Goal: Transaction & Acquisition: Obtain resource

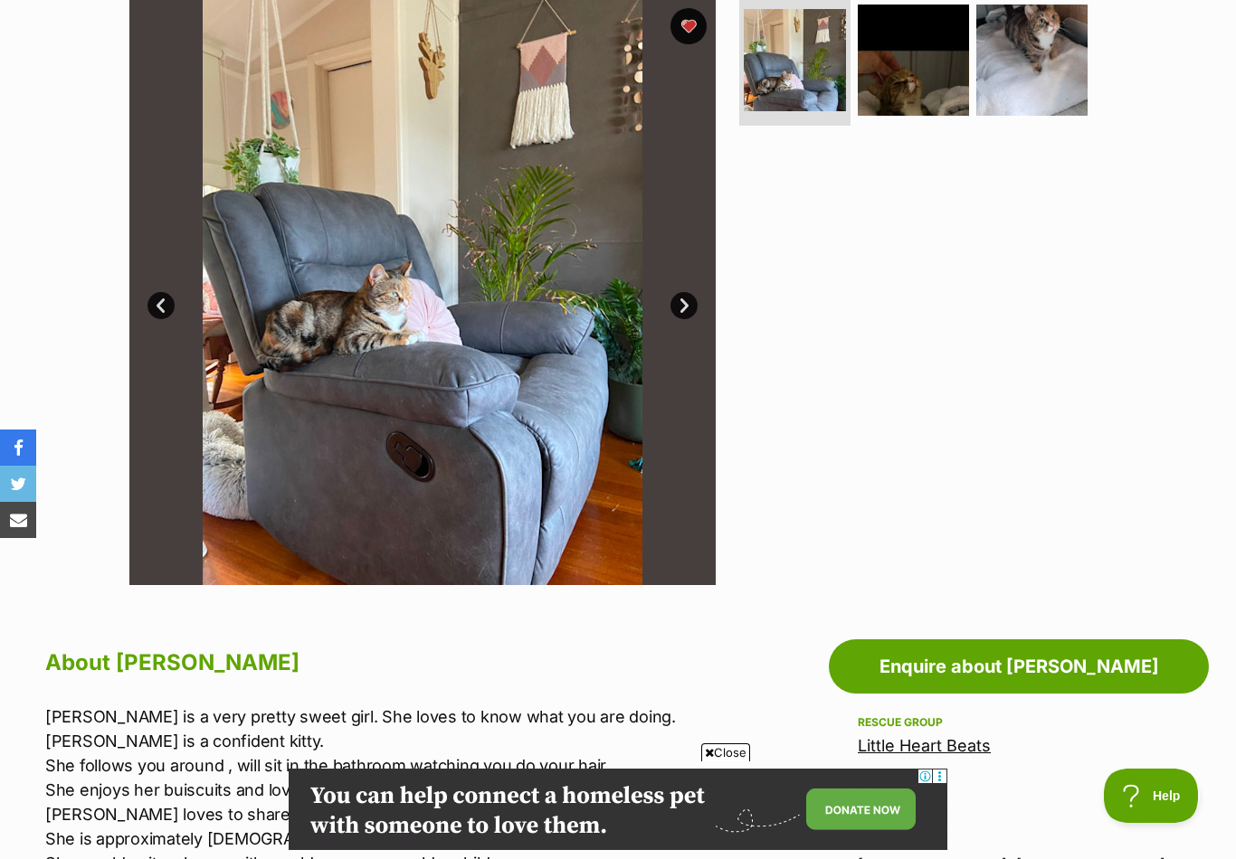
scroll to position [343, 0]
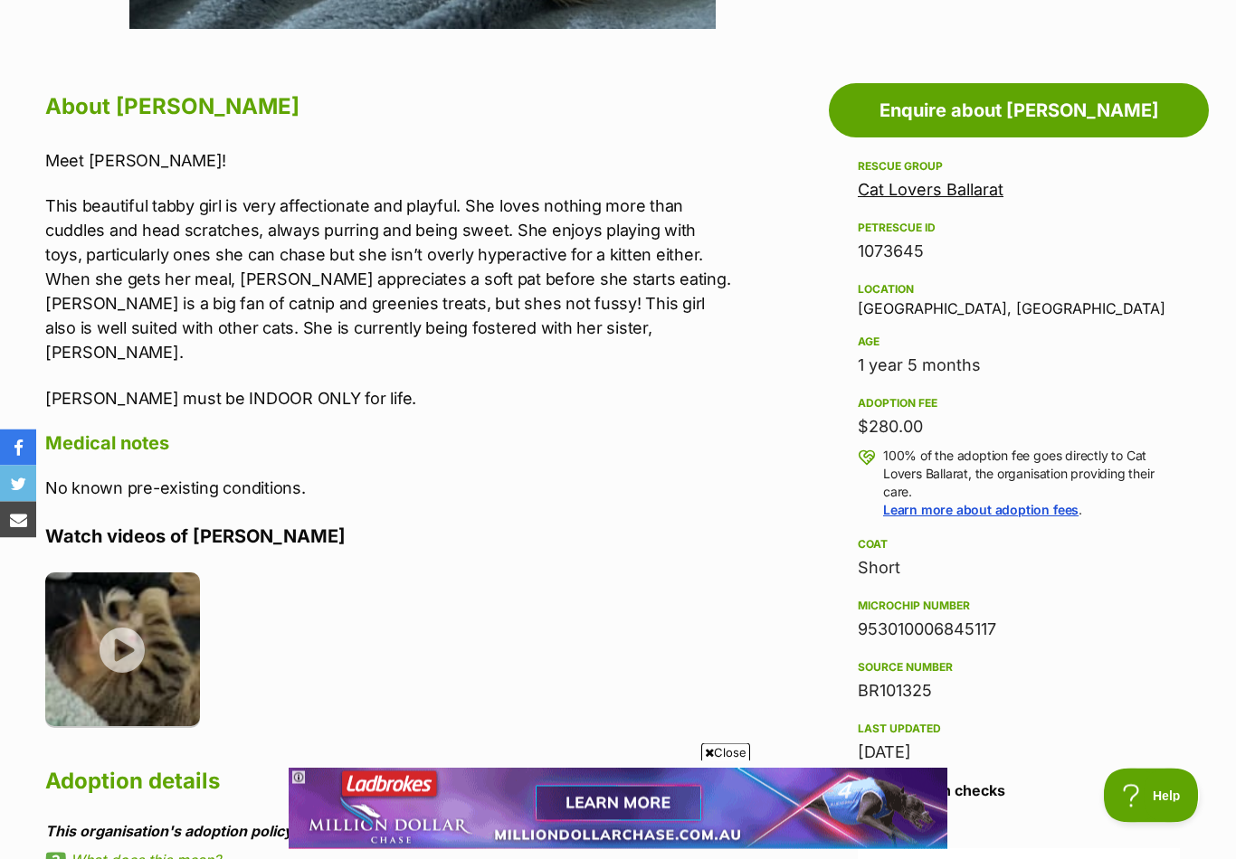
scroll to position [934, 0]
click at [146, 610] on img at bounding box center [122, 650] width 155 height 155
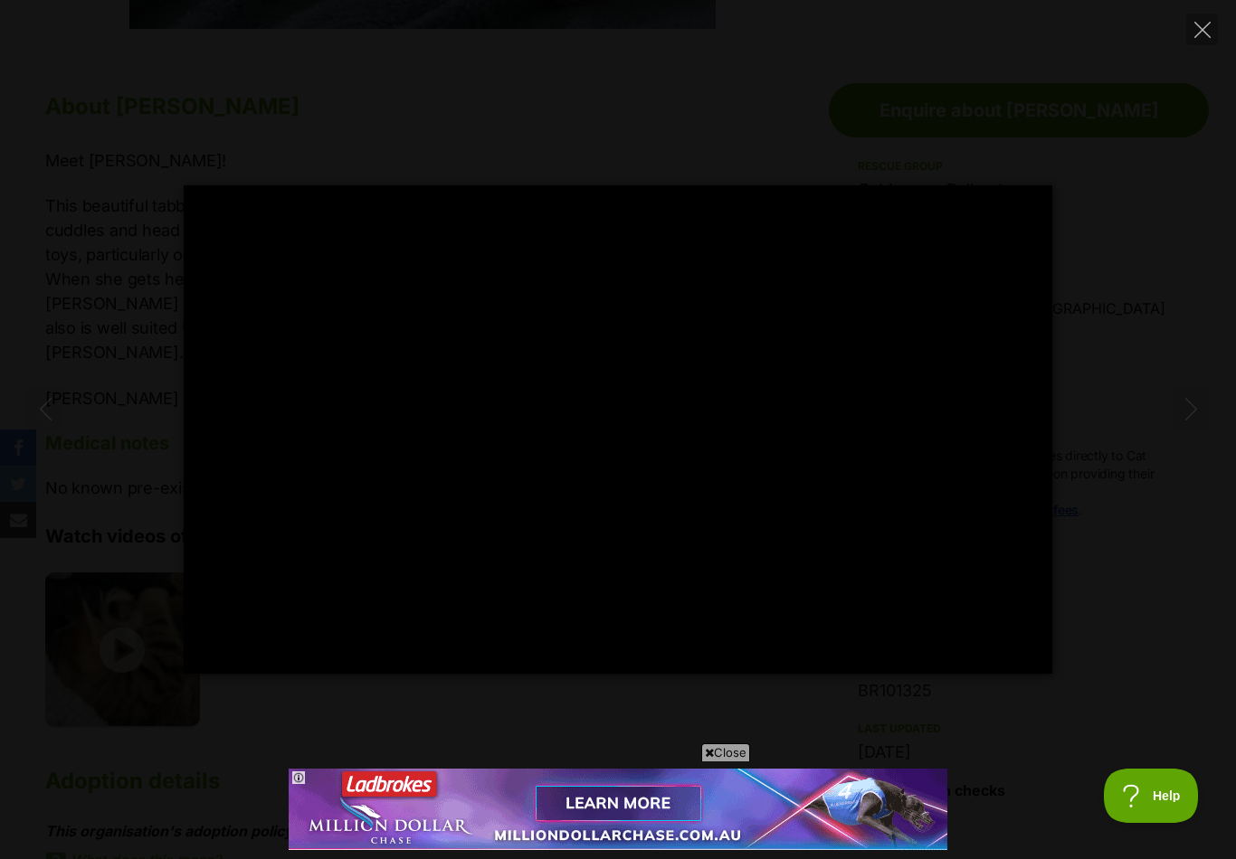
click at [1165, 299] on div "Pause Play % buffered 00:00 -00:06 Unmute Mute Disable captions Enable captions…" at bounding box center [618, 429] width 1236 height 488
type input "33.59"
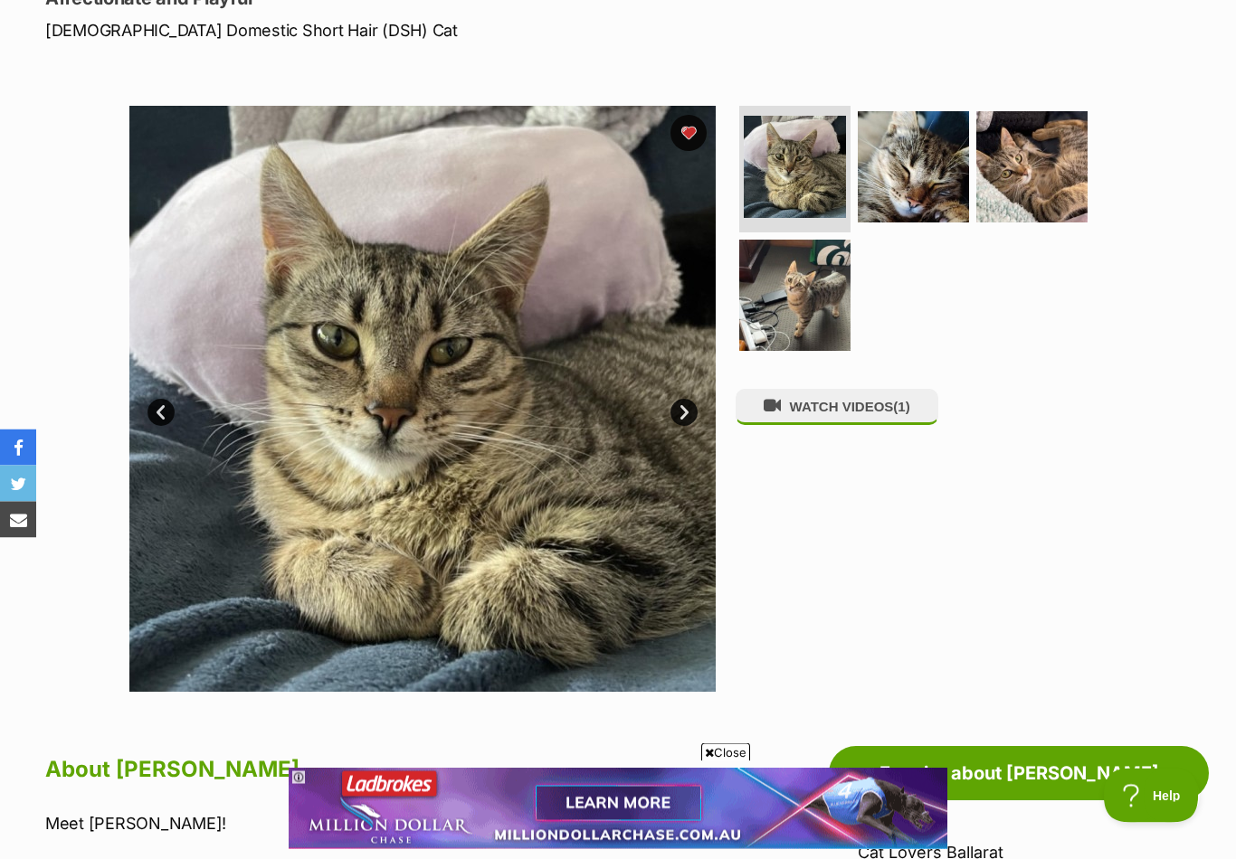
scroll to position [262, 0]
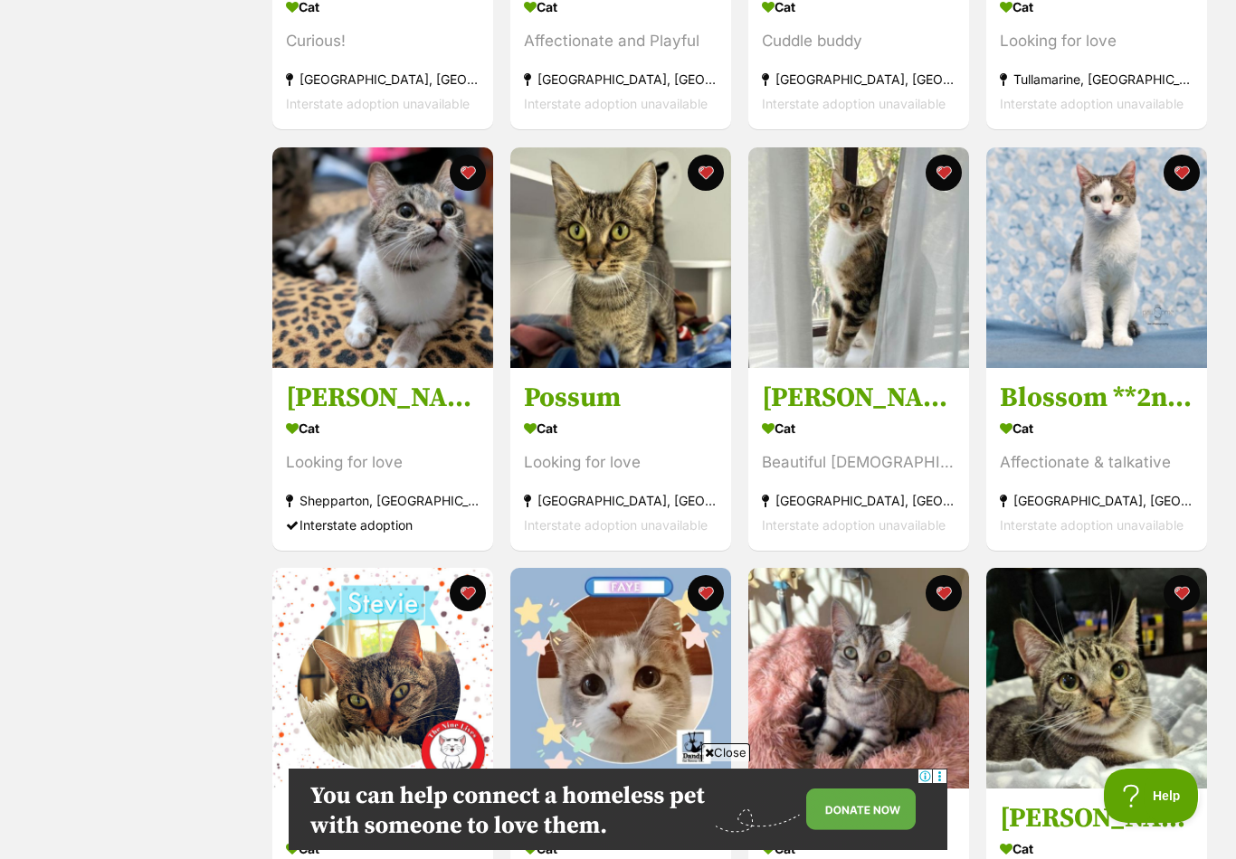
click at [698, 171] on button "favourite" at bounding box center [705, 173] width 36 height 36
click at [714, 175] on button "favourite" at bounding box center [705, 173] width 36 height 36
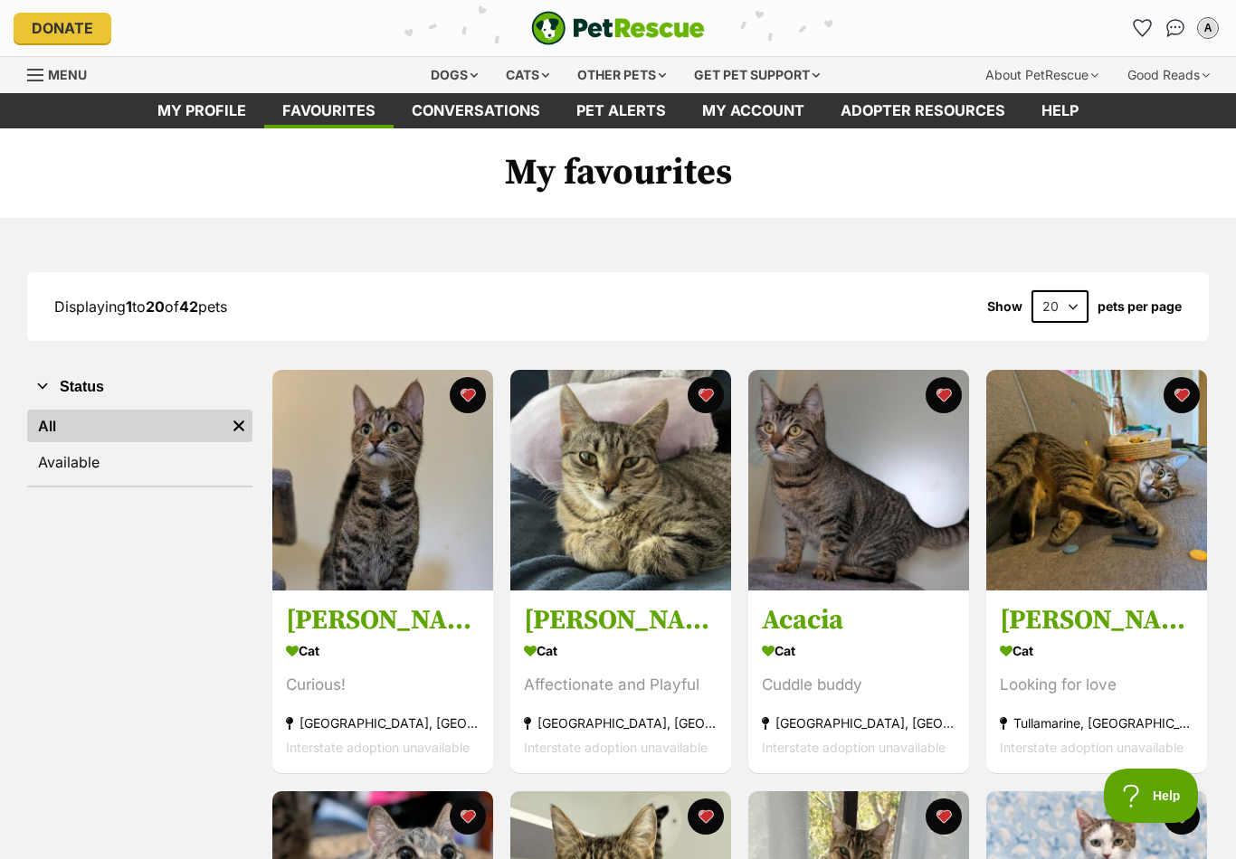
click at [1135, 34] on icon "Favourites" at bounding box center [1142, 28] width 19 height 18
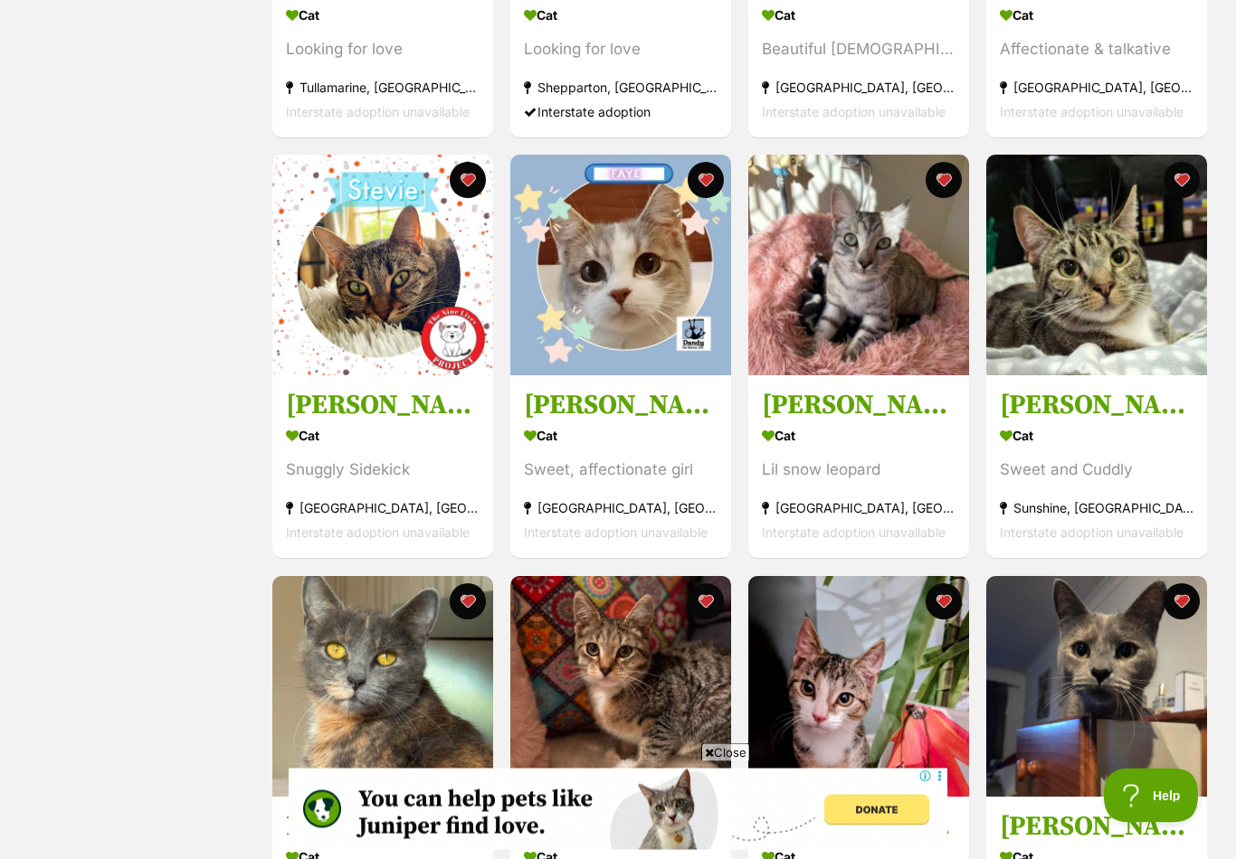
scroll to position [1063, 0]
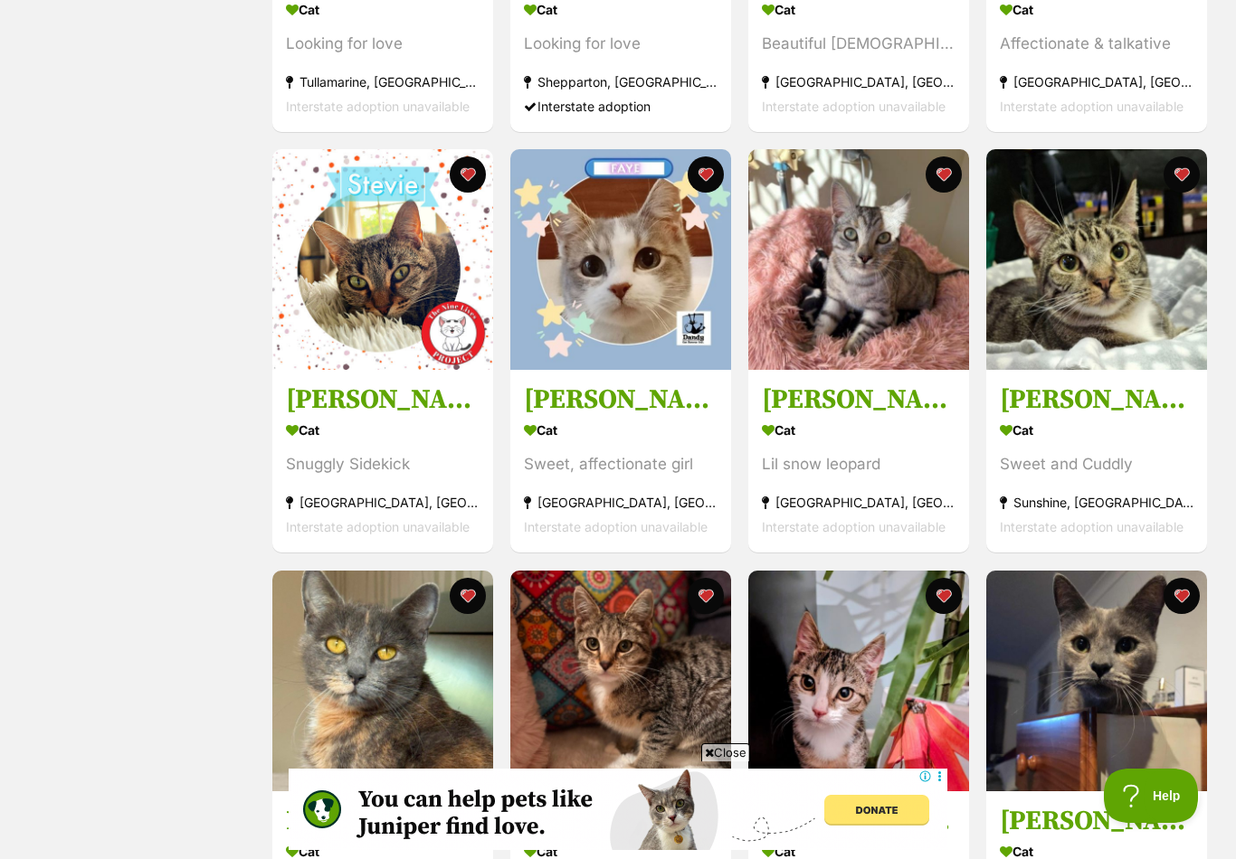
click at [1109, 446] on section "Cat Sweet and Cuddly Sunshine, VIC Interstate adoption unavailable" at bounding box center [1097, 479] width 194 height 122
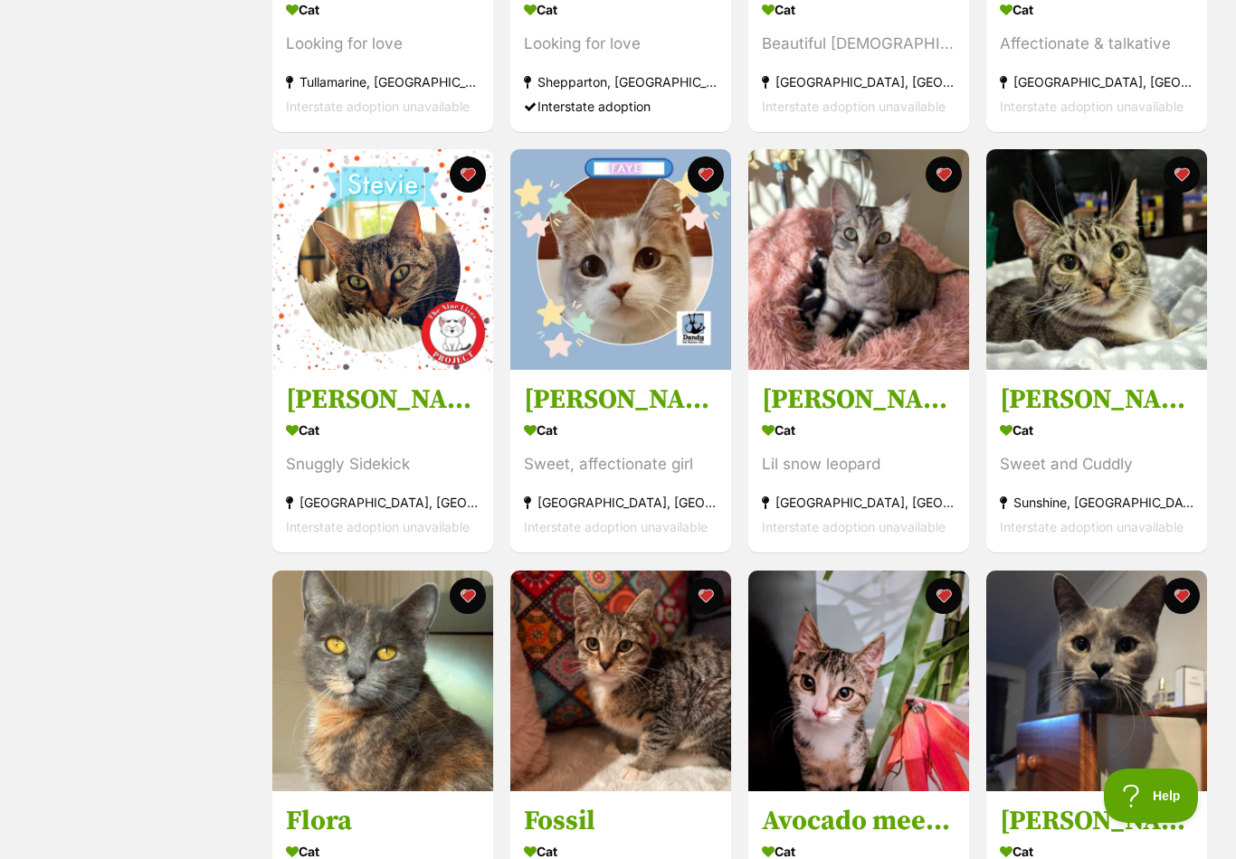
scroll to position [1091, 0]
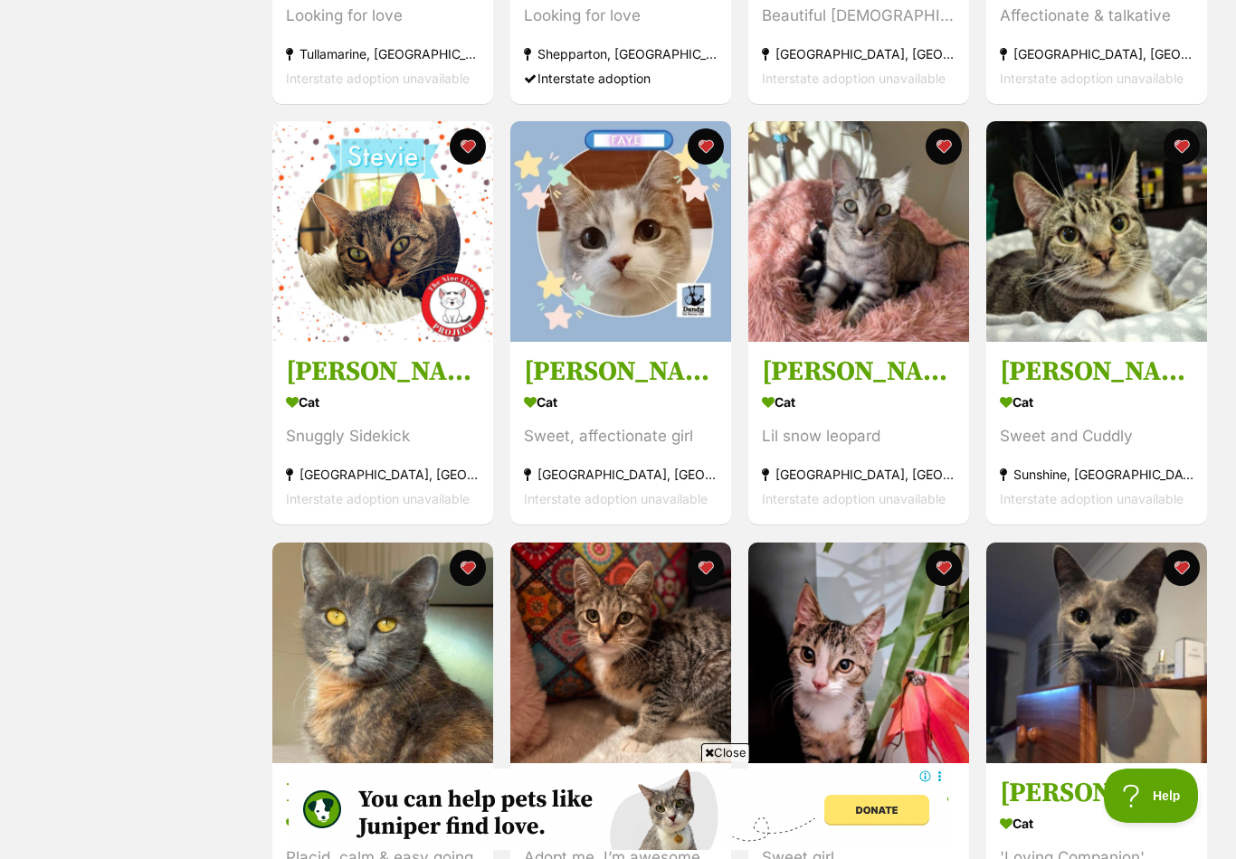
click at [380, 406] on div "Cat" at bounding box center [383, 402] width 194 height 26
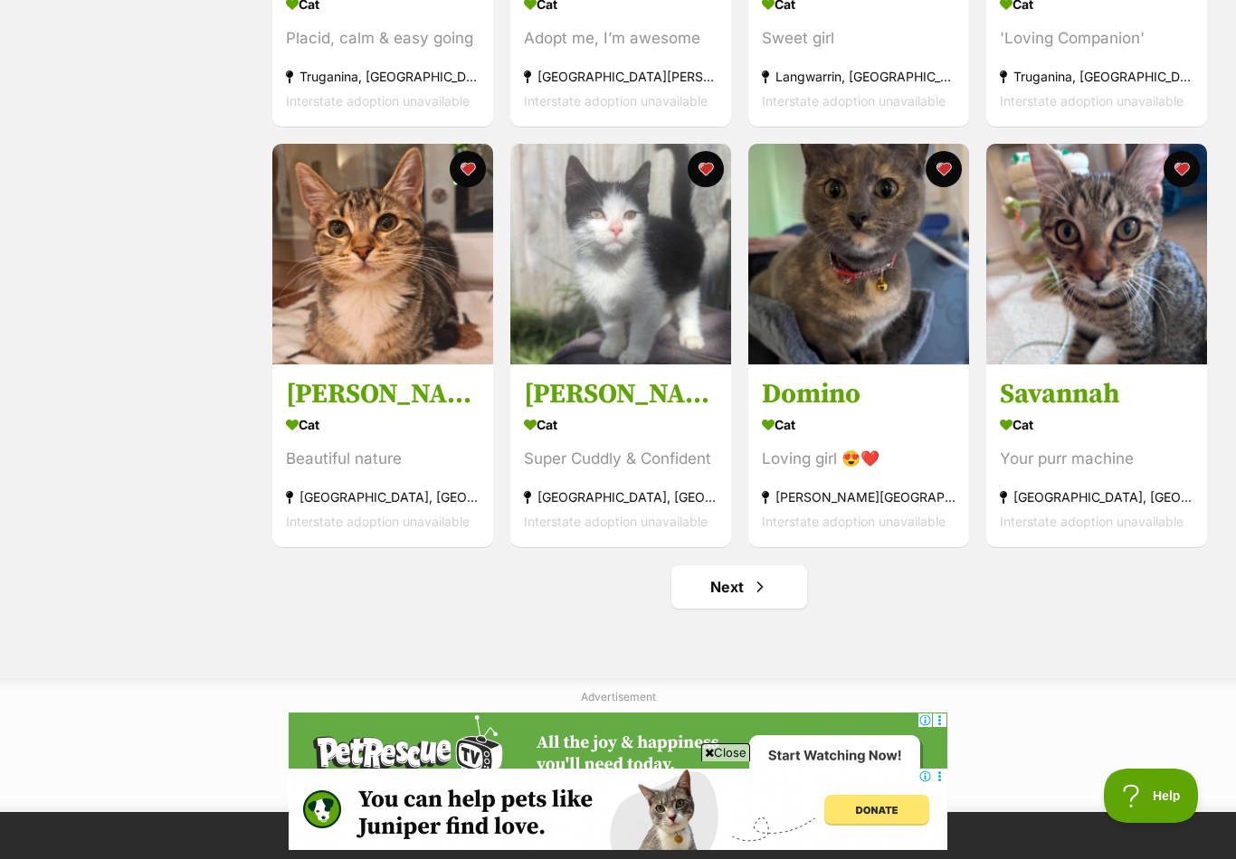
scroll to position [1910, 0]
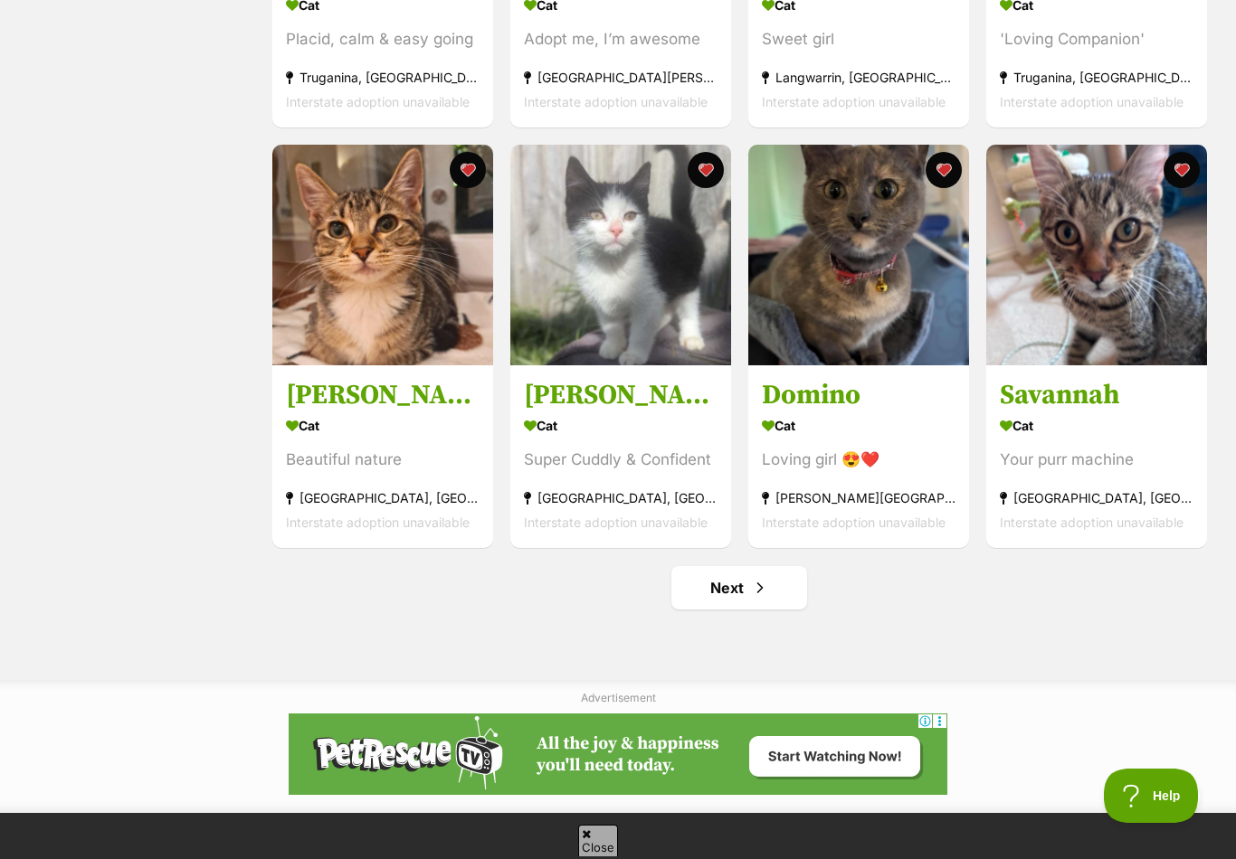
click at [1185, 175] on button "favourite" at bounding box center [1181, 170] width 36 height 36
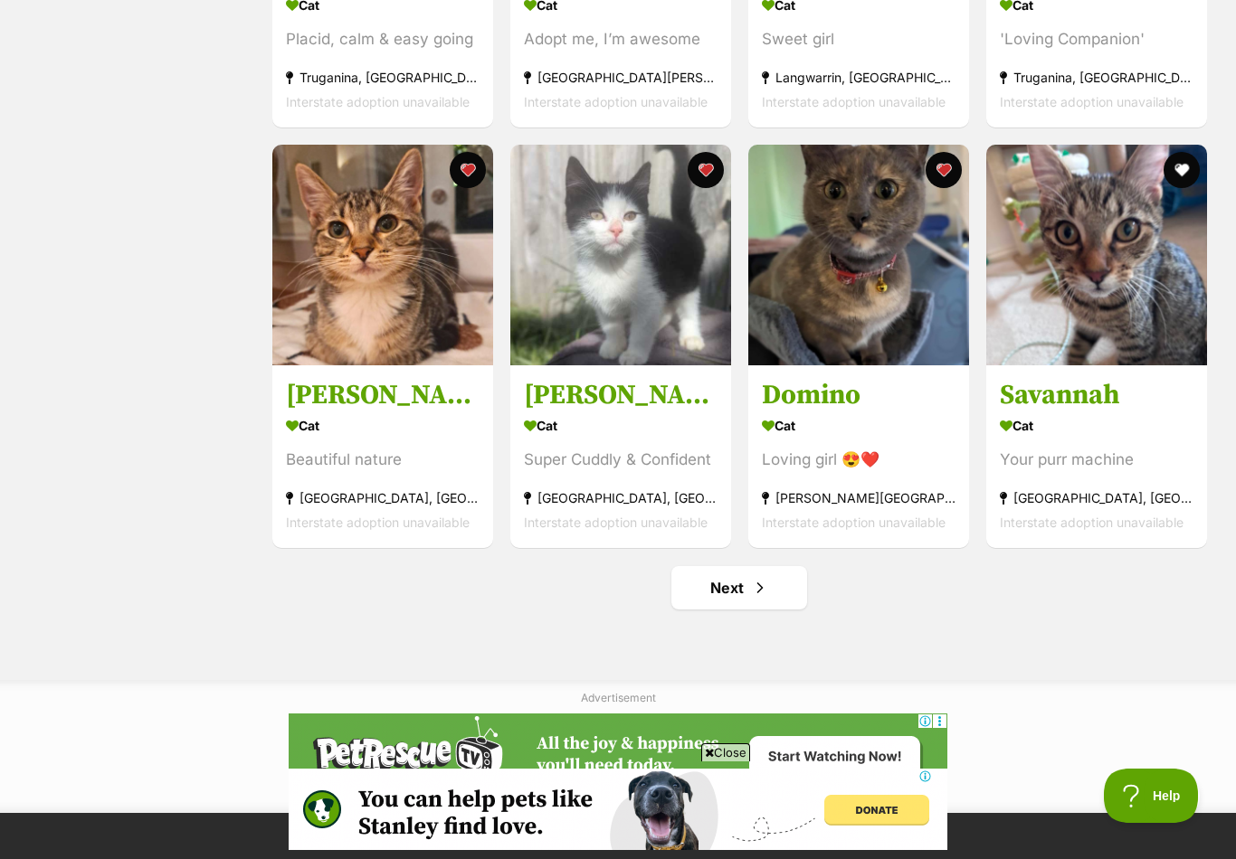
scroll to position [0, 0]
click at [1187, 170] on button "favourite" at bounding box center [1181, 170] width 36 height 36
click at [773, 604] on link "Next" at bounding box center [739, 587] width 136 height 43
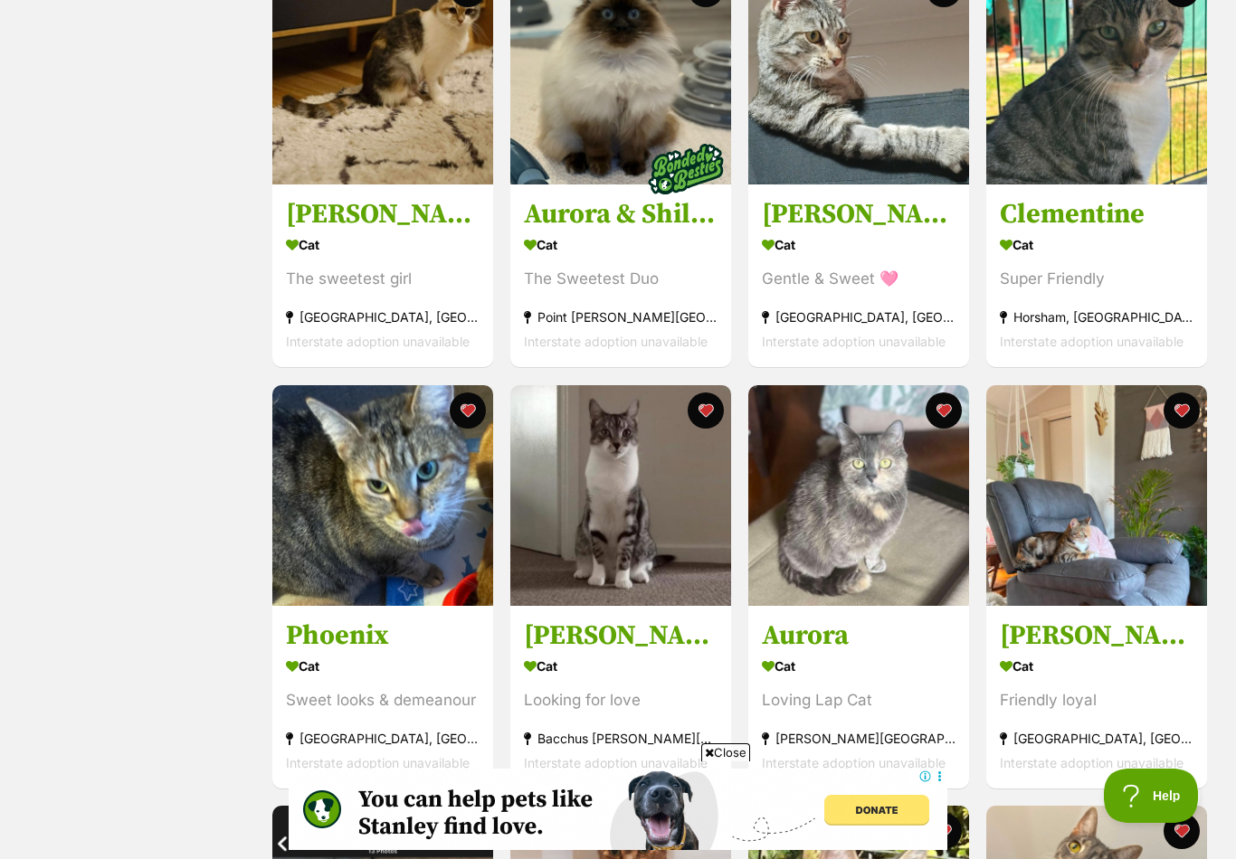
scroll to position [1275, 0]
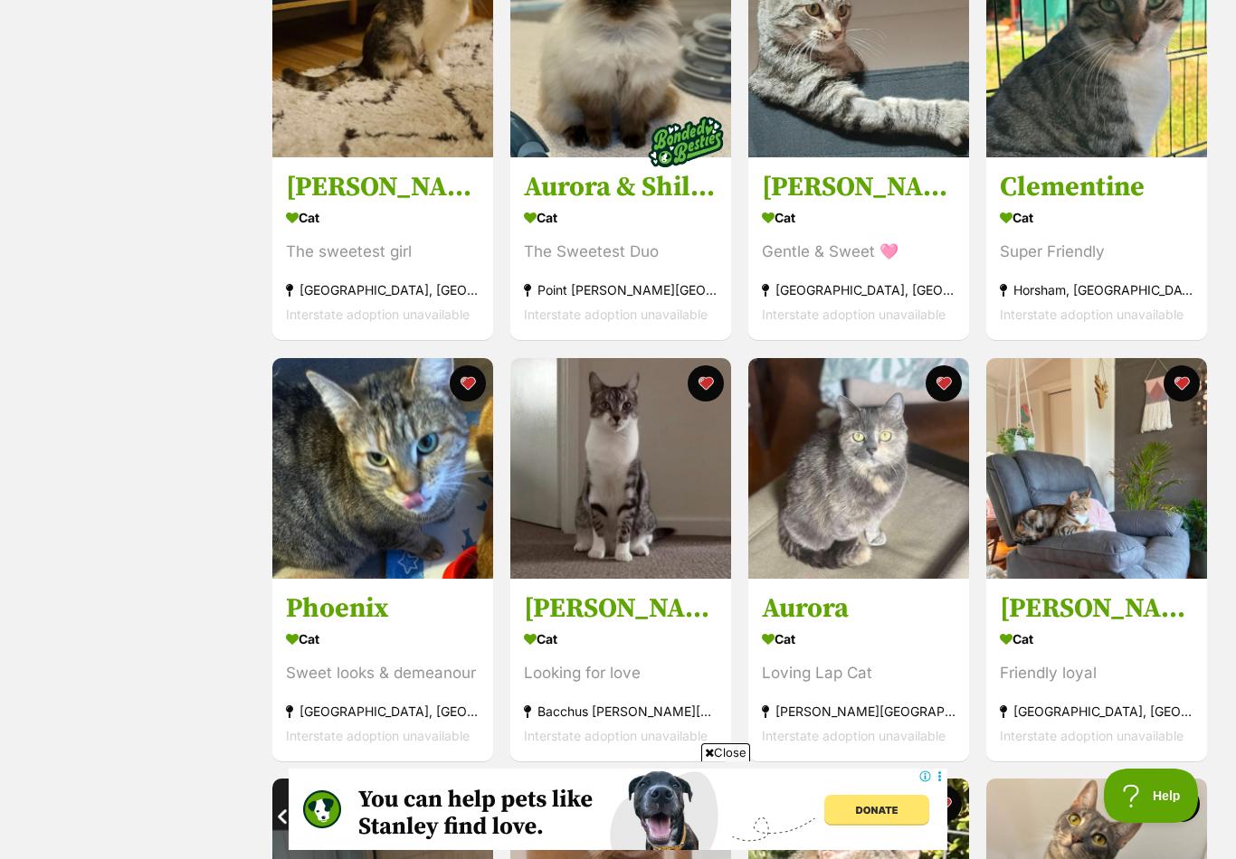
click at [464, 601] on h3 "Phoenix" at bounding box center [383, 609] width 194 height 34
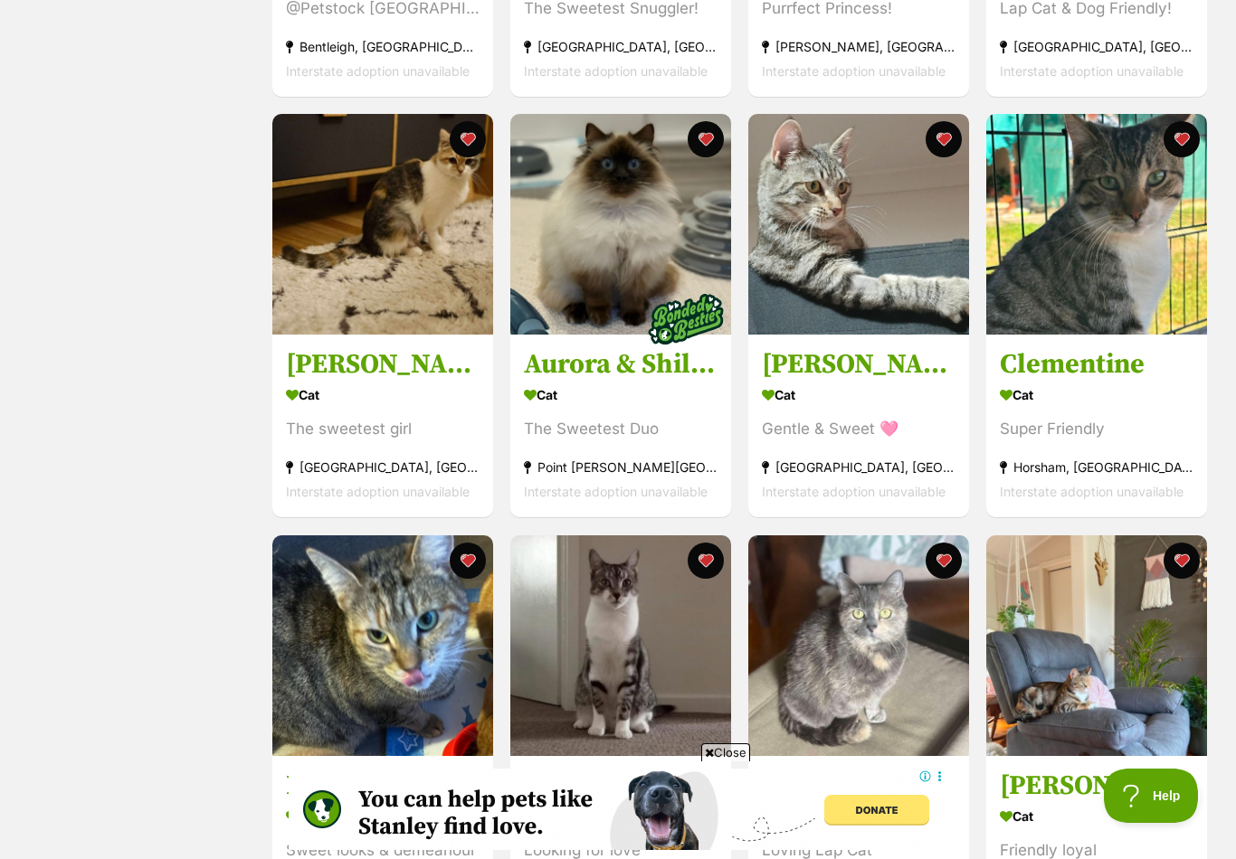
scroll to position [0, 0]
click at [1085, 408] on div "Cat" at bounding box center [1097, 396] width 194 height 26
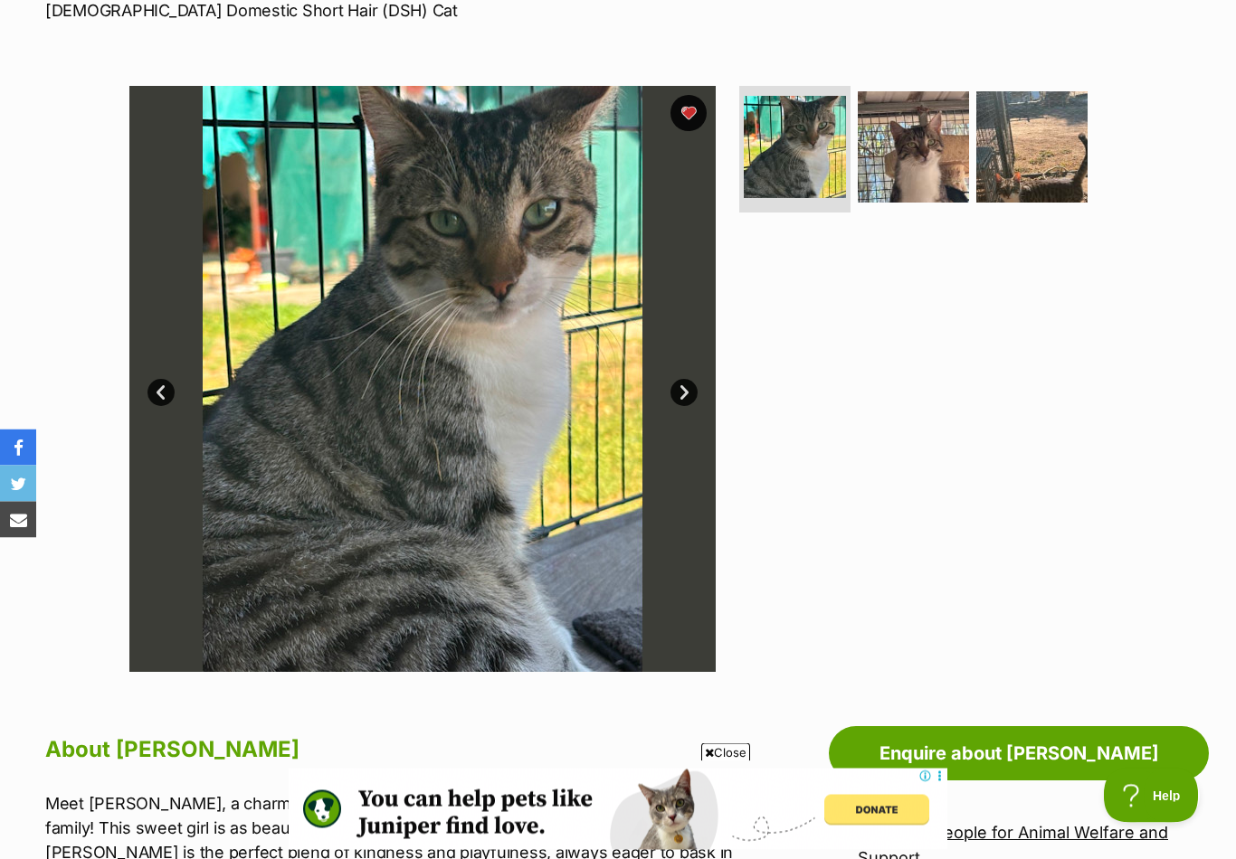
scroll to position [290, 0]
click at [898, 160] on img at bounding box center [913, 146] width 111 height 111
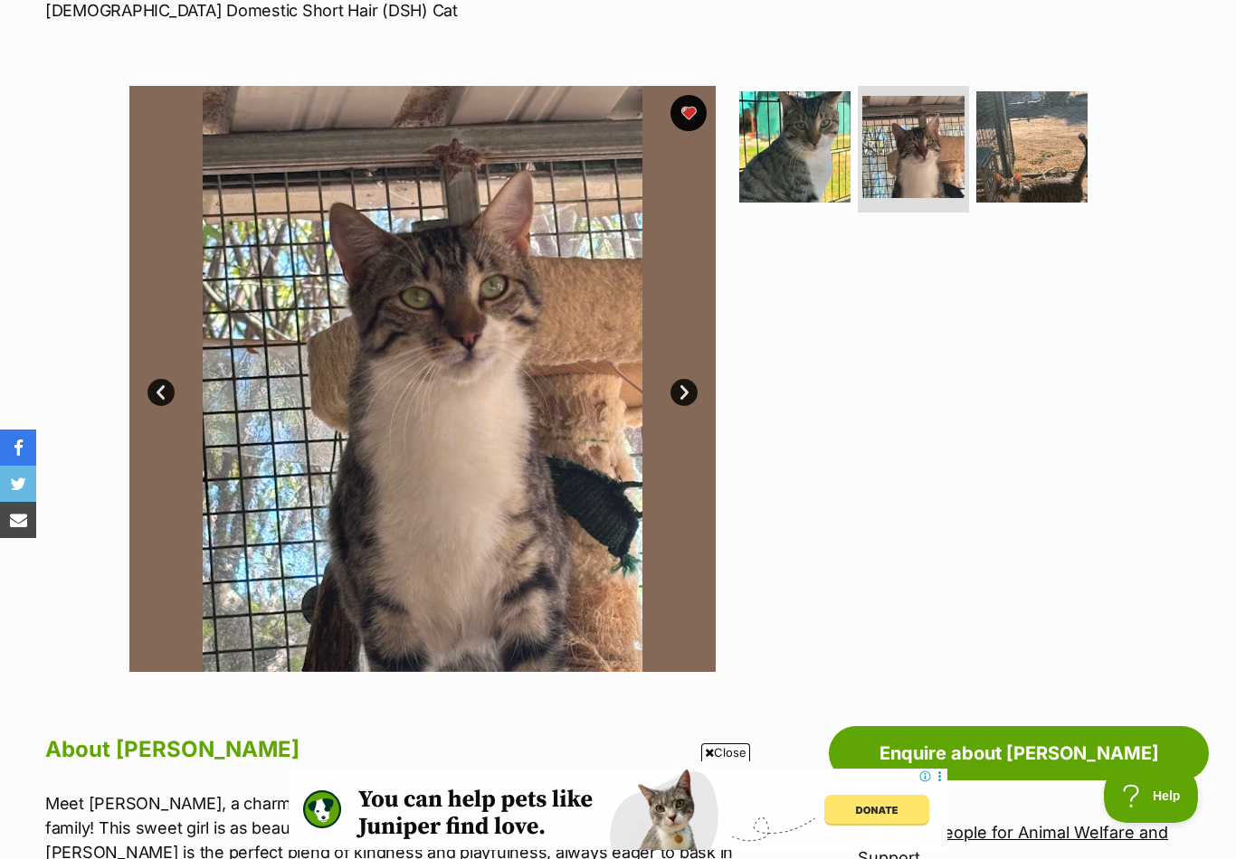
click at [1038, 177] on img at bounding box center [1031, 146] width 111 height 111
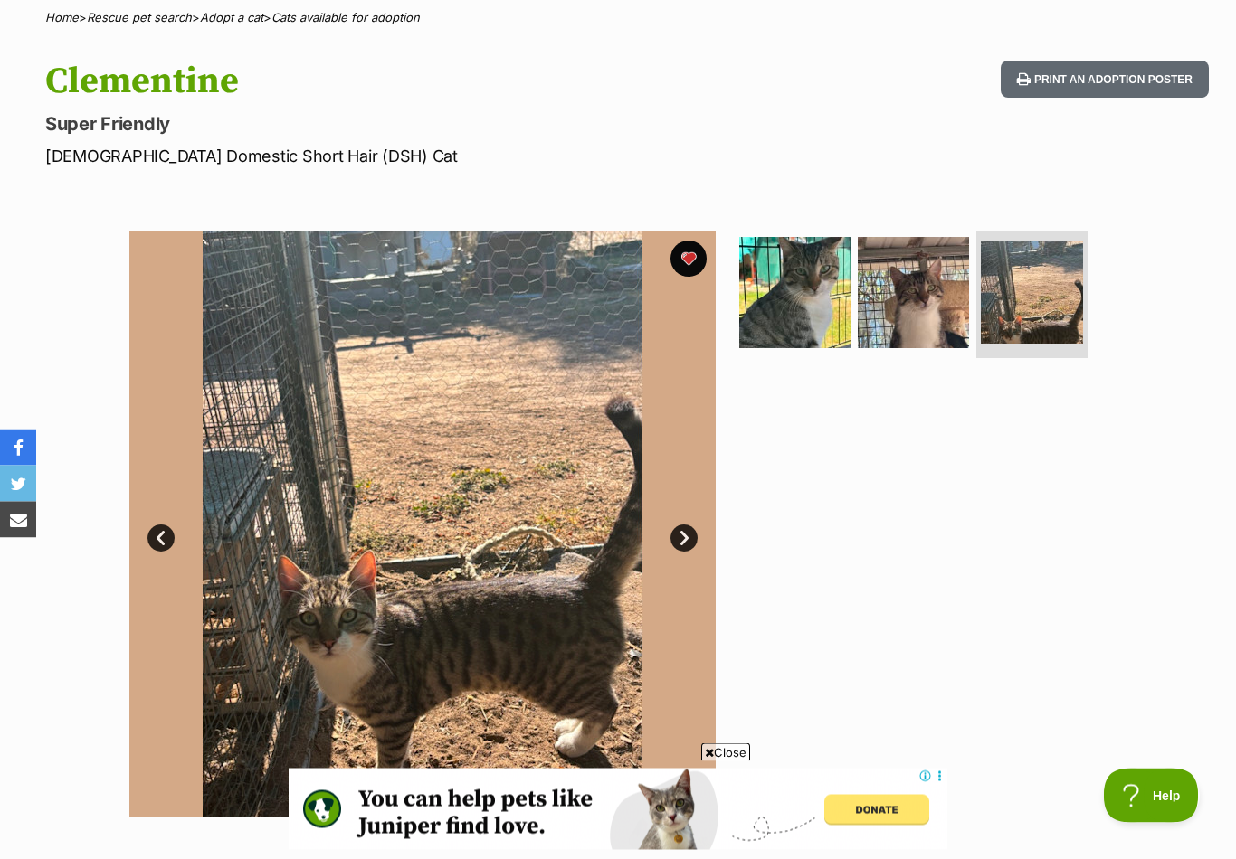
click at [693, 255] on button "favourite" at bounding box center [688, 260] width 36 height 36
click at [690, 257] on button "favourite" at bounding box center [688, 259] width 36 height 36
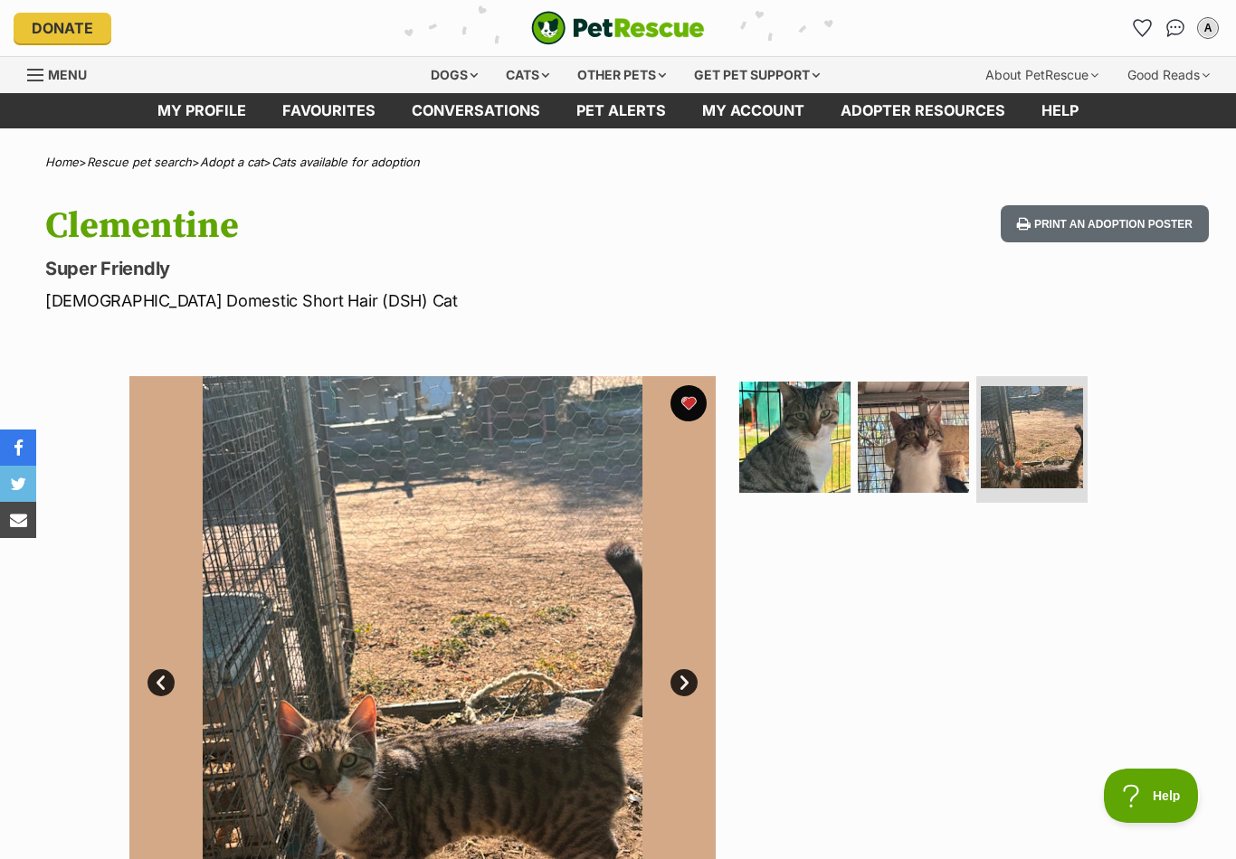
click at [1142, 17] on link "Favourites" at bounding box center [1142, 28] width 29 height 29
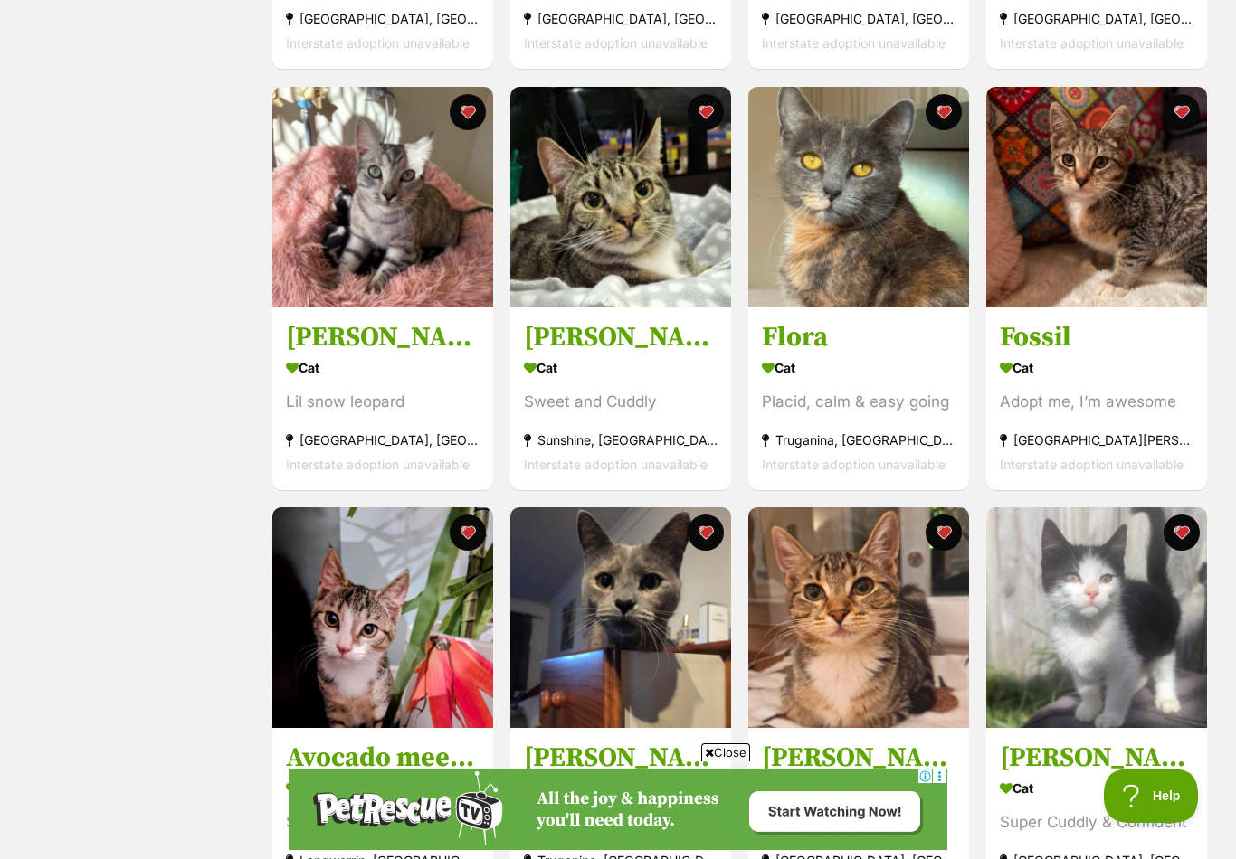
scroll to position [1580, 0]
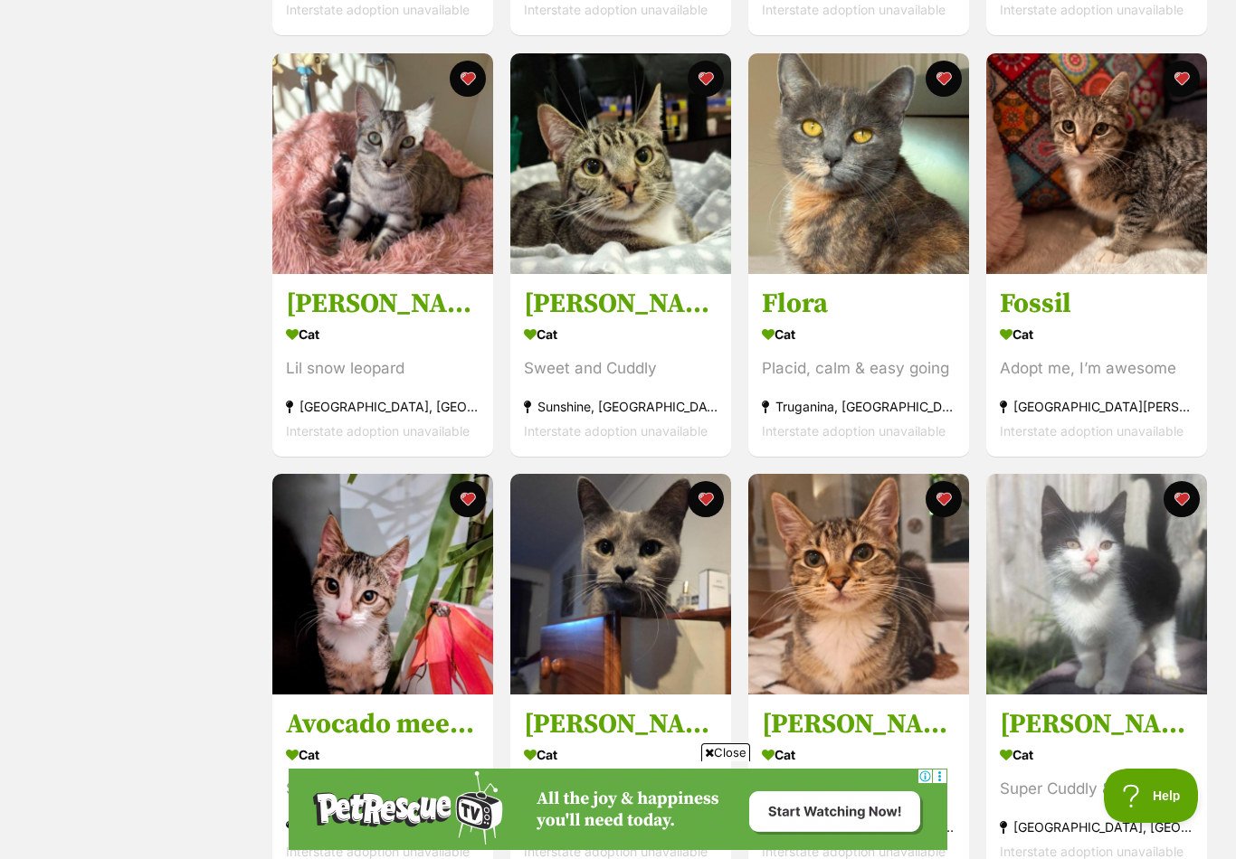
click at [644, 340] on div "Cat" at bounding box center [621, 334] width 194 height 26
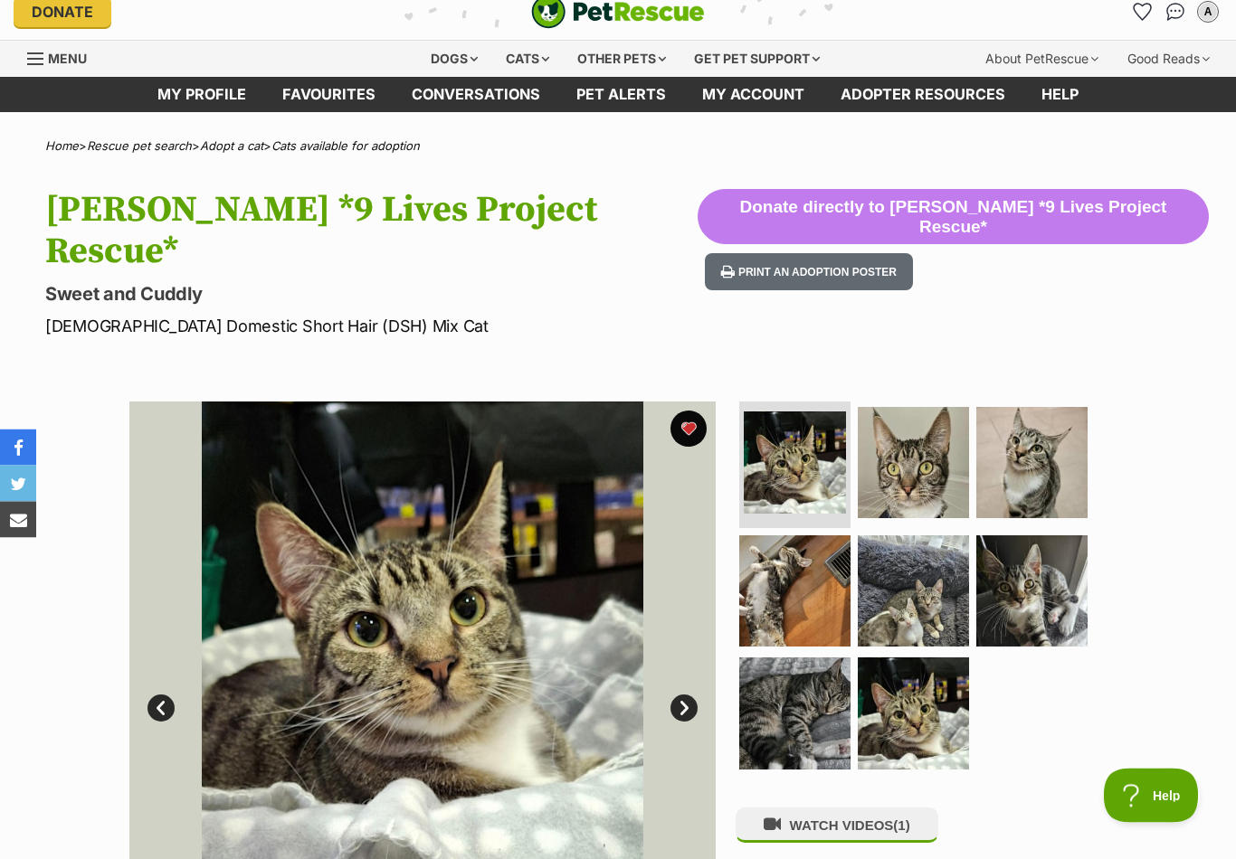
scroll to position [6, 0]
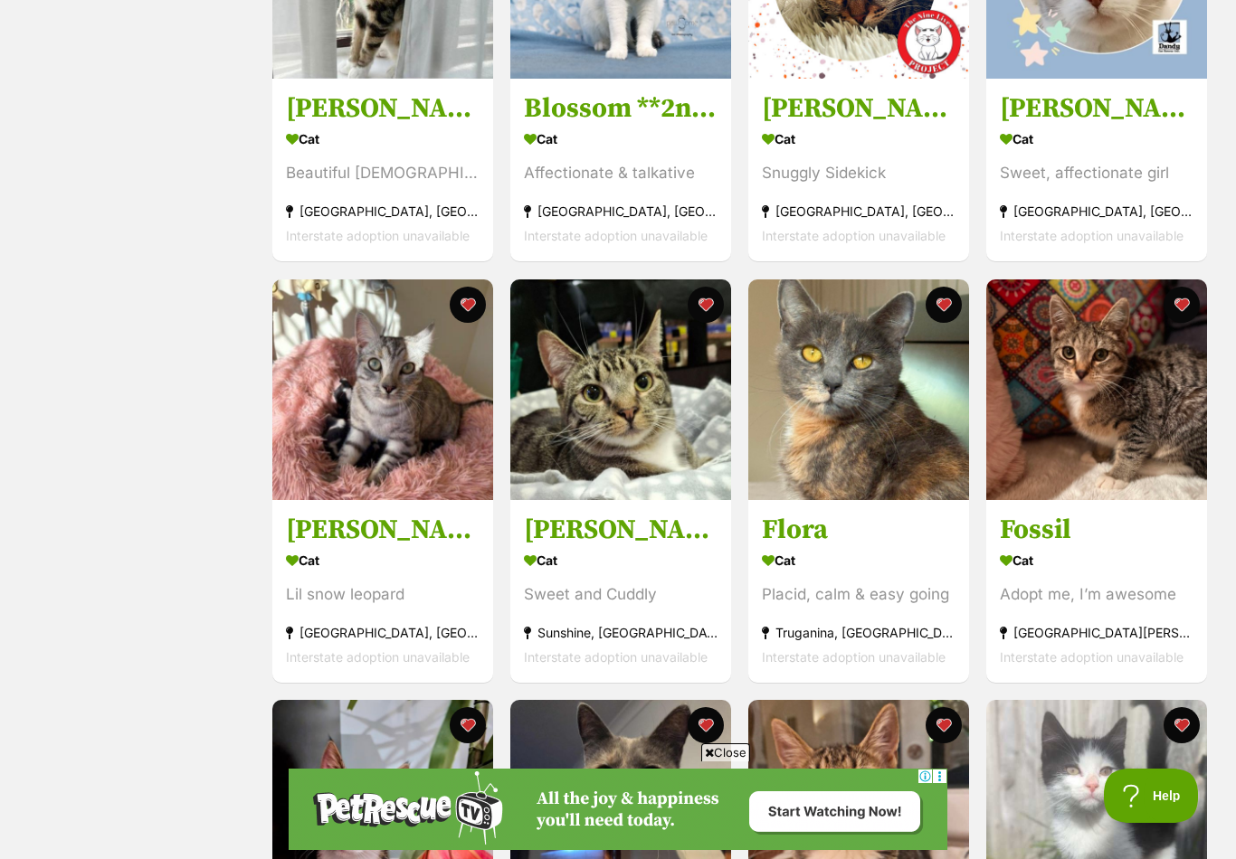
scroll to position [1381, 0]
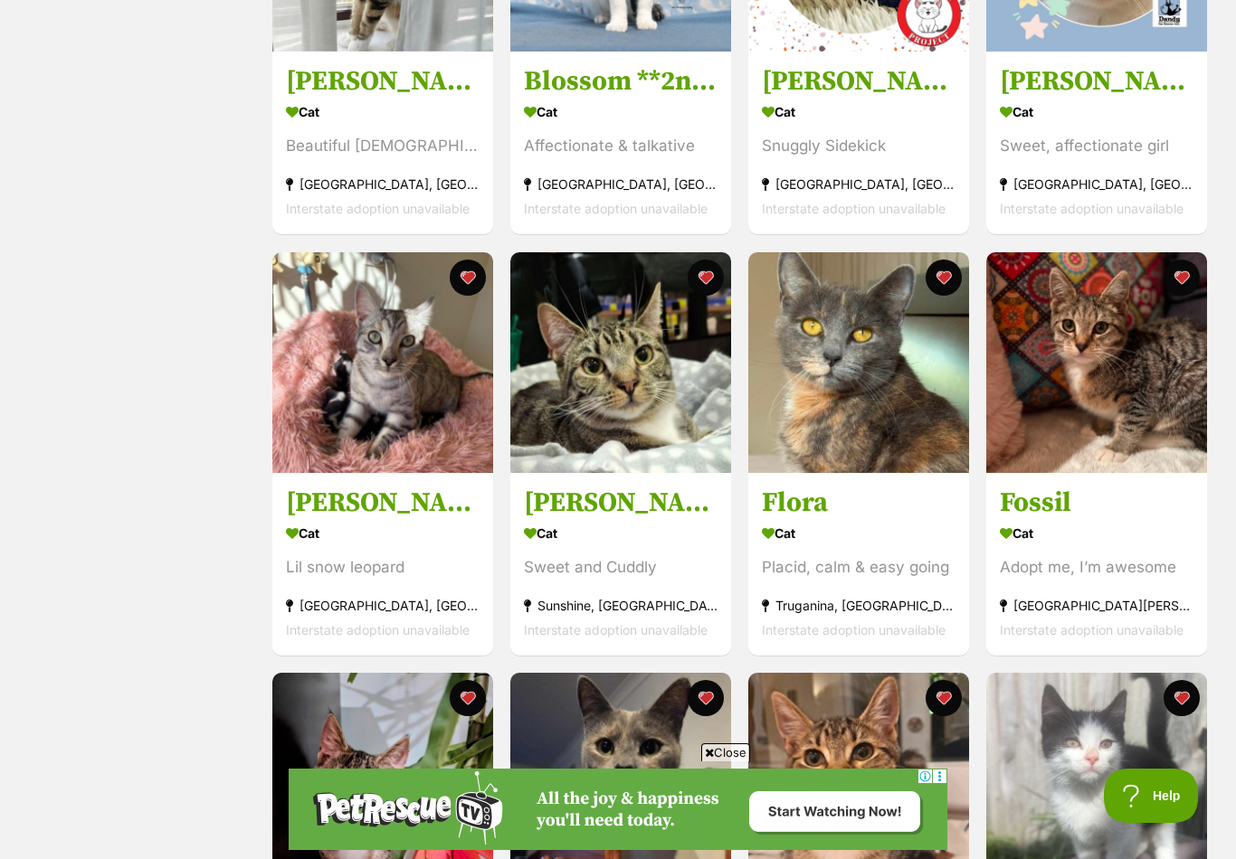
click at [706, 276] on button "favourite" at bounding box center [705, 278] width 36 height 36
click at [702, 276] on button "favourite" at bounding box center [705, 278] width 36 height 36
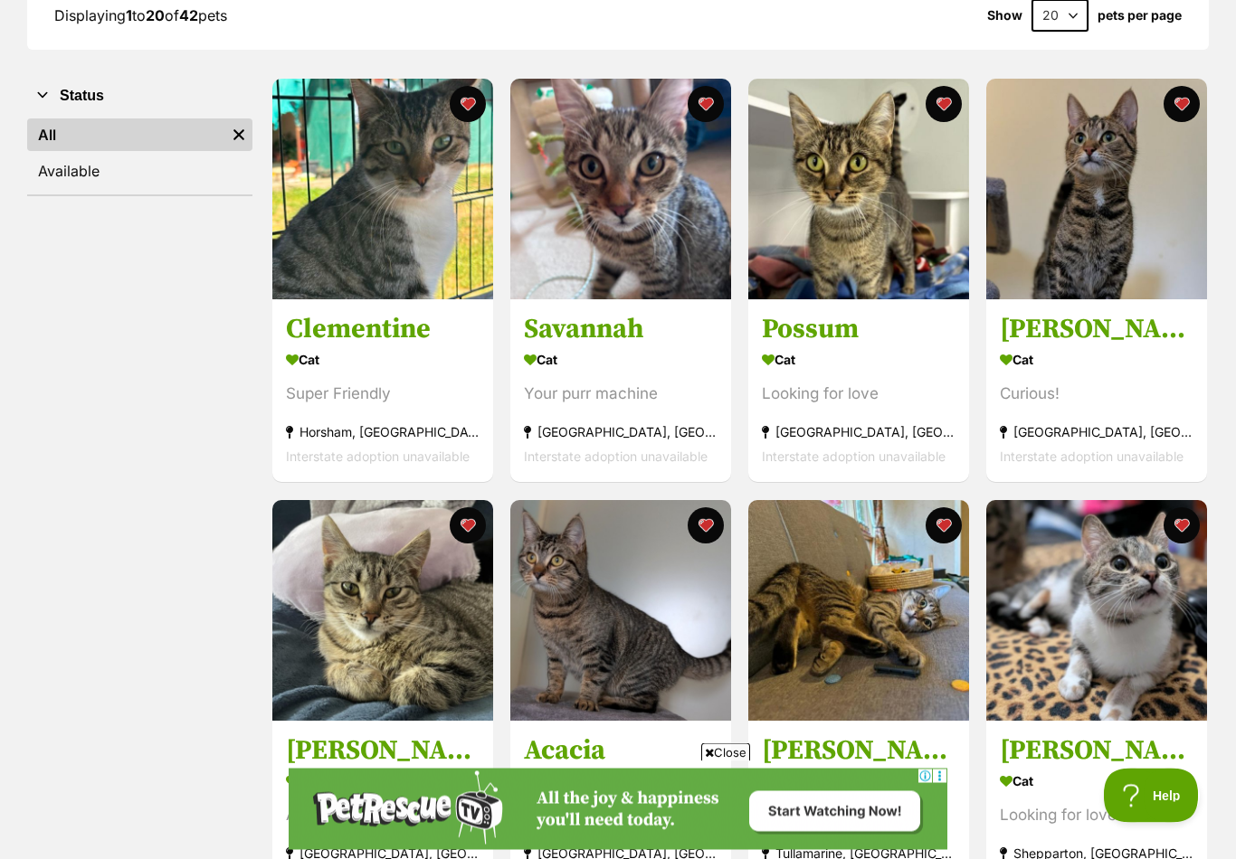
scroll to position [0, 0]
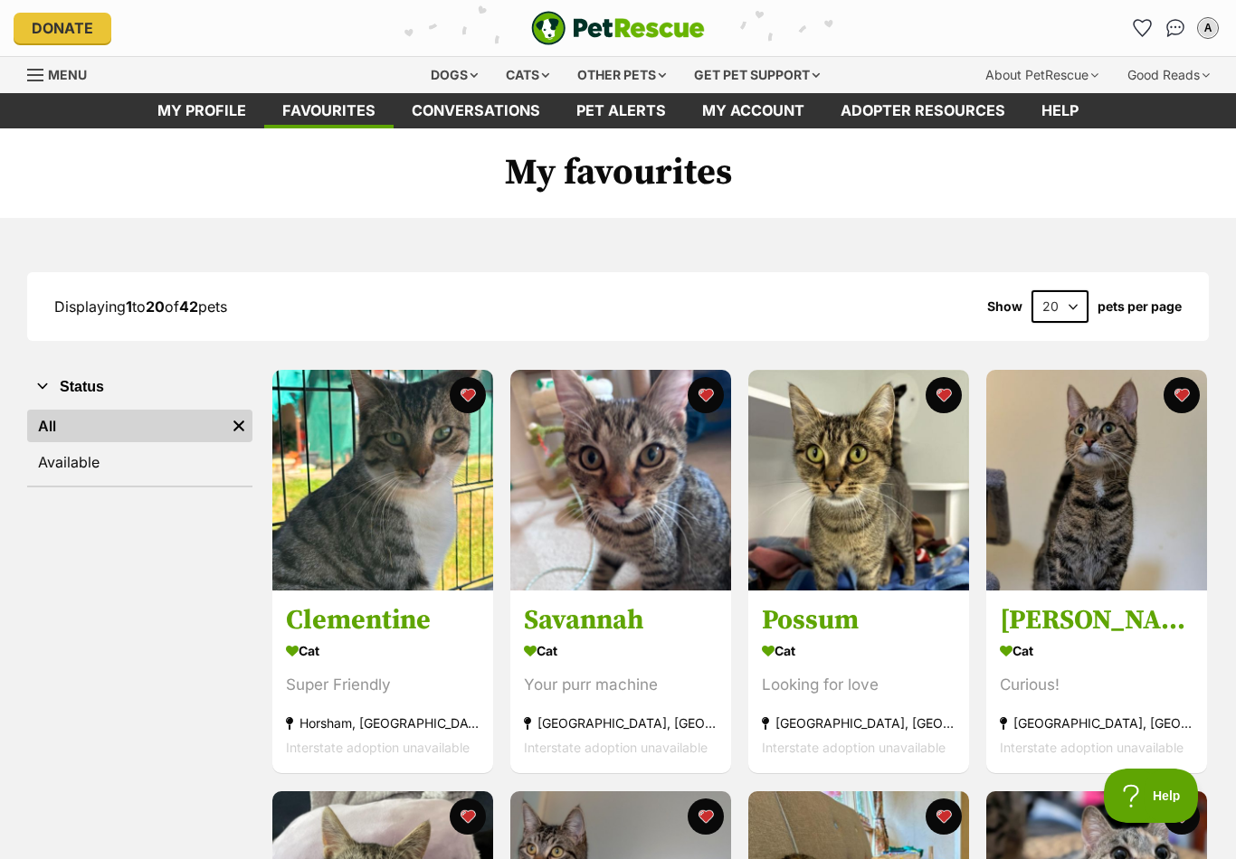
click at [1145, 33] on icon "Favourites" at bounding box center [1141, 28] width 17 height 16
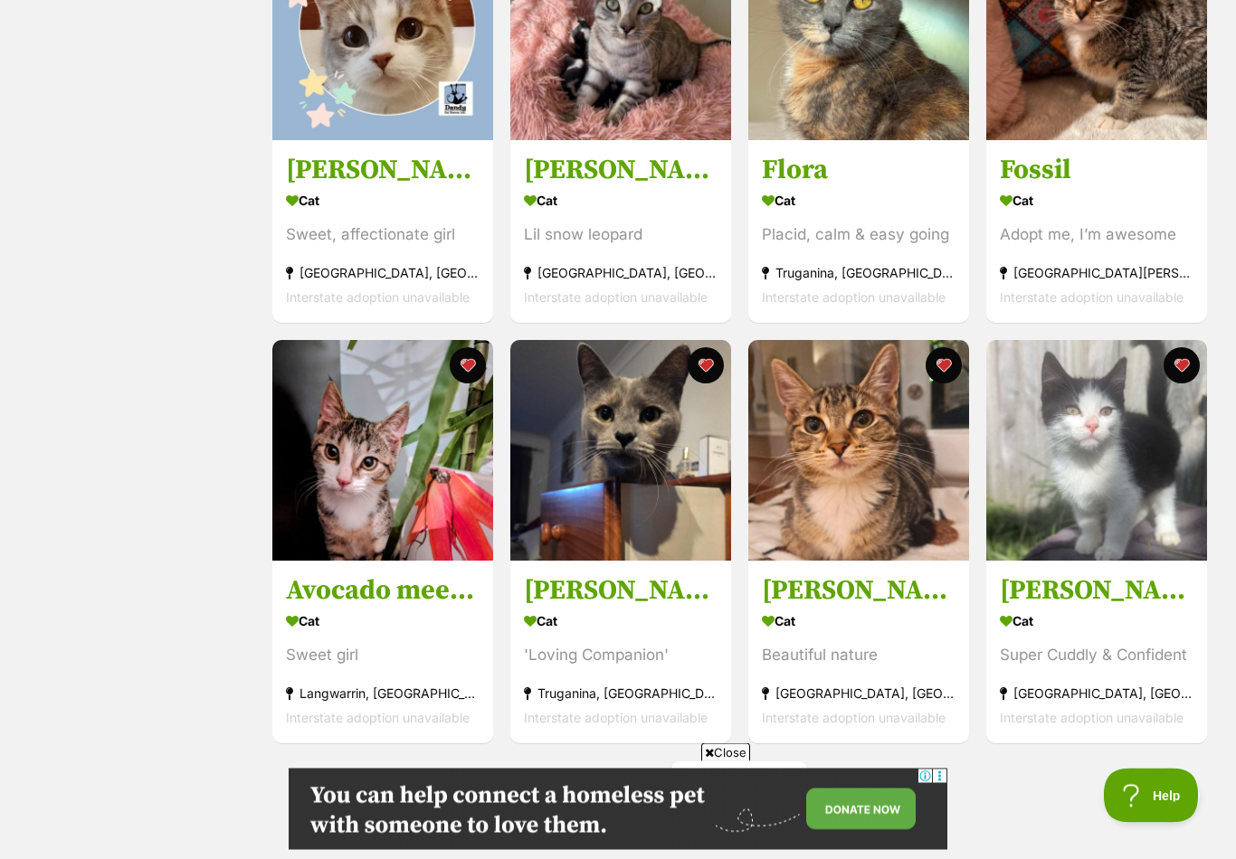
scroll to position [1714, 0]
click at [918, 603] on h3 "[PERSON_NAME]" at bounding box center [859, 591] width 194 height 34
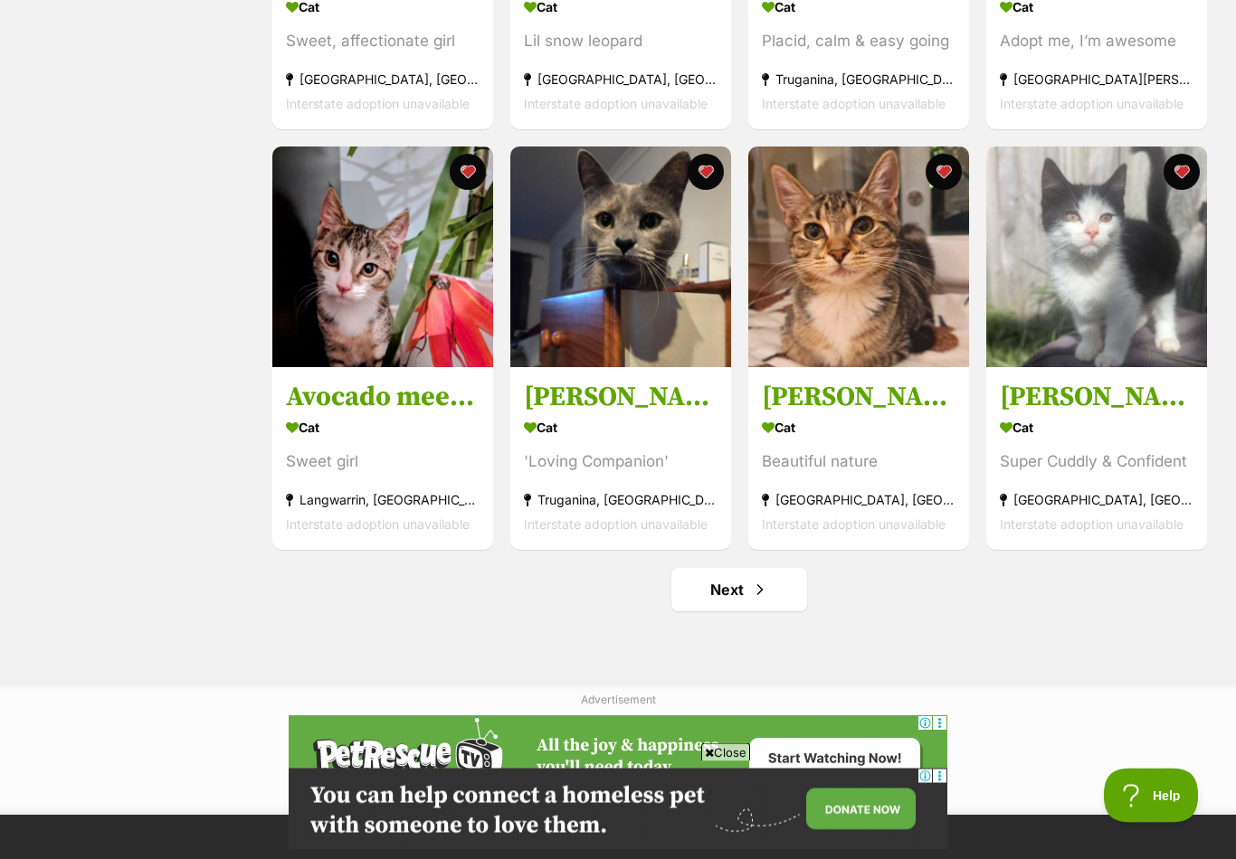
scroll to position [1909, 0]
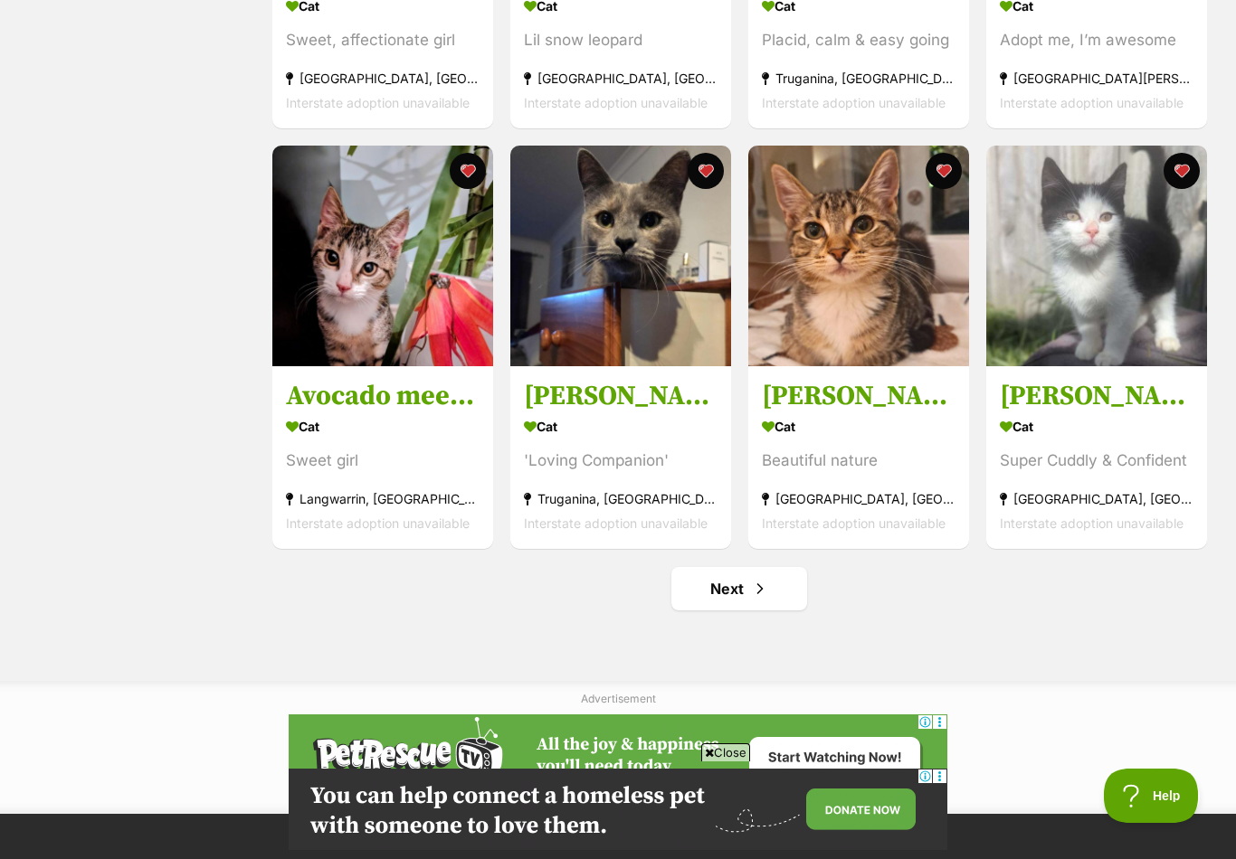
click at [767, 592] on span "Next page" at bounding box center [760, 589] width 18 height 22
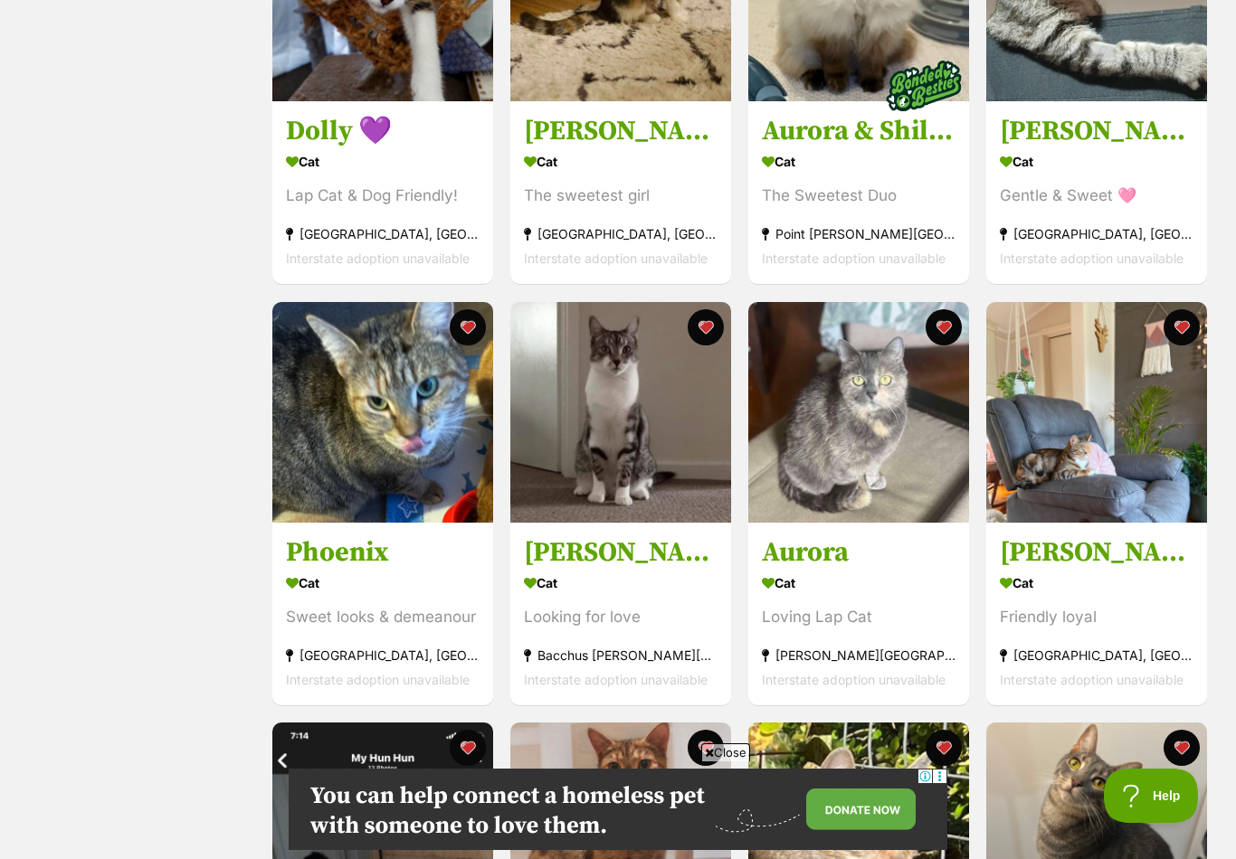
scroll to position [1331, 0]
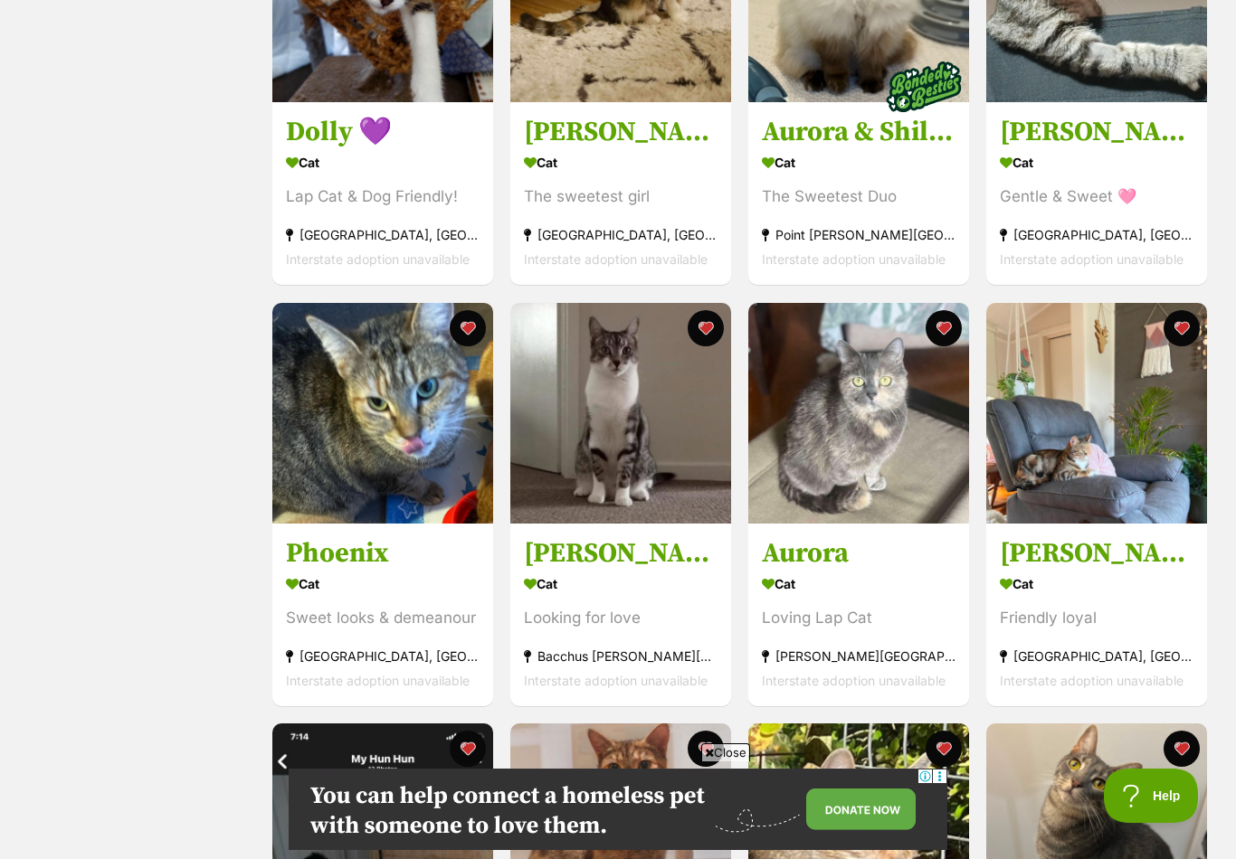
click at [465, 553] on h3 "Phoenix" at bounding box center [383, 553] width 194 height 34
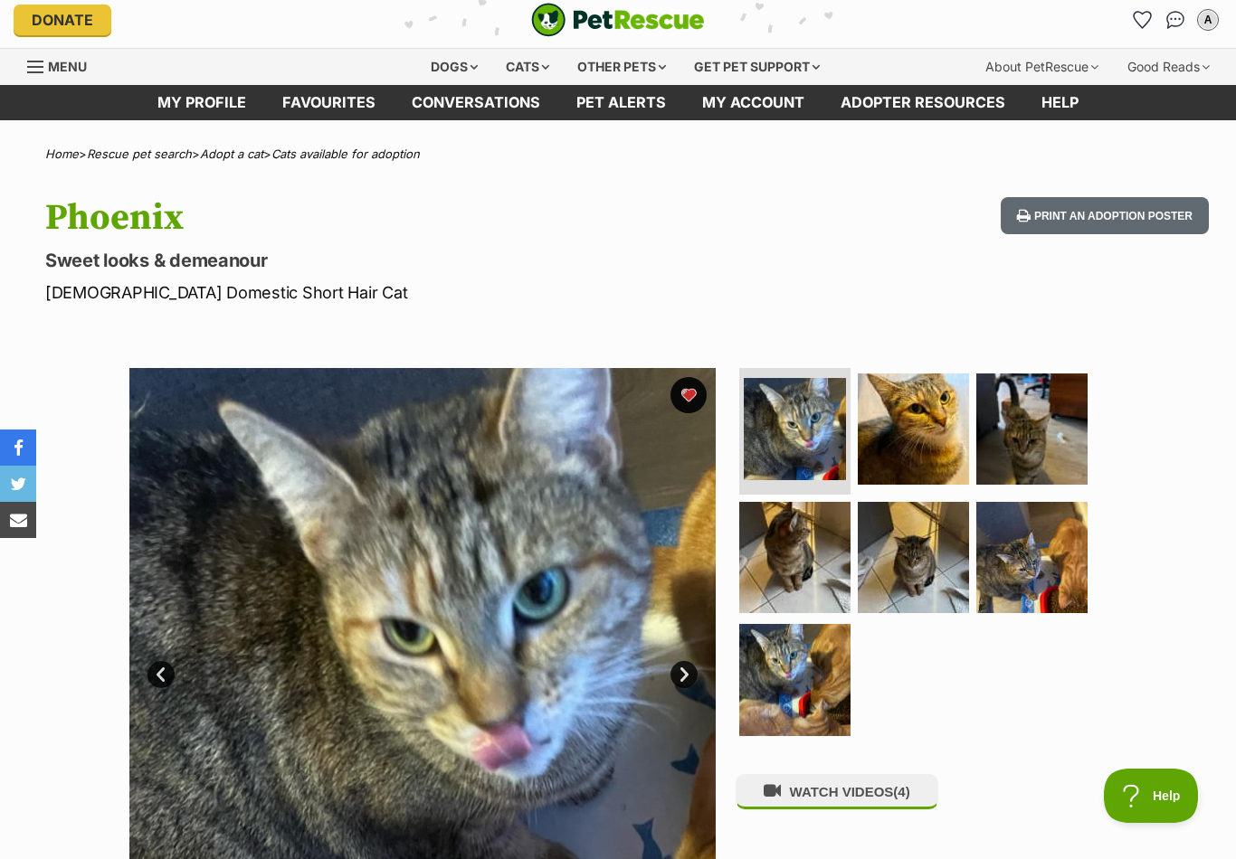
scroll to position [6, 0]
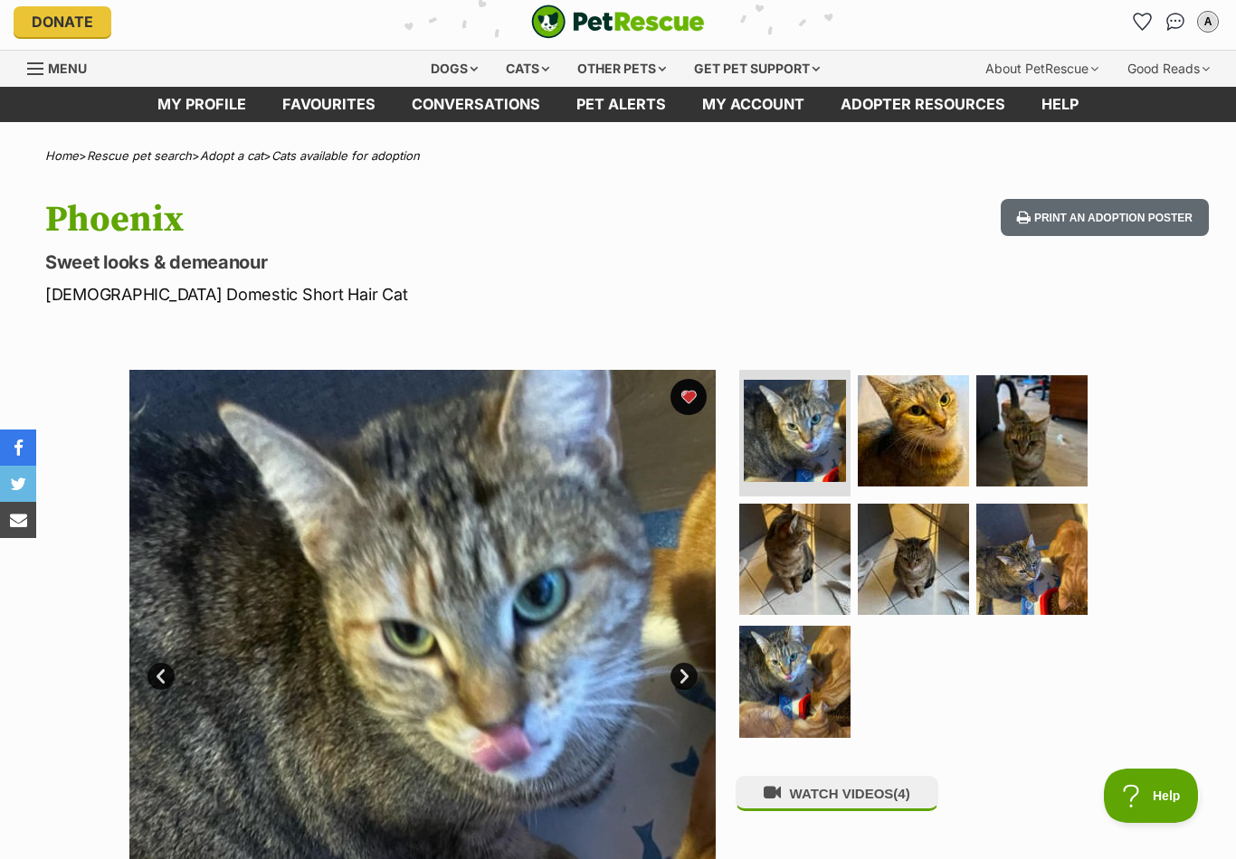
click at [700, 395] on button "favourite" at bounding box center [688, 397] width 36 height 36
click at [697, 394] on button "favourite" at bounding box center [688, 397] width 36 height 36
click at [1142, 19] on icon "Favourites" at bounding box center [1141, 22] width 17 height 16
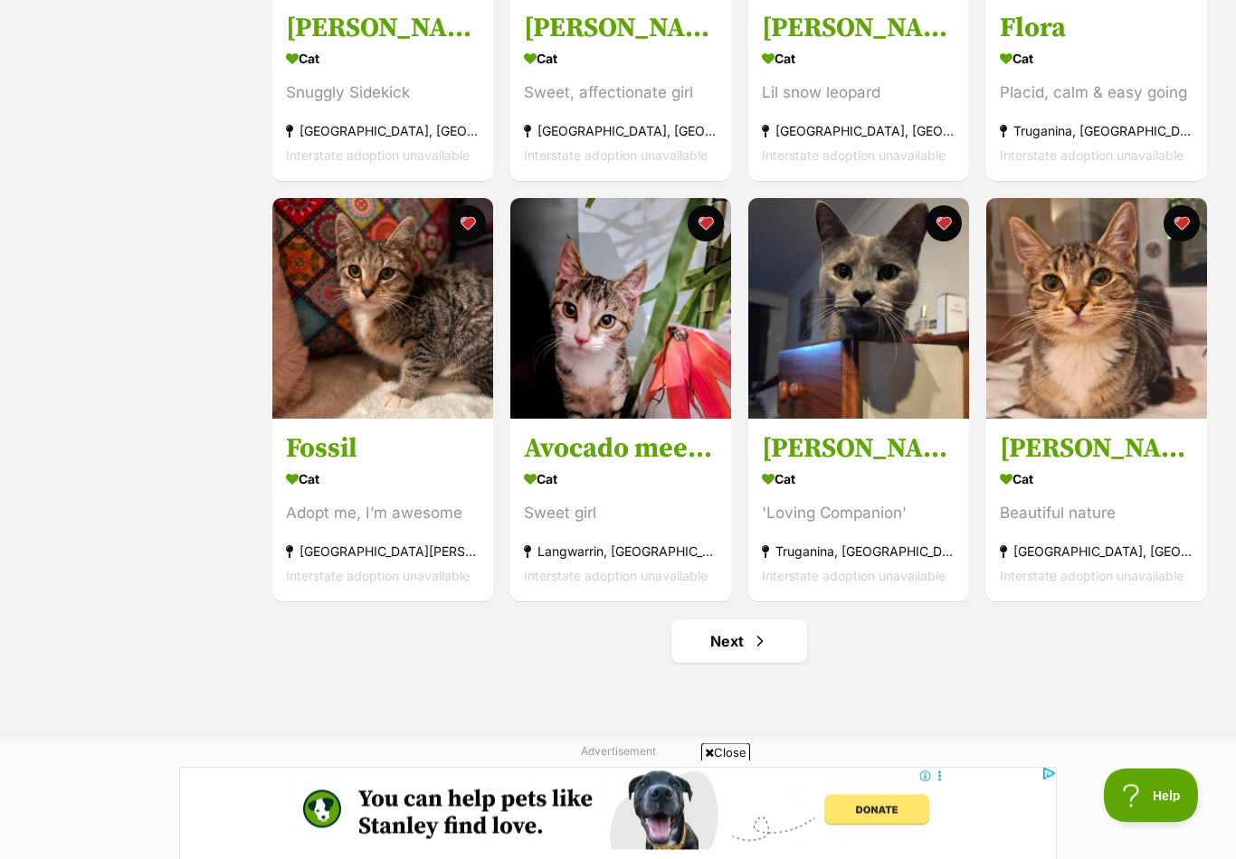
scroll to position [1856, 0]
click at [753, 635] on span "Next page" at bounding box center [760, 642] width 18 height 22
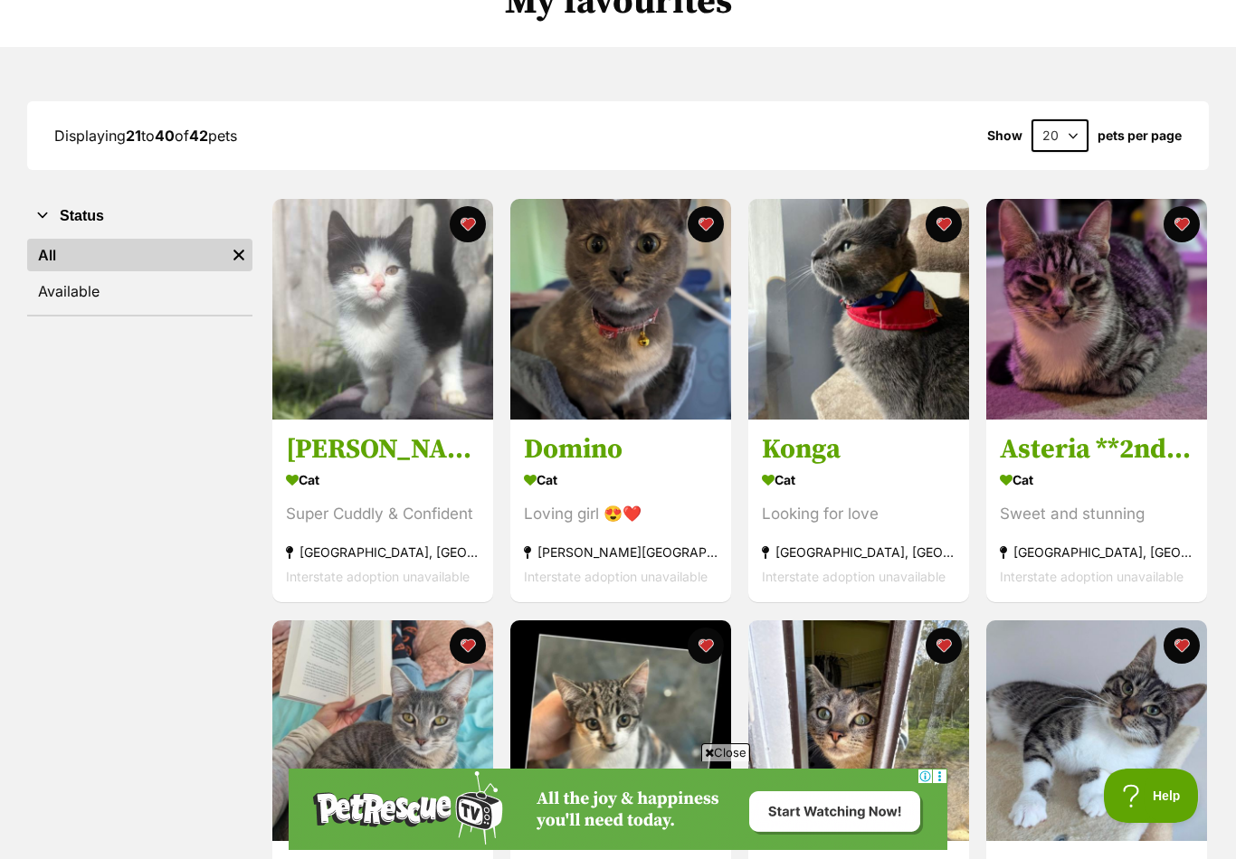
click at [1191, 210] on button "favourite" at bounding box center [1181, 224] width 36 height 36
click at [1184, 217] on button "favourite" at bounding box center [1181, 224] width 36 height 36
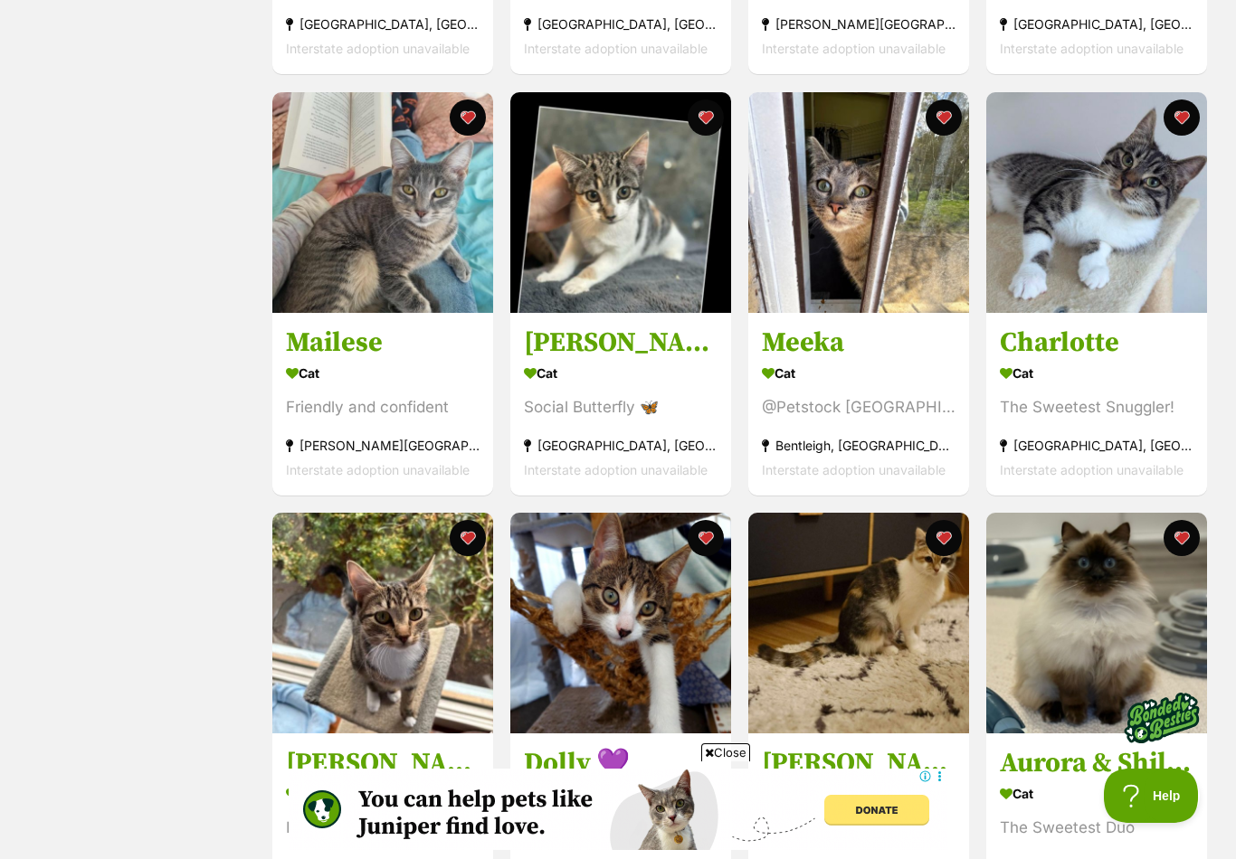
click at [465, 544] on button "favourite" at bounding box center [468, 538] width 36 height 36
click at [465, 533] on button "favourite" at bounding box center [468, 538] width 36 height 36
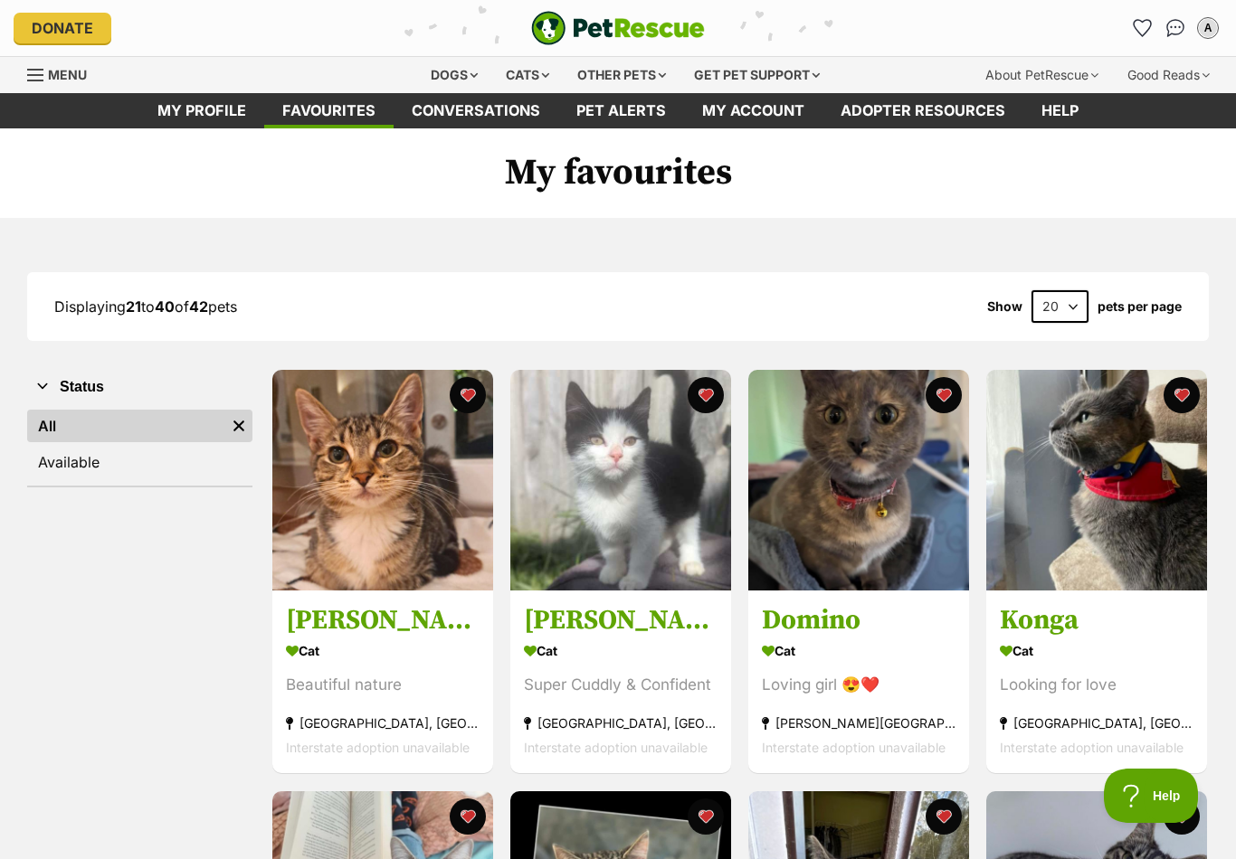
click at [1142, 37] on icon "Favourites" at bounding box center [1142, 28] width 19 height 18
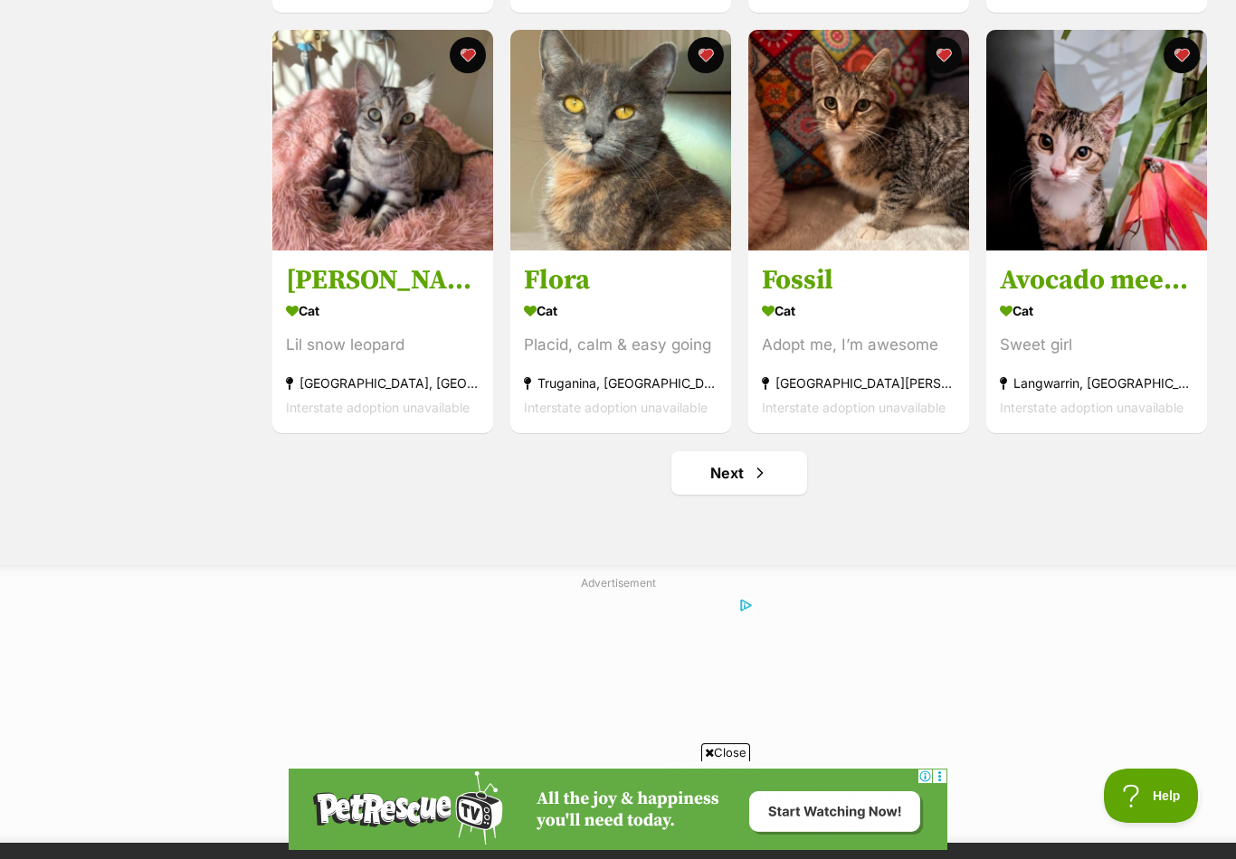
click at [766, 475] on span "Next page" at bounding box center [760, 473] width 18 height 22
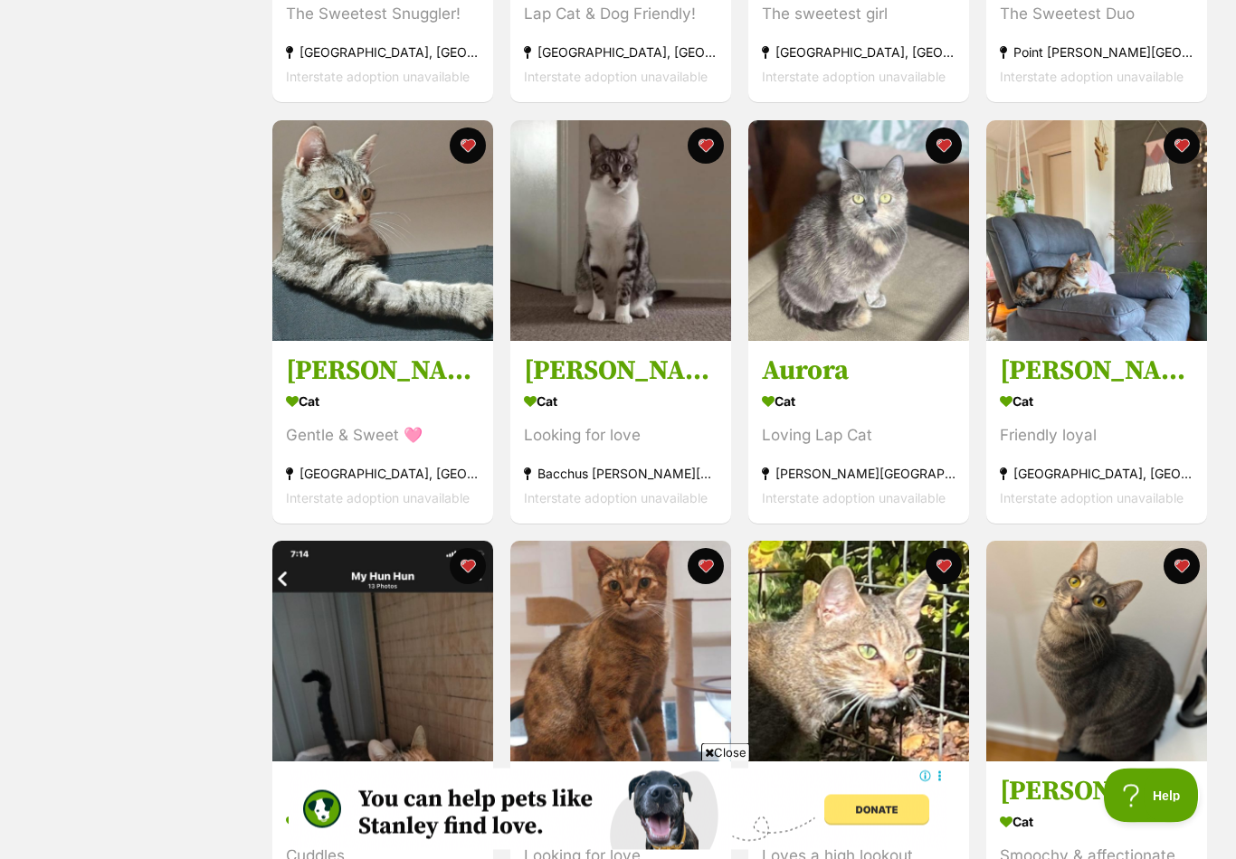
scroll to position [1513, 0]
click at [384, 388] on h3 "[PERSON_NAME] * 9 Lives Project Rescue*" at bounding box center [383, 371] width 194 height 34
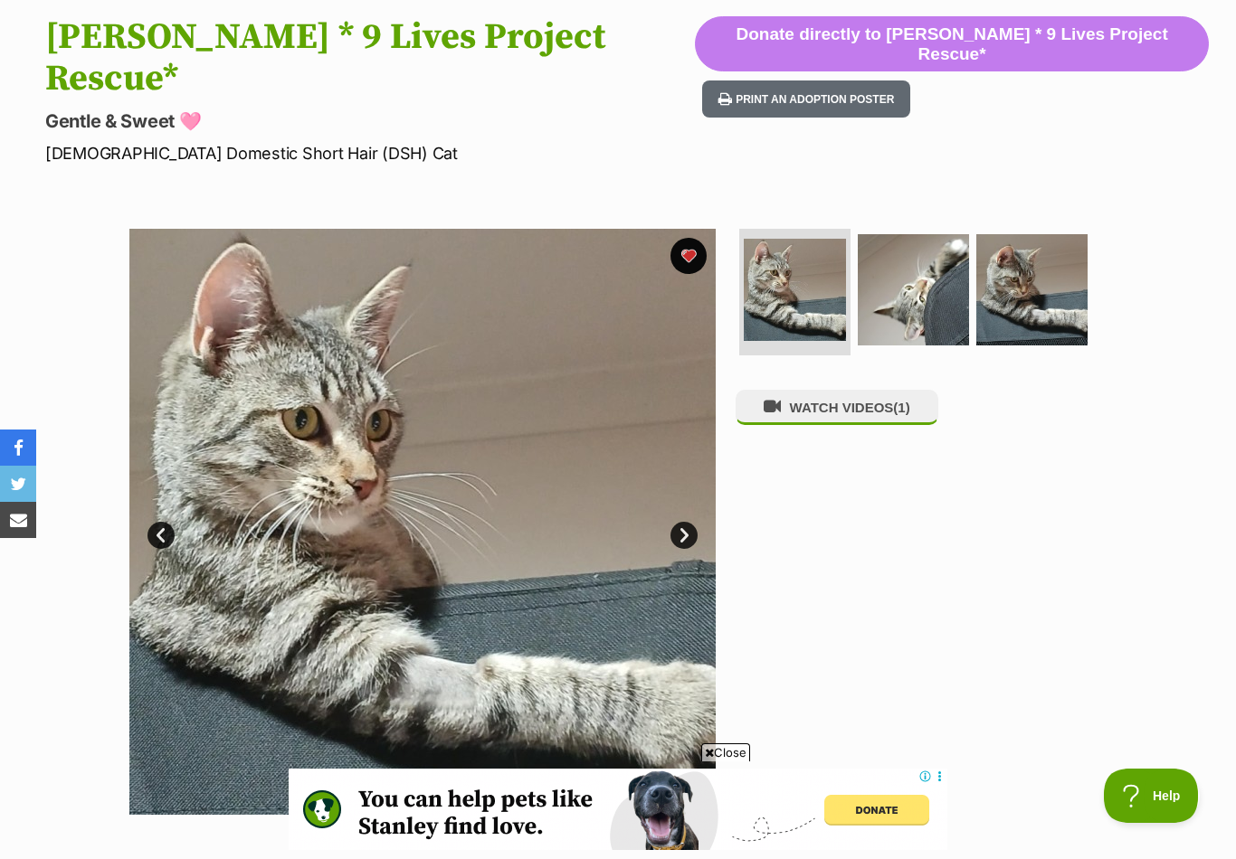
scroll to position [159, 0]
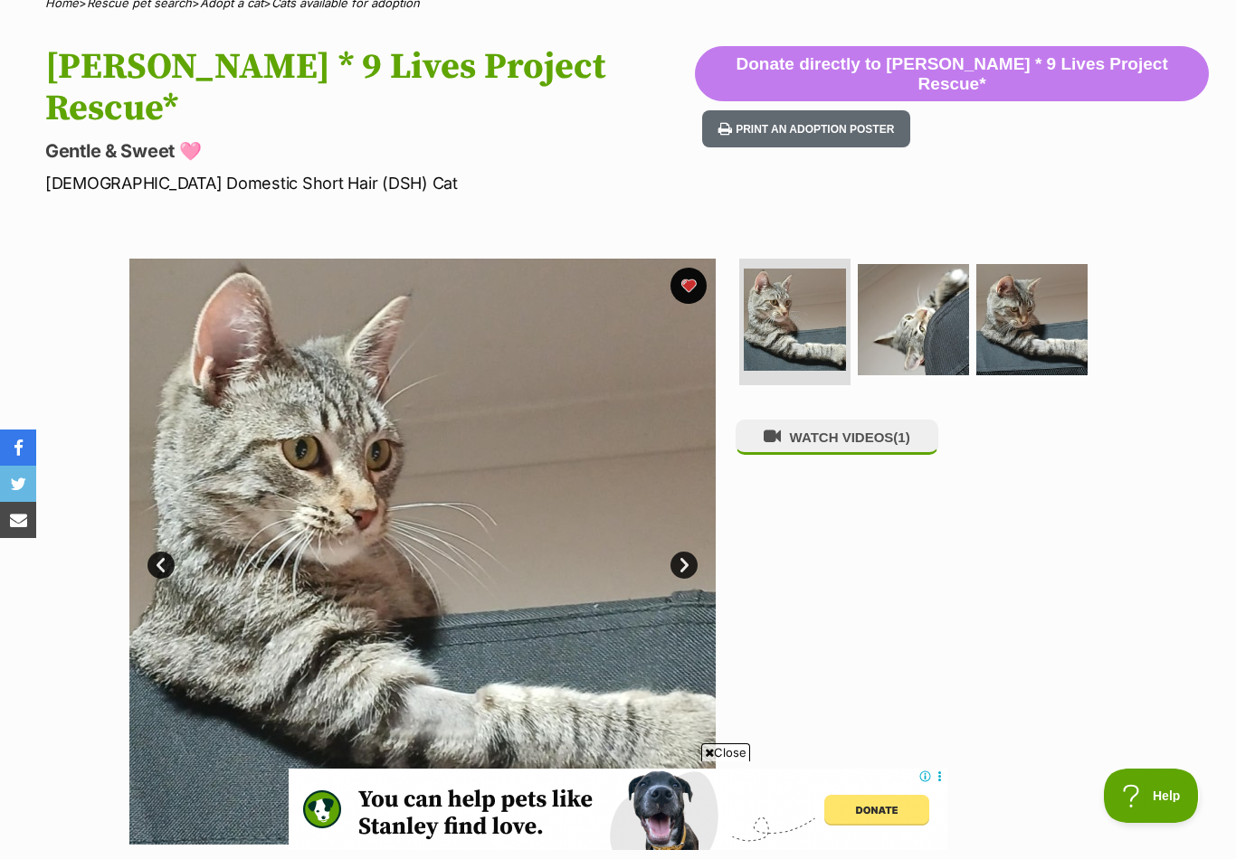
click at [959, 282] on img at bounding box center [913, 319] width 111 height 111
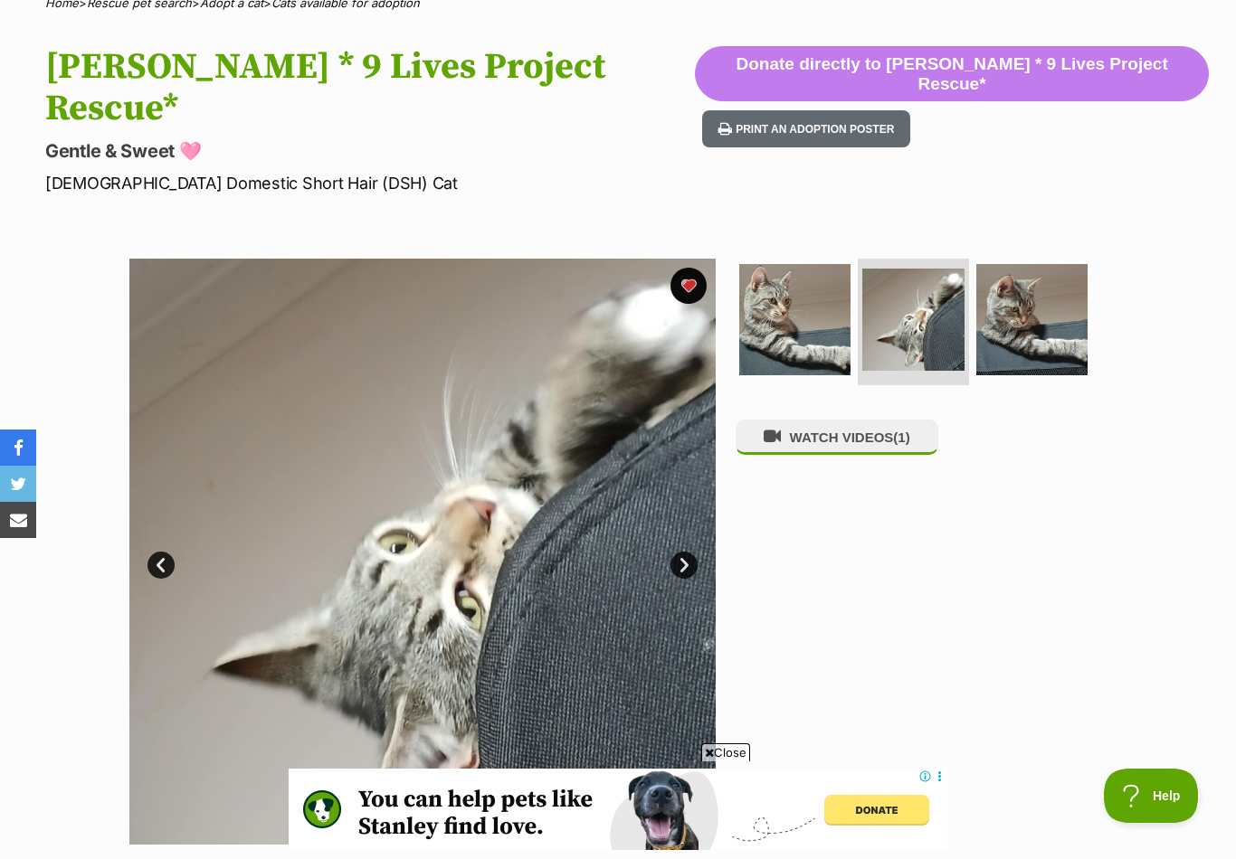
click at [1031, 266] on img at bounding box center [1031, 319] width 111 height 111
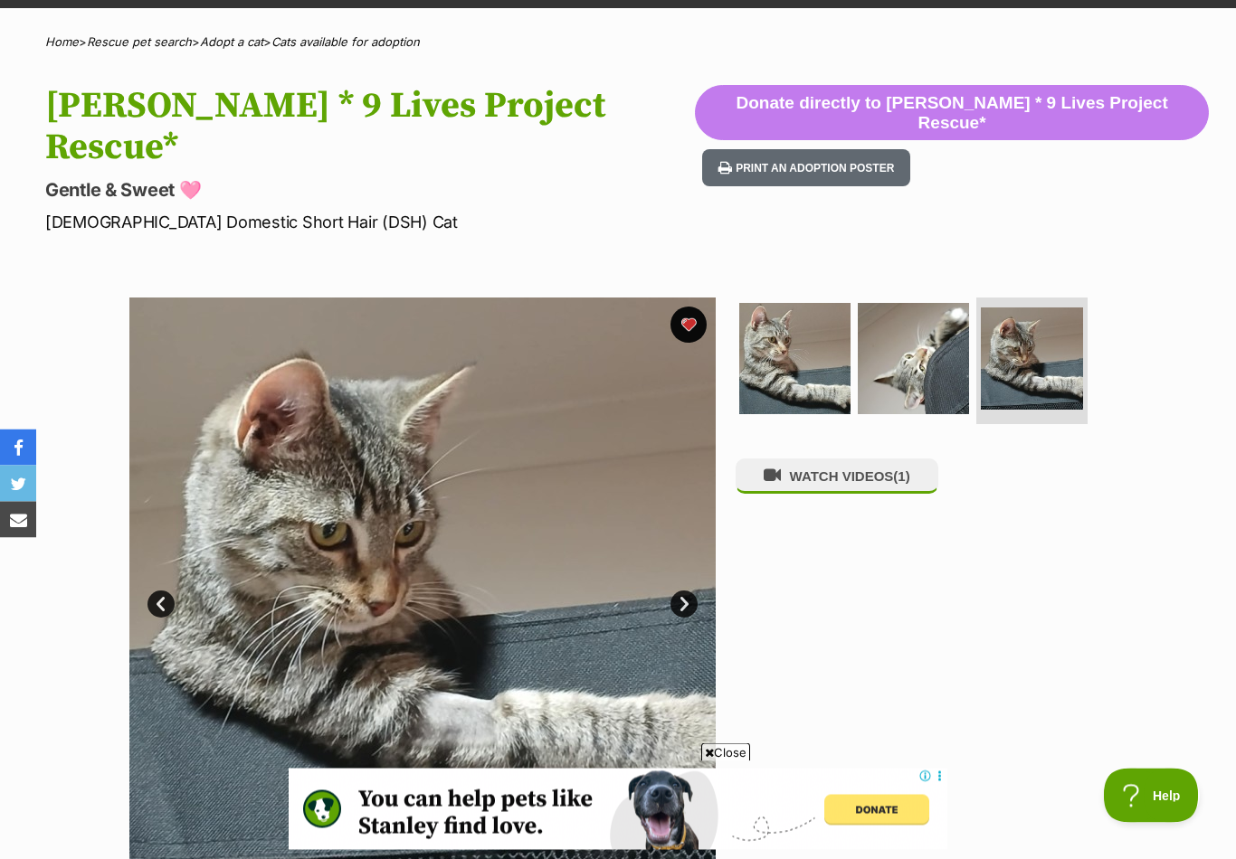
scroll to position [120, 0]
click at [695, 307] on button "favourite" at bounding box center [688, 325] width 36 height 36
click at [683, 307] on button "favourite" at bounding box center [688, 325] width 36 height 36
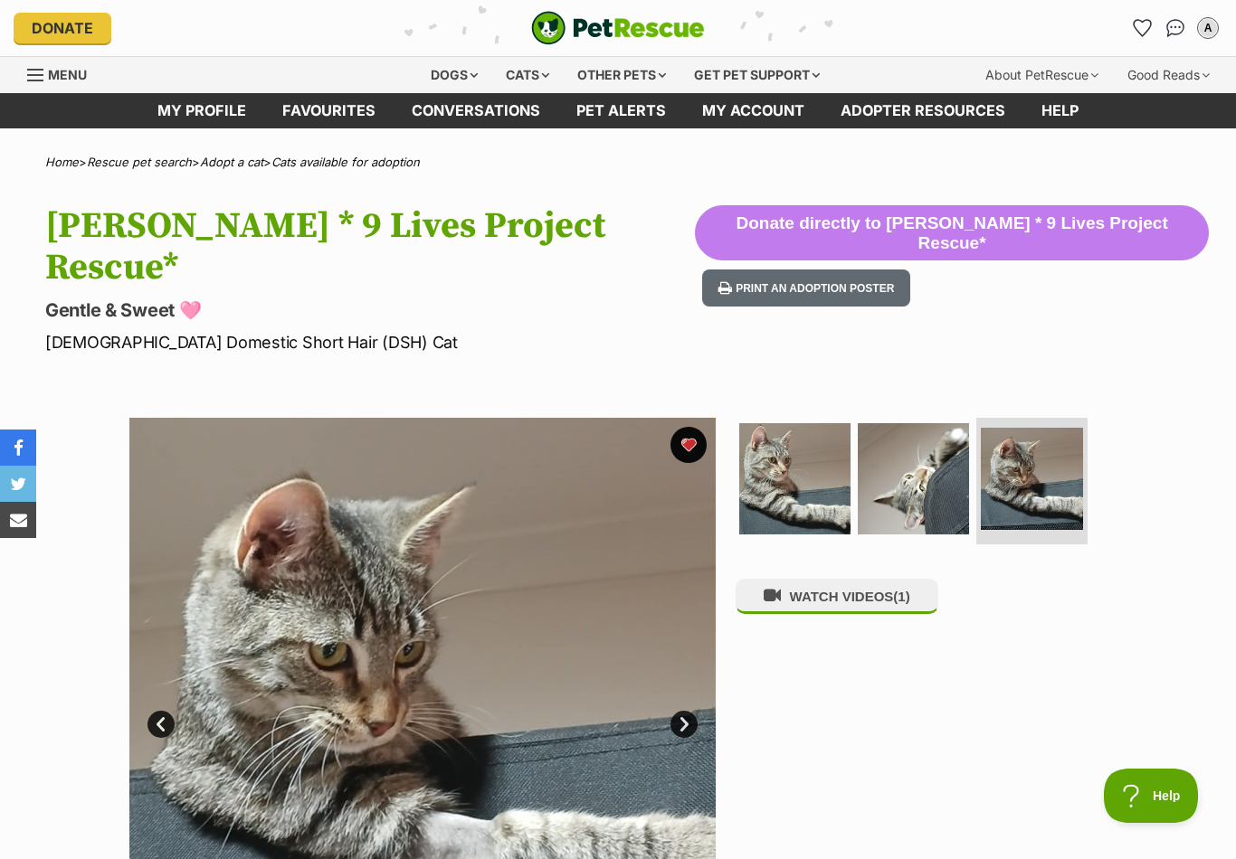
click at [1144, 24] on icon "Favourites" at bounding box center [1141, 28] width 17 height 16
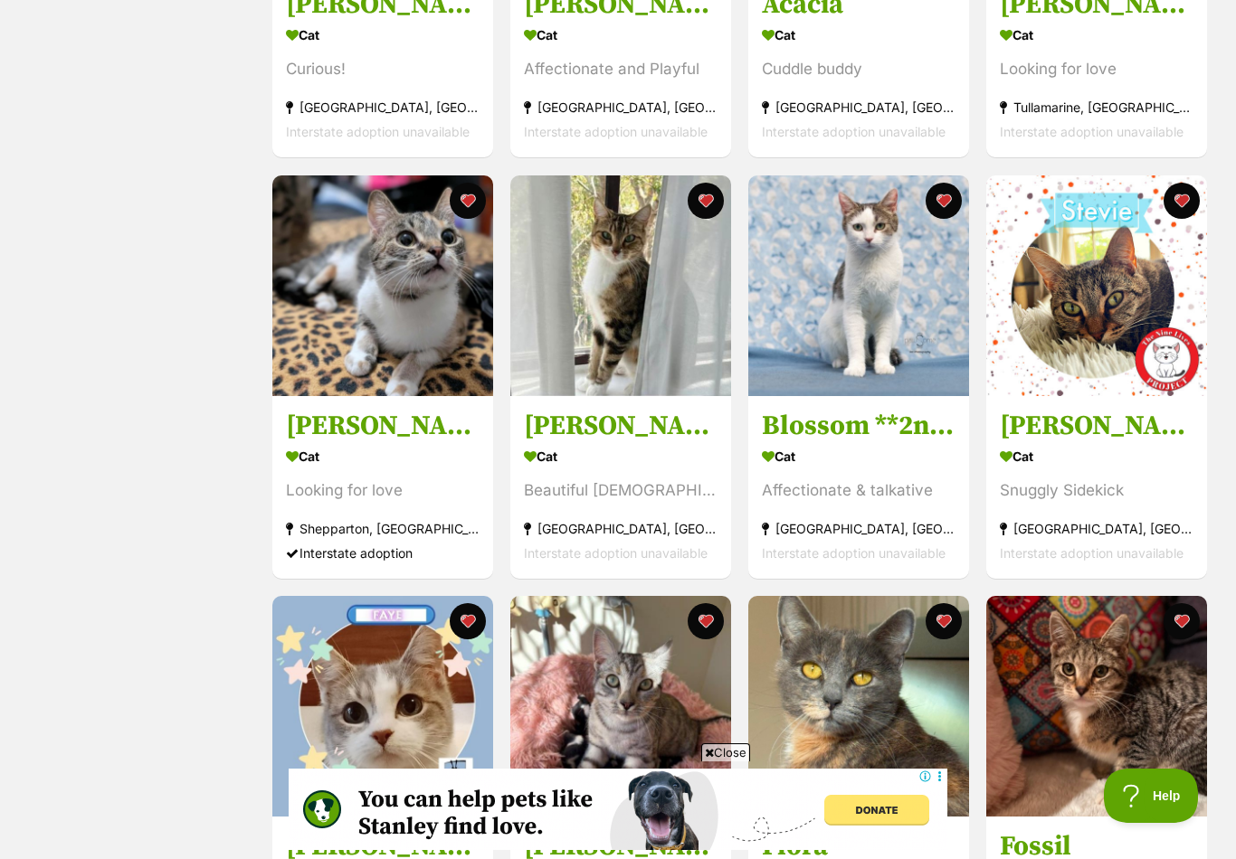
scroll to position [1453, 0]
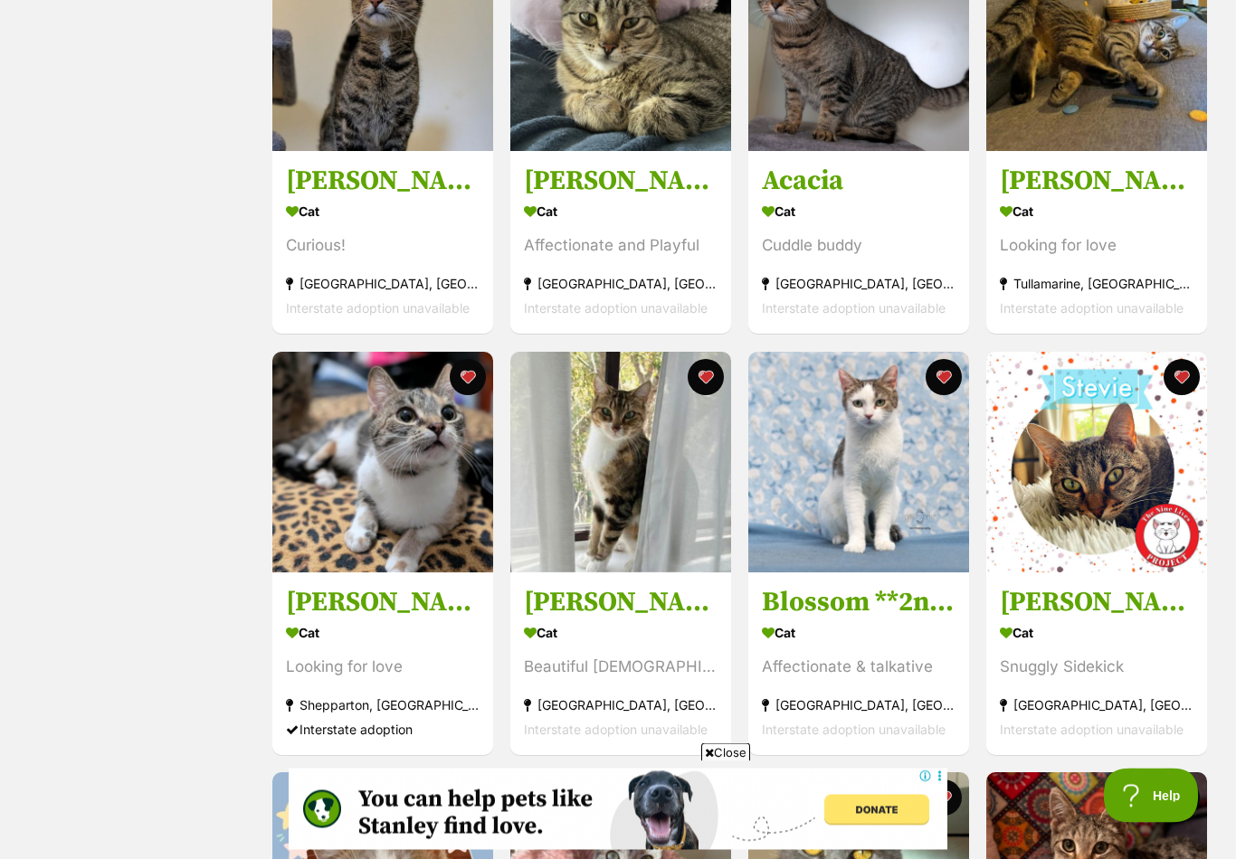
click at [1181, 375] on button "favourite" at bounding box center [1181, 378] width 36 height 36
click at [1183, 375] on button "favourite" at bounding box center [1181, 377] width 36 height 36
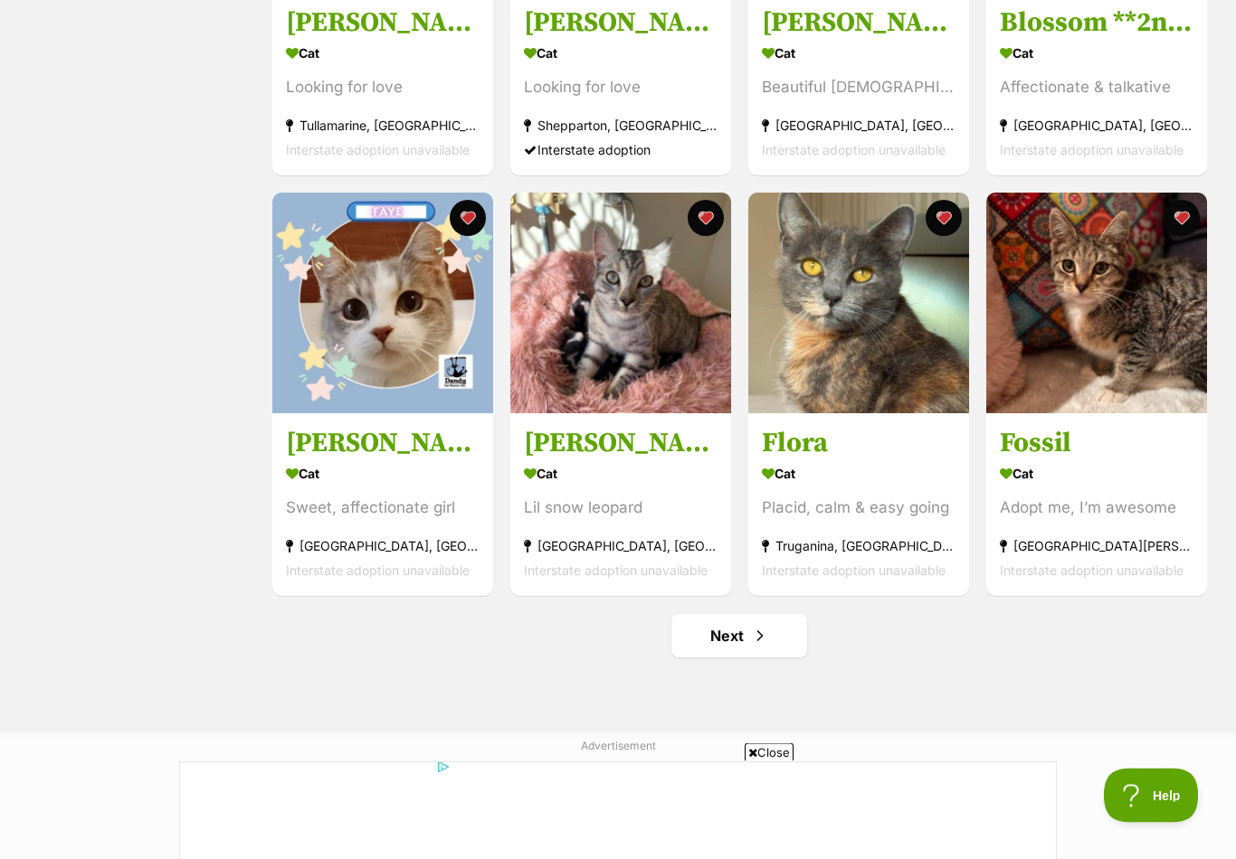
scroll to position [1862, 0]
click at [784, 643] on link "Next" at bounding box center [739, 635] width 136 height 43
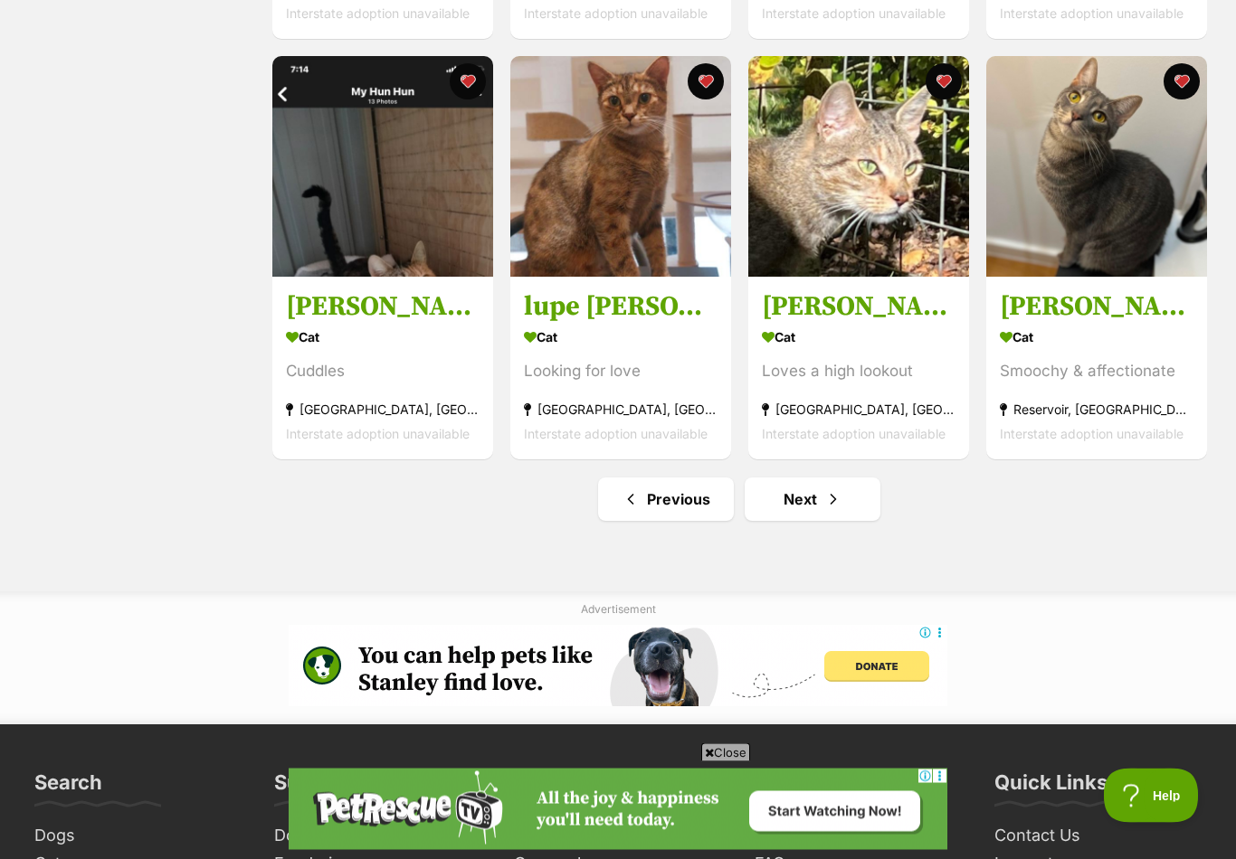
scroll to position [1998, 0]
click at [870, 496] on link "Next" at bounding box center [812, 499] width 136 height 43
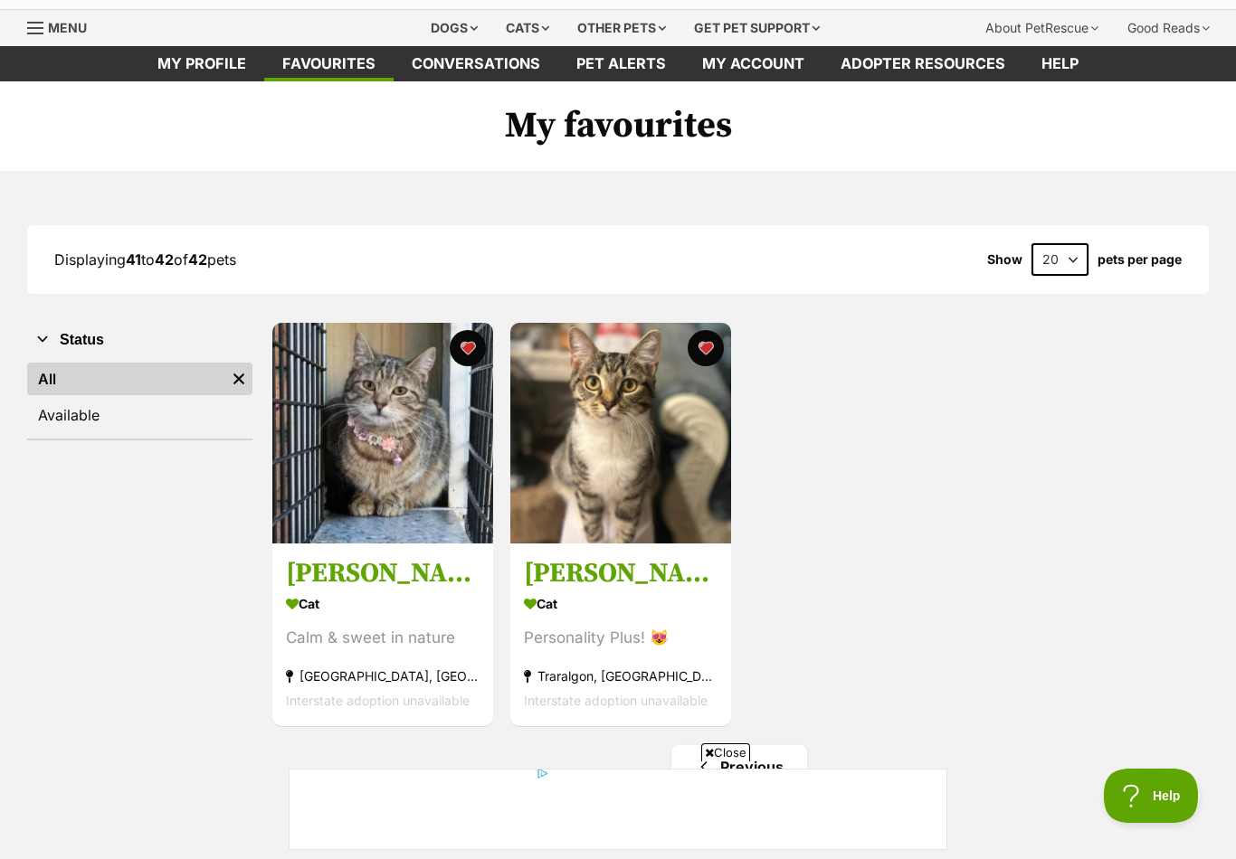
click at [651, 601] on div "Cat" at bounding box center [621, 605] width 194 height 26
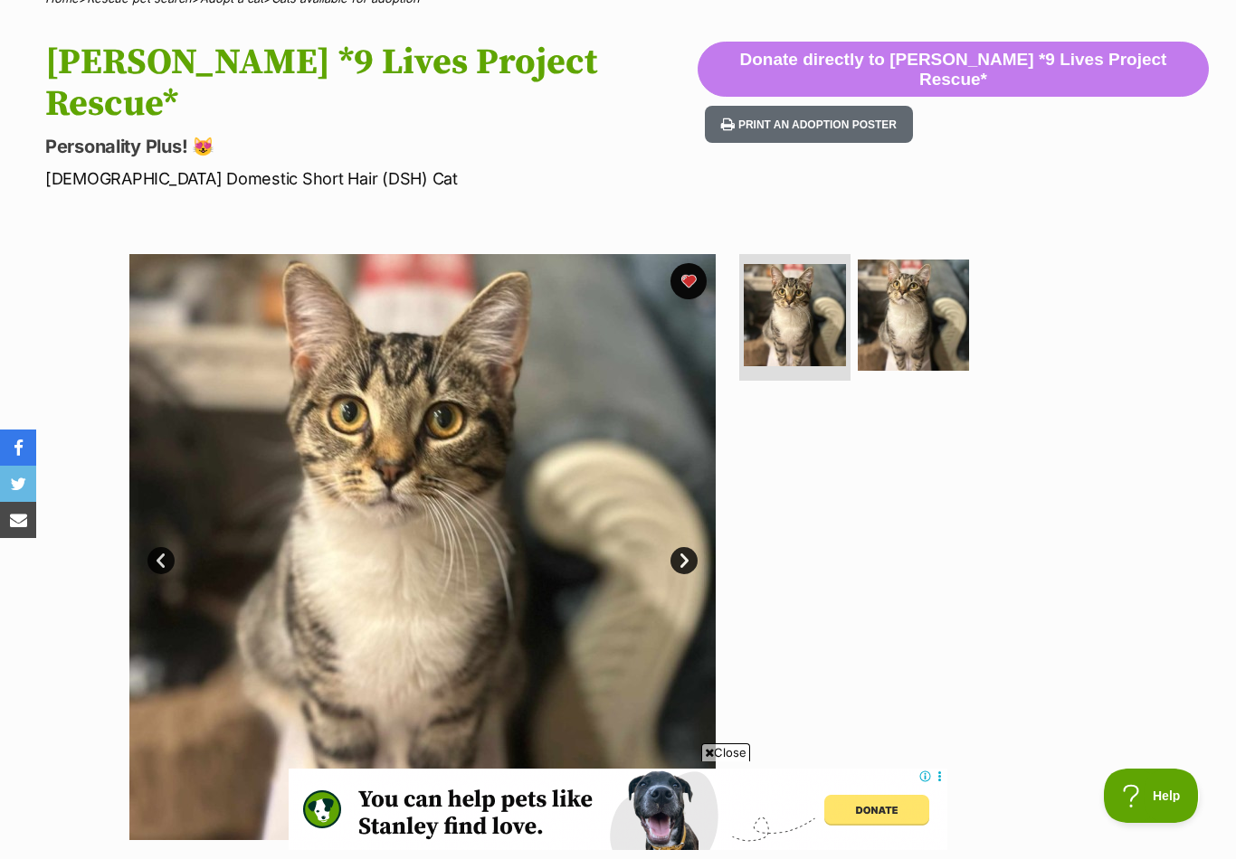
scroll to position [152, 0]
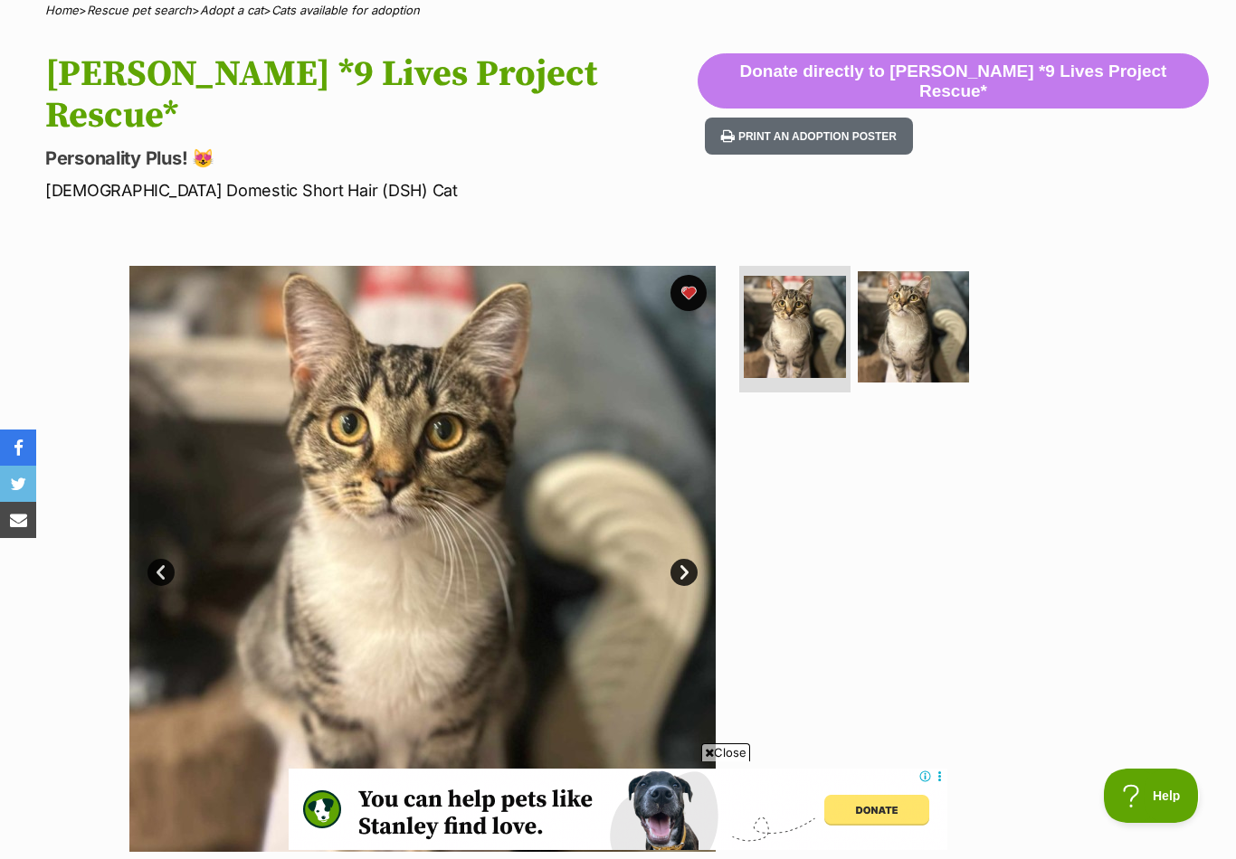
click at [943, 271] on img at bounding box center [913, 326] width 111 height 111
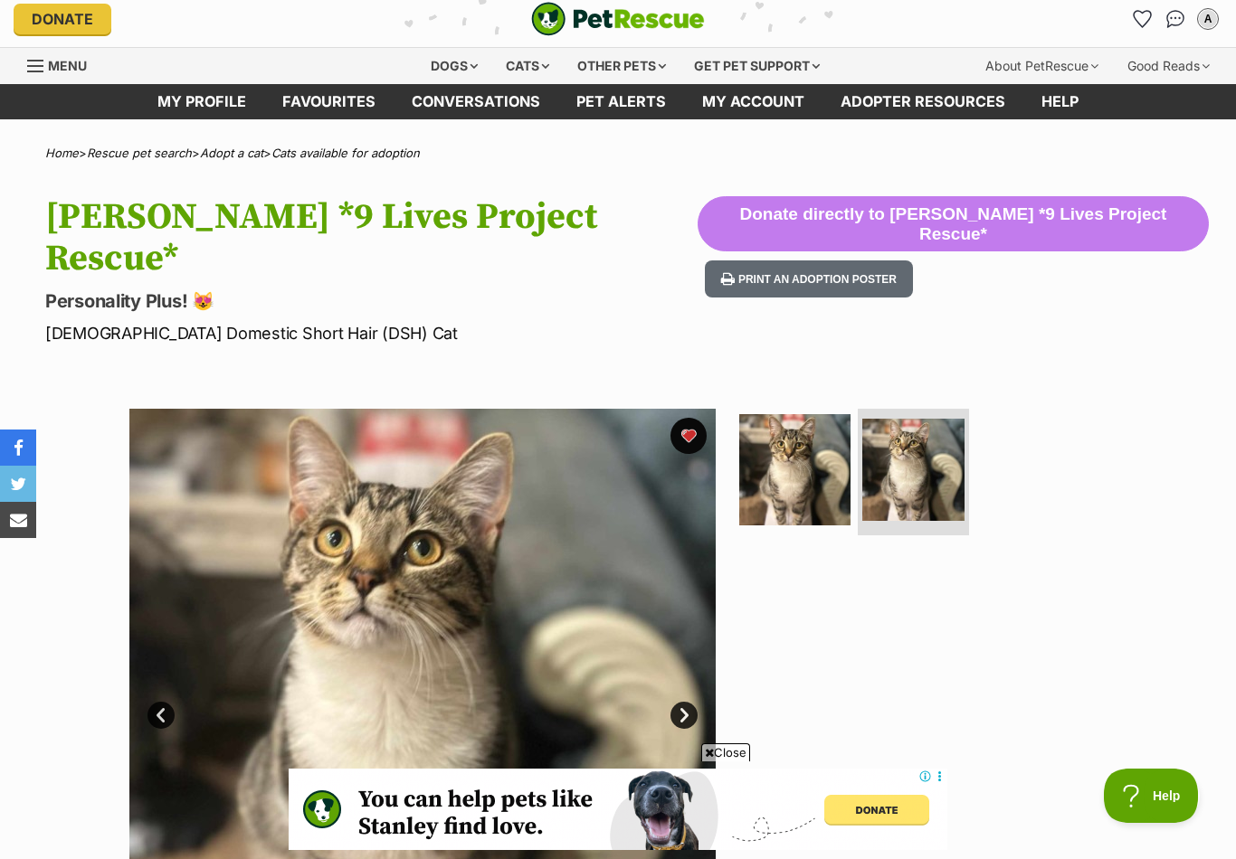
scroll to position [0, 0]
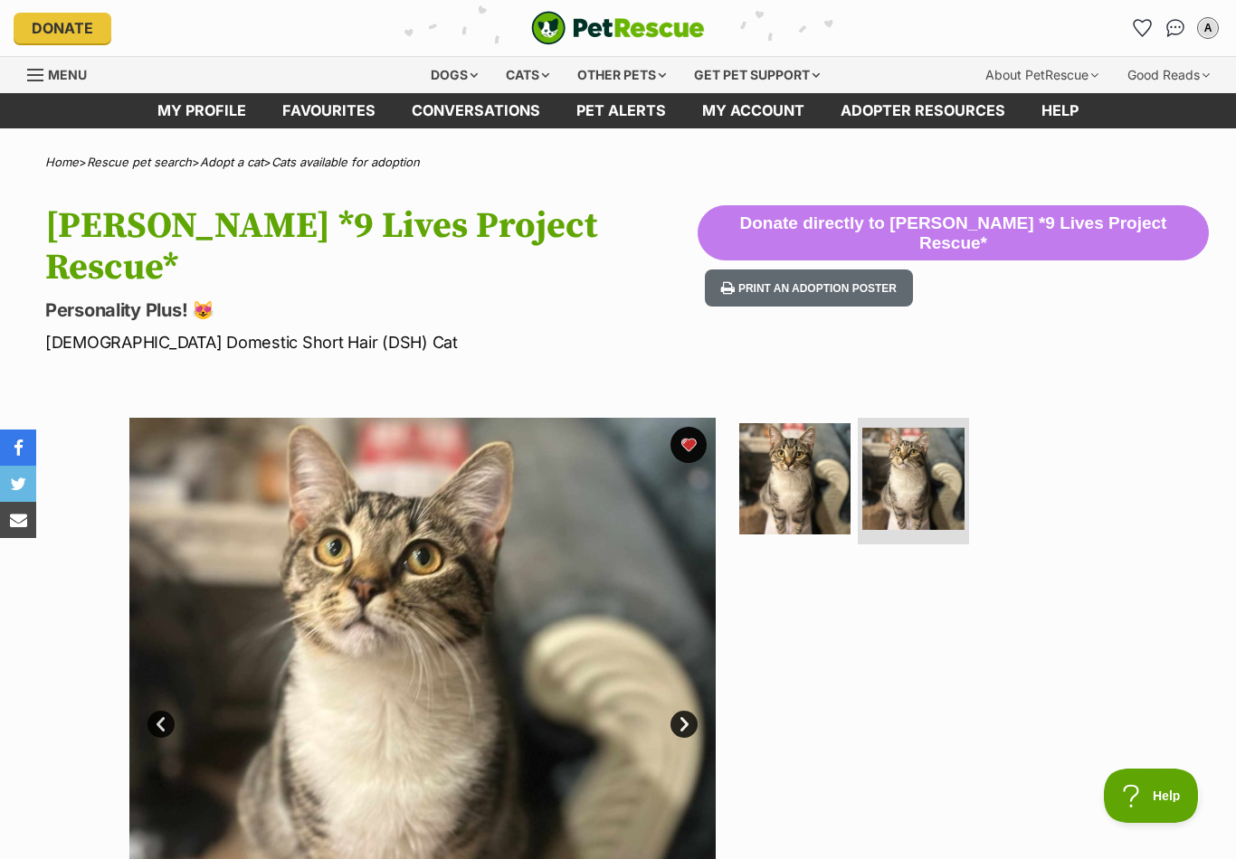
click at [1143, 20] on icon "Favourites" at bounding box center [1141, 28] width 17 height 16
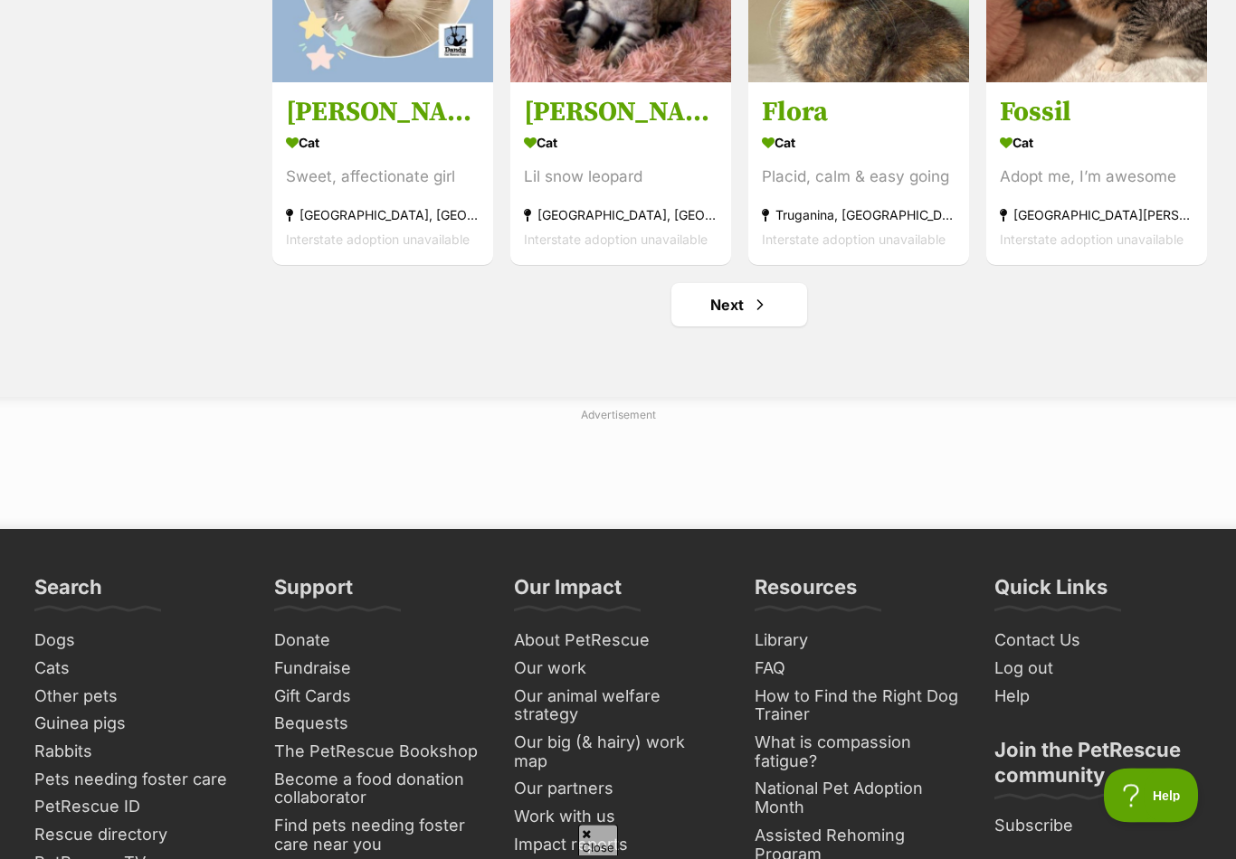
scroll to position [2190, 0]
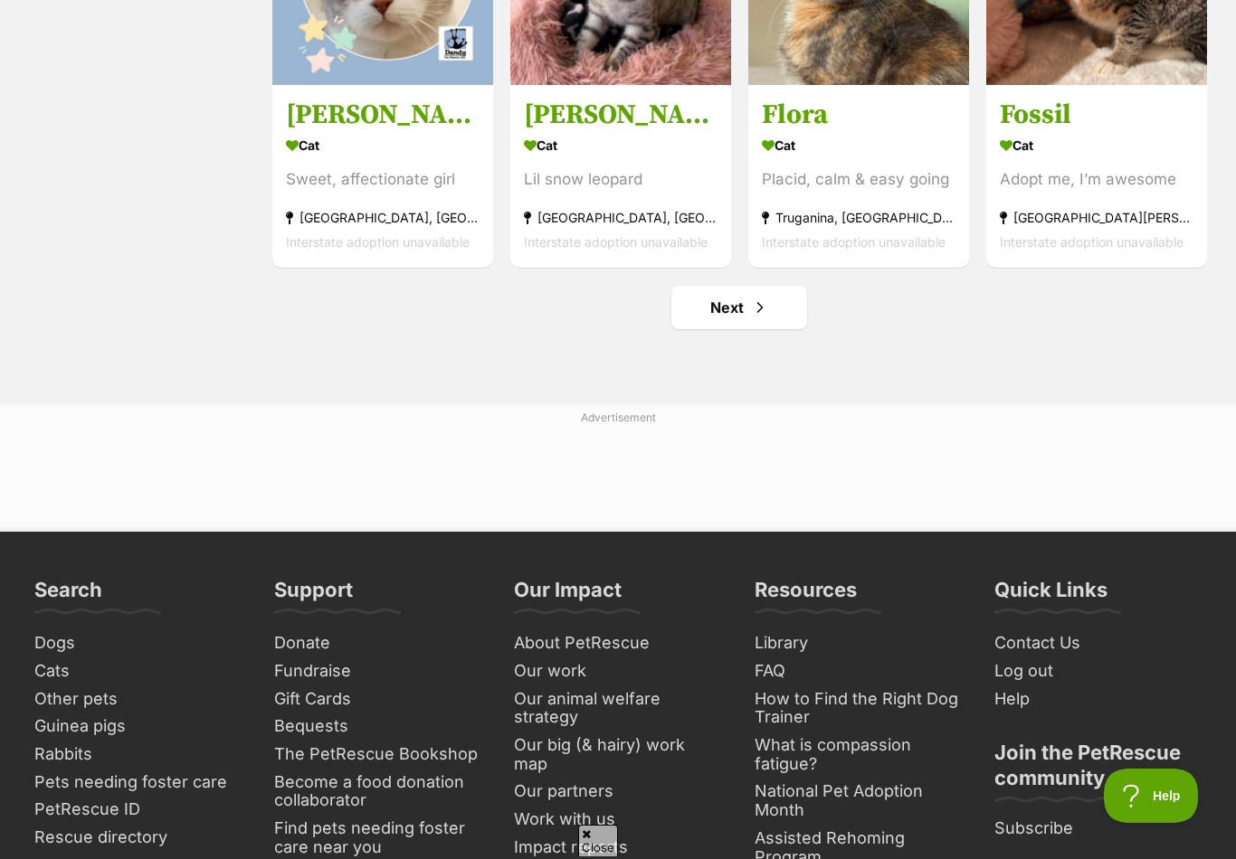
click at [771, 290] on link "Next" at bounding box center [739, 307] width 136 height 43
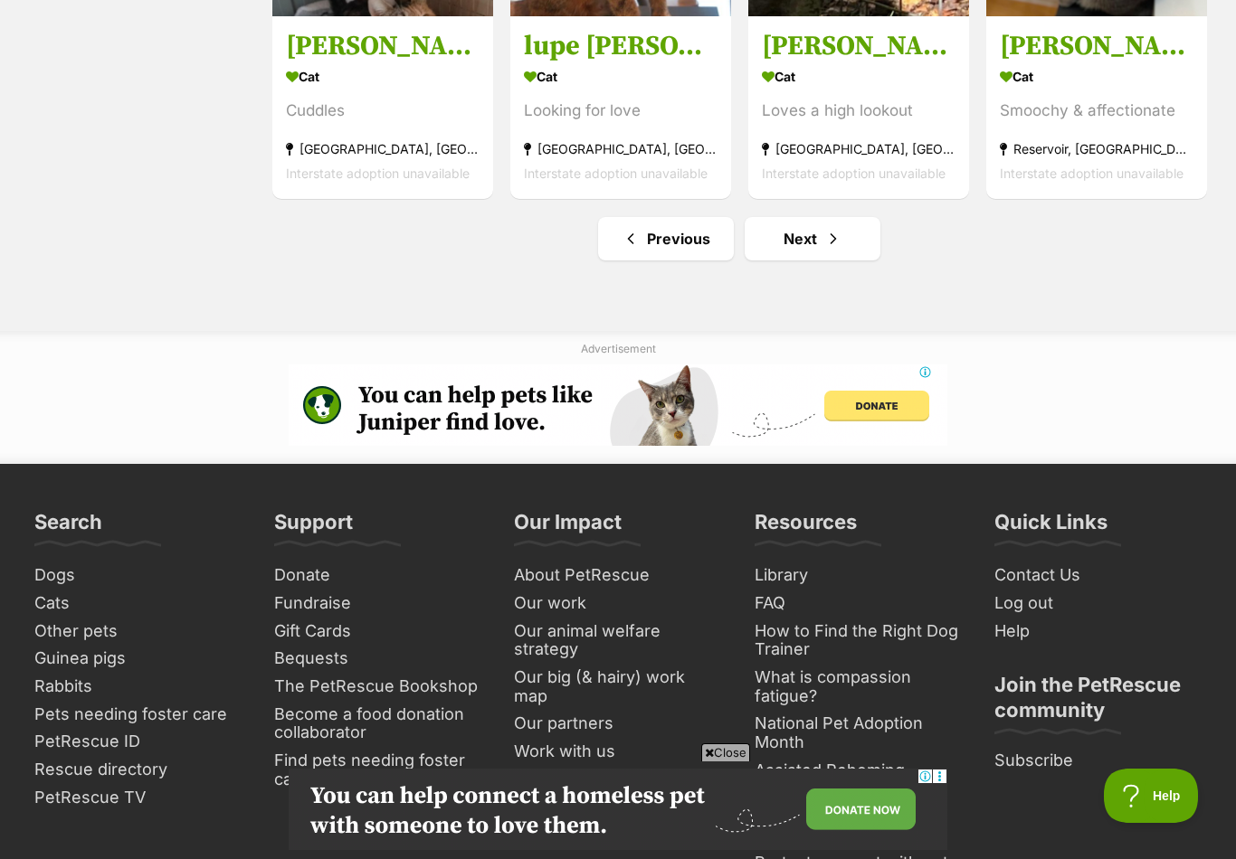
click at [852, 240] on link "Next" at bounding box center [812, 238] width 136 height 43
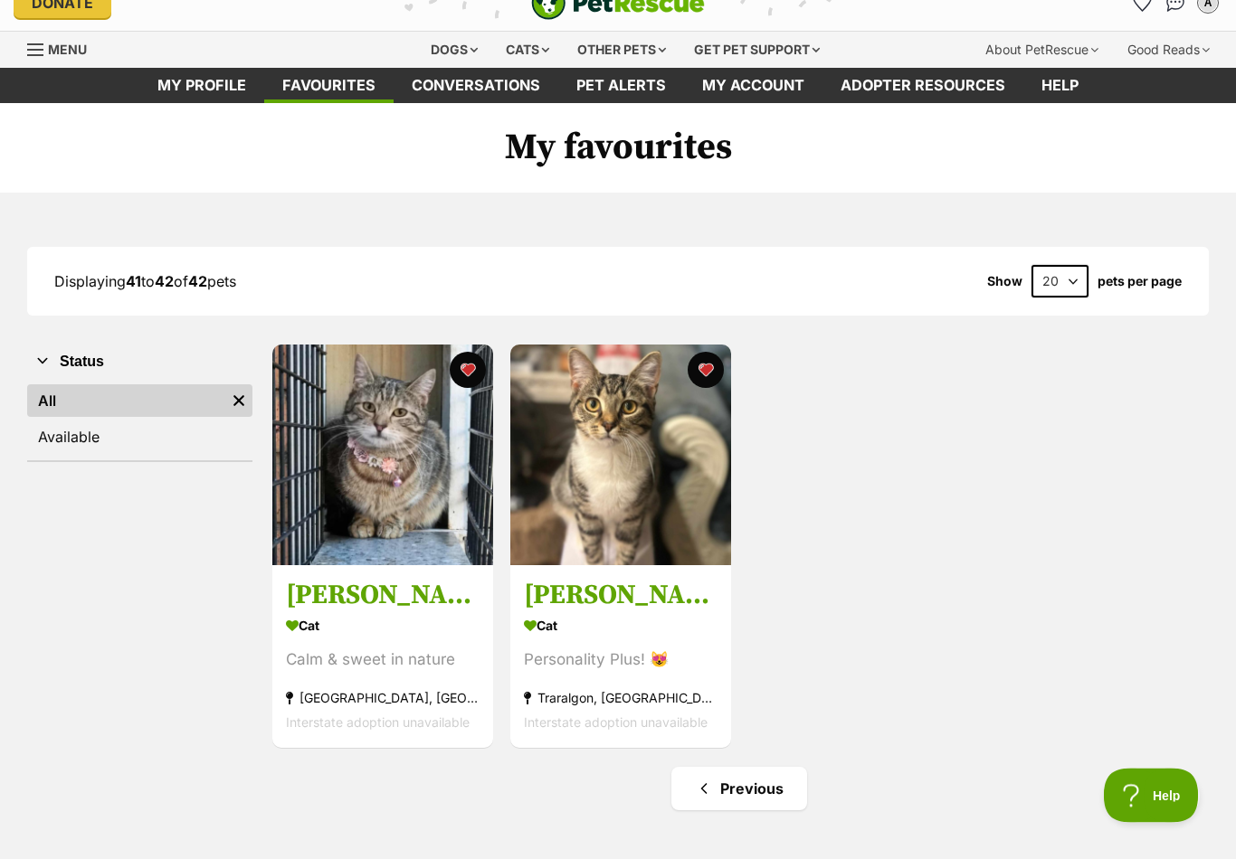
scroll to position [28, 0]
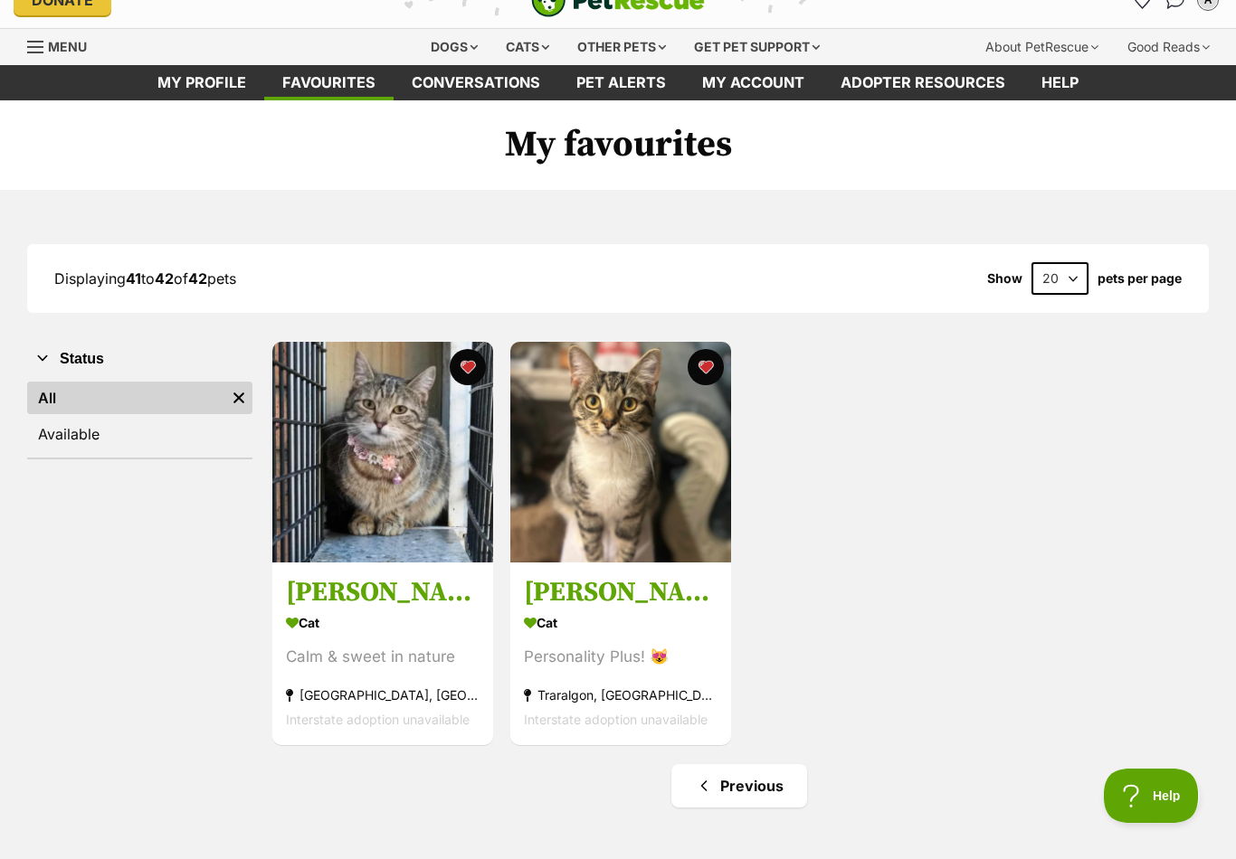
click at [442, 615] on div "Cat" at bounding box center [383, 624] width 194 height 26
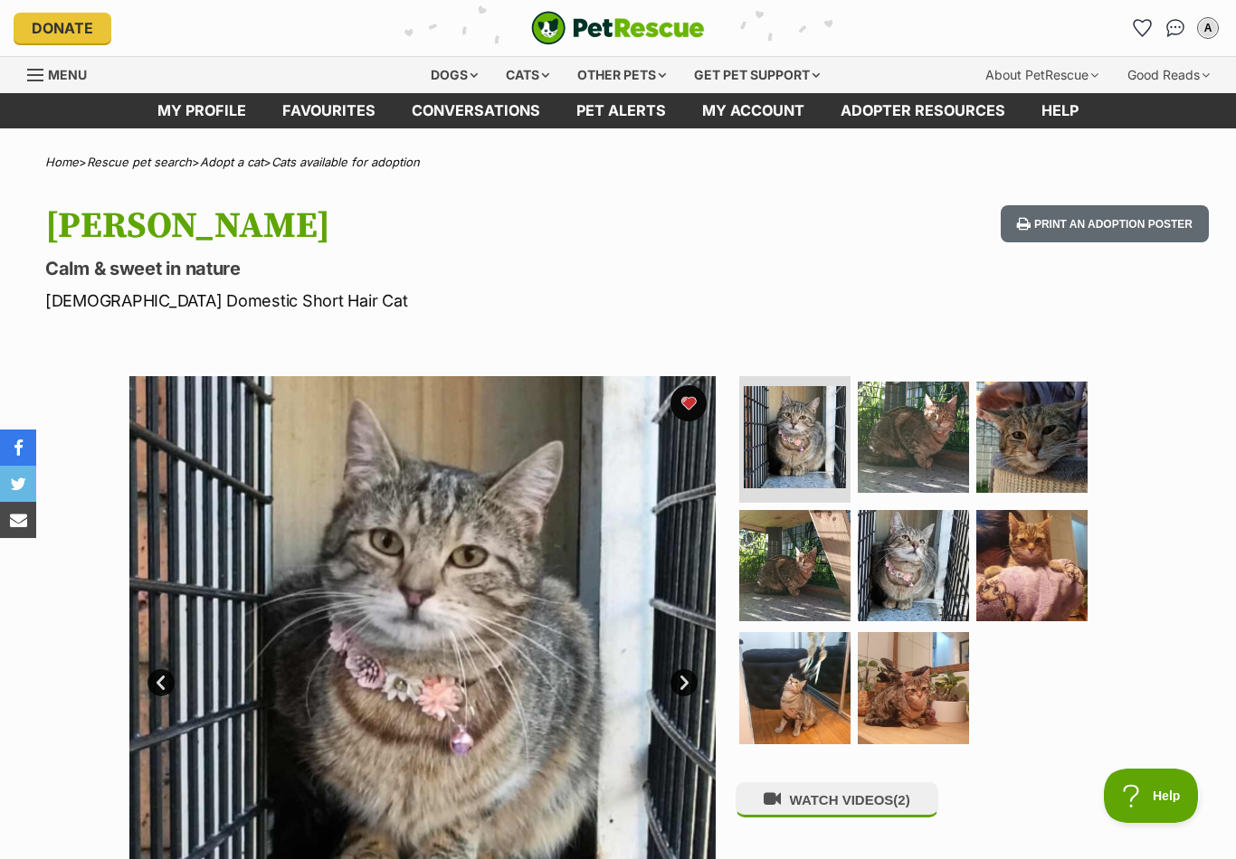
click at [1129, 34] on link "Favourites" at bounding box center [1142, 28] width 29 height 29
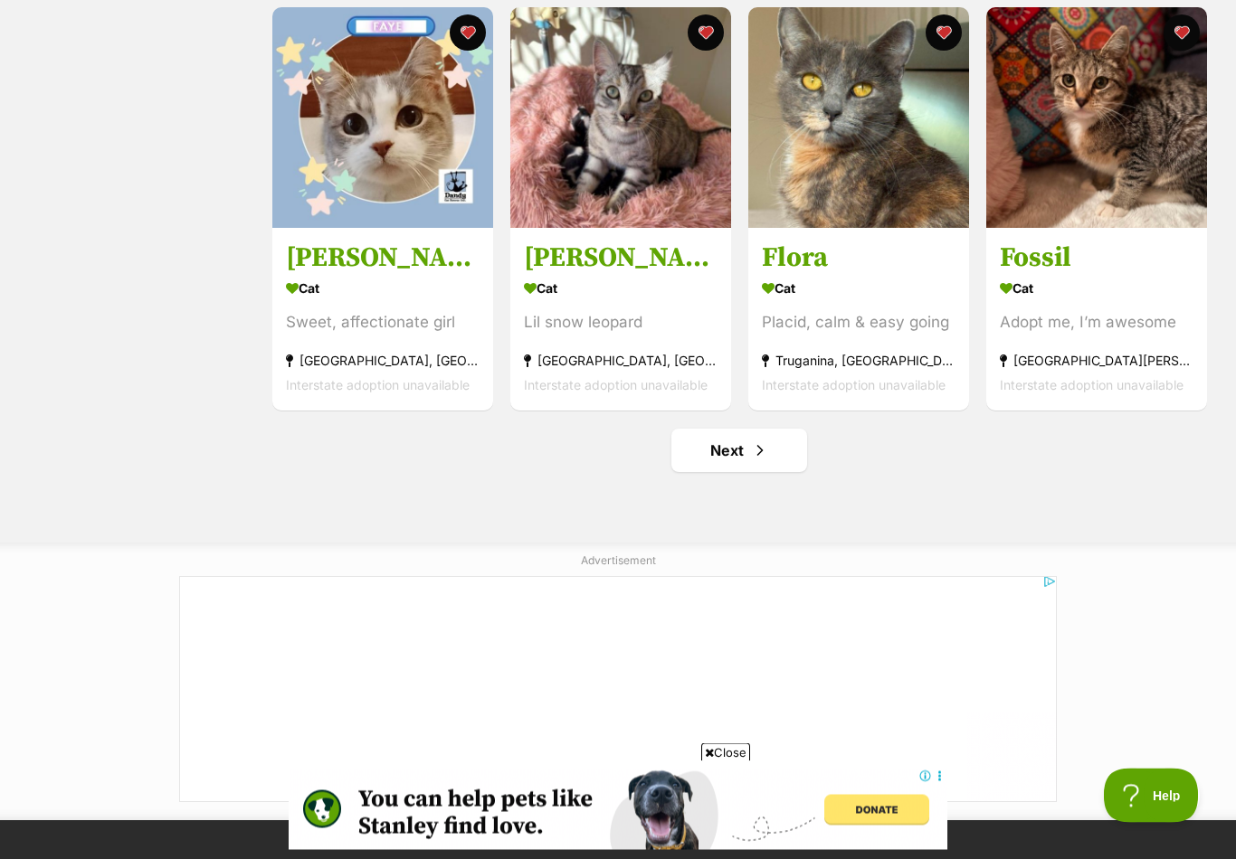
scroll to position [2047, 0]
click at [781, 472] on link "Next" at bounding box center [739, 450] width 136 height 43
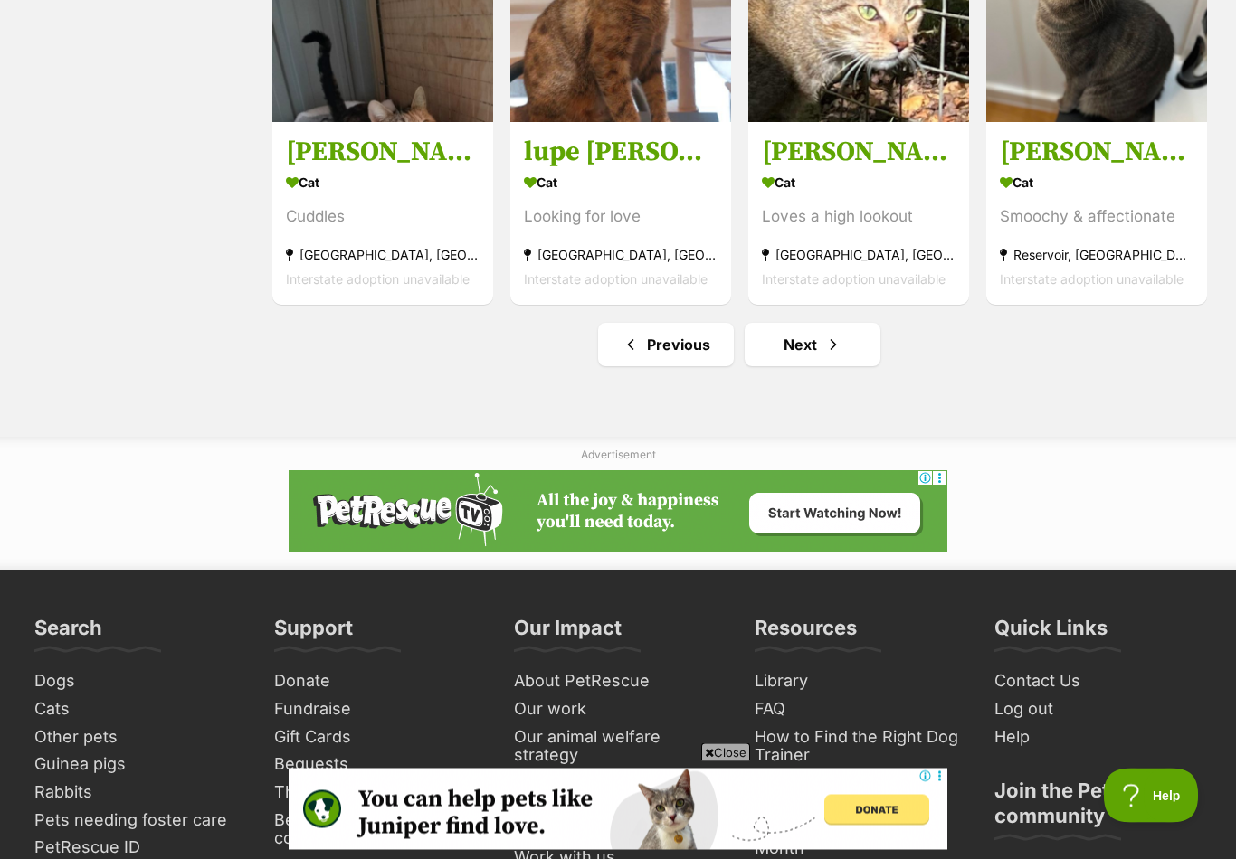
scroll to position [2057, 0]
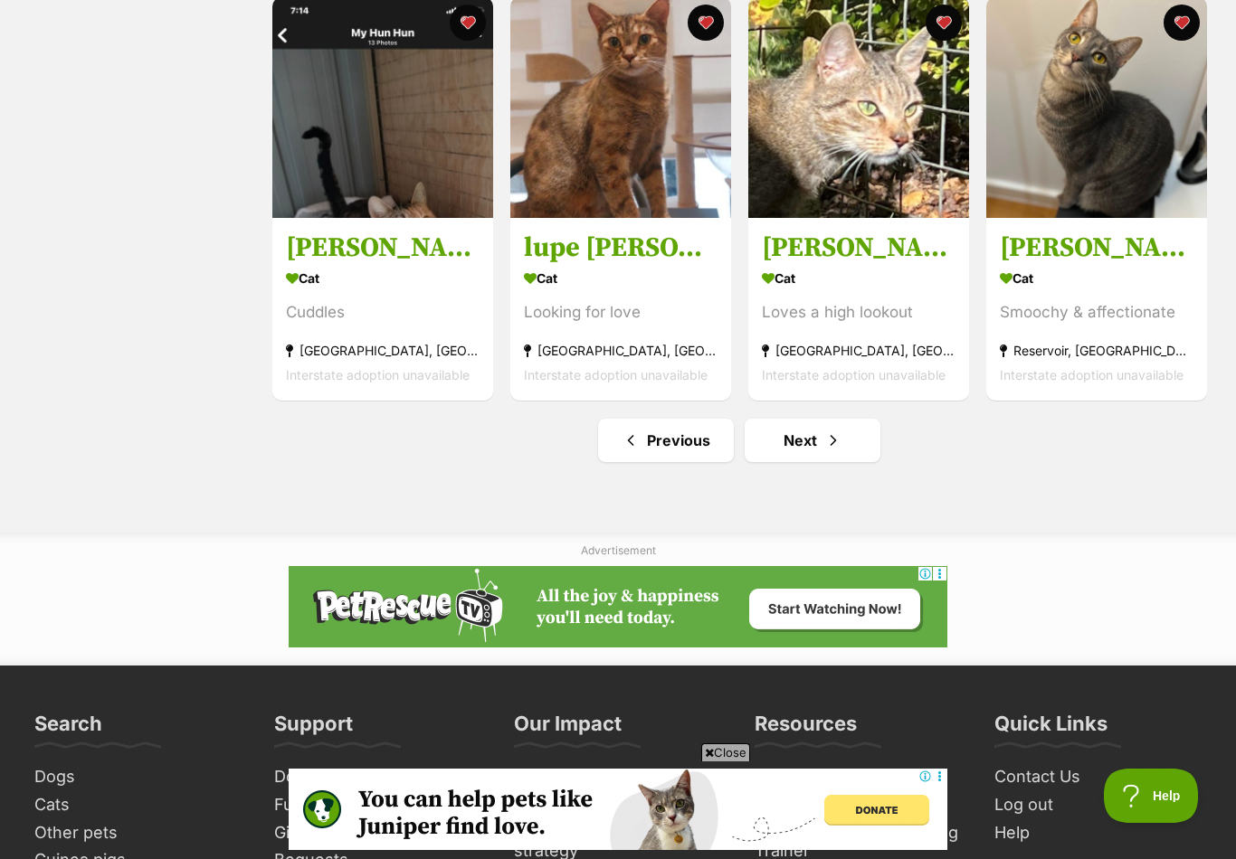
click at [925, 255] on h3 "[PERSON_NAME]" at bounding box center [859, 248] width 194 height 34
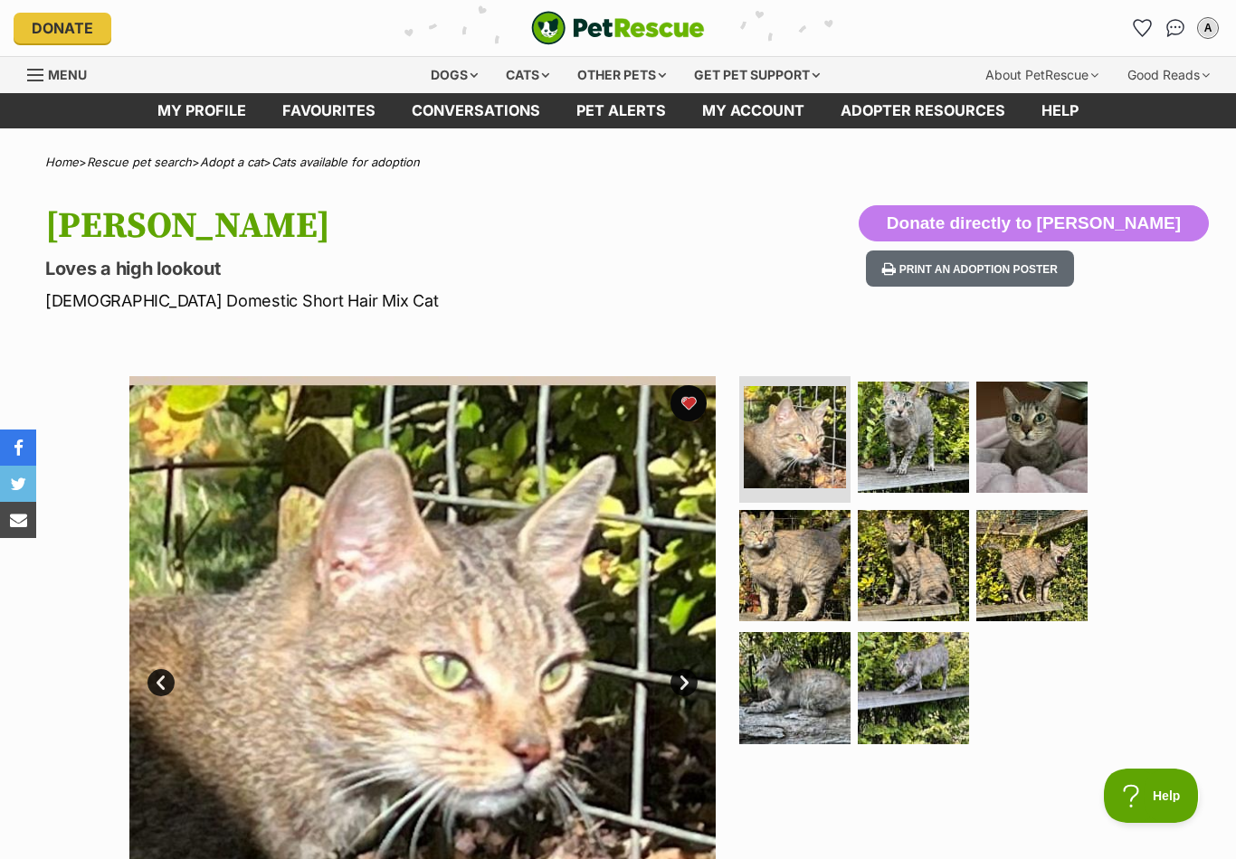
click at [1151, 21] on link "Favourites" at bounding box center [1142, 28] width 29 height 29
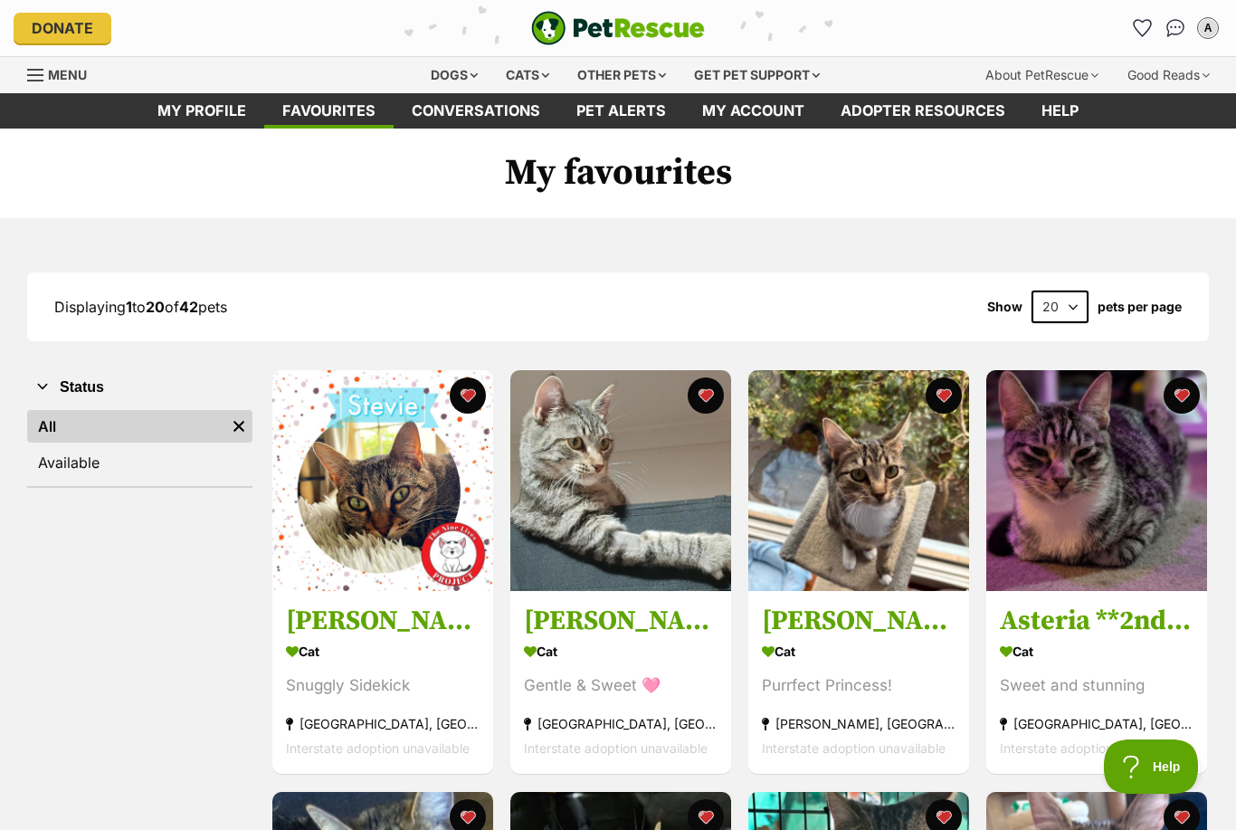
click at [543, 72] on div "Cats" at bounding box center [527, 75] width 69 height 36
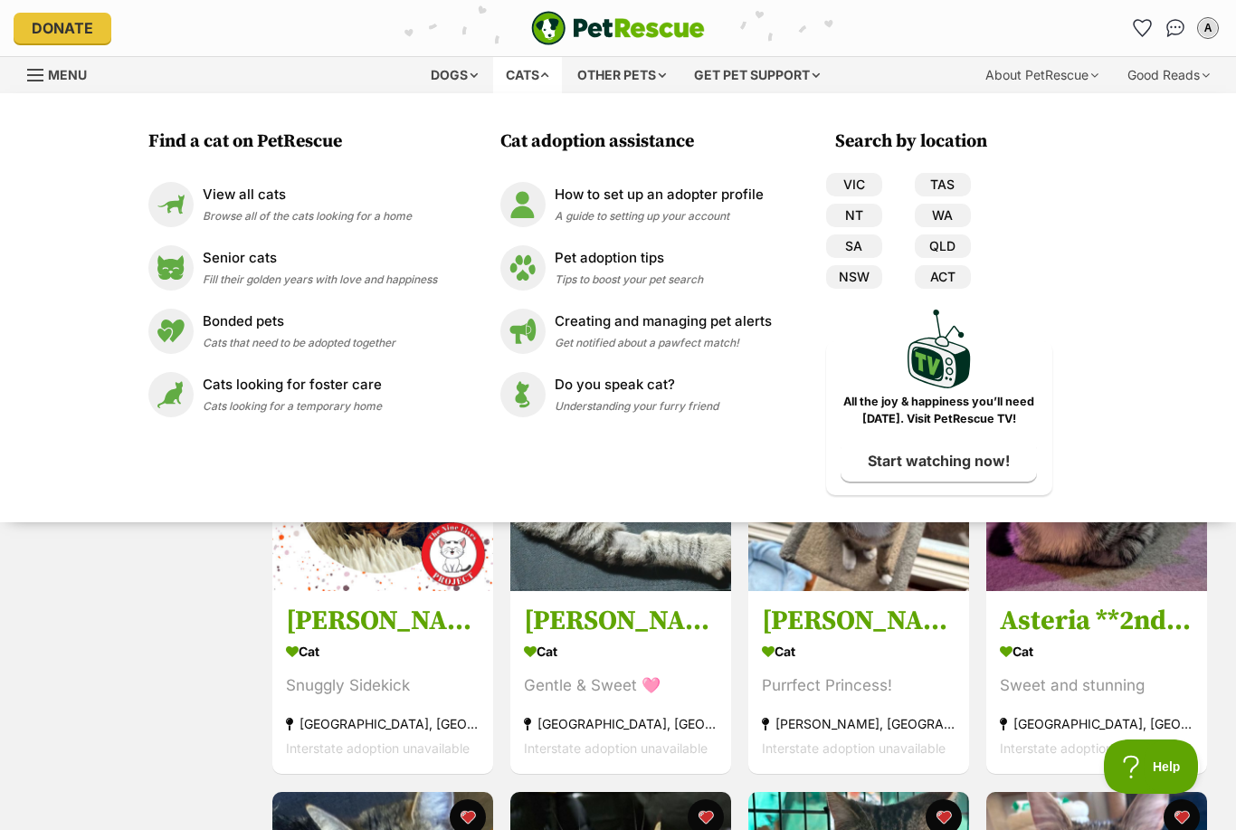
click at [863, 184] on link "VIC" at bounding box center [854, 185] width 56 height 24
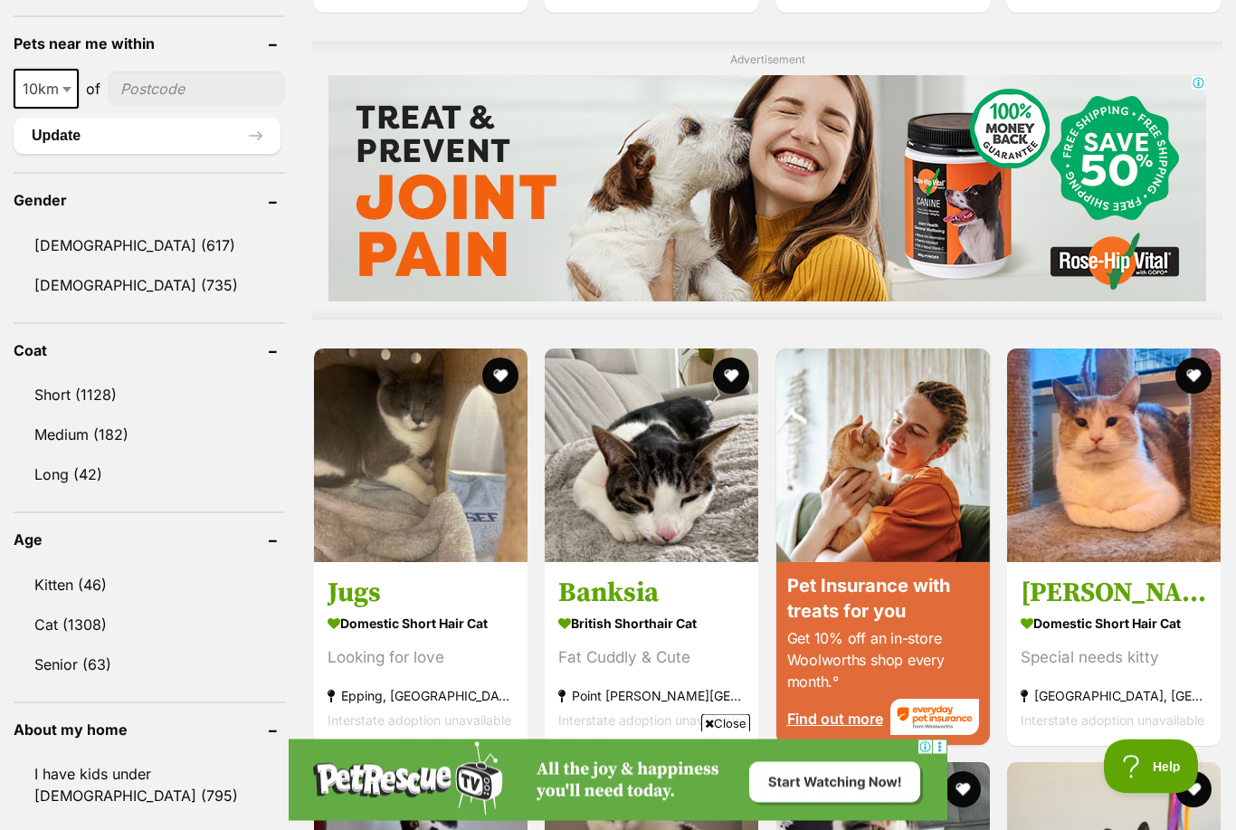
scroll to position [1389, 0]
click at [182, 569] on link "Kitten (46)" at bounding box center [149, 584] width 271 height 38
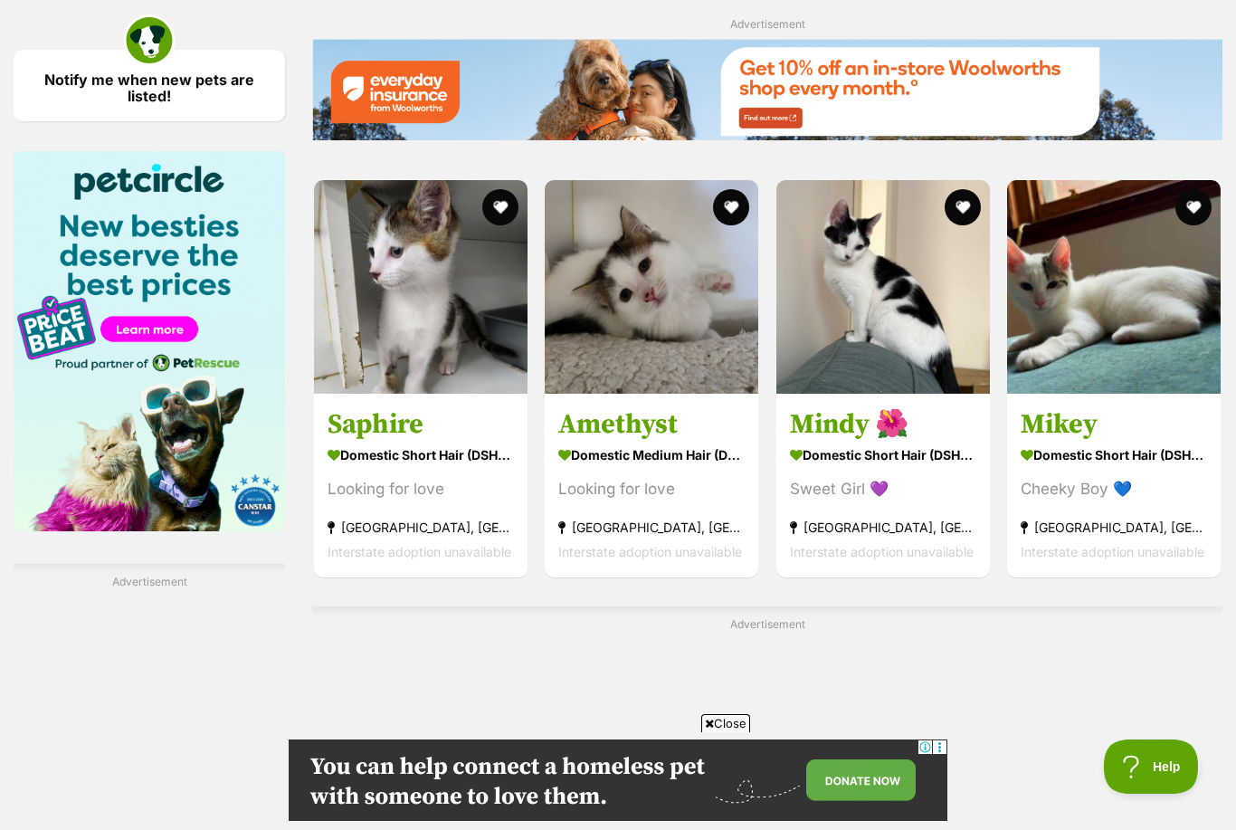
scroll to position [2562, 0]
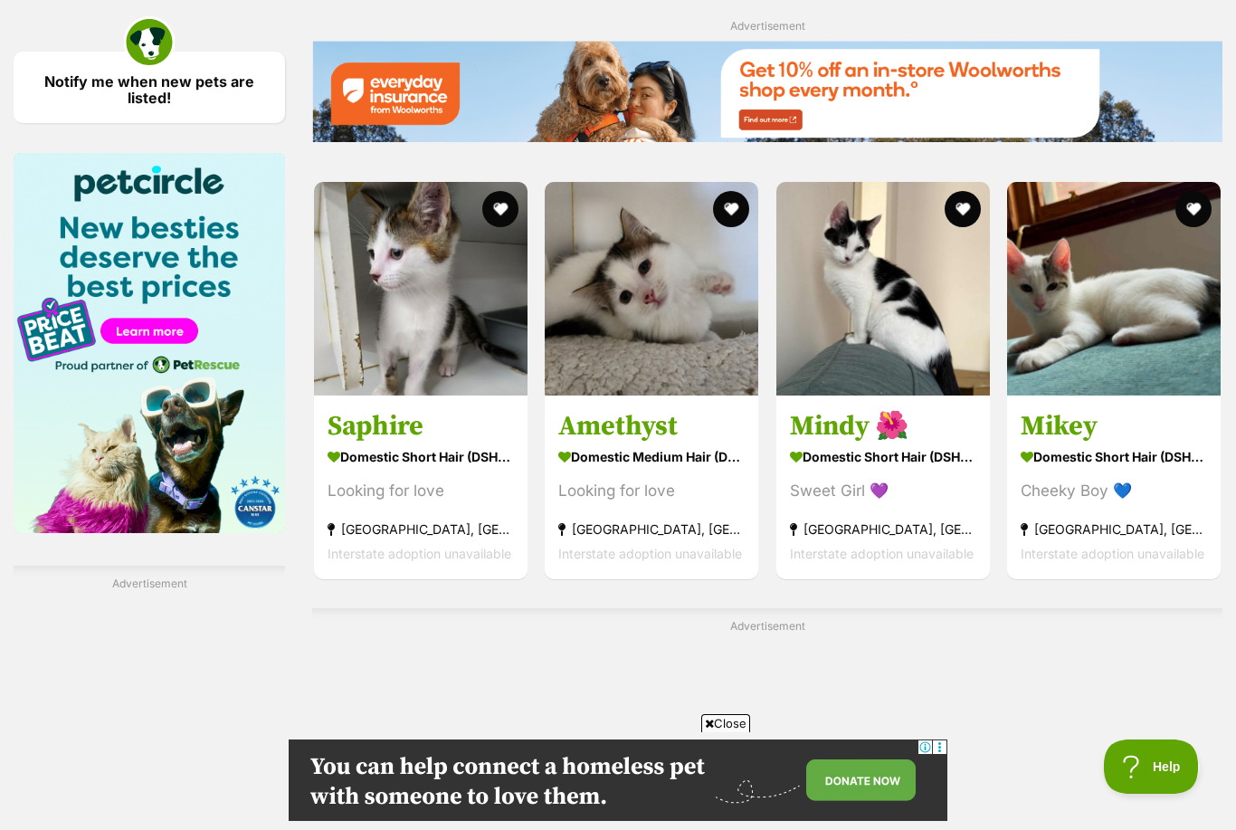
click at [893, 450] on strong "Domestic Short Hair (DSH) Cat" at bounding box center [883, 456] width 186 height 26
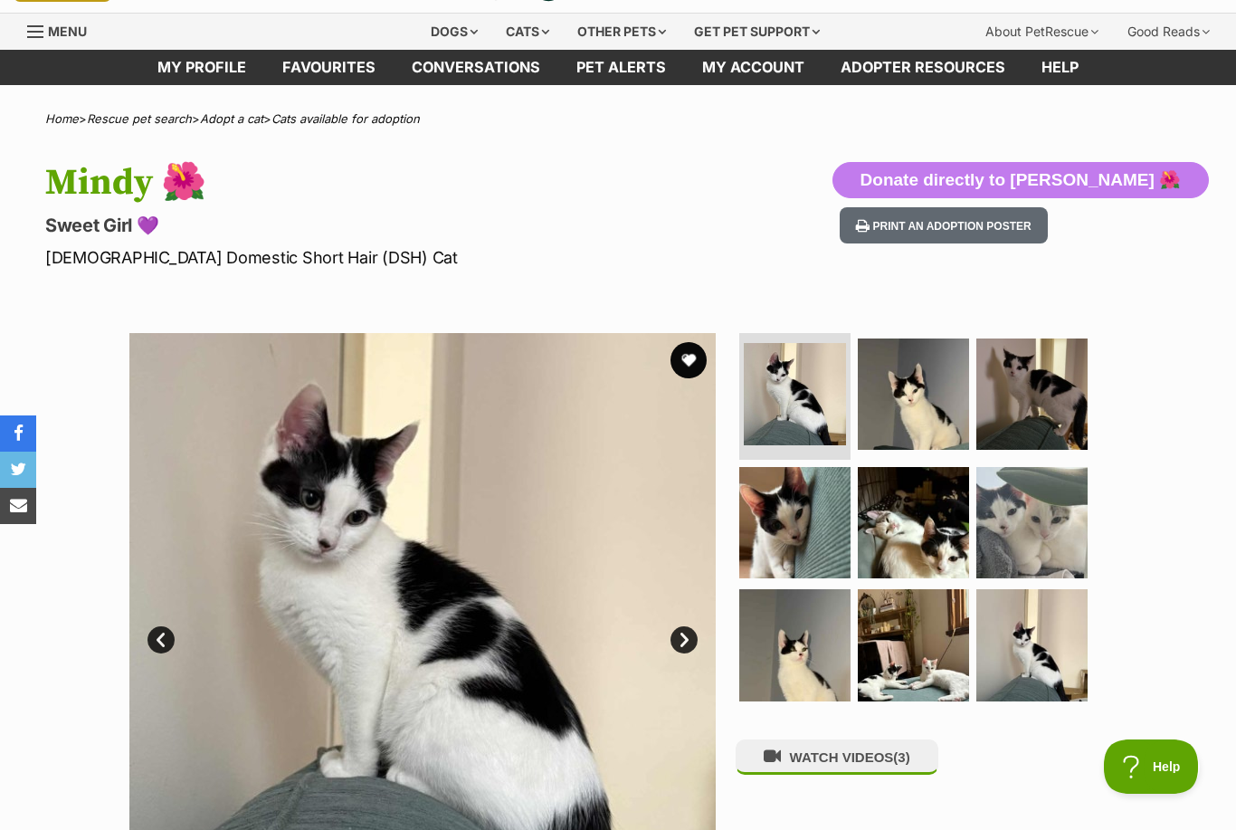
scroll to position [50, 0]
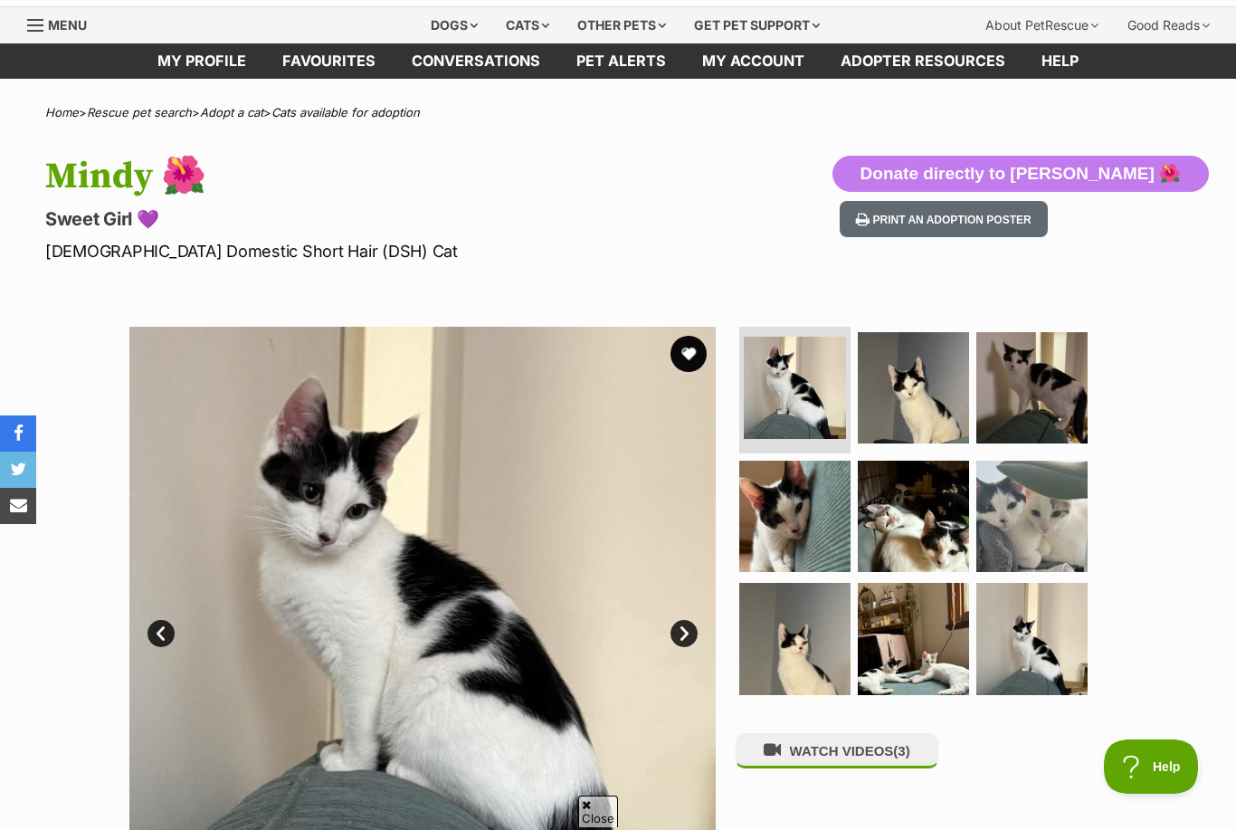
click at [811, 539] on img at bounding box center [794, 515] width 111 height 111
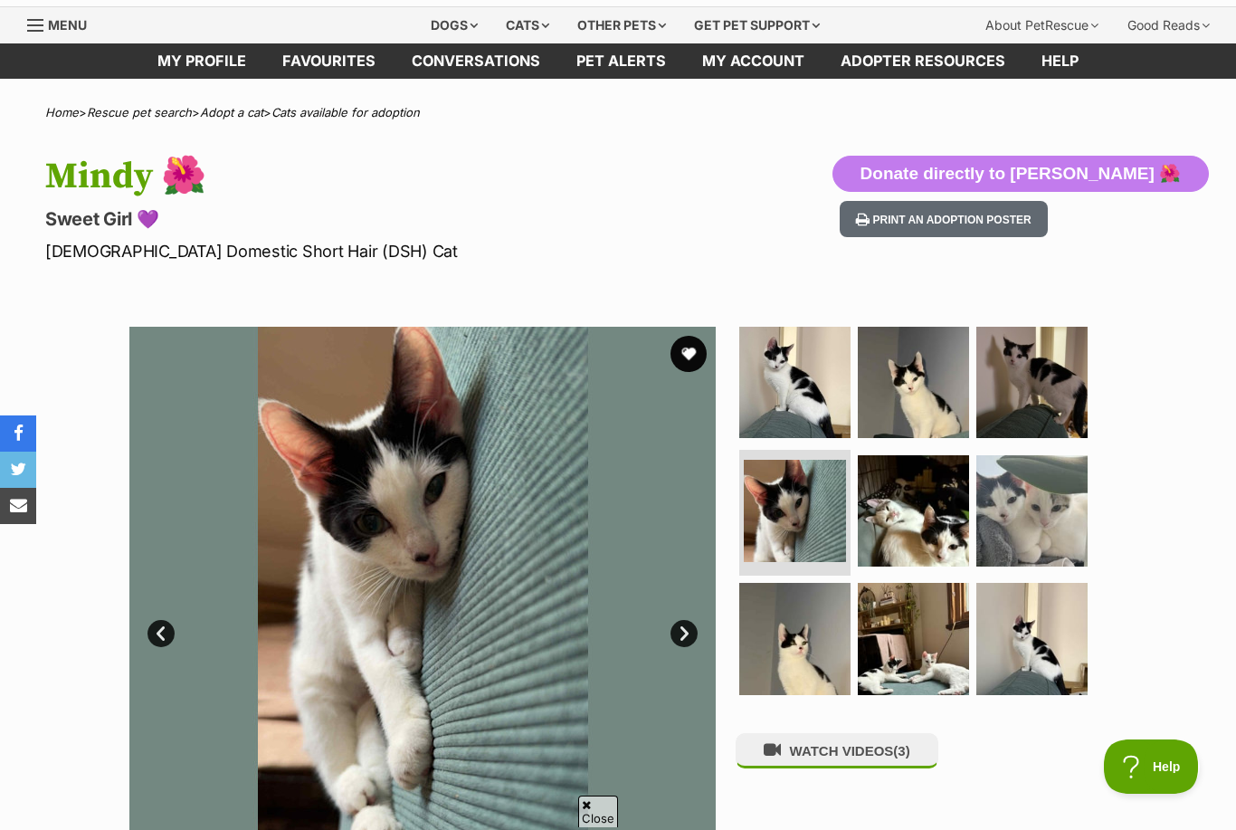
scroll to position [0, 0]
click at [924, 396] on img at bounding box center [913, 382] width 111 height 111
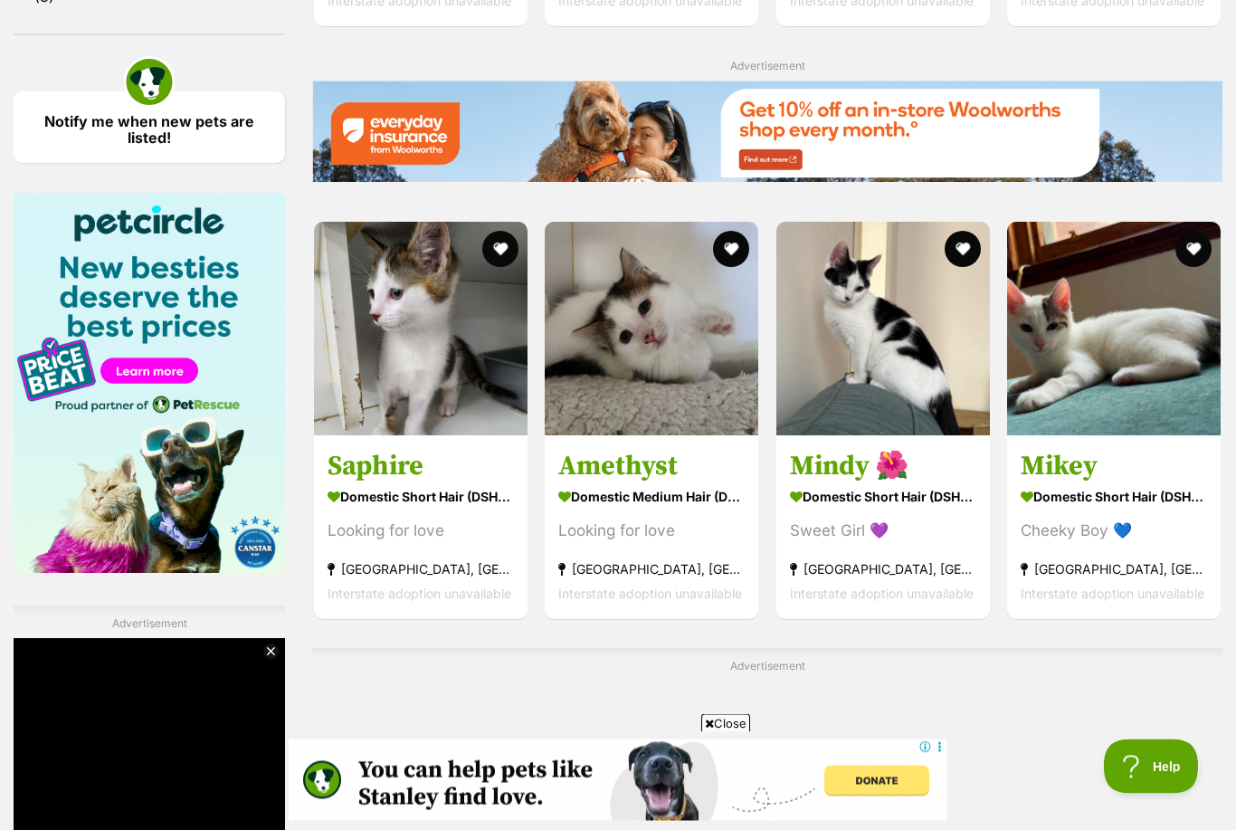
scroll to position [2522, 0]
click at [464, 518] on div "Looking for love" at bounding box center [420, 530] width 186 height 24
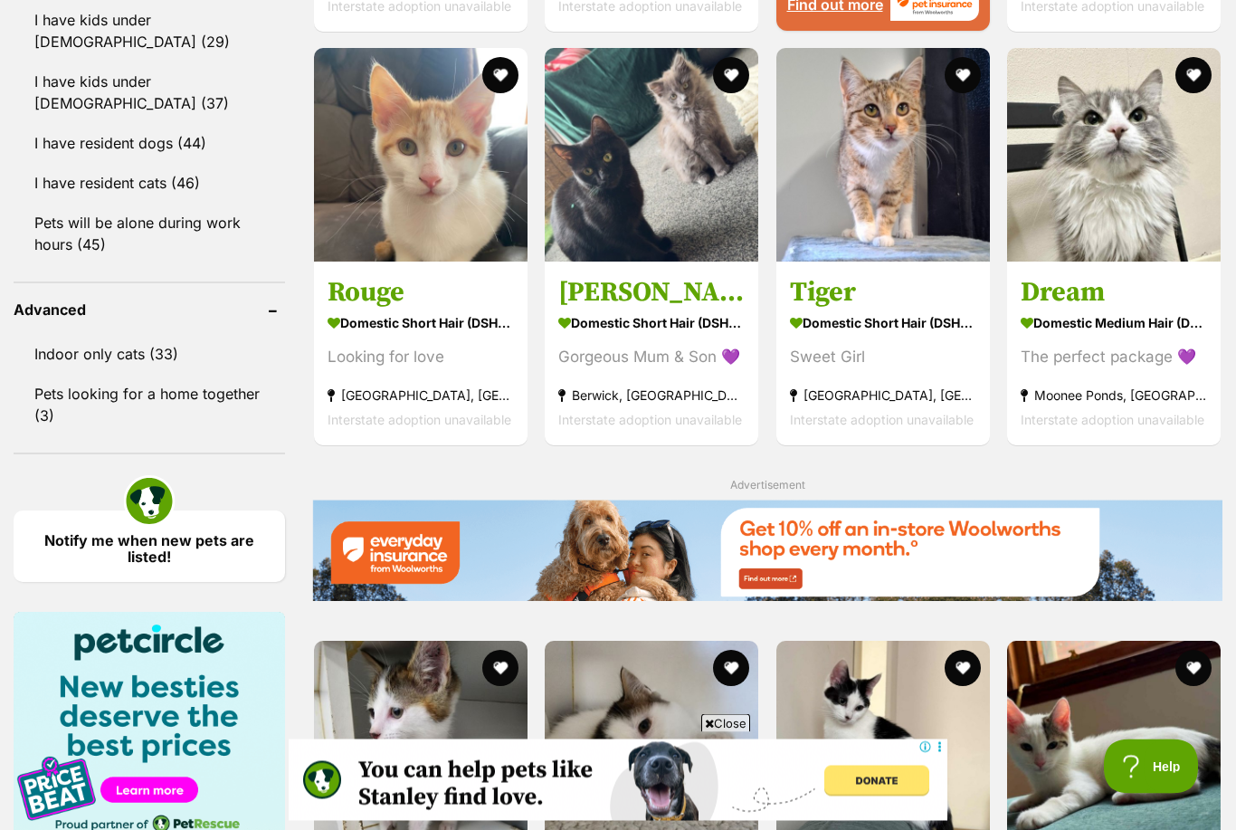
scroll to position [2103, 0]
click at [924, 335] on strong "Domestic Short Hair (DSH) Cat" at bounding box center [883, 322] width 186 height 26
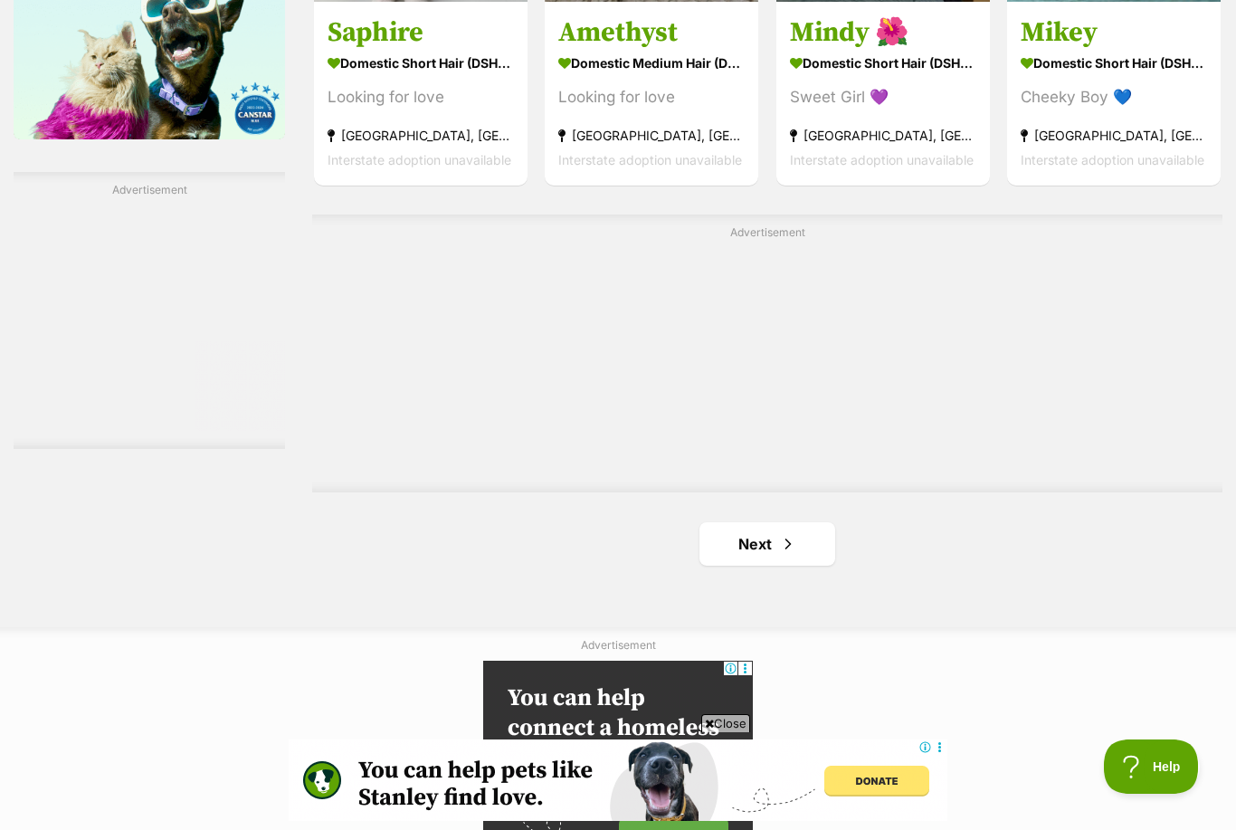
scroll to position [2954, 0]
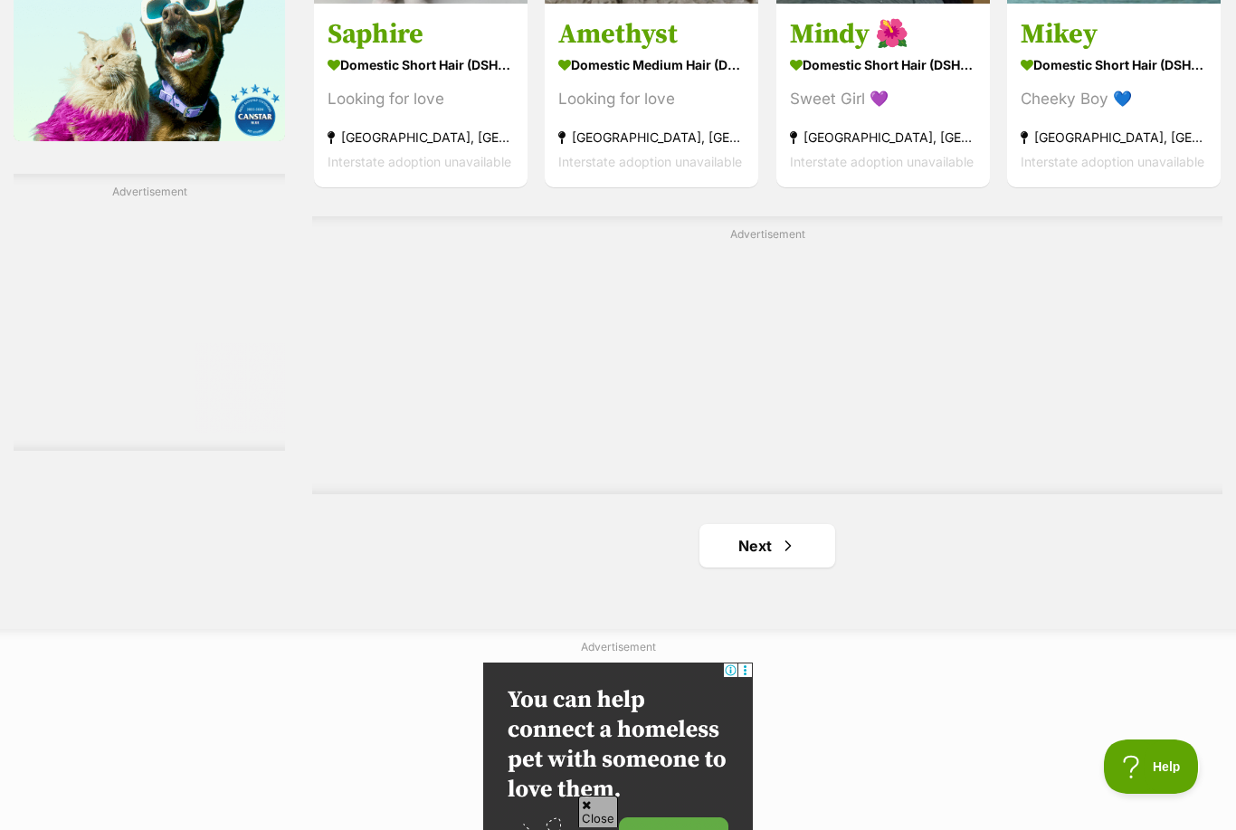
click at [820, 548] on link "Next" at bounding box center [767, 545] width 136 height 43
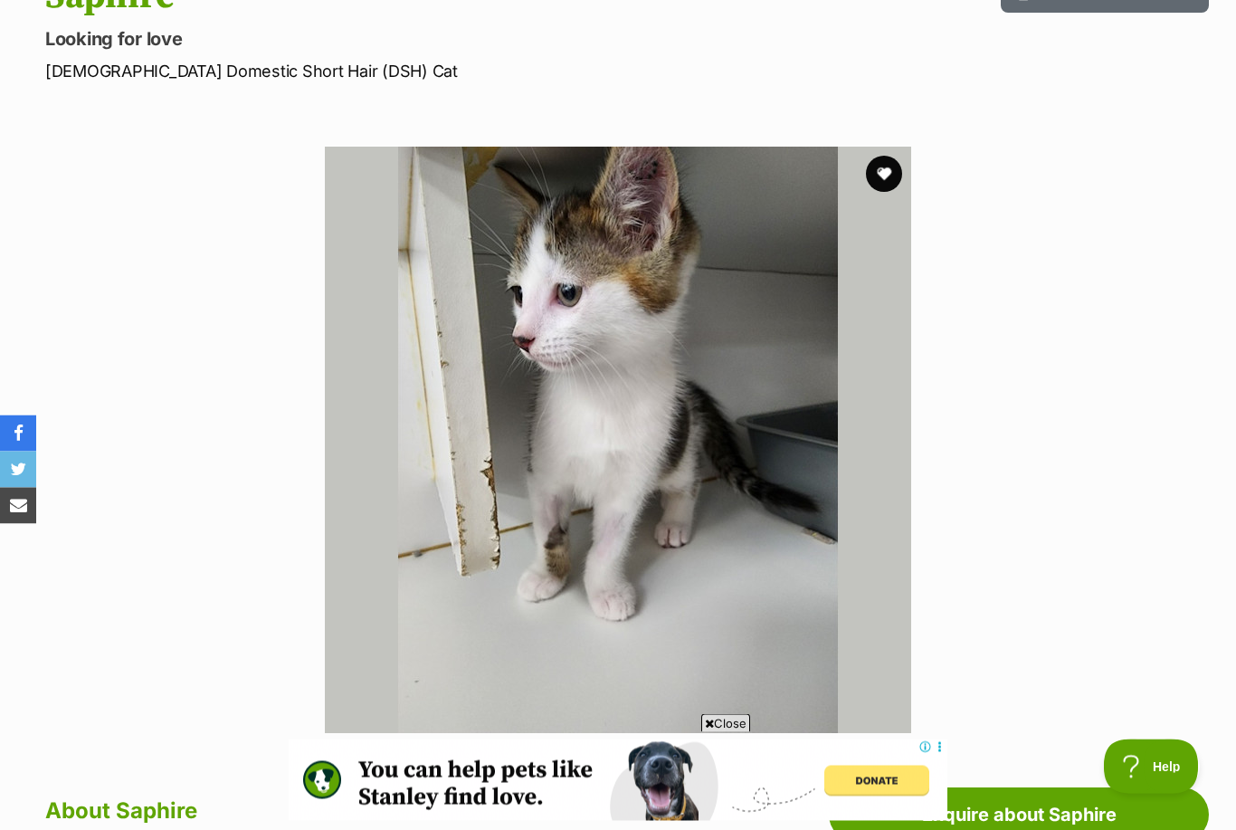
scroll to position [110, 0]
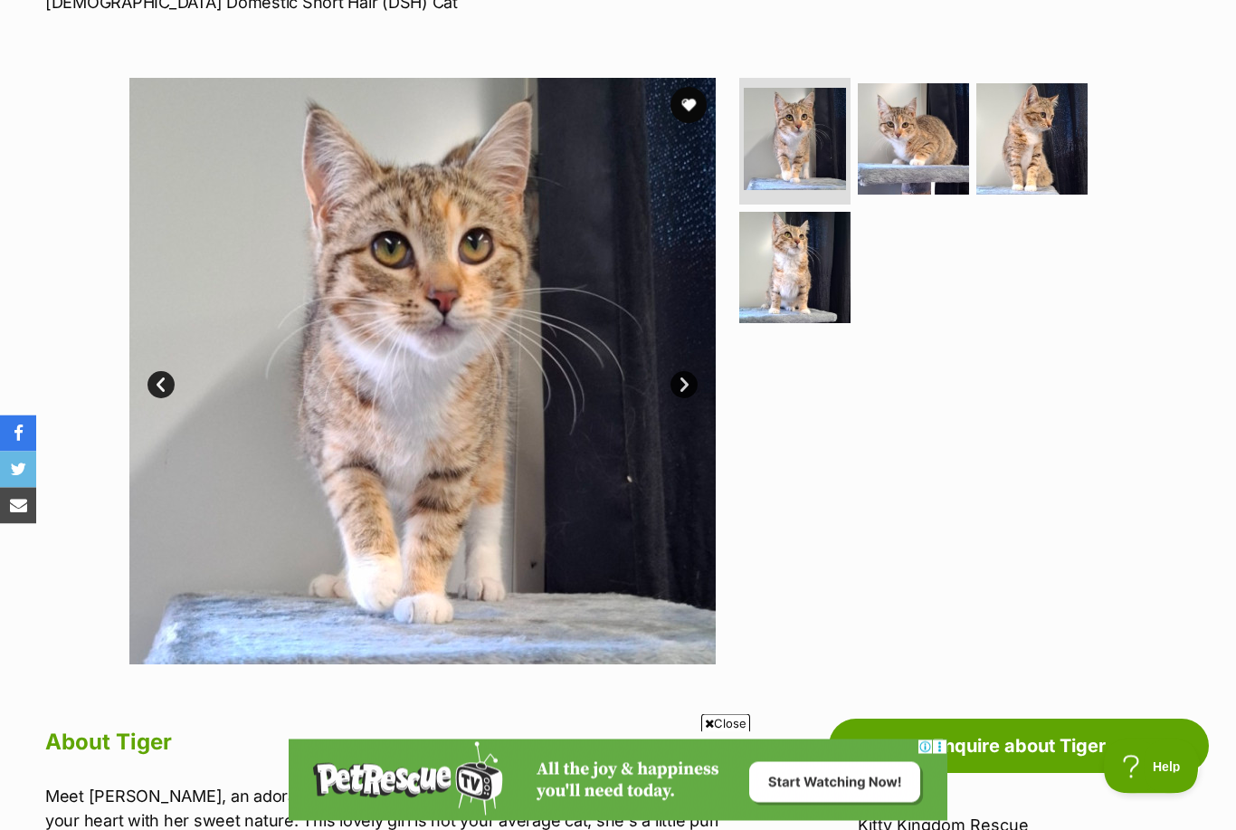
scroll to position [299, 0]
click at [929, 164] on img at bounding box center [913, 138] width 111 height 111
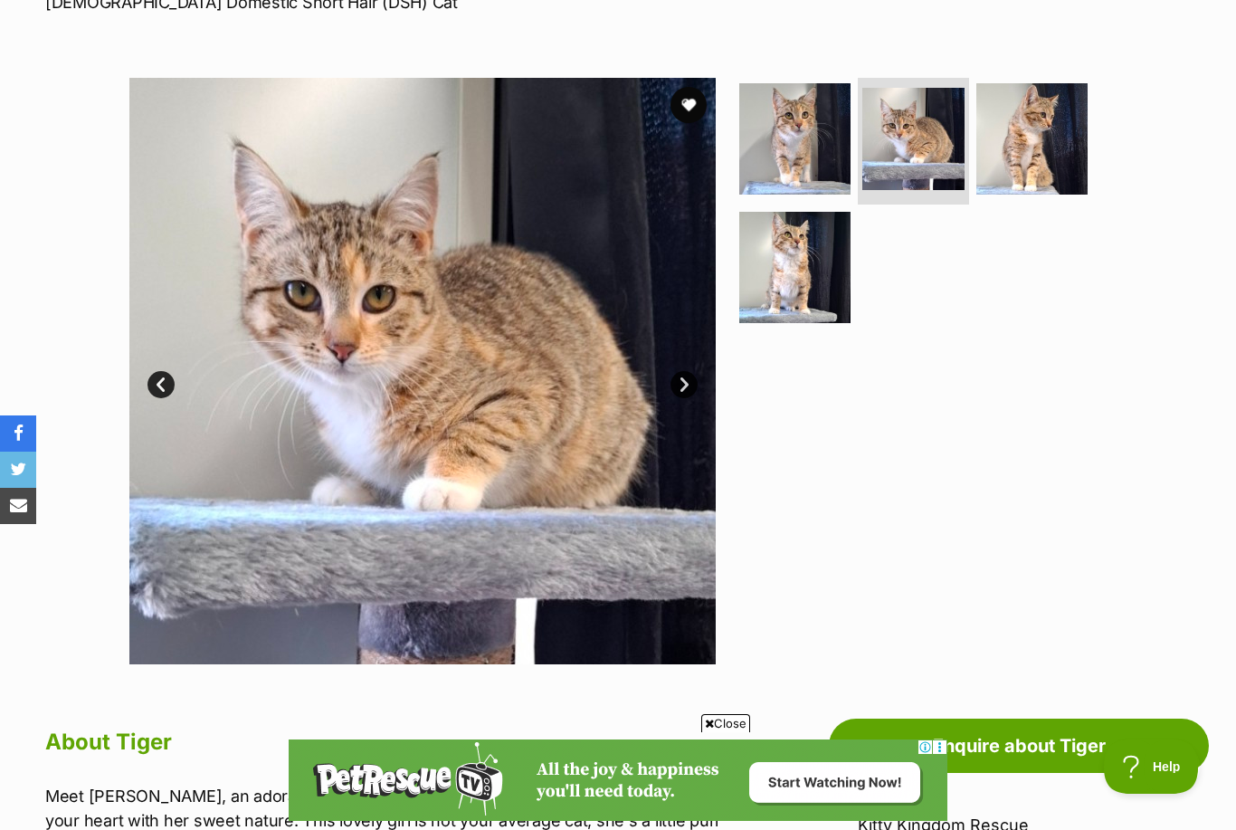
click at [1033, 158] on img at bounding box center [1031, 138] width 111 height 111
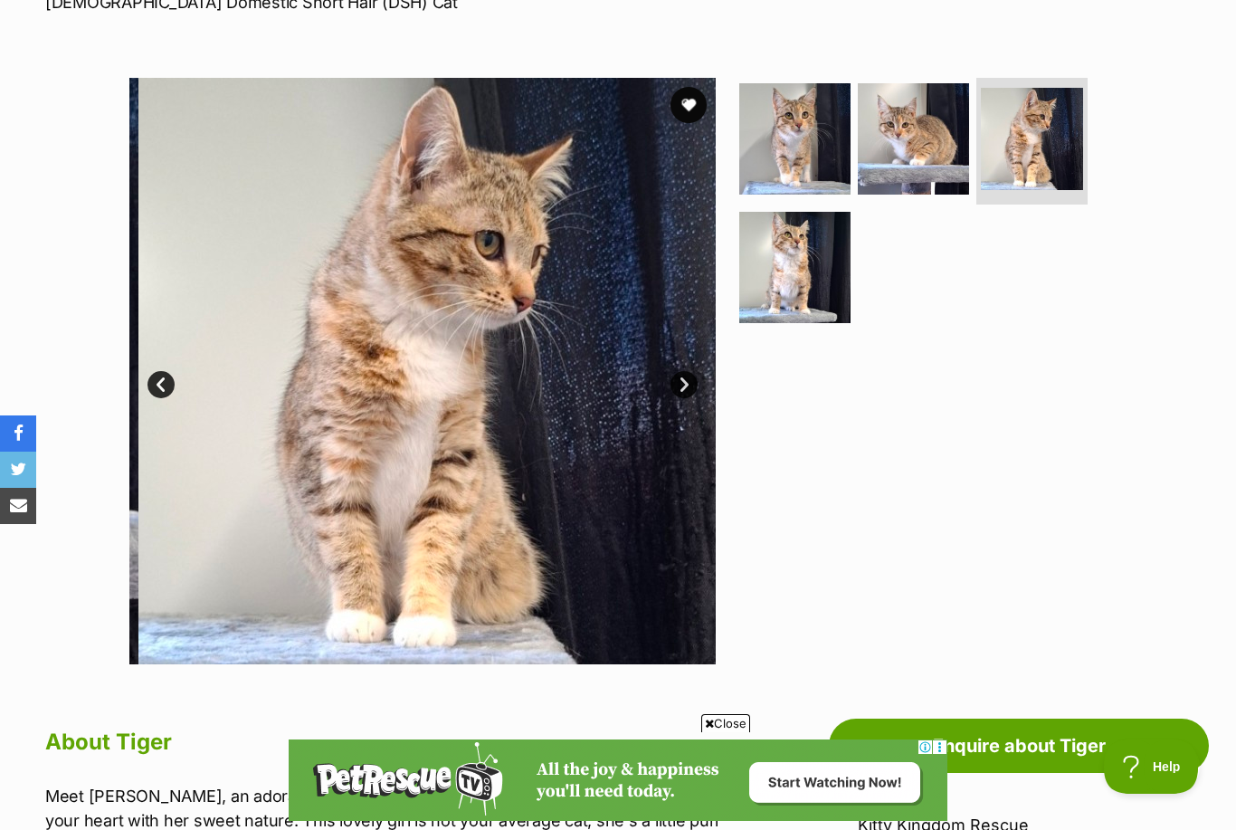
click at [807, 283] on img at bounding box center [794, 267] width 111 height 111
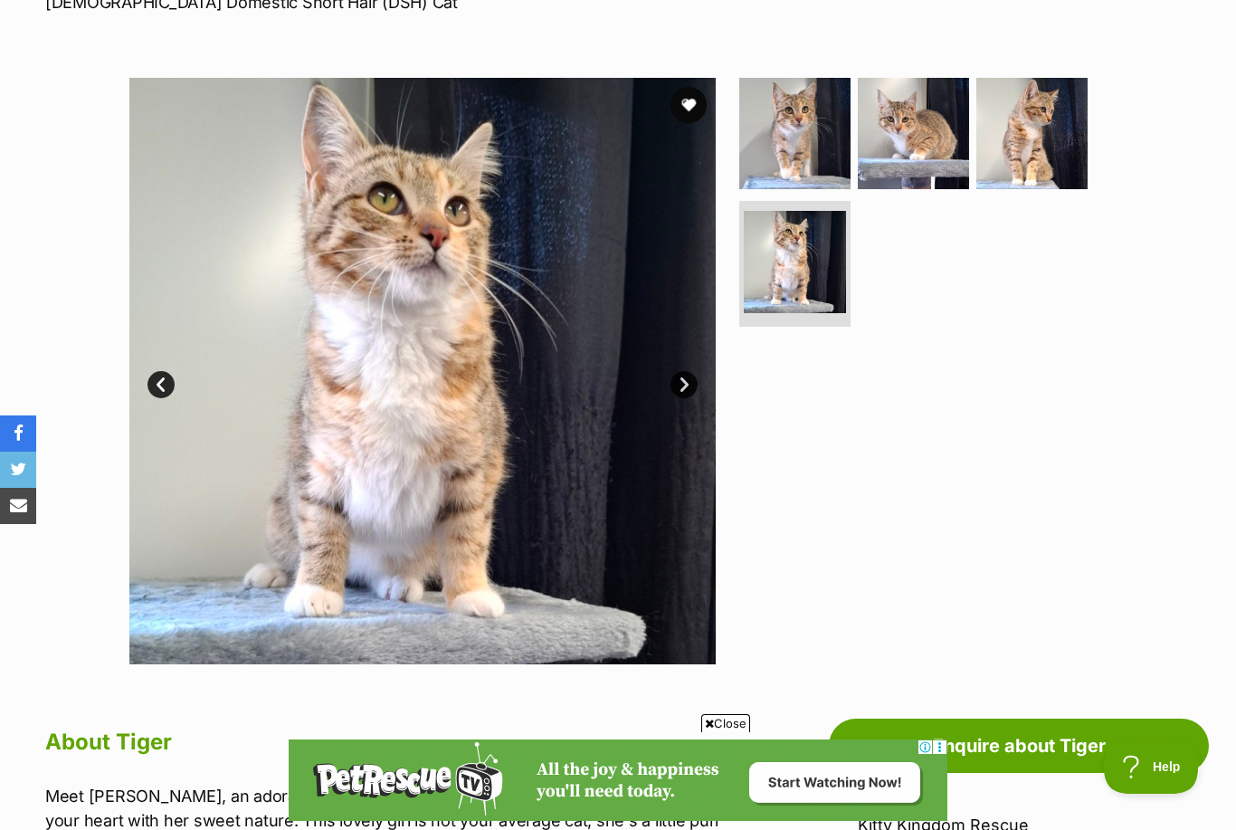
click at [822, 144] on img at bounding box center [794, 133] width 111 height 111
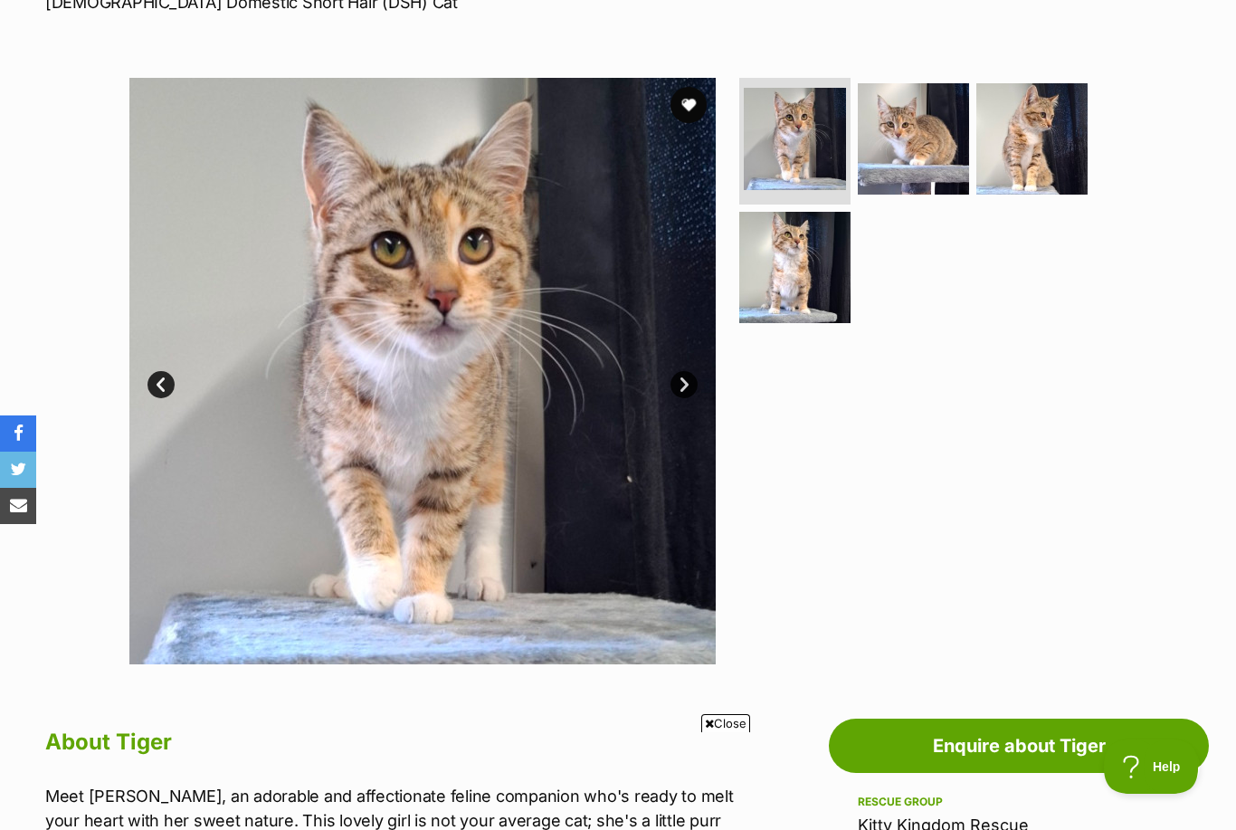
click at [678, 91] on button "favourite" at bounding box center [688, 105] width 36 height 36
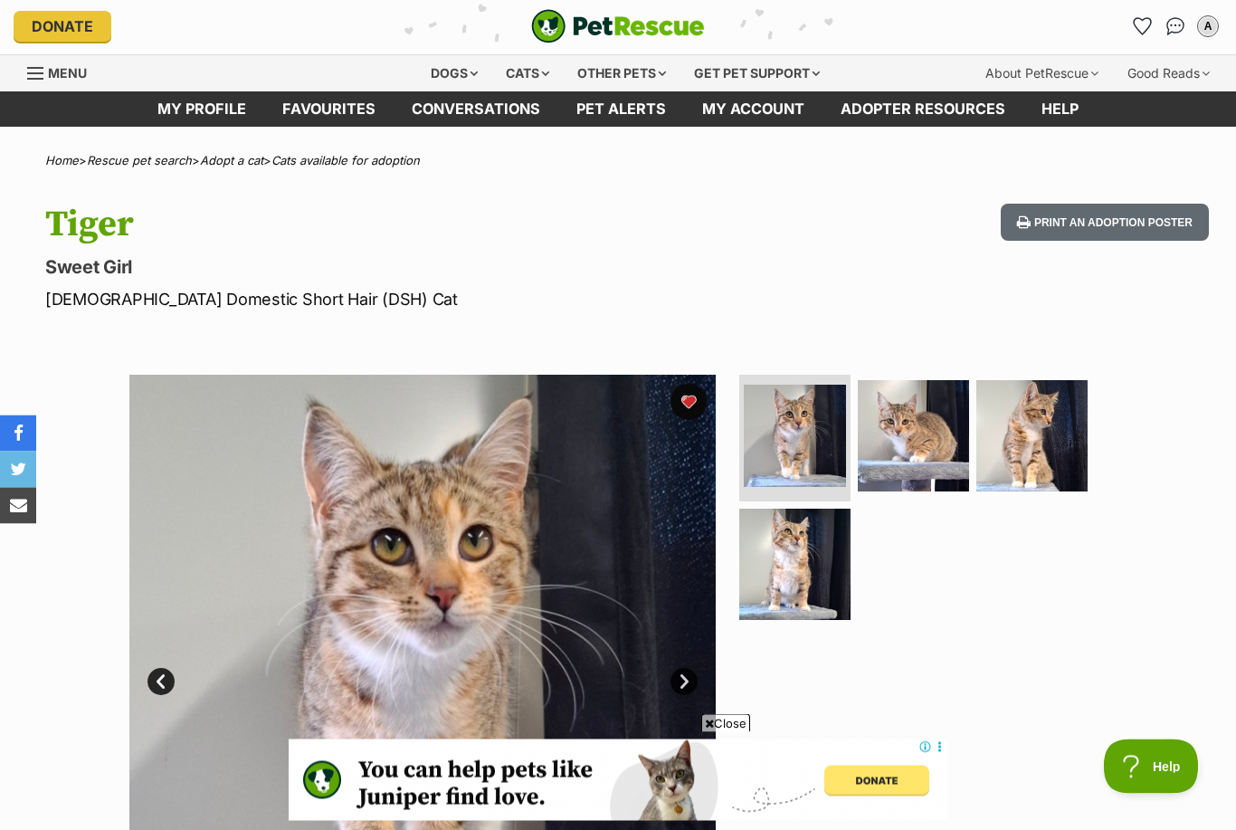
scroll to position [0, 0]
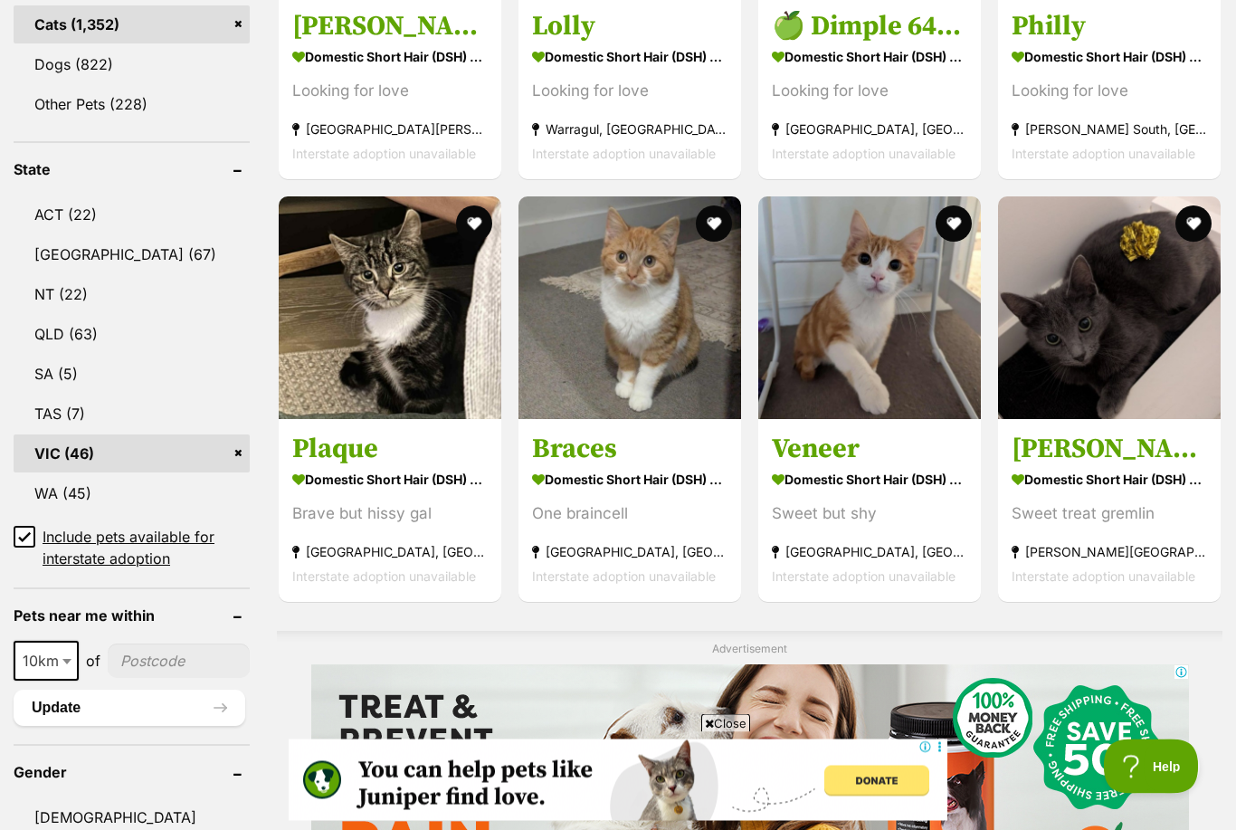
scroll to position [830, 0]
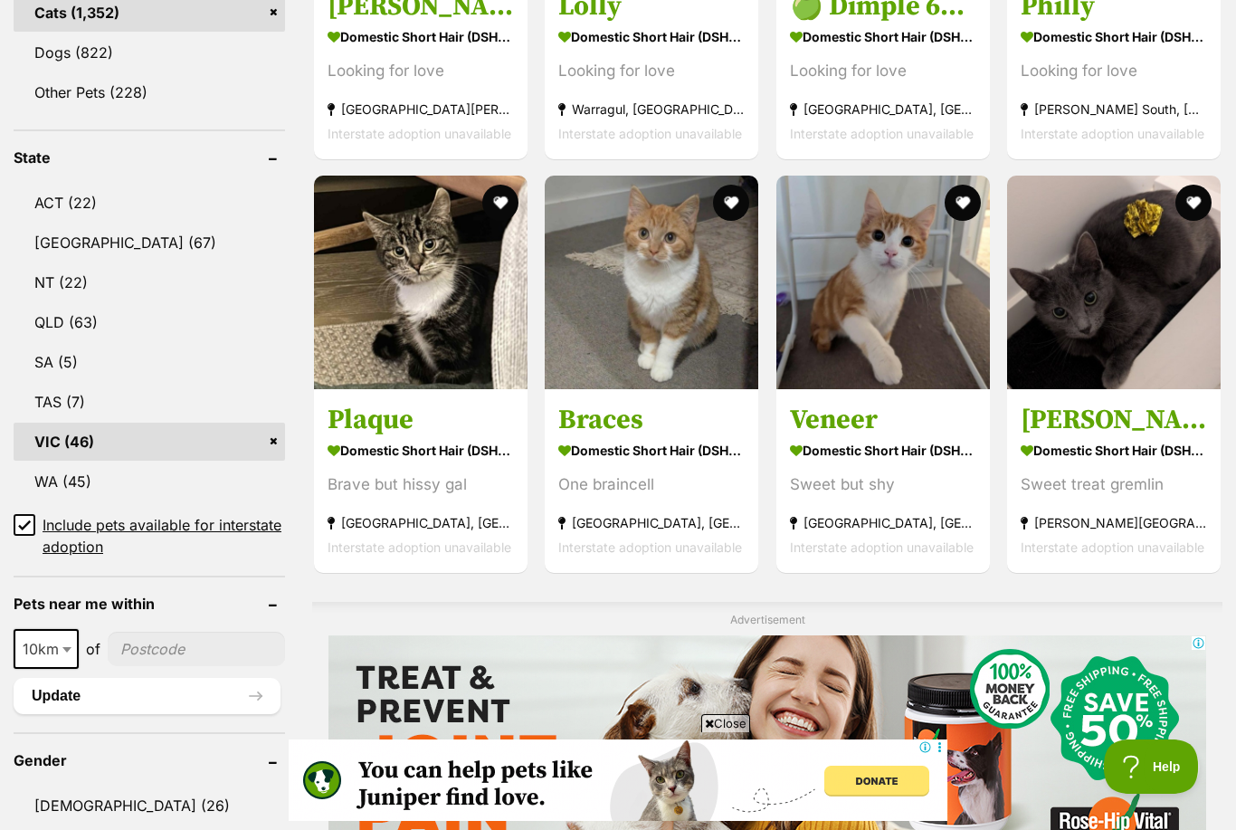
click at [1152, 469] on section "Domestic Short Hair (DSH) Cat Sweet treat gremlin Caroline Springs, VIC Interst…" at bounding box center [1113, 498] width 186 height 122
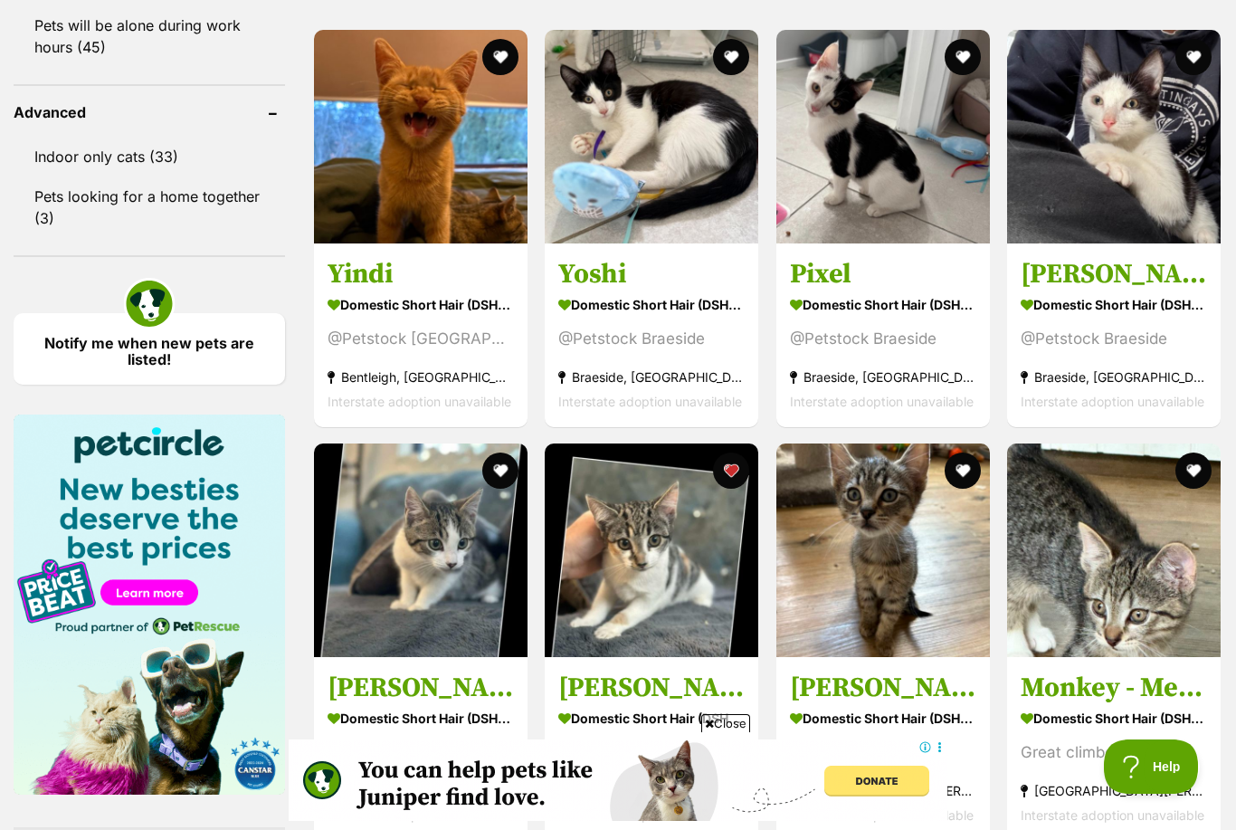
scroll to position [2299, 0]
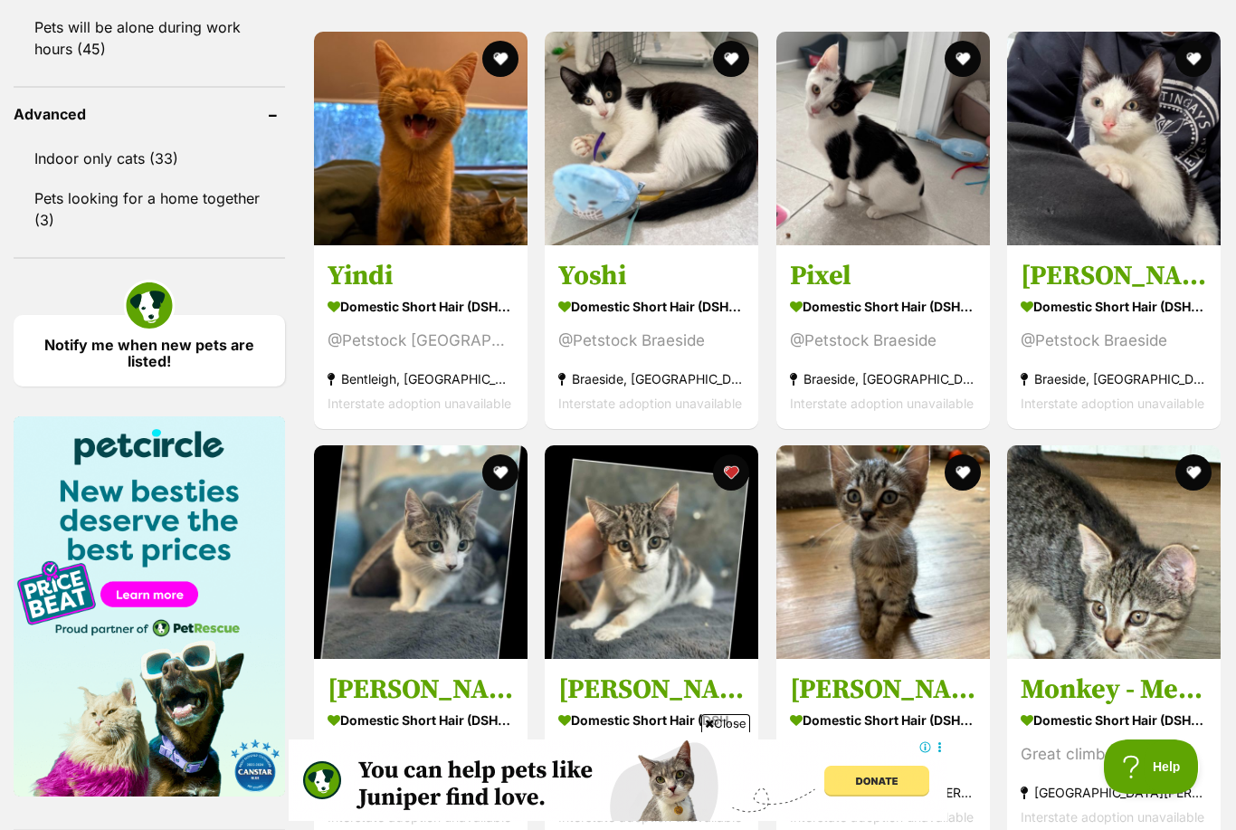
click at [737, 470] on button "favourite" at bounding box center [732, 472] width 36 height 36
click at [740, 464] on button "favourite" at bounding box center [732, 472] width 36 height 36
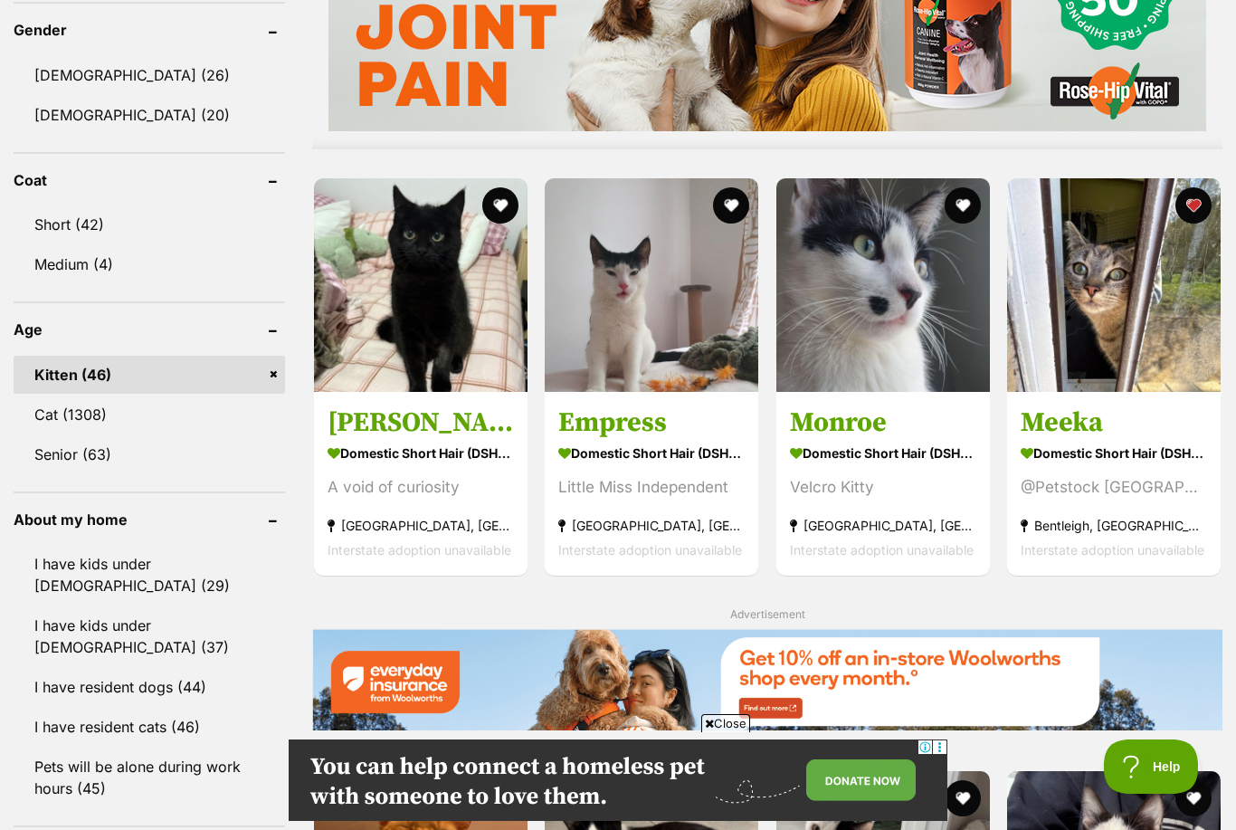
scroll to position [1539, 0]
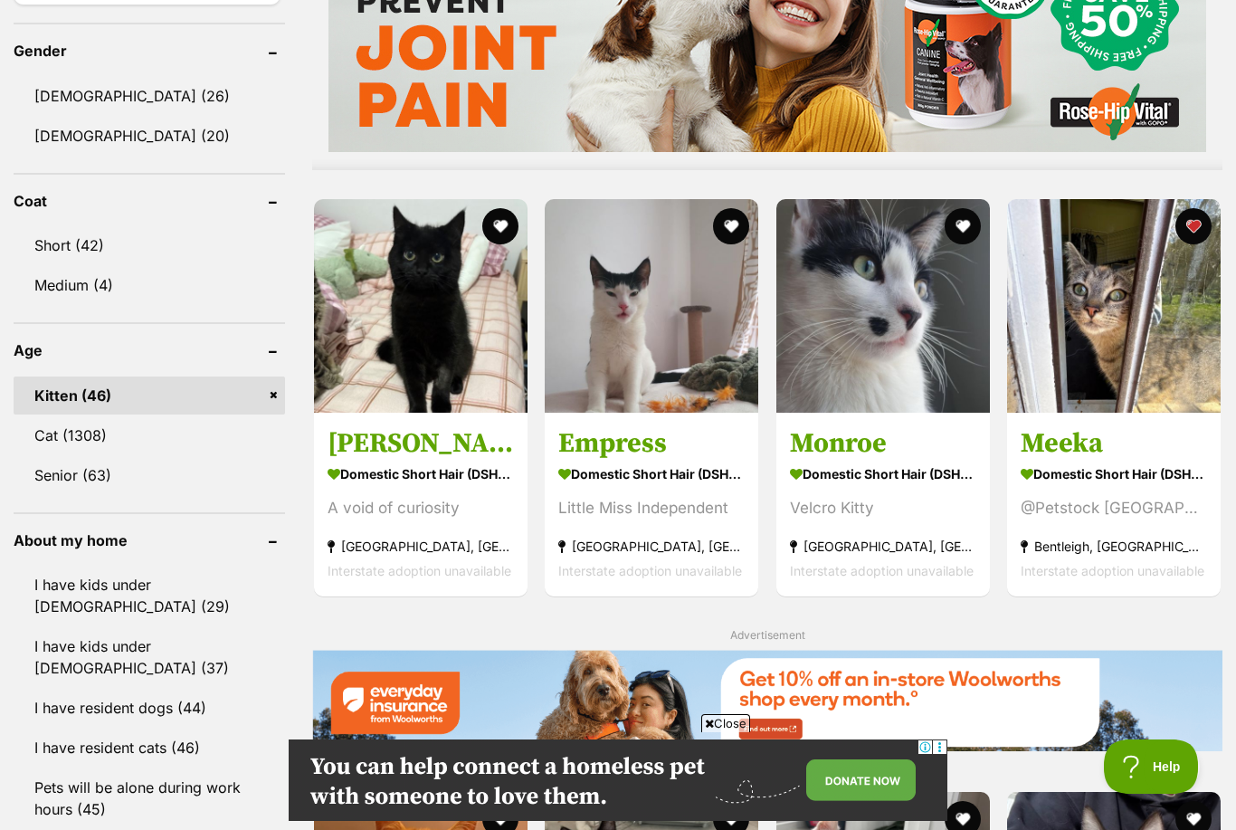
click at [1195, 226] on button "favourite" at bounding box center [1193, 226] width 36 height 36
click at [1193, 220] on button "favourite" at bounding box center [1193, 226] width 36 height 36
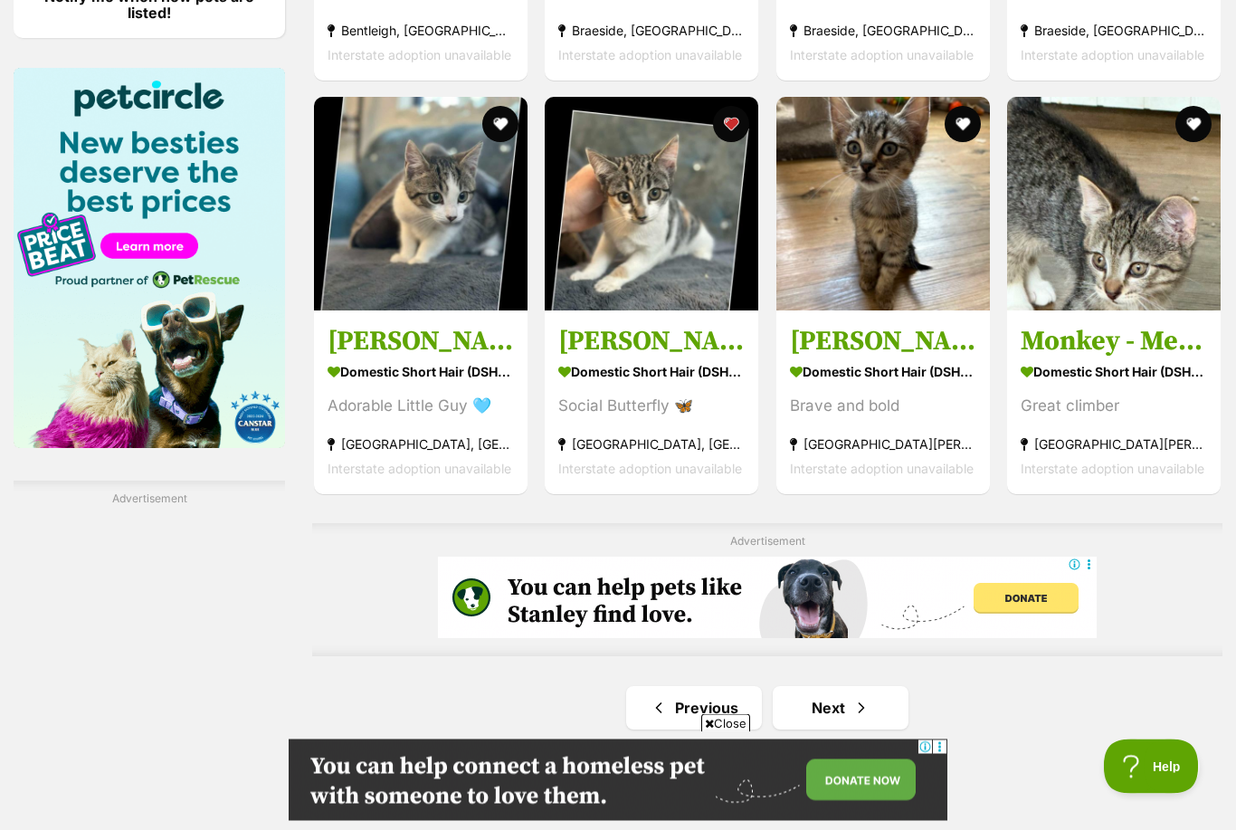
scroll to position [2647, 0]
click at [889, 714] on link "Next" at bounding box center [841, 707] width 136 height 43
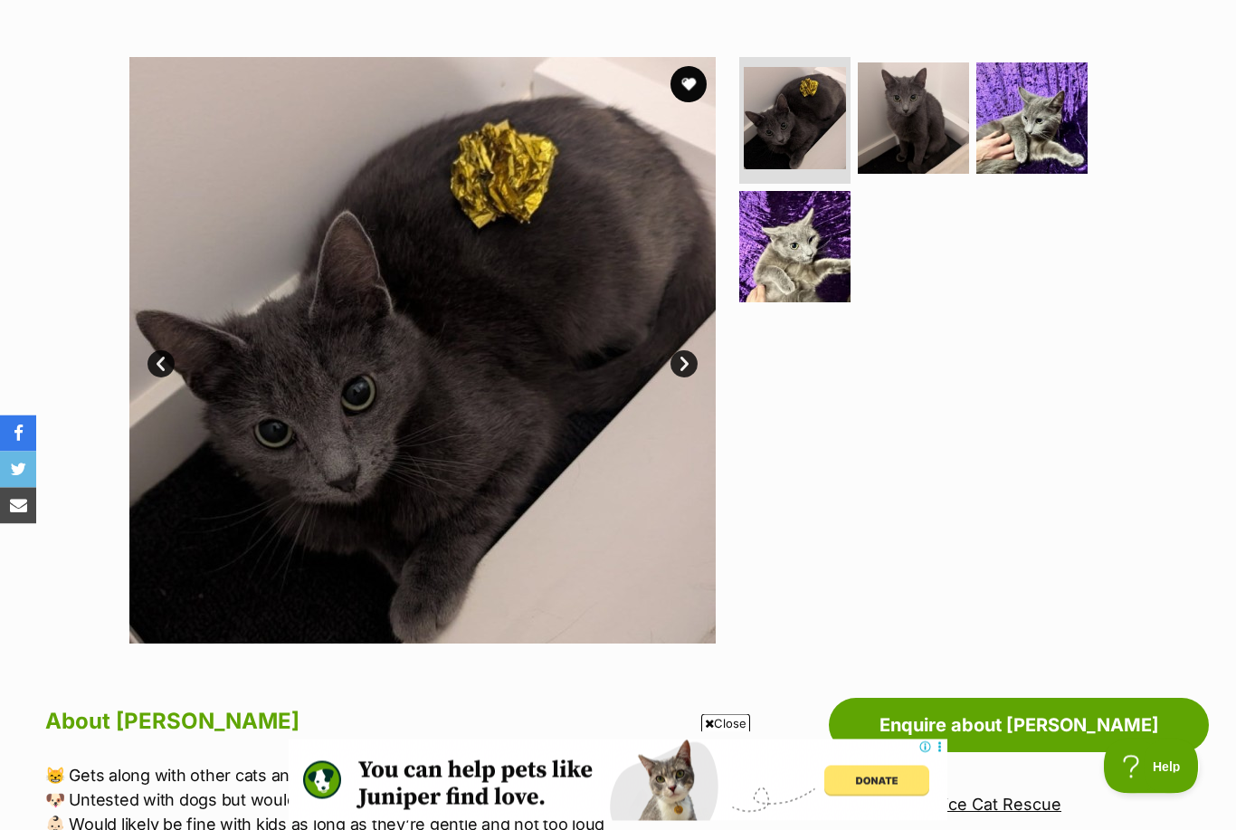
scroll to position [319, 0]
click at [844, 257] on img at bounding box center [794, 246] width 111 height 111
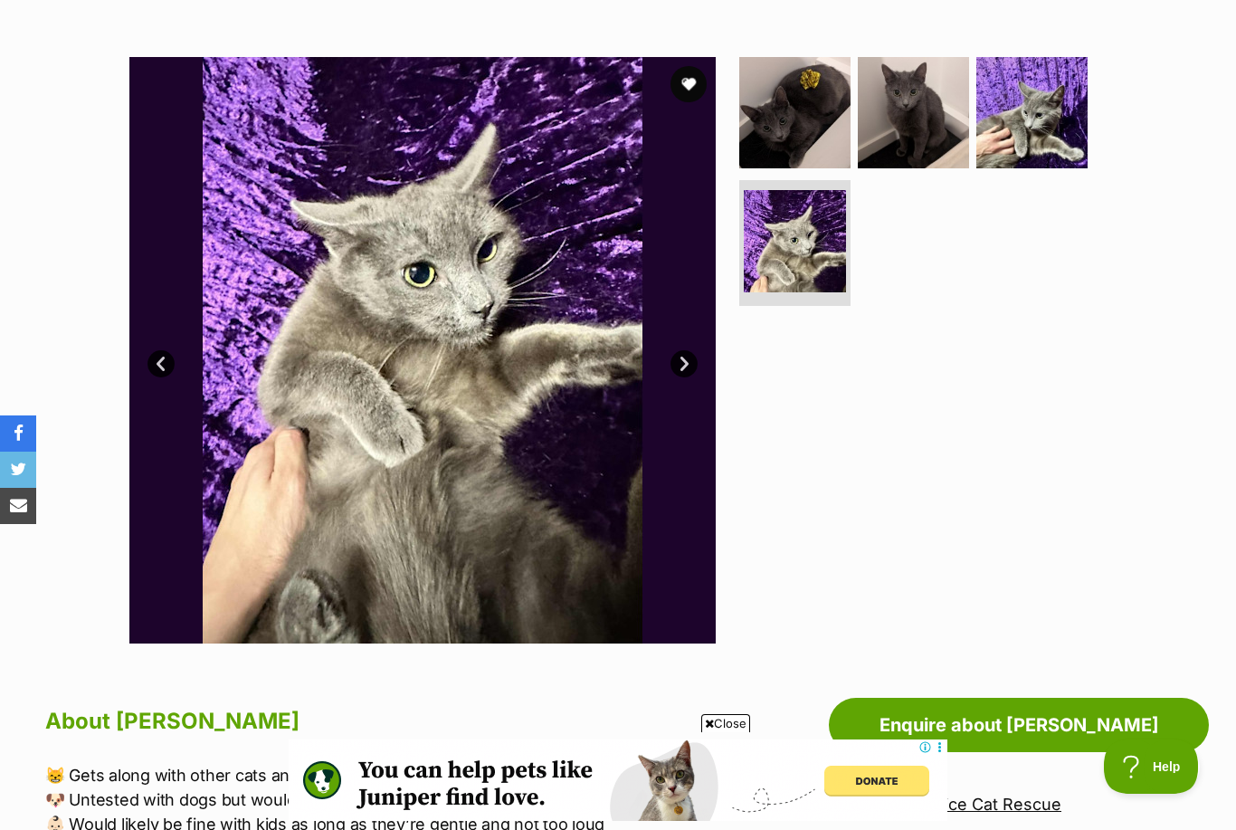
click at [1024, 128] on img at bounding box center [1031, 112] width 111 height 111
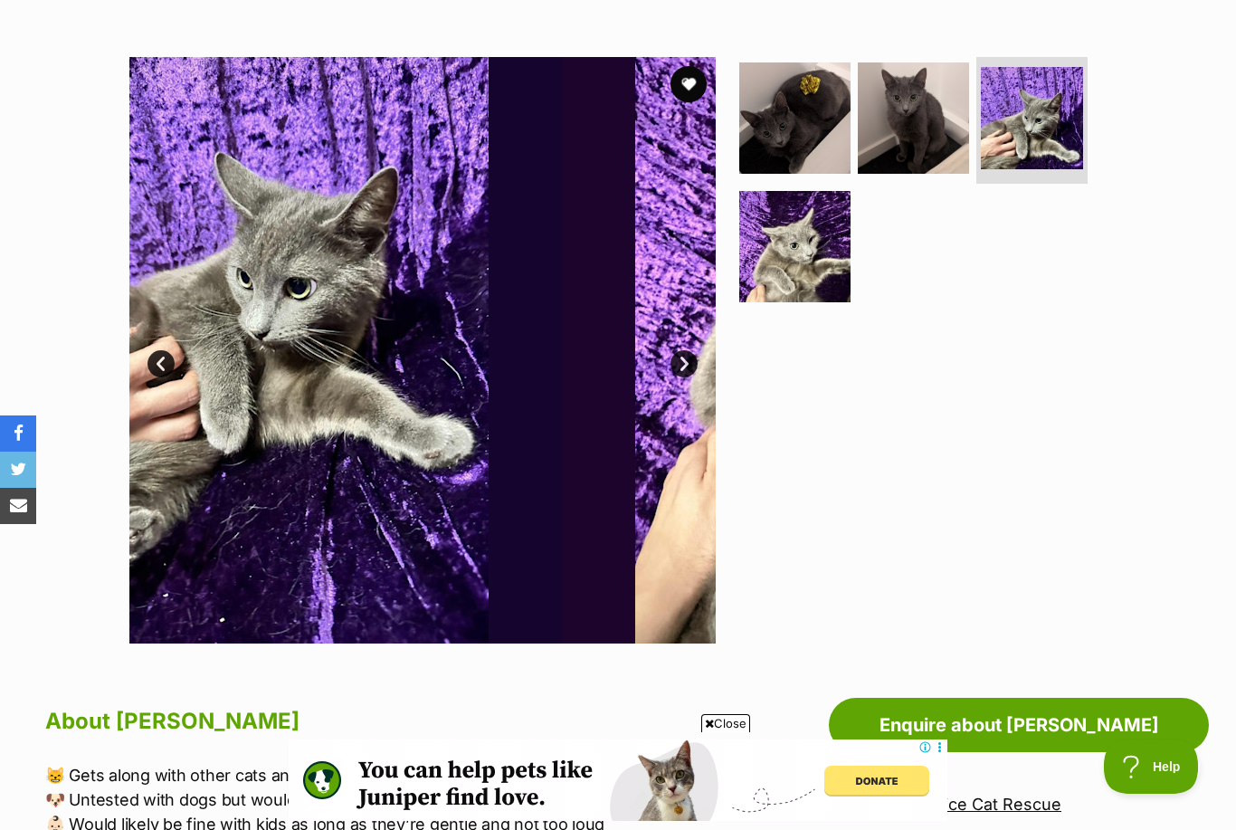
click at [929, 137] on img at bounding box center [913, 117] width 111 height 111
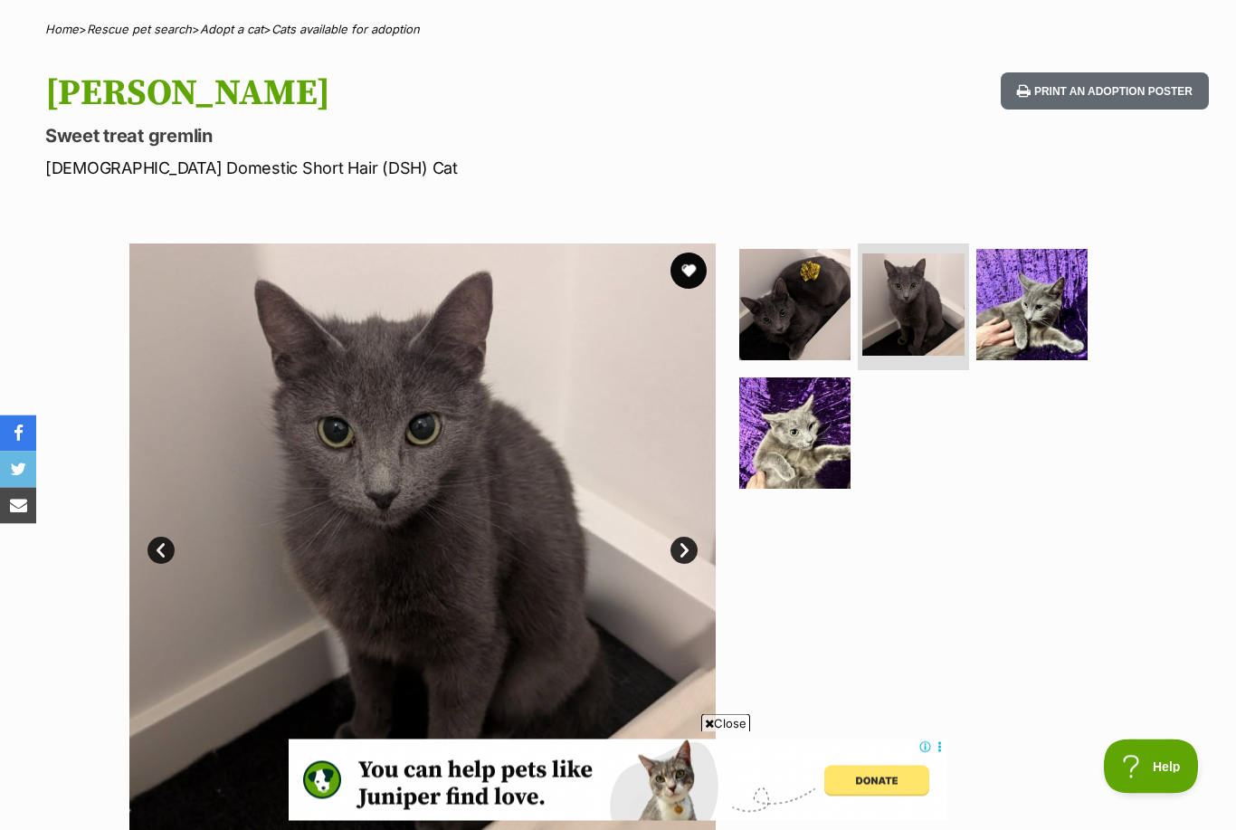
scroll to position [0, 0]
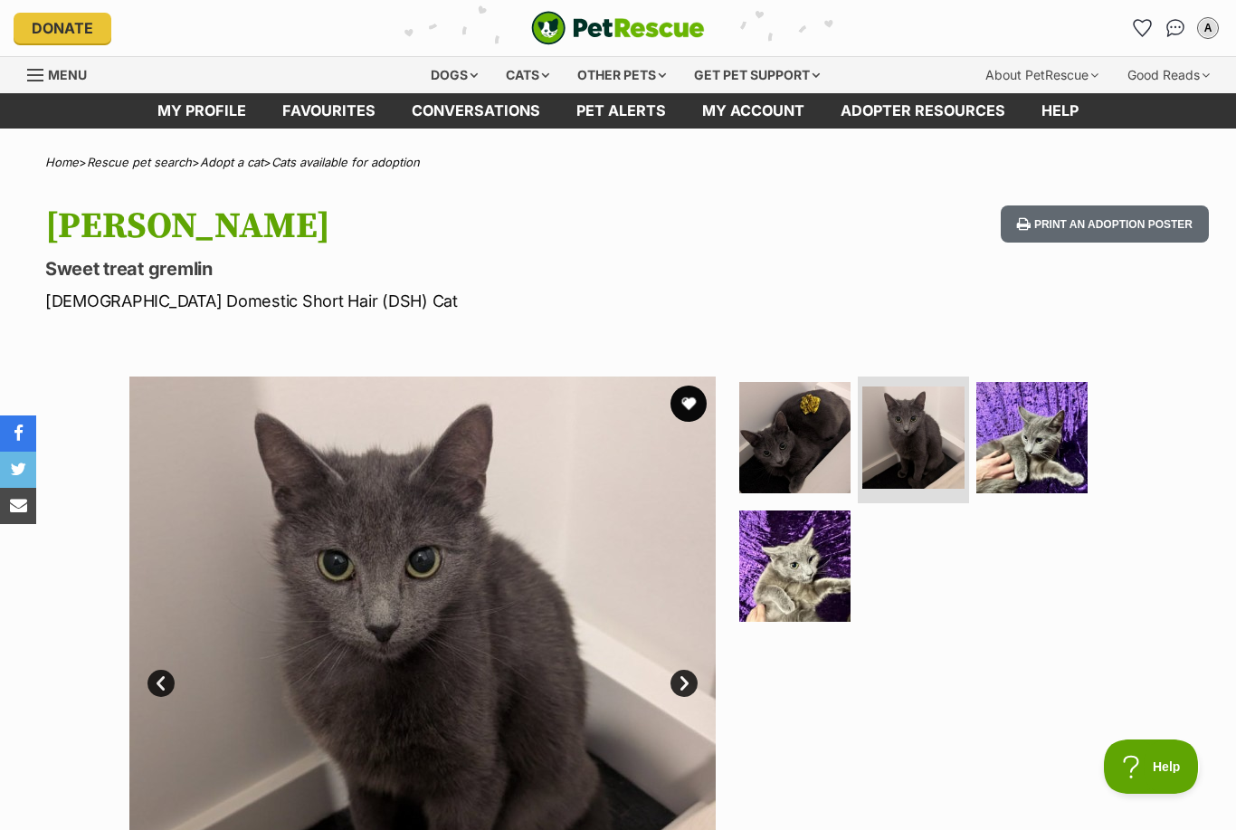
click at [697, 405] on button "favourite" at bounding box center [688, 403] width 36 height 36
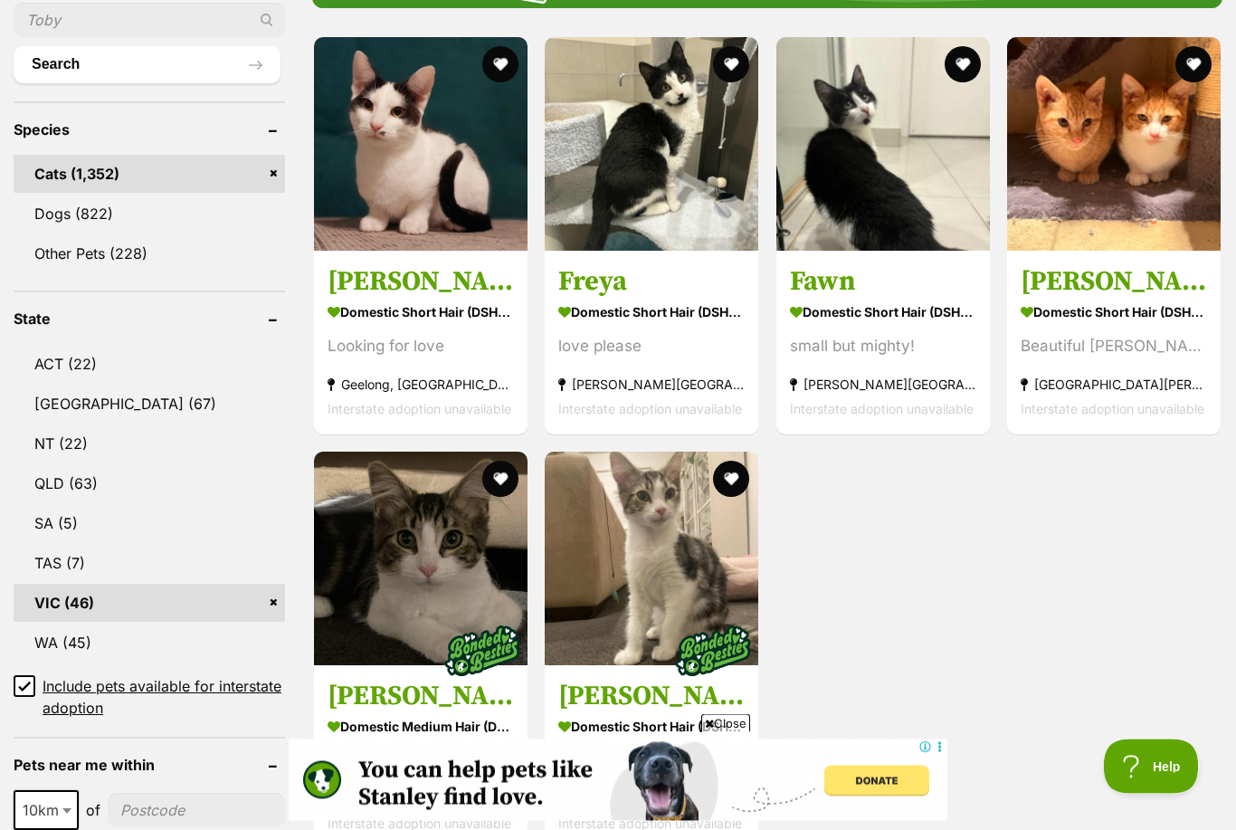
scroll to position [668, 0]
click at [1187, 278] on h3 "[PERSON_NAME]" at bounding box center [1113, 281] width 186 height 34
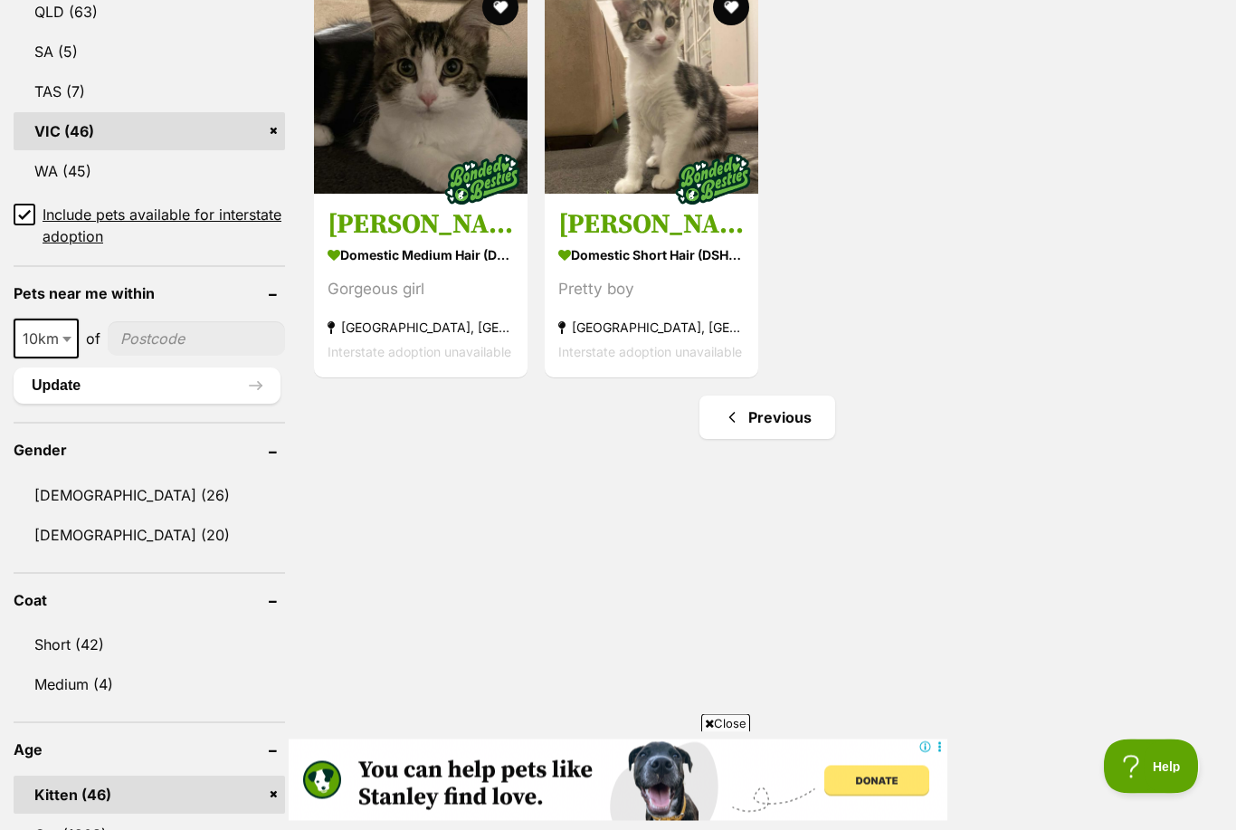
scroll to position [1148, 0]
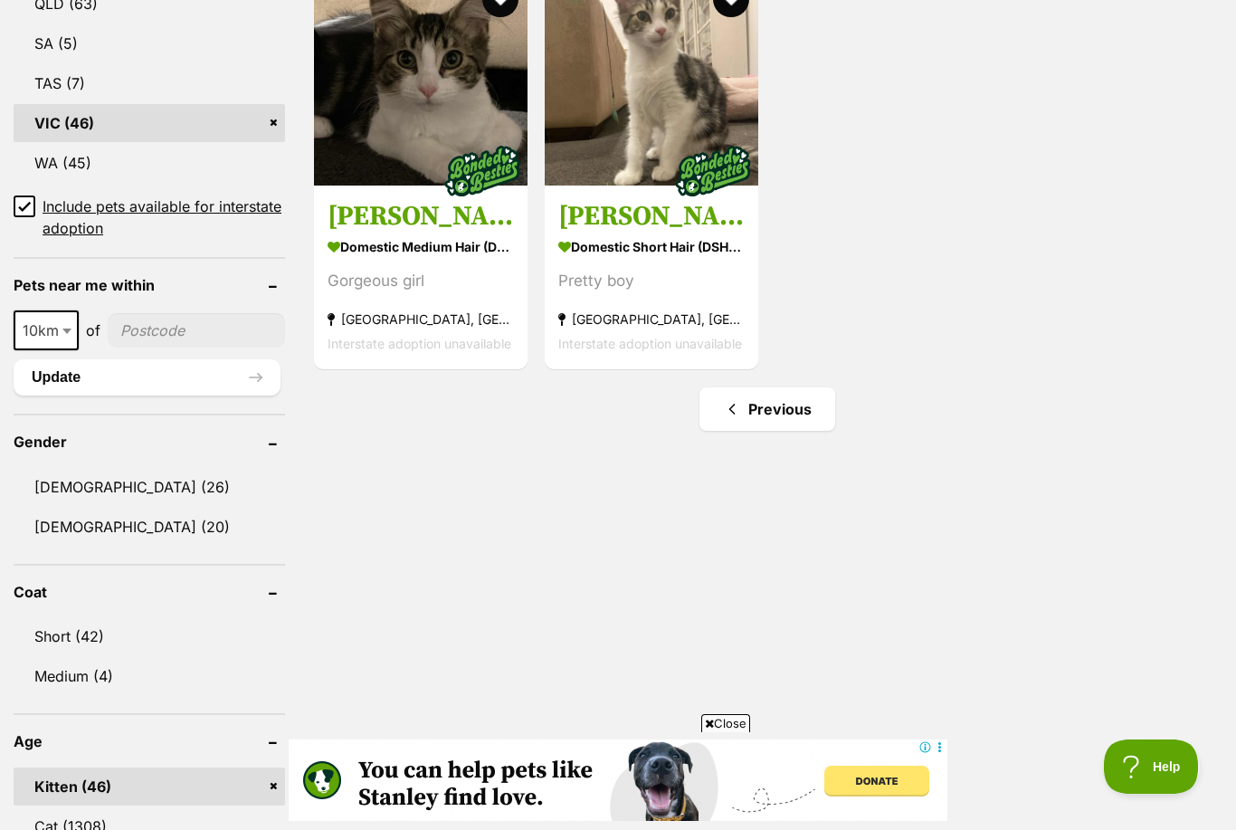
click at [787, 410] on link "Previous" at bounding box center [767, 408] width 136 height 43
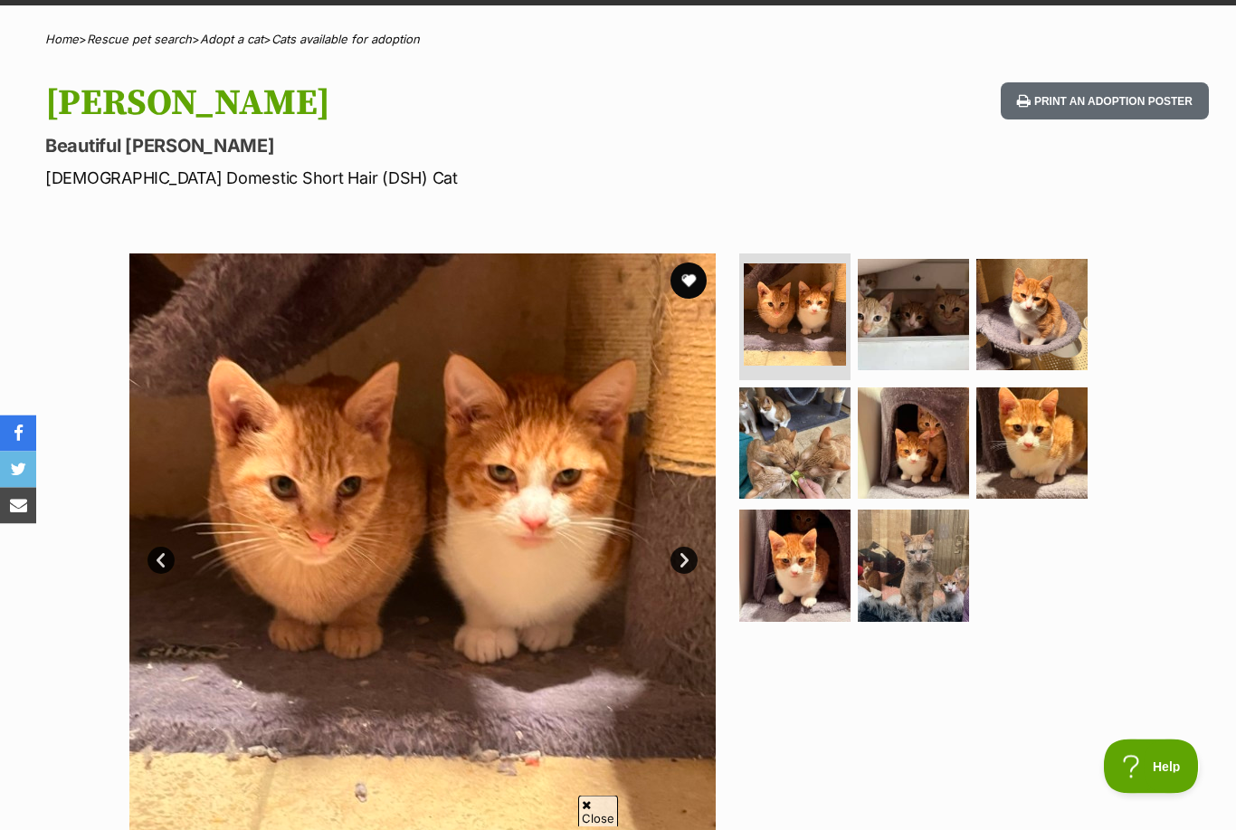
scroll to position [123, 0]
click at [821, 584] on img at bounding box center [794, 564] width 111 height 111
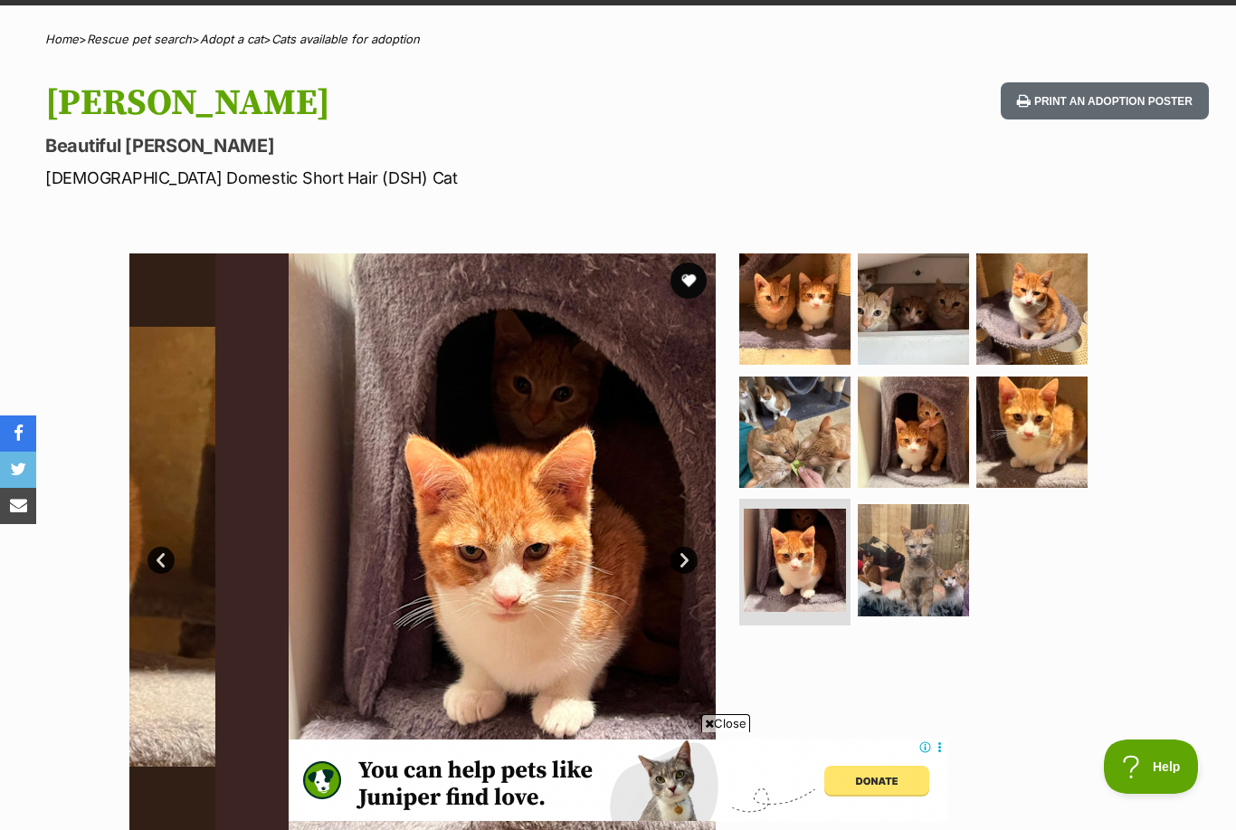
scroll to position [0, 0]
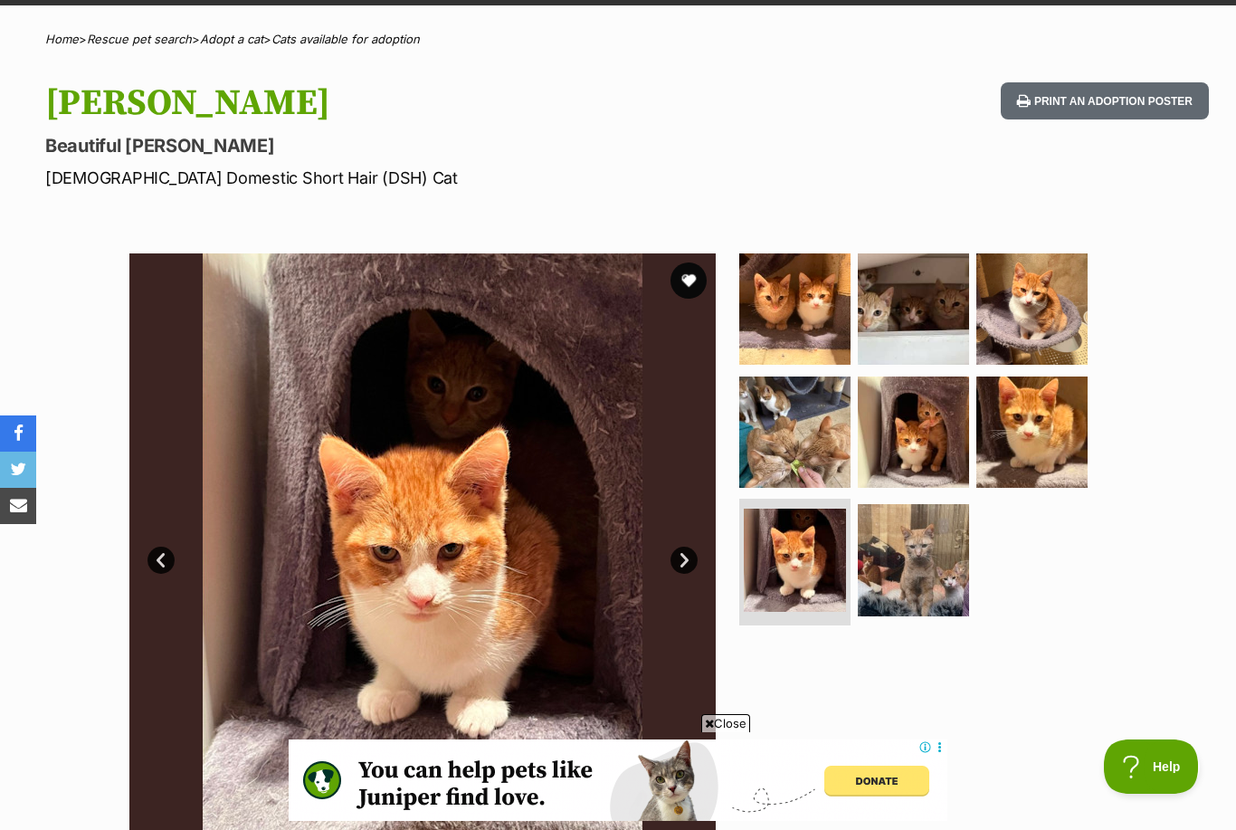
click at [932, 546] on img at bounding box center [913, 559] width 111 height 111
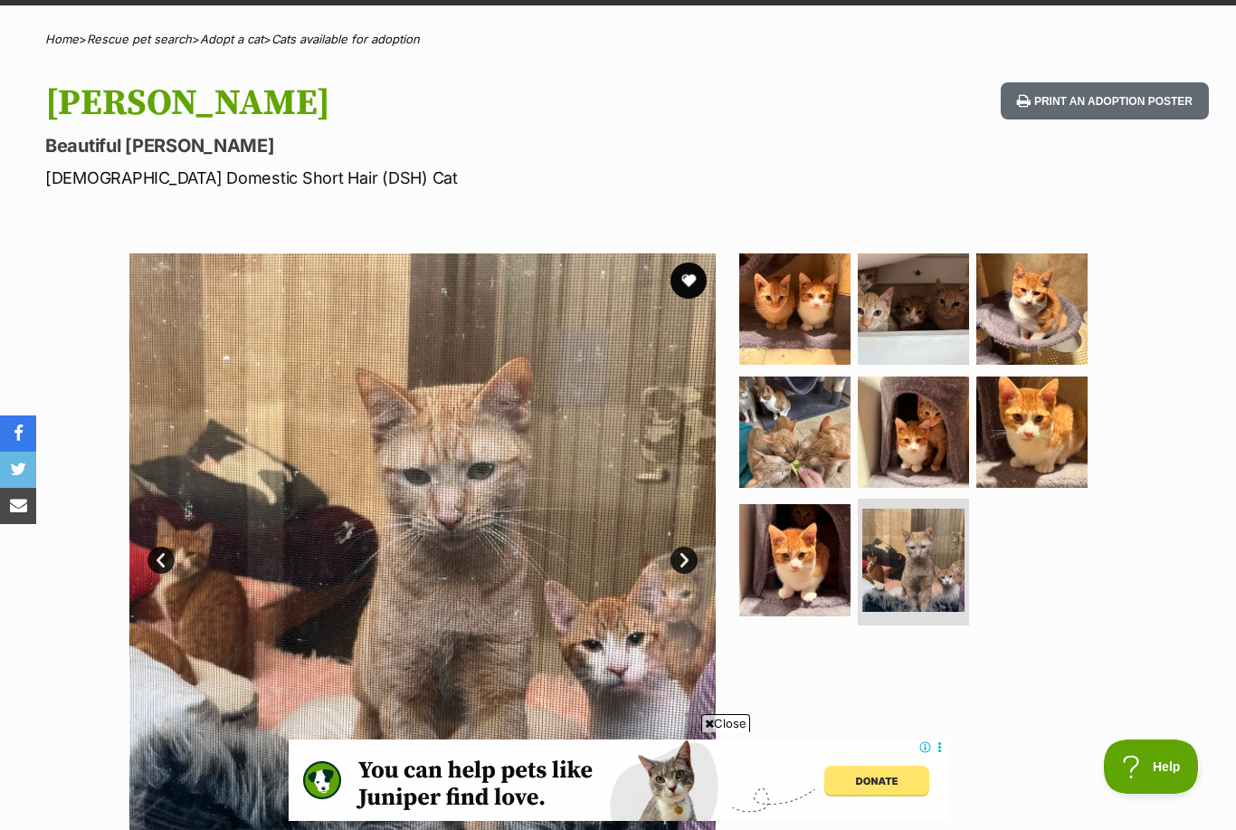
click at [935, 431] on img at bounding box center [913, 431] width 111 height 111
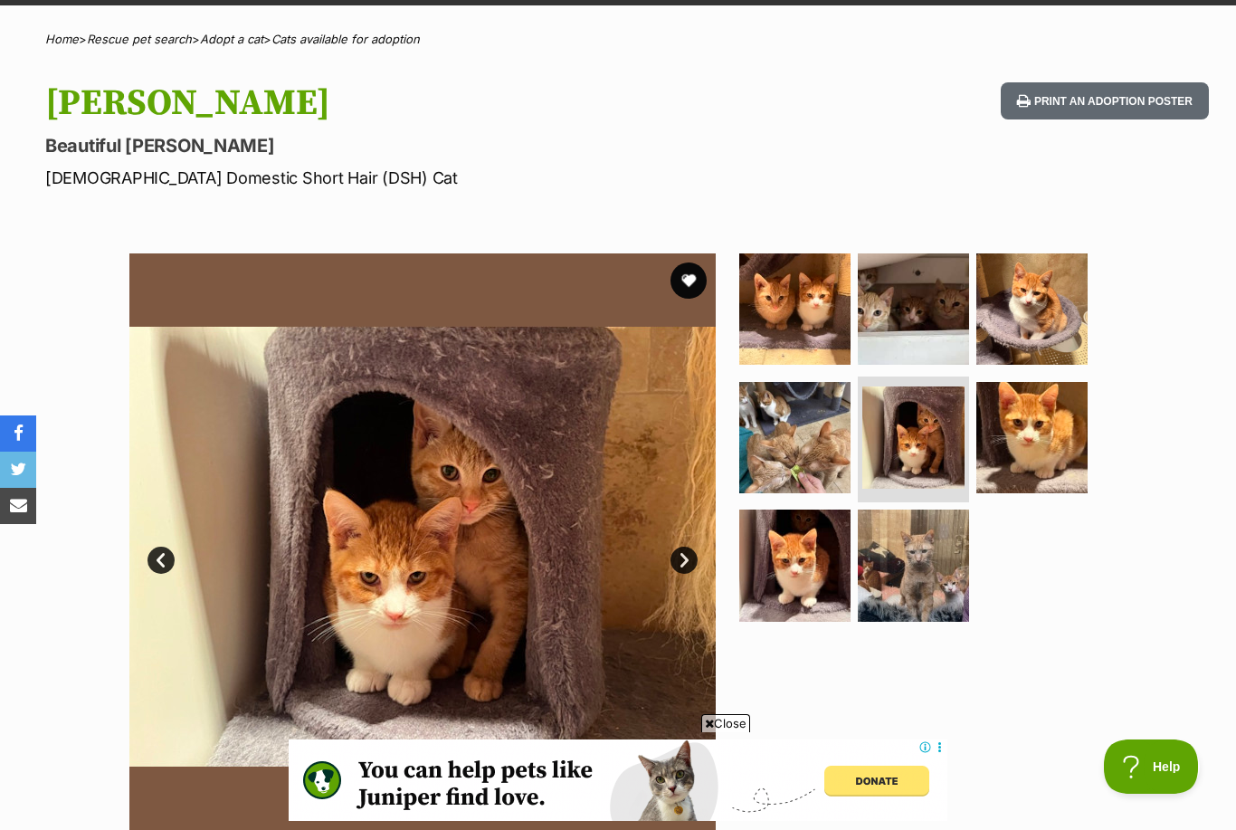
click at [1020, 448] on img at bounding box center [1031, 437] width 111 height 111
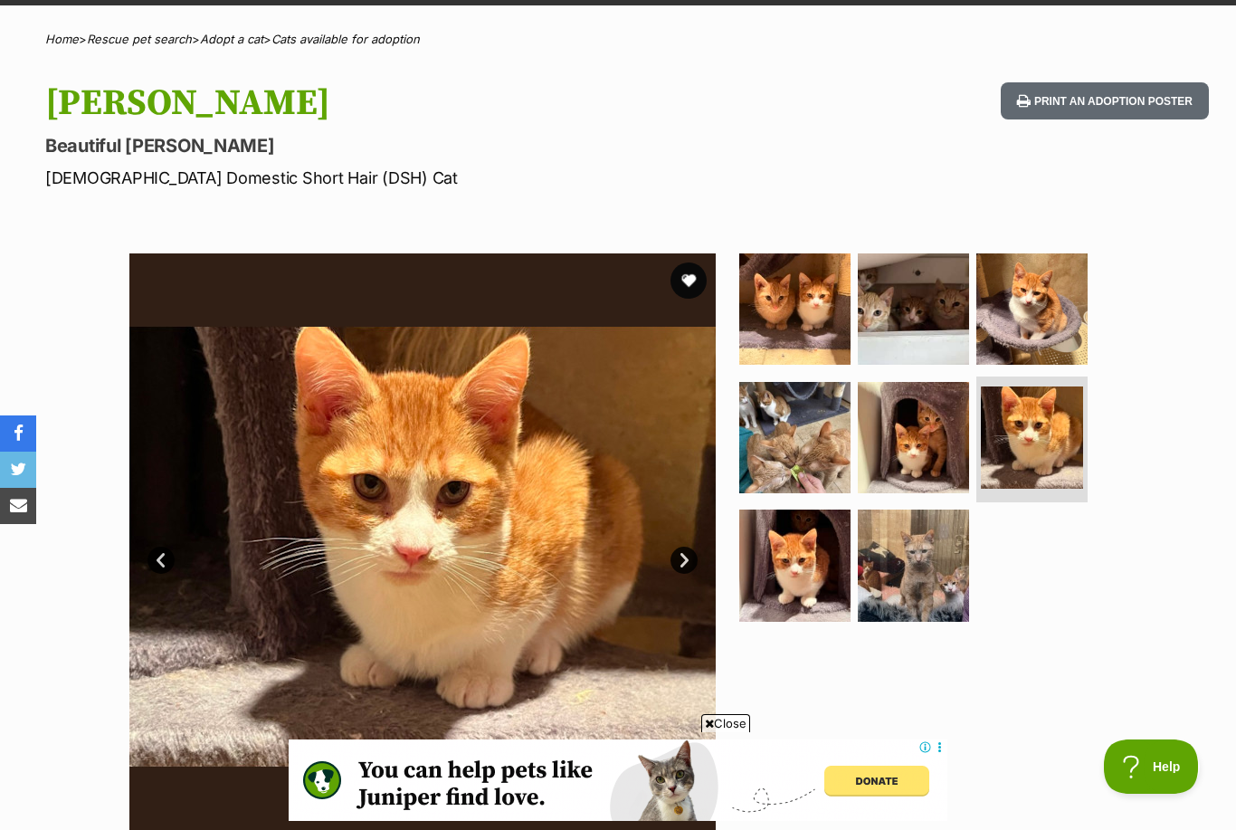
click at [1056, 325] on img at bounding box center [1031, 308] width 111 height 111
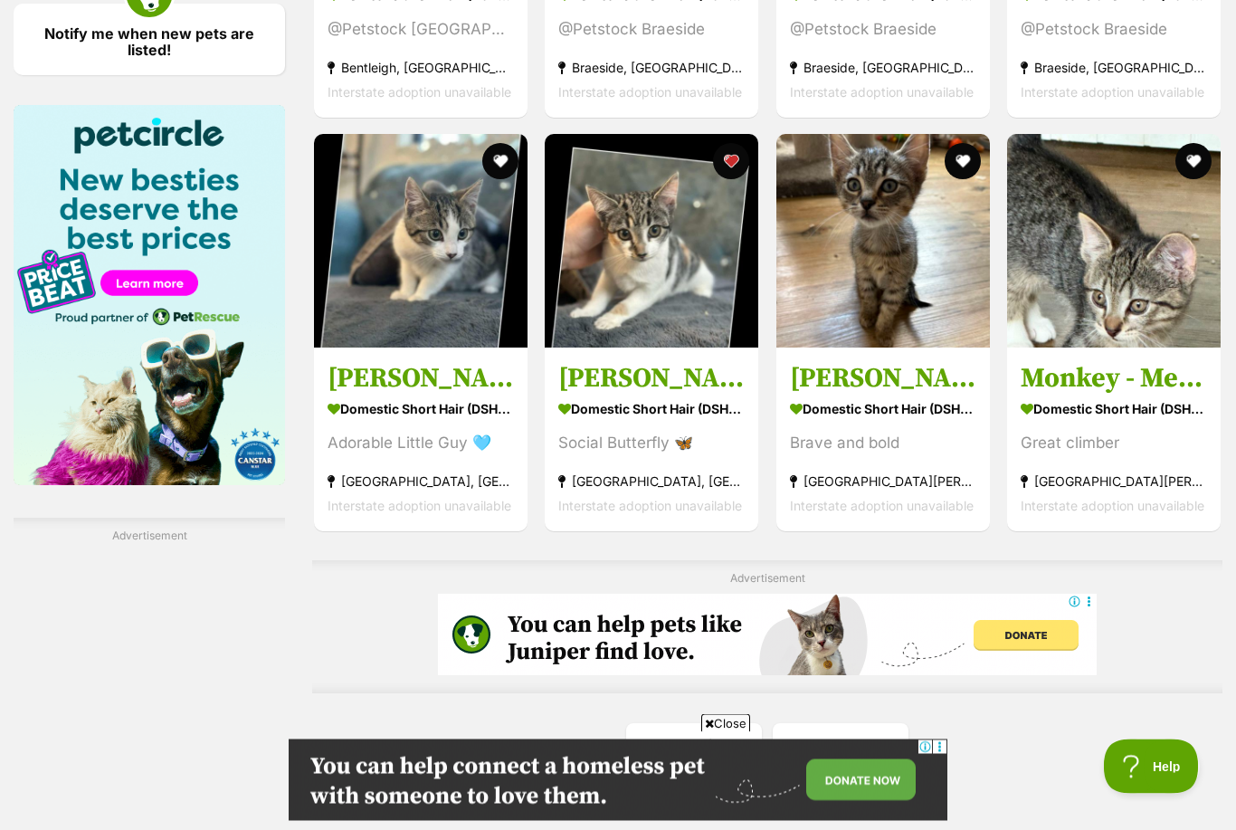
scroll to position [2693, 0]
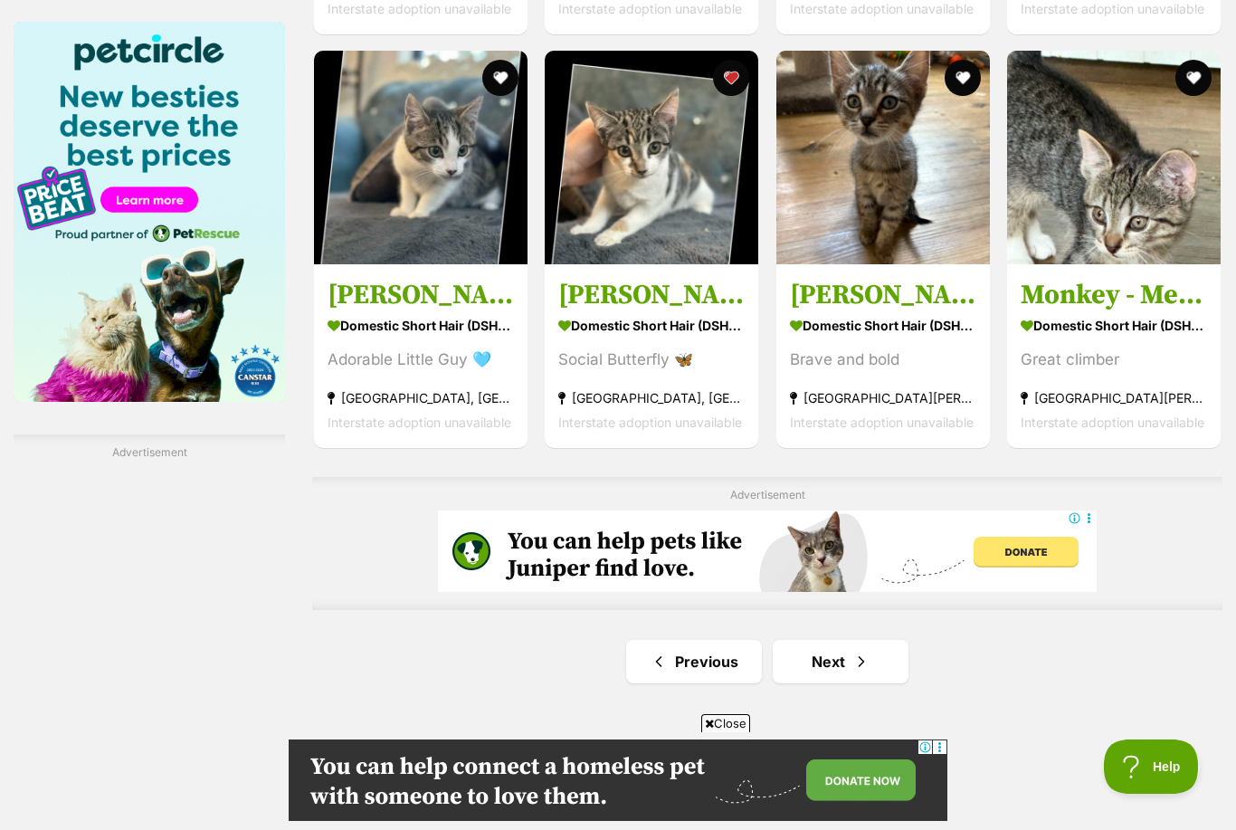
click at [716, 666] on link "Previous" at bounding box center [694, 661] width 136 height 43
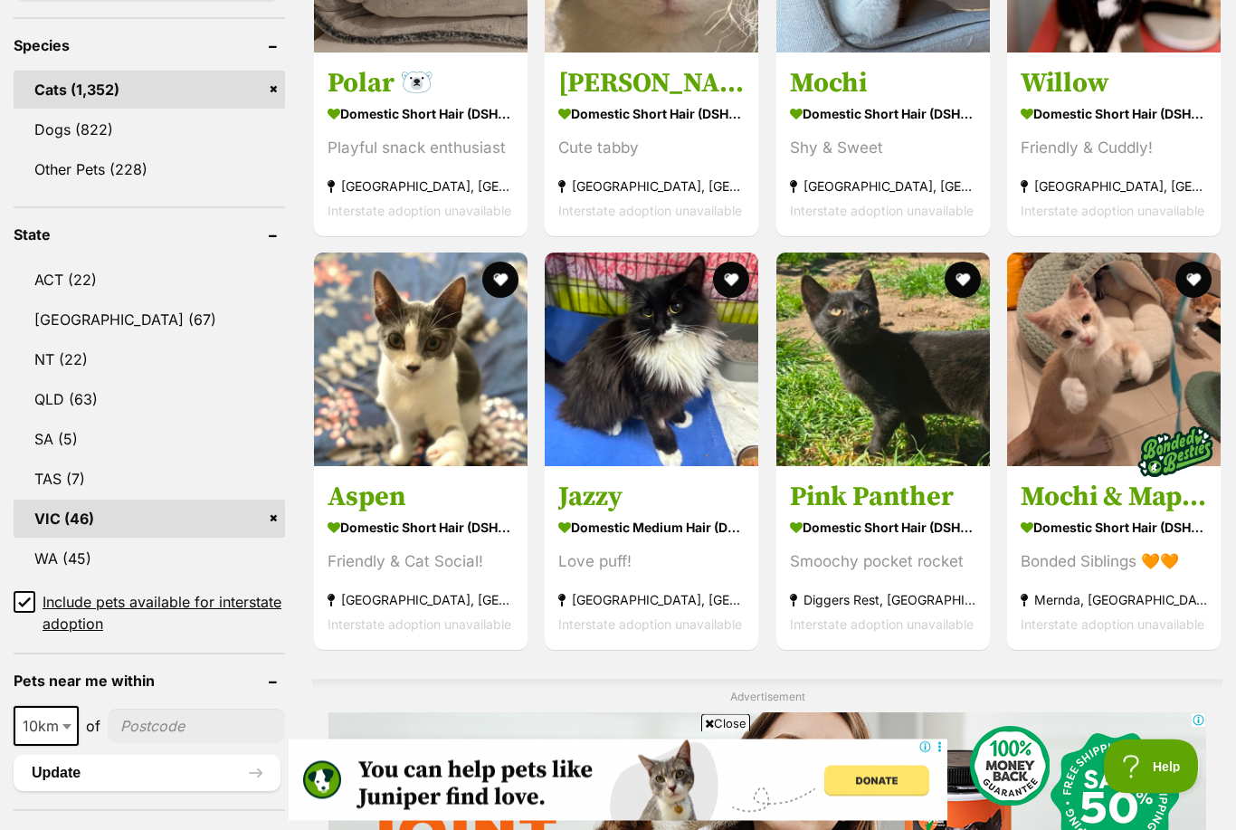
scroll to position [753, 0]
click at [475, 556] on div "Friendly & Cat Social!" at bounding box center [420, 561] width 186 height 24
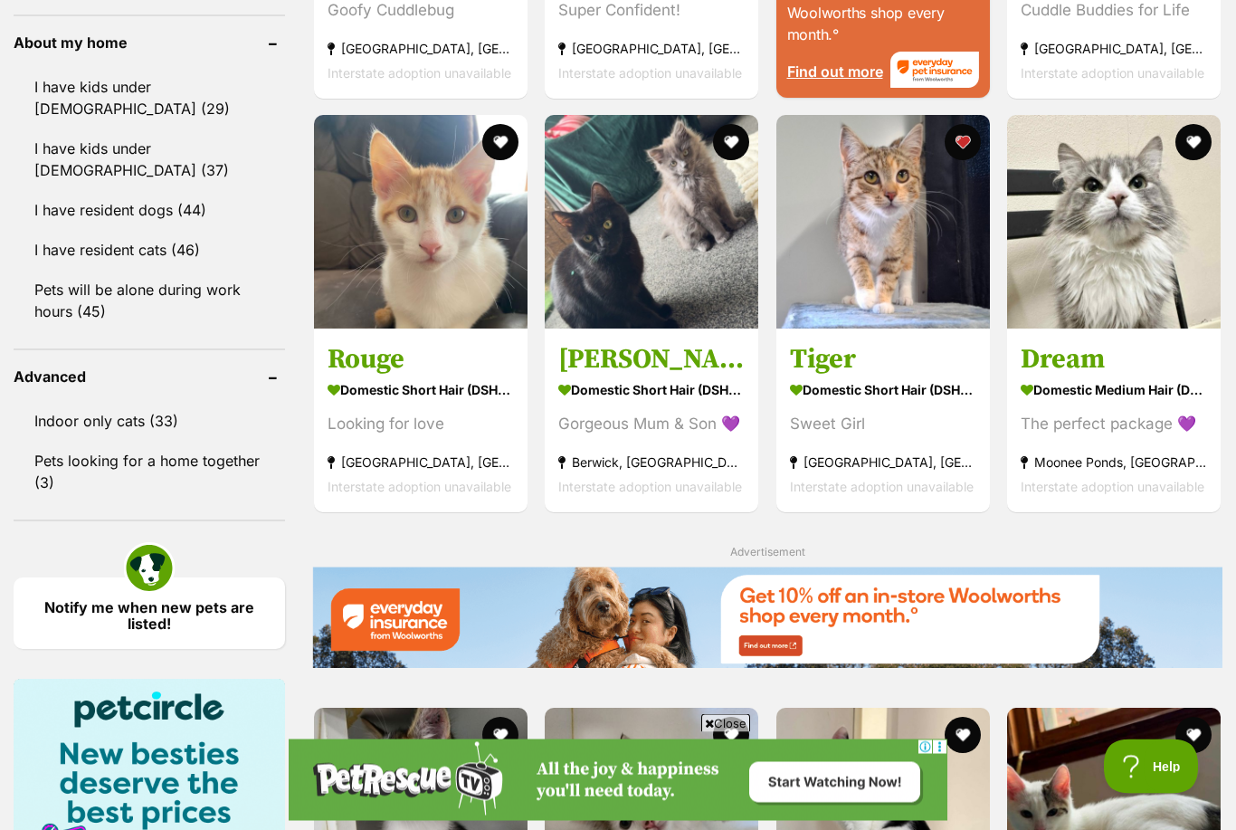
scroll to position [2036, 0]
click at [679, 432] on div "Gorgeous Mum & Son 💜" at bounding box center [651, 424] width 186 height 24
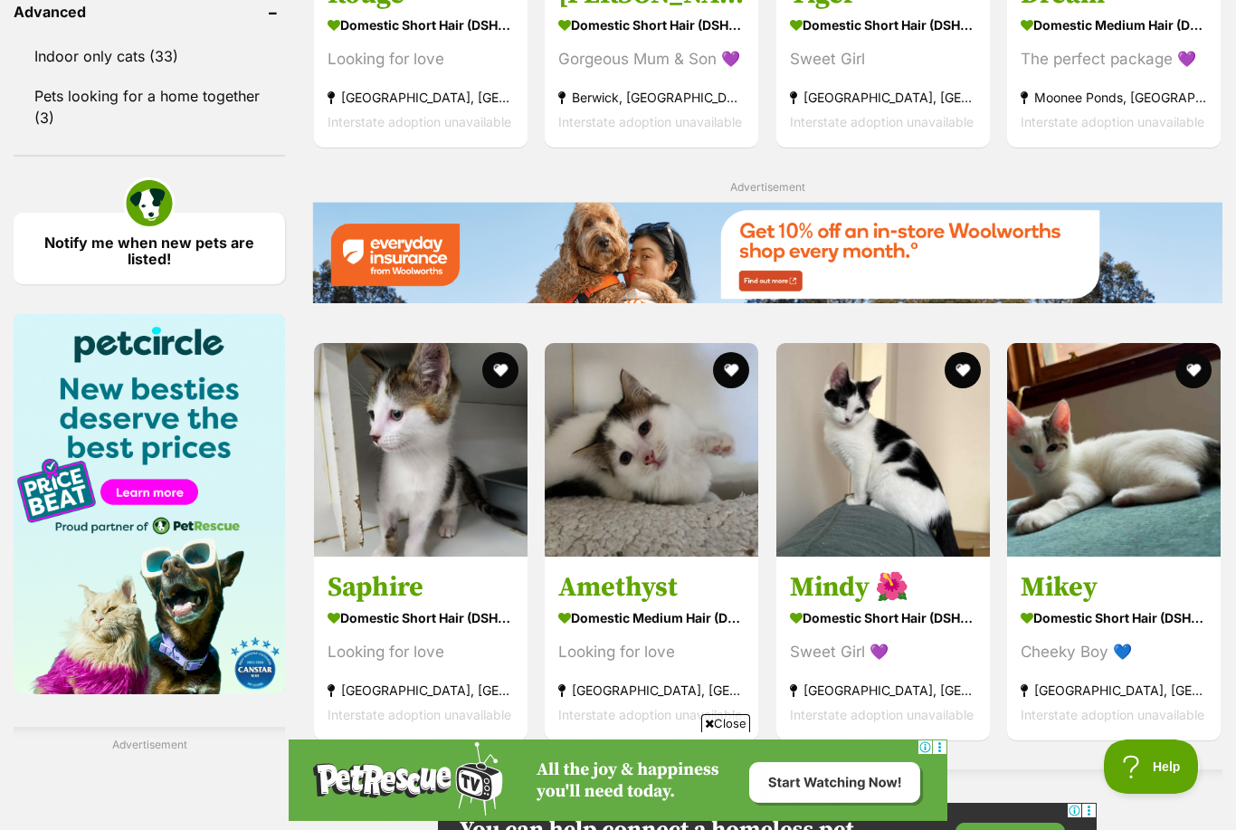
scroll to position [2400, 0]
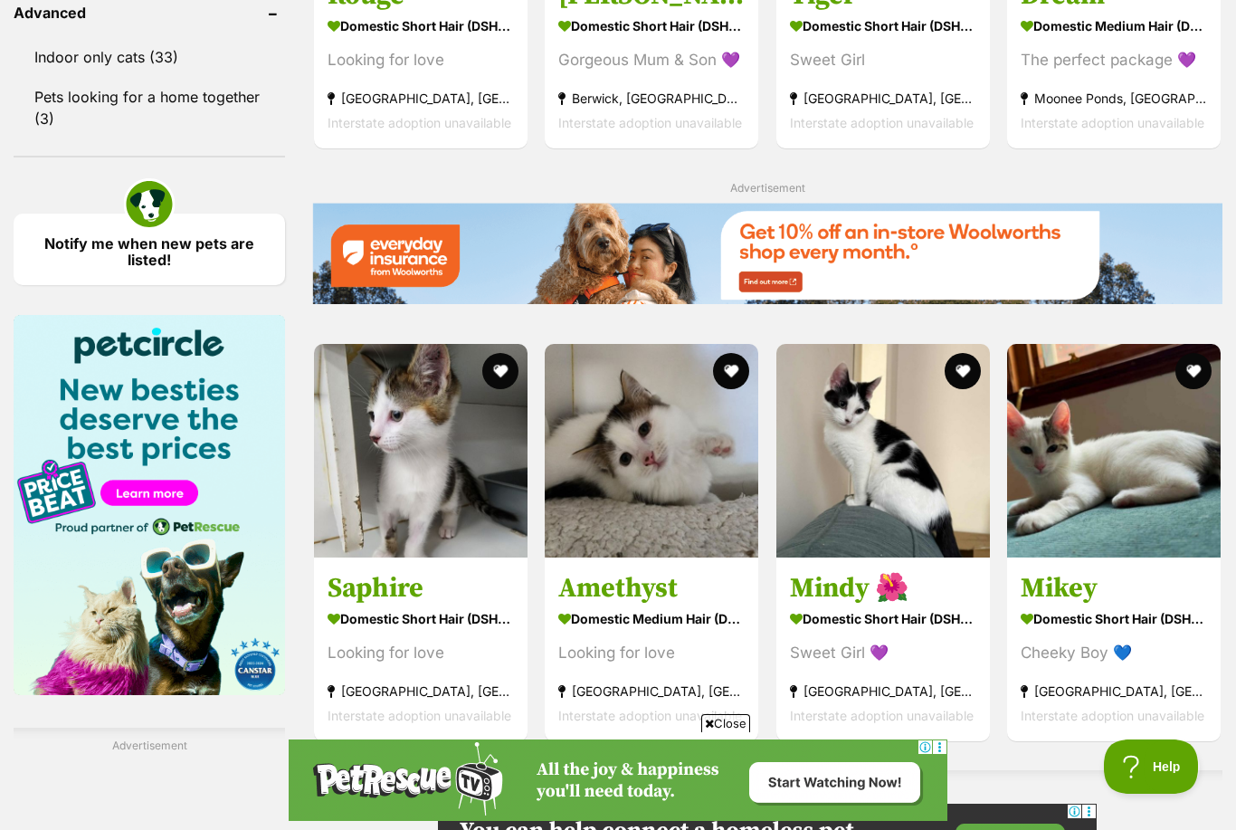
click at [879, 633] on section "Domestic Short Hair (DSH) Cat Sweet Girl 💜 Hawthorn East, VIC Interstate adopti…" at bounding box center [883, 666] width 186 height 122
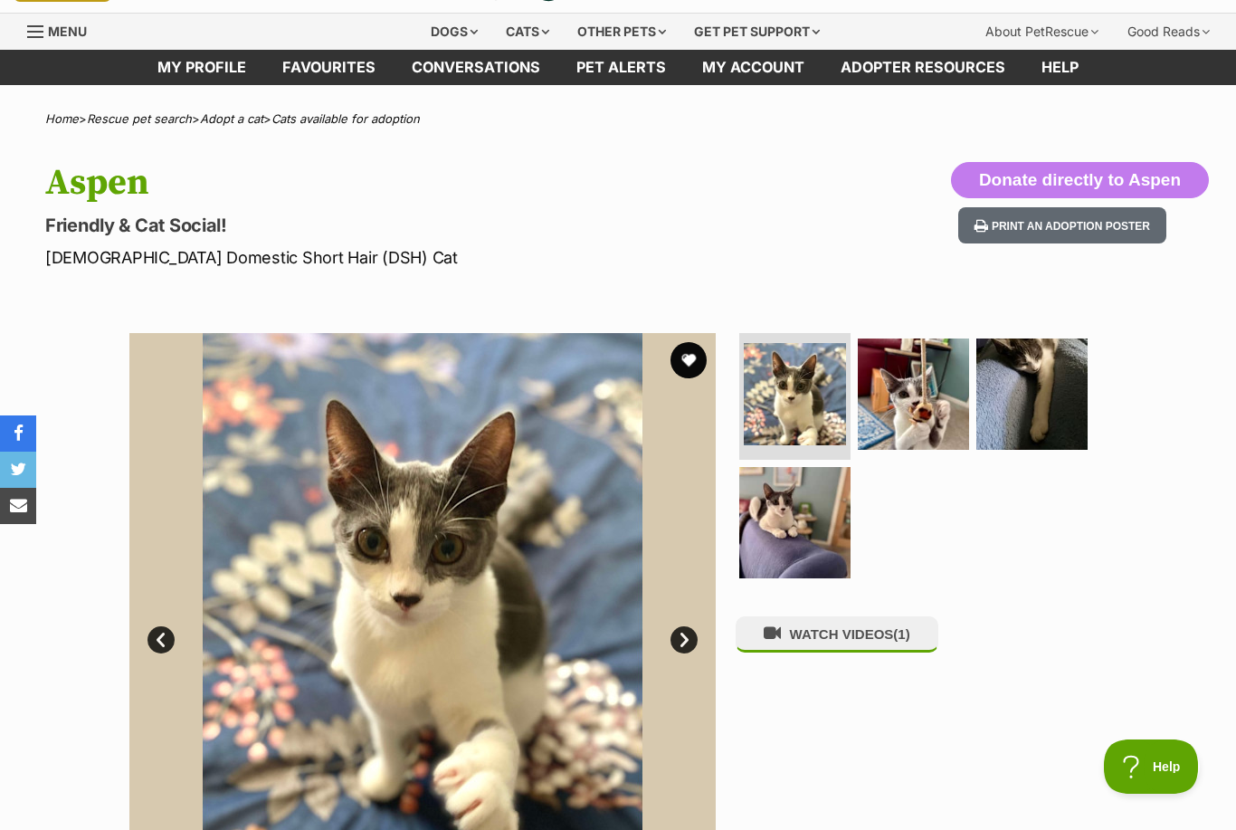
click at [936, 393] on img at bounding box center [913, 393] width 111 height 111
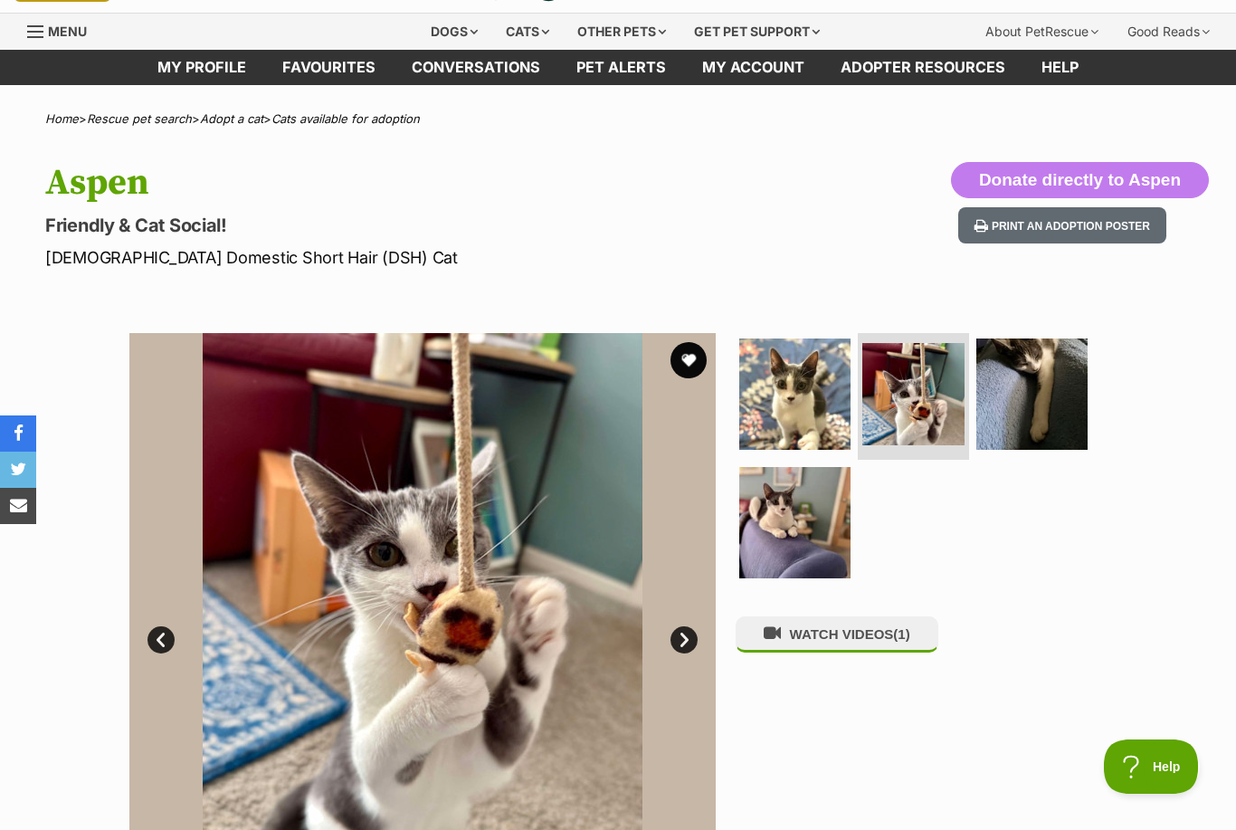
click at [1041, 390] on img at bounding box center [1031, 393] width 111 height 111
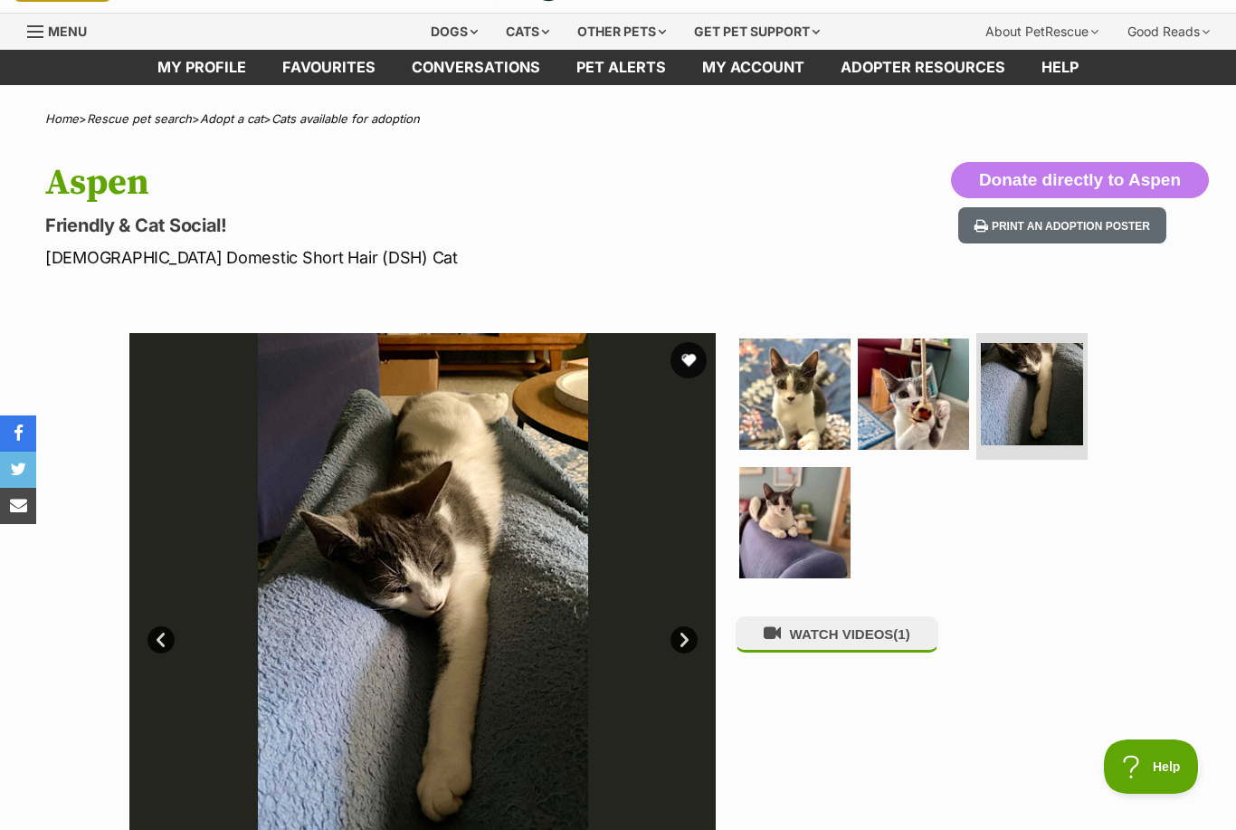
click at [815, 530] on img at bounding box center [794, 522] width 111 height 111
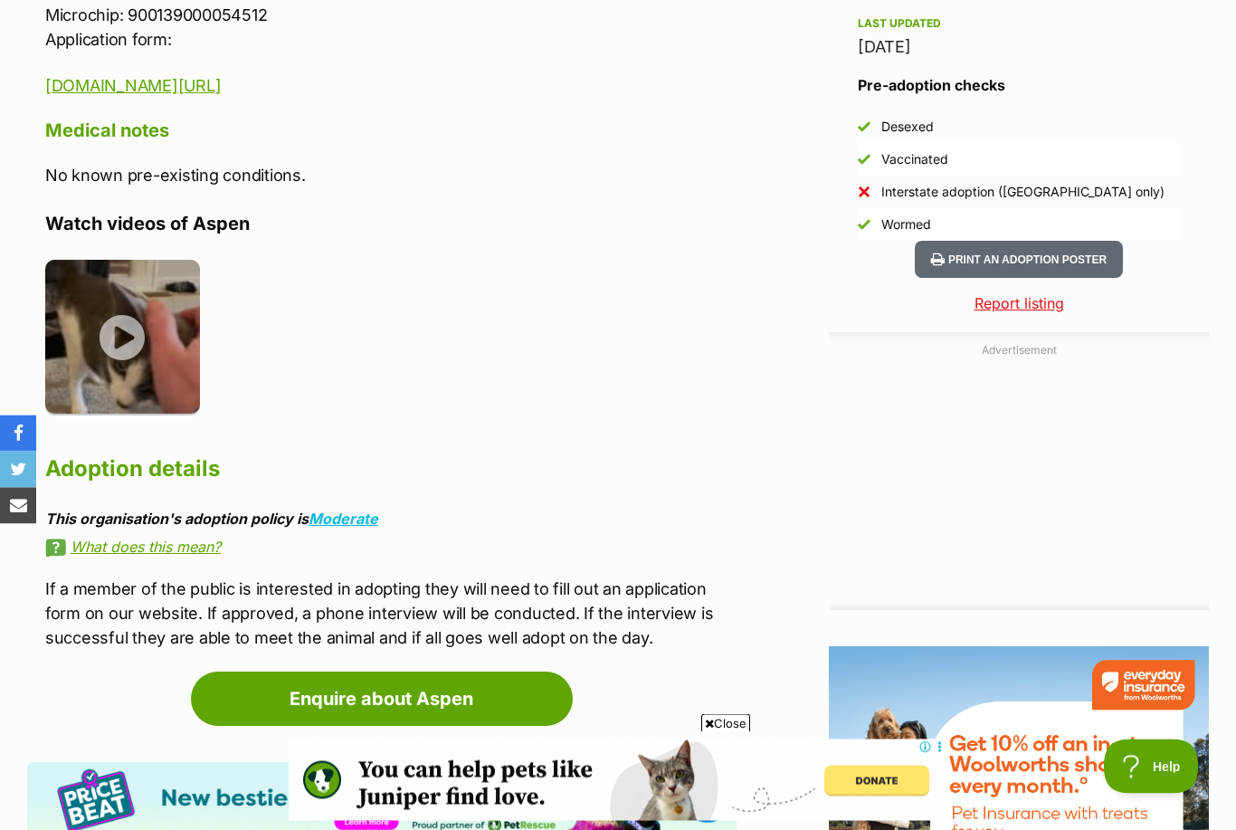
scroll to position [1621, 0]
click at [151, 327] on img at bounding box center [122, 337] width 155 height 155
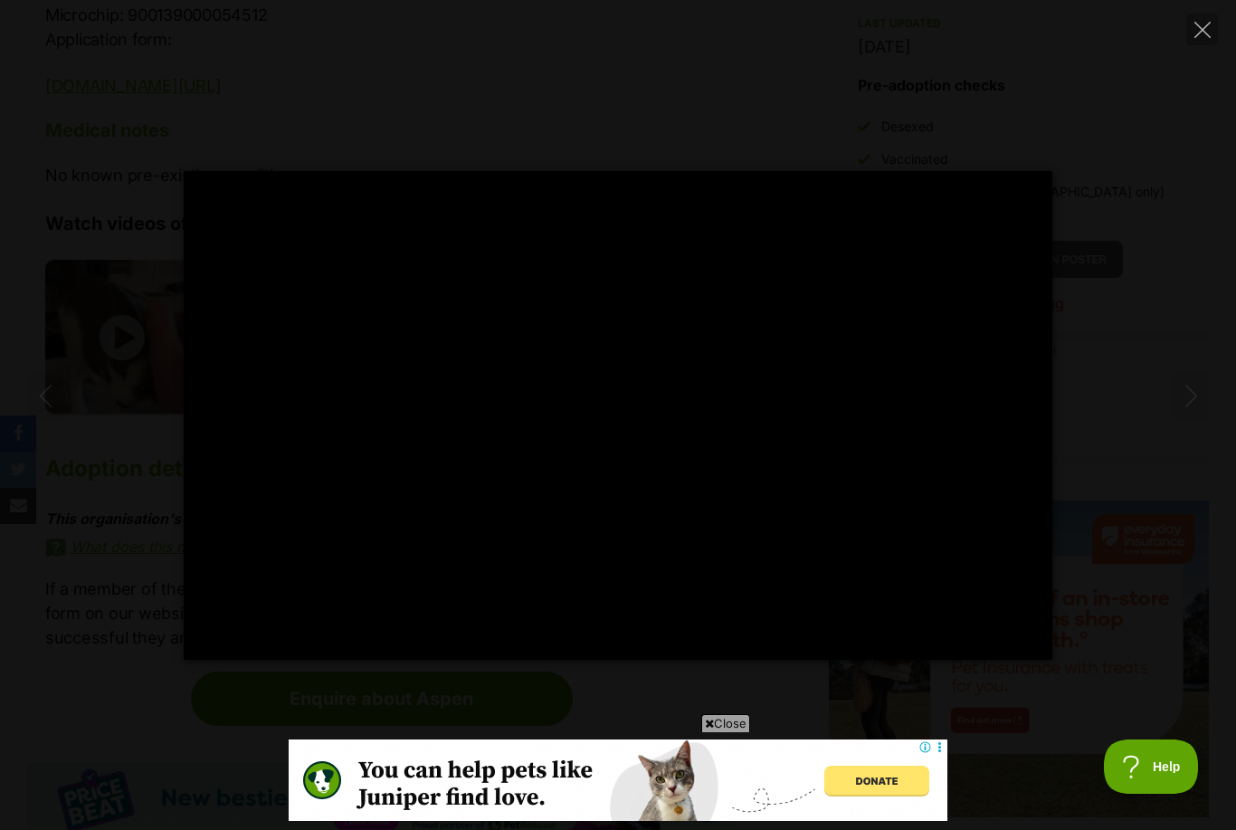
scroll to position [0, 0]
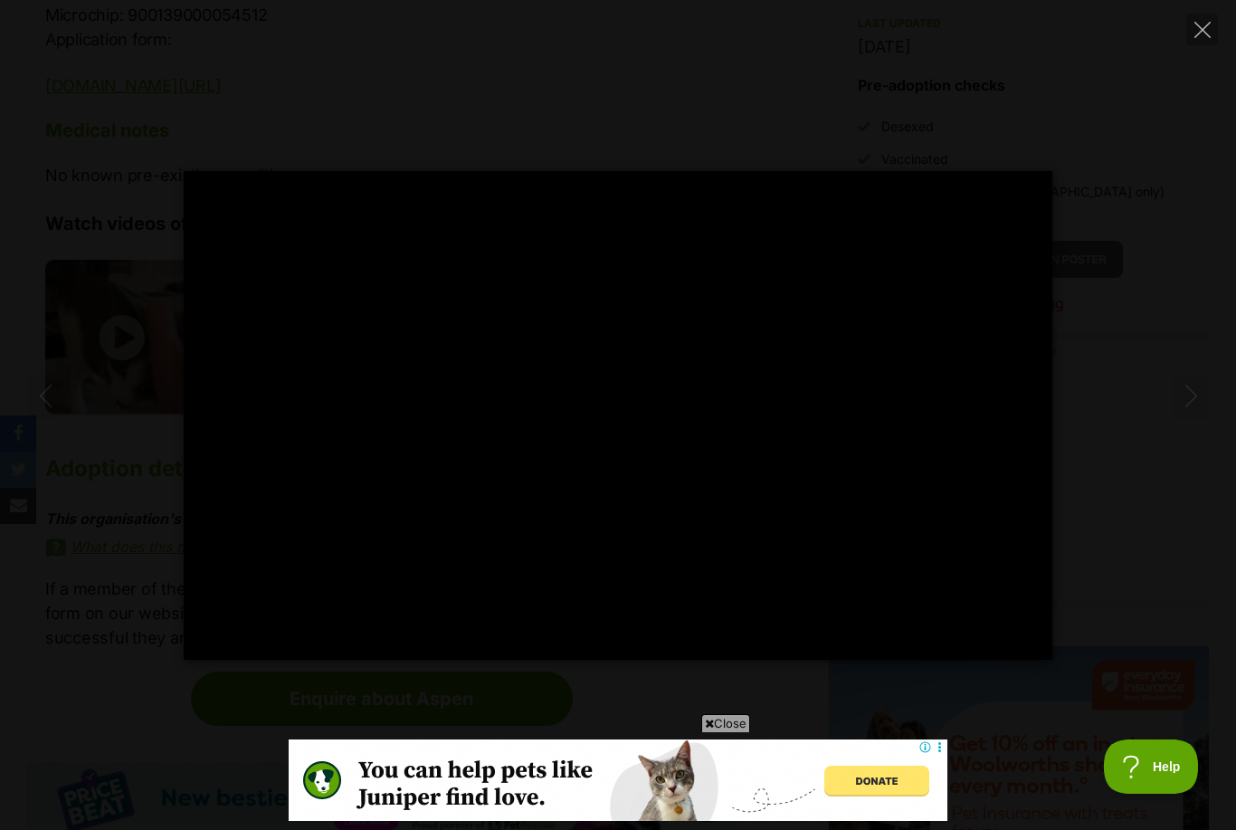
type input "100"
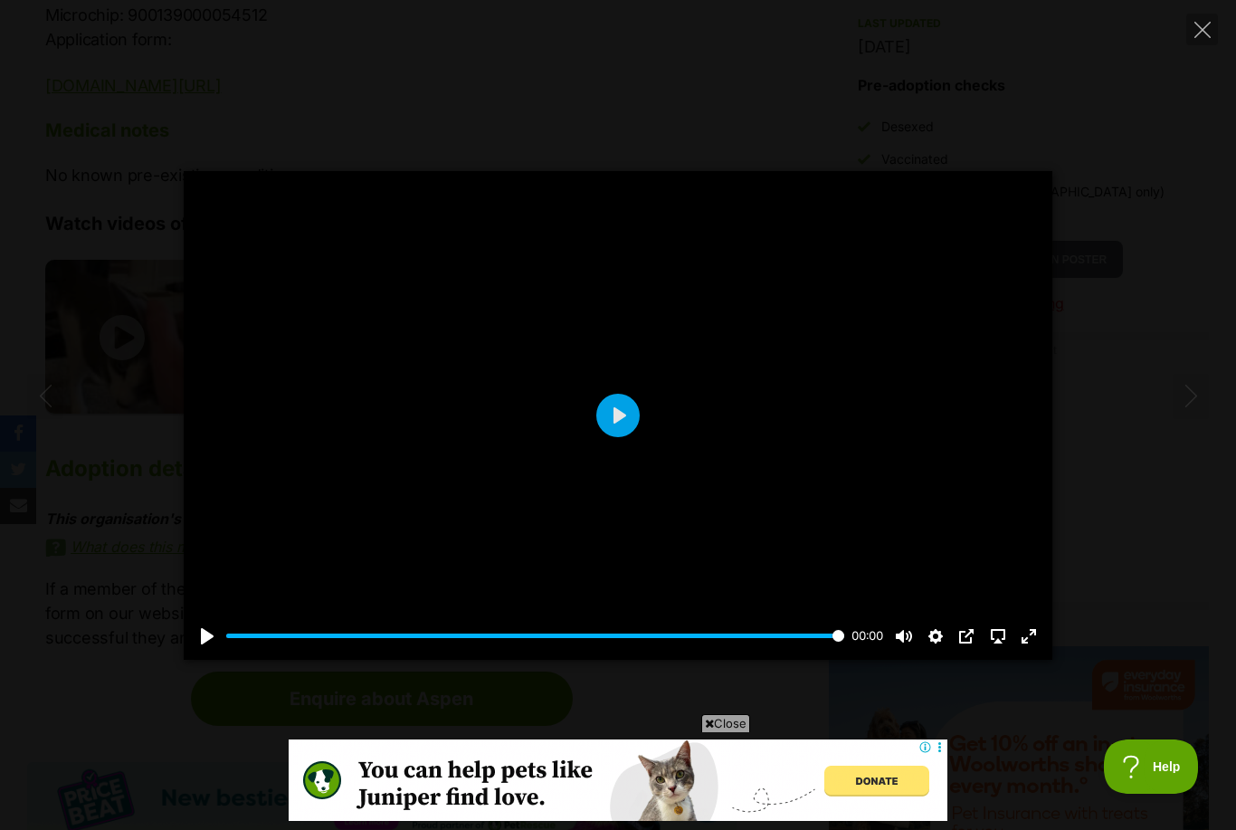
click at [1106, 356] on div "Pause Play % buffered 00:00 00:00 Unmute Mute Disable captions Enable captions …" at bounding box center [618, 415] width 1236 height 488
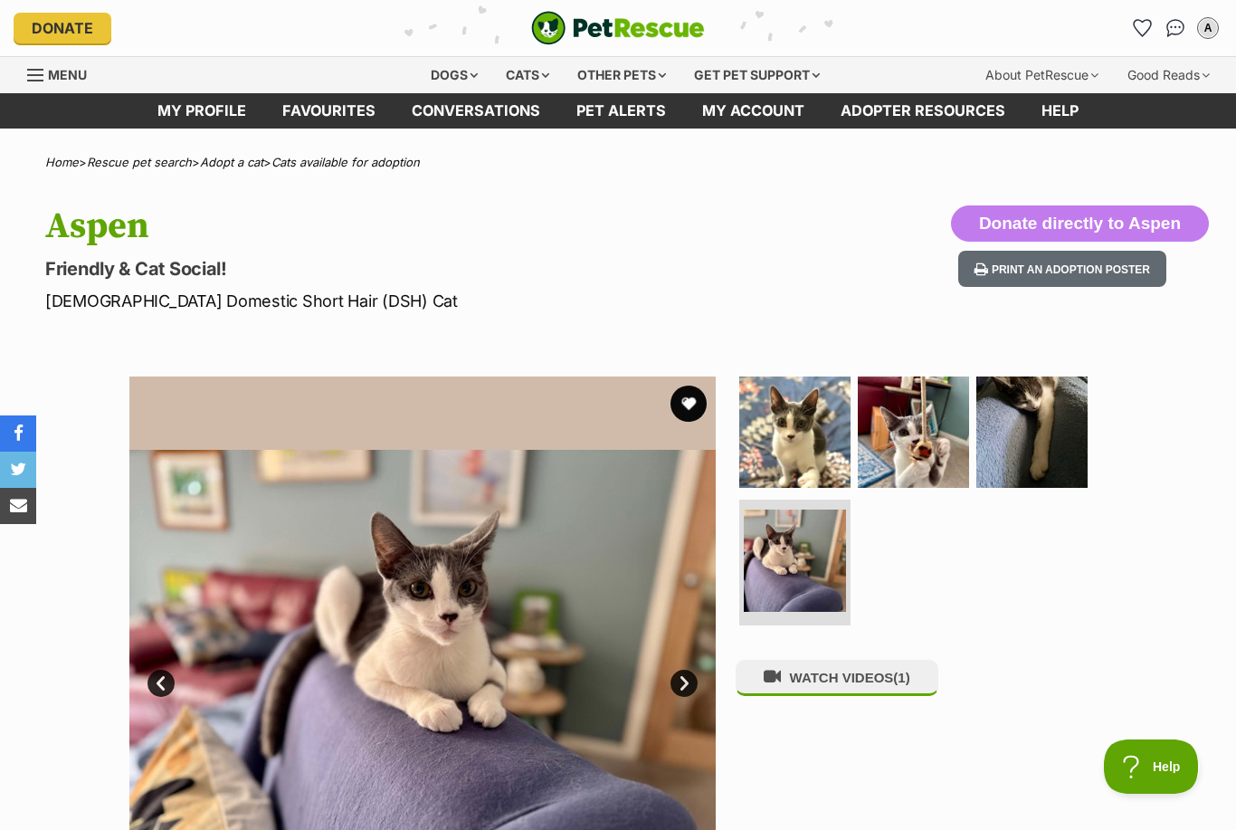
click at [696, 405] on button "favourite" at bounding box center [688, 403] width 36 height 36
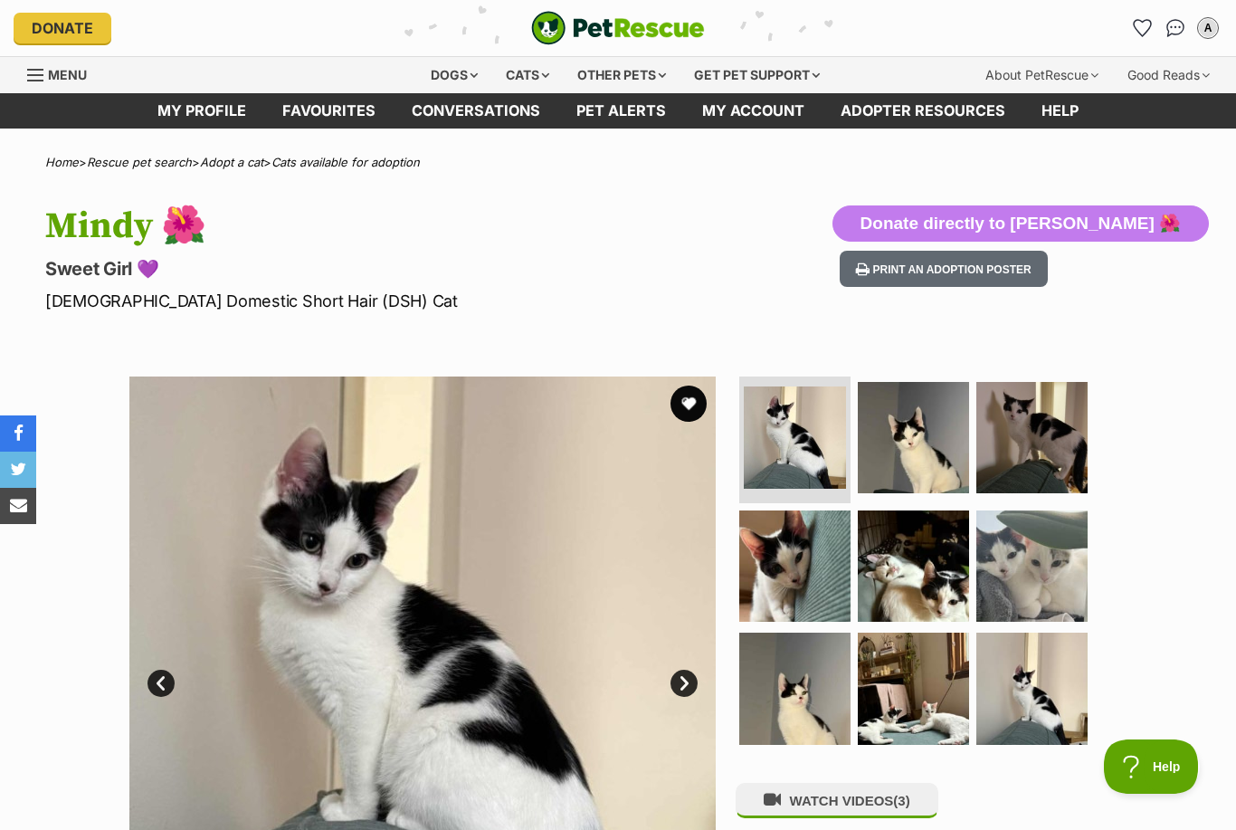
click at [1133, 30] on icon "Favourites" at bounding box center [1142, 28] width 19 height 18
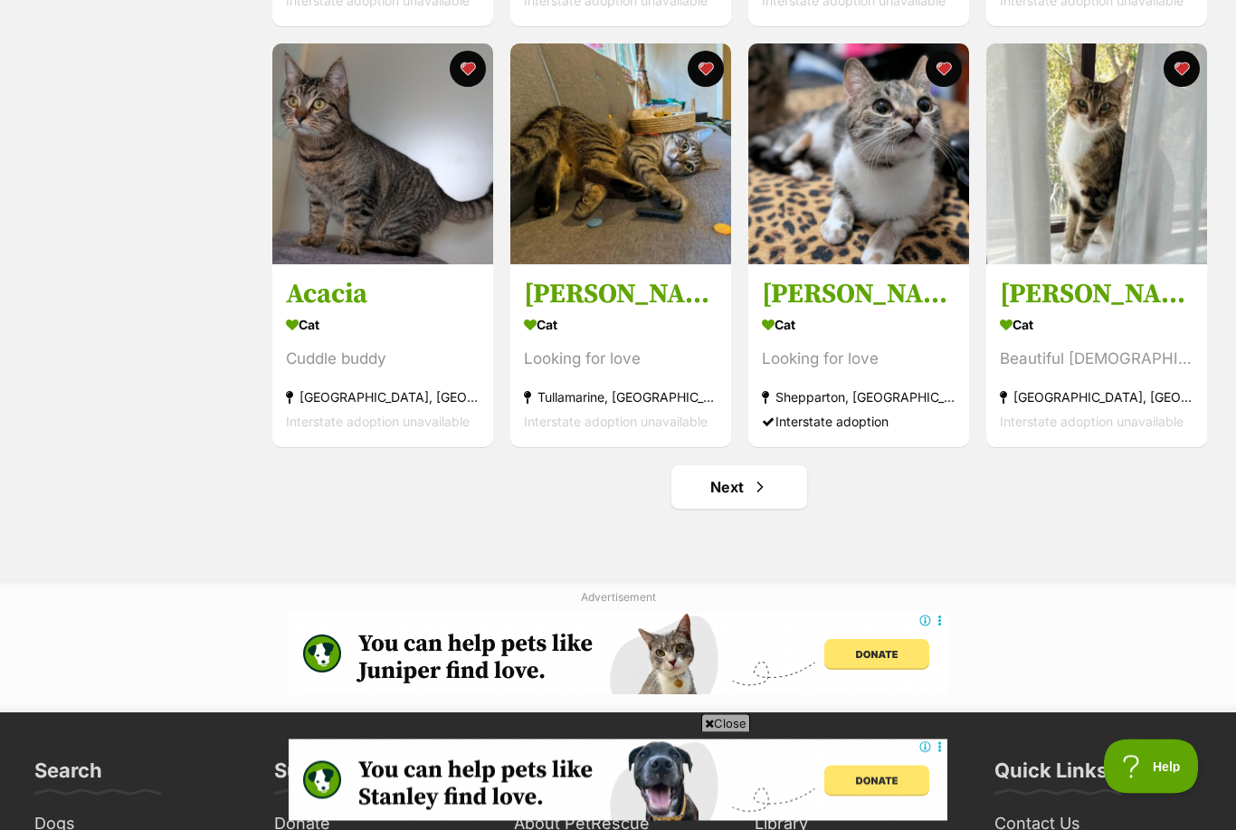
scroll to position [2011, 0]
click at [765, 488] on span "Next page" at bounding box center [760, 487] width 18 height 22
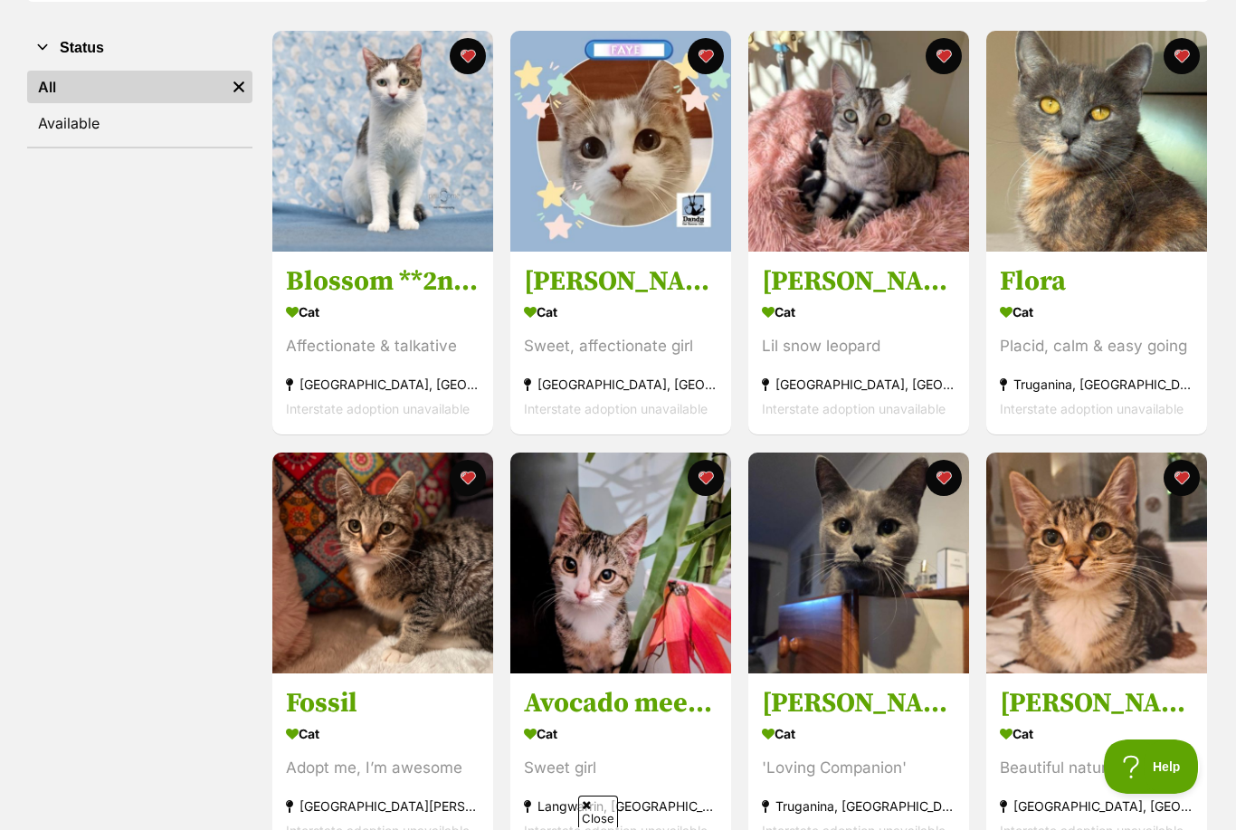
click at [468, 479] on button "favourite" at bounding box center [468, 478] width 36 height 36
click at [464, 481] on button "favourite" at bounding box center [468, 478] width 36 height 36
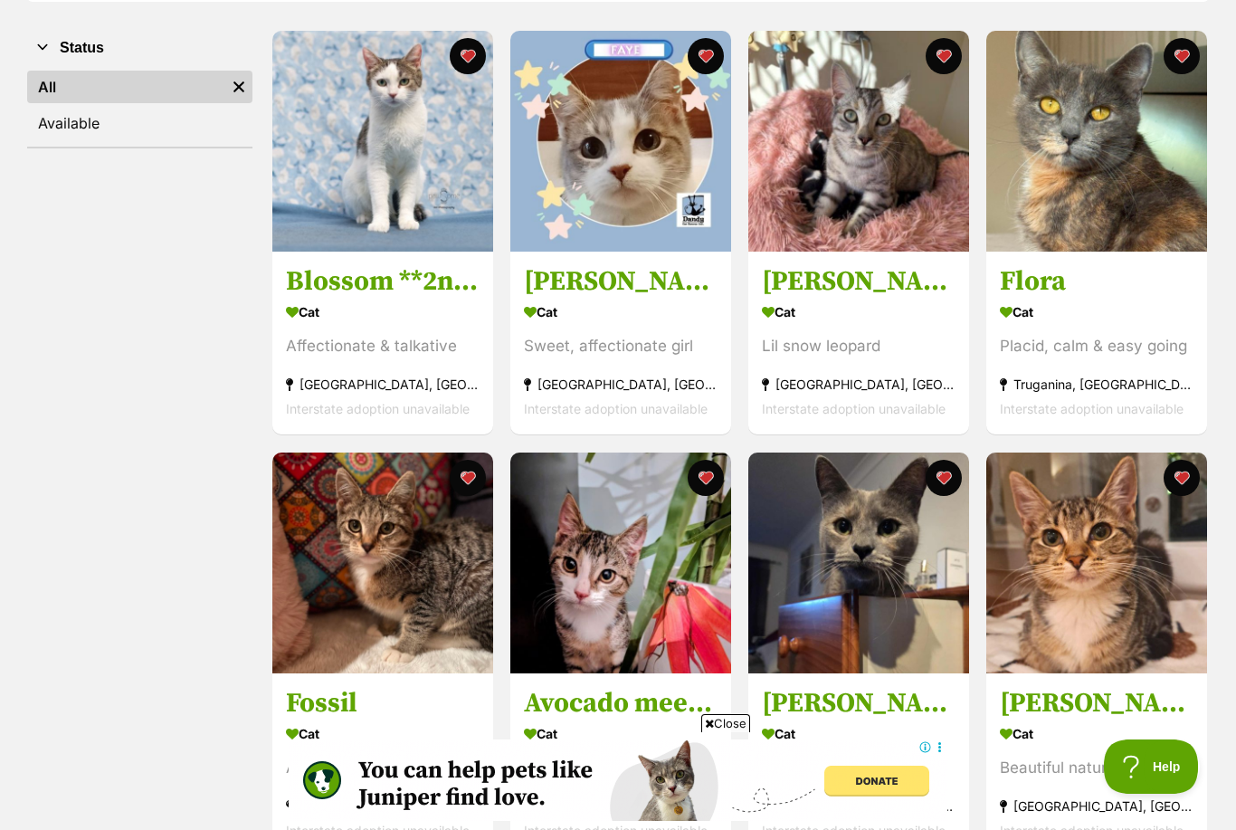
click at [650, 666] on img at bounding box center [620, 562] width 221 height 221
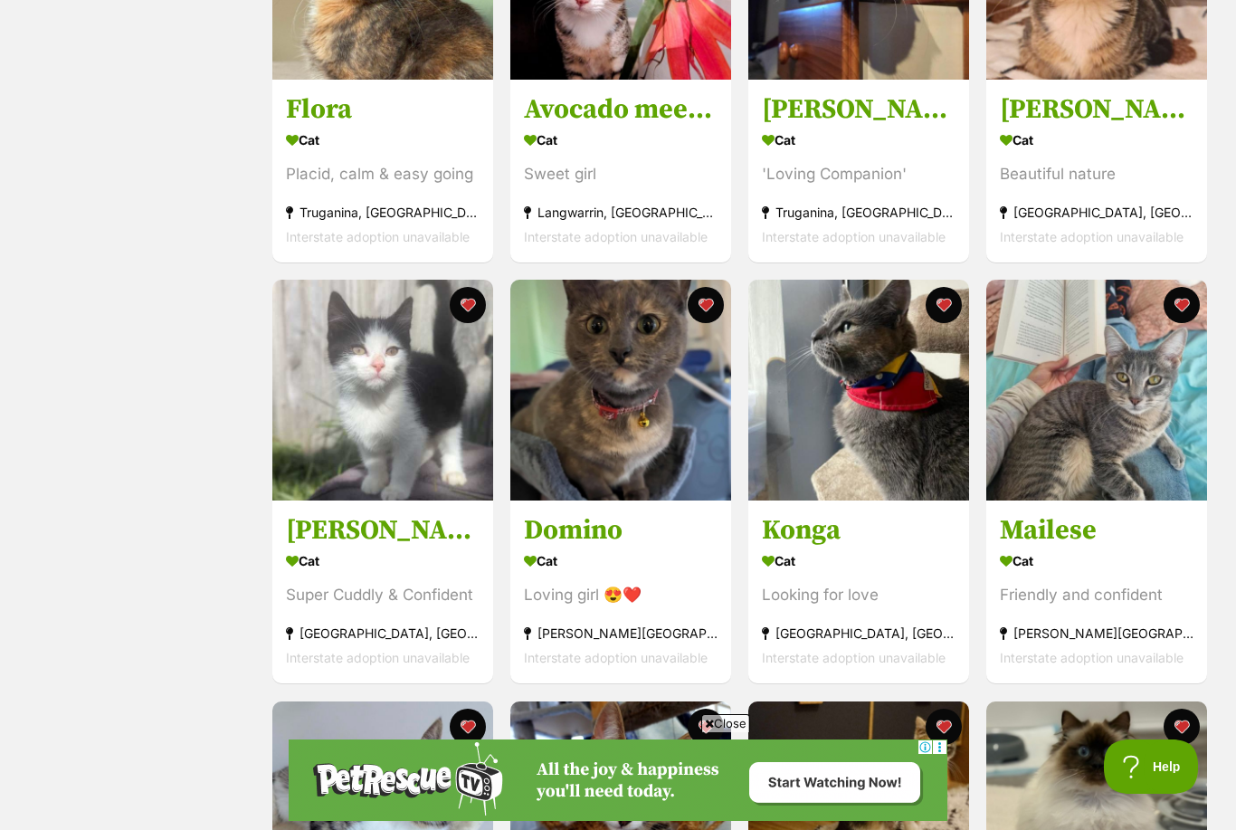
scroll to position [932, 0]
click at [441, 562] on div "Cat" at bounding box center [383, 561] width 194 height 26
click at [470, 304] on button "favourite" at bounding box center [468, 305] width 36 height 36
click at [469, 311] on button "favourite" at bounding box center [468, 305] width 36 height 36
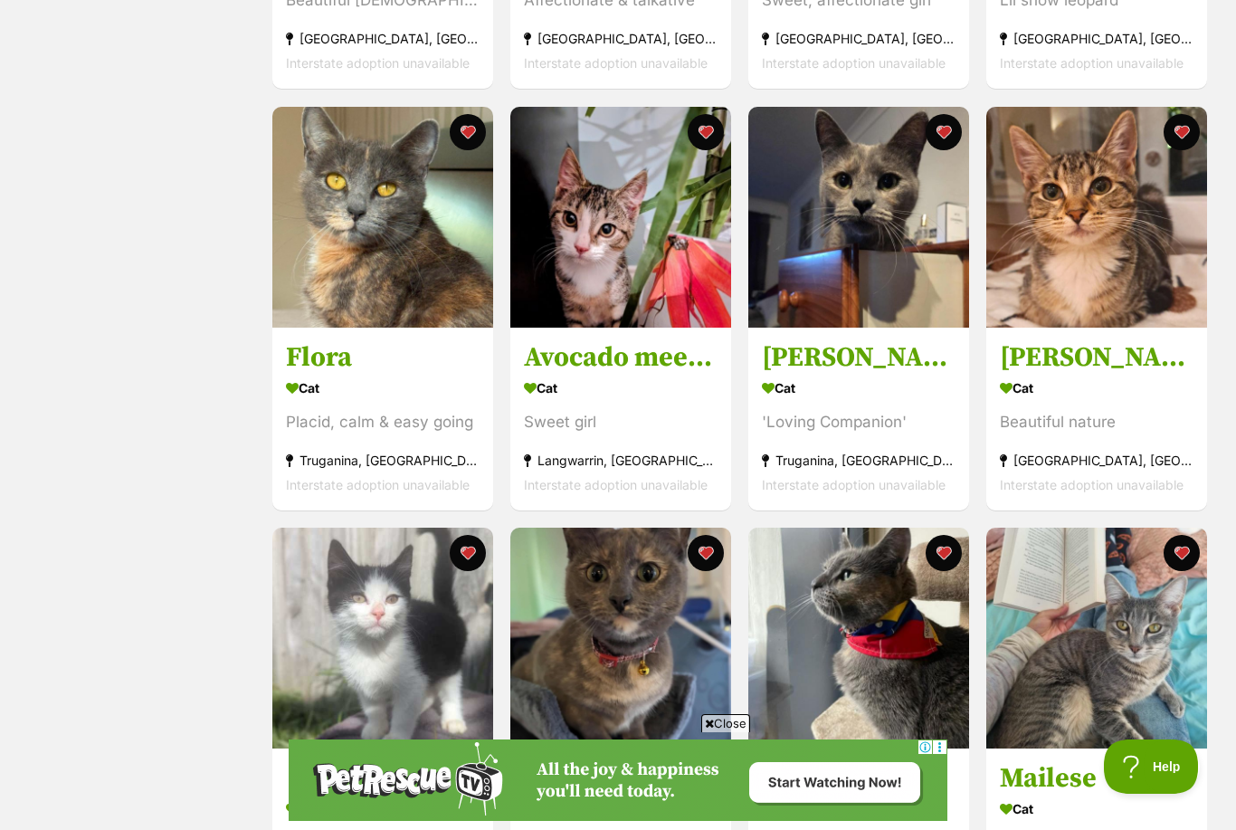
scroll to position [684, 0]
click at [655, 377] on div "Cat" at bounding box center [621, 388] width 194 height 26
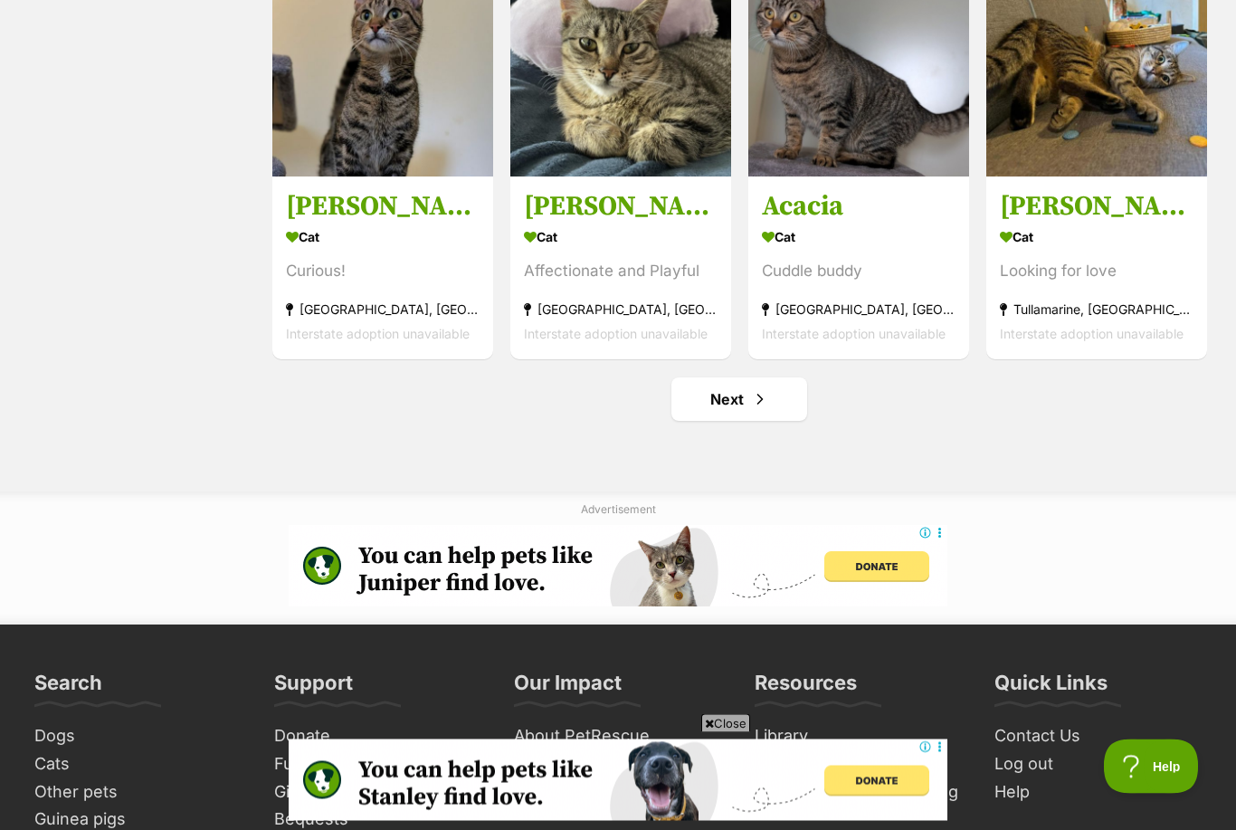
scroll to position [2099, 0]
click at [761, 401] on span "Next page" at bounding box center [760, 399] width 18 height 22
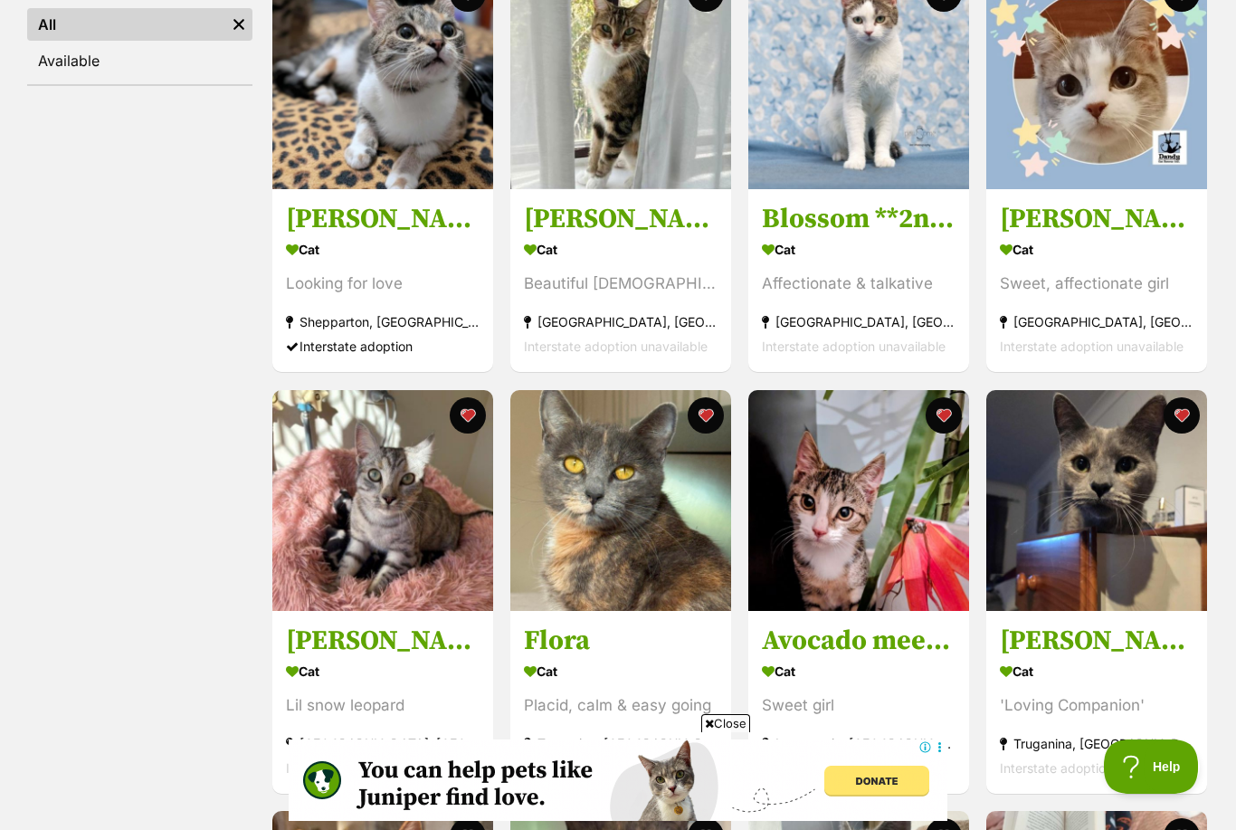
scroll to position [460, 0]
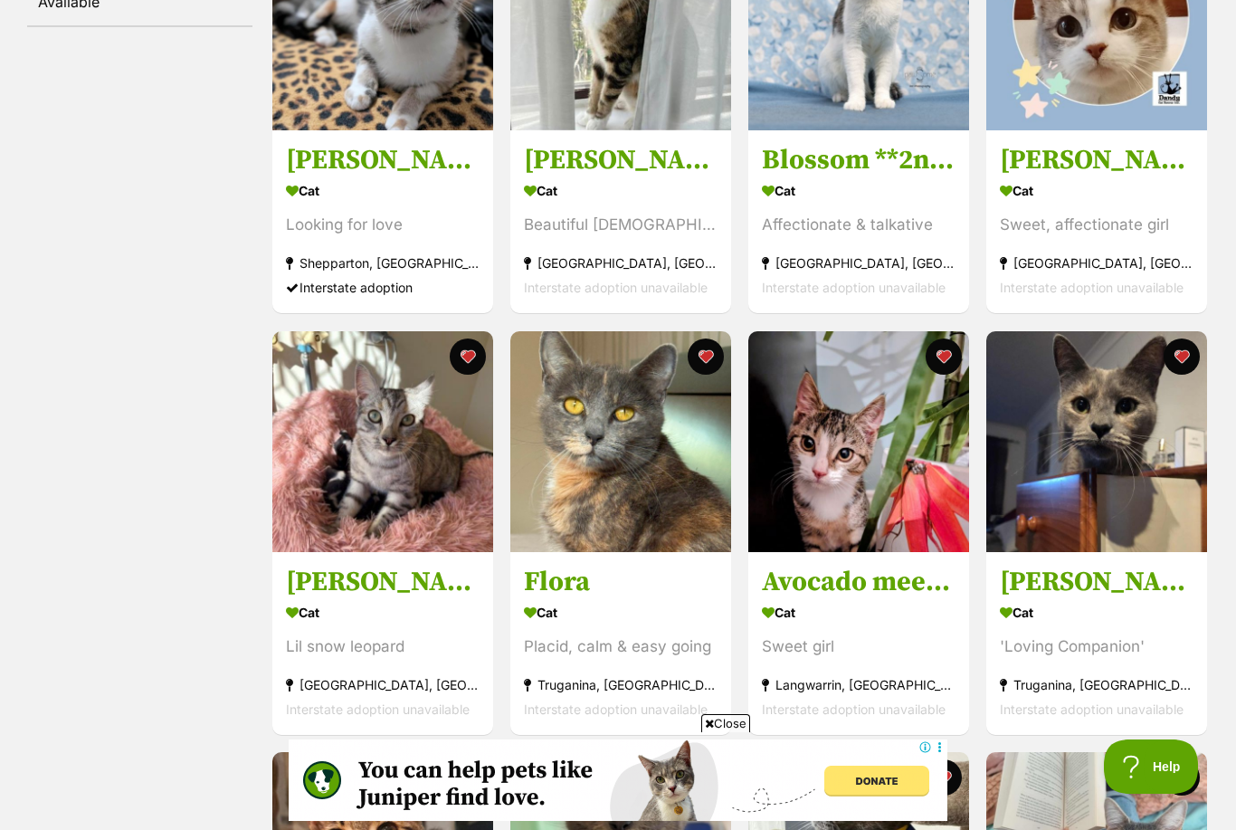
click at [906, 605] on div "Cat" at bounding box center [859, 612] width 194 height 26
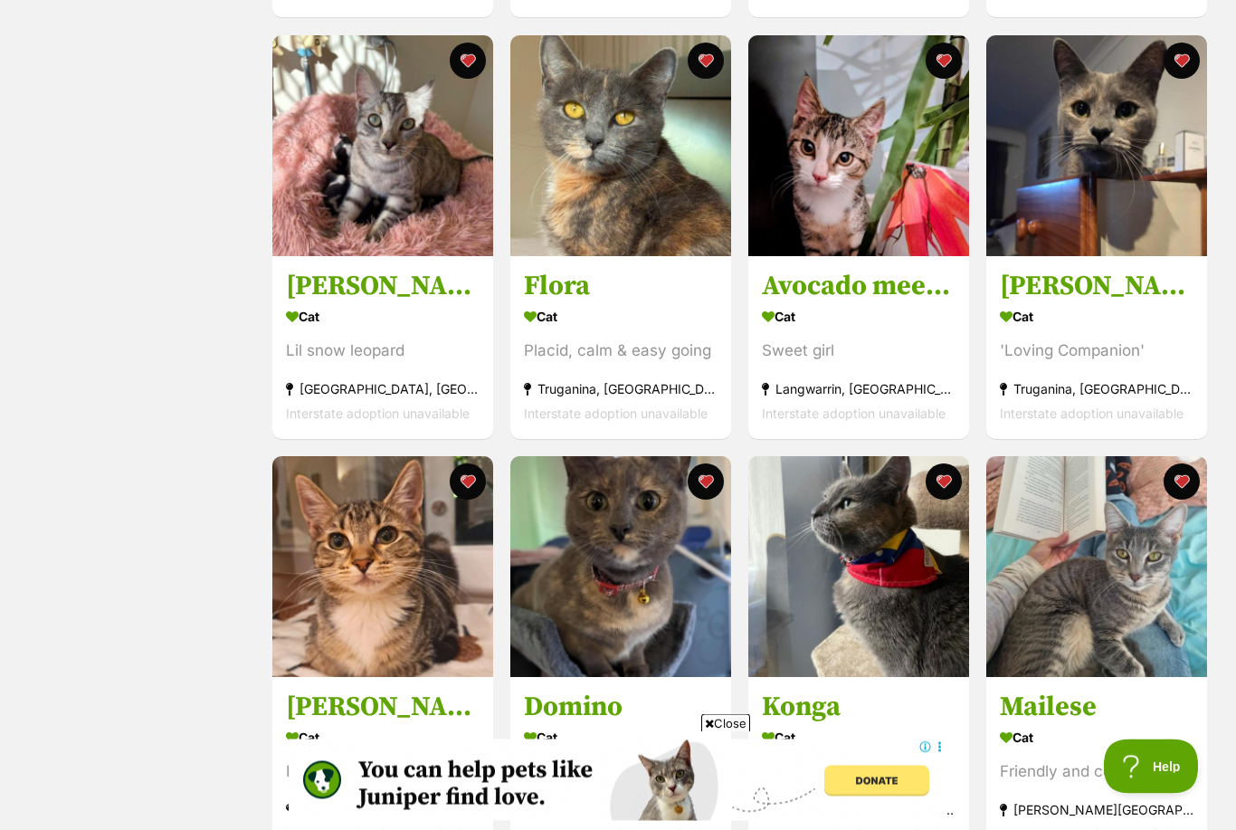
scroll to position [756, 0]
click at [635, 342] on div "Placid, calm & easy going" at bounding box center [621, 350] width 194 height 24
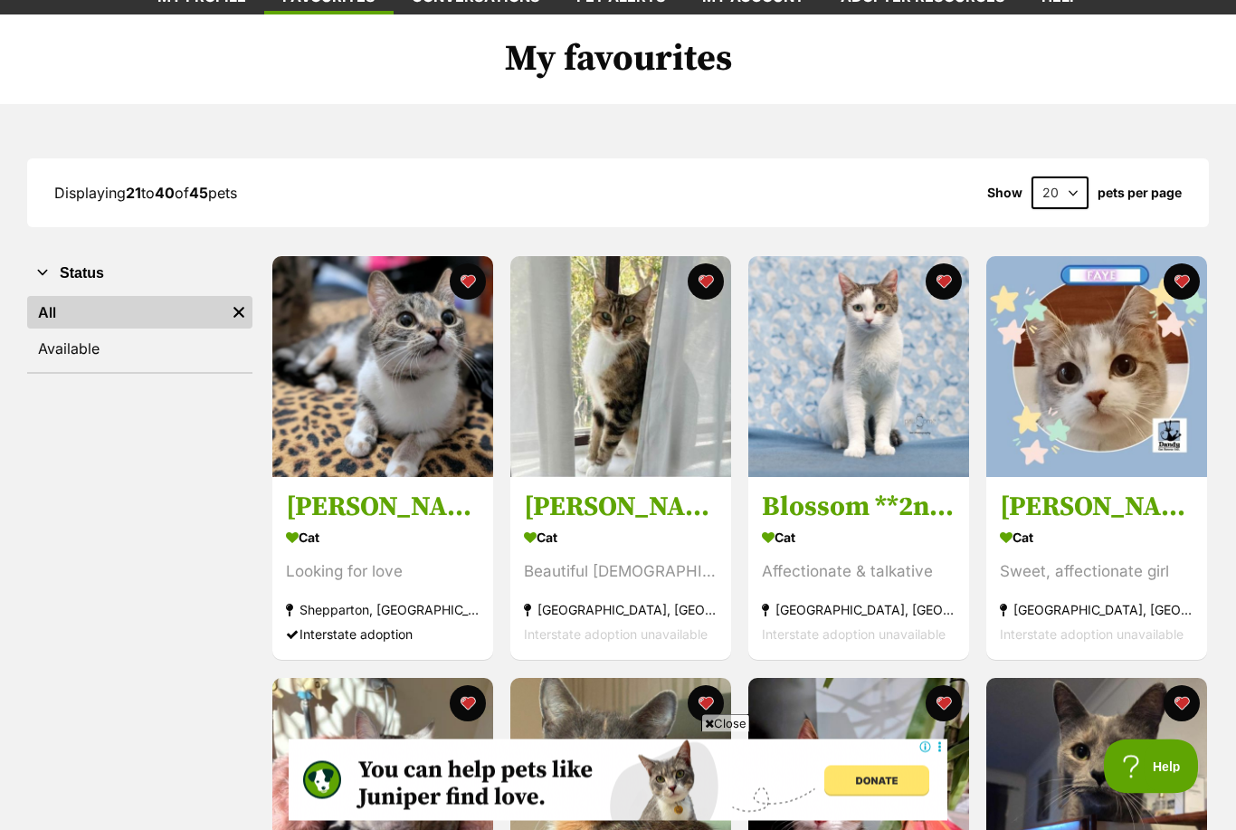
scroll to position [114, 0]
click at [432, 472] on img at bounding box center [382, 366] width 221 height 221
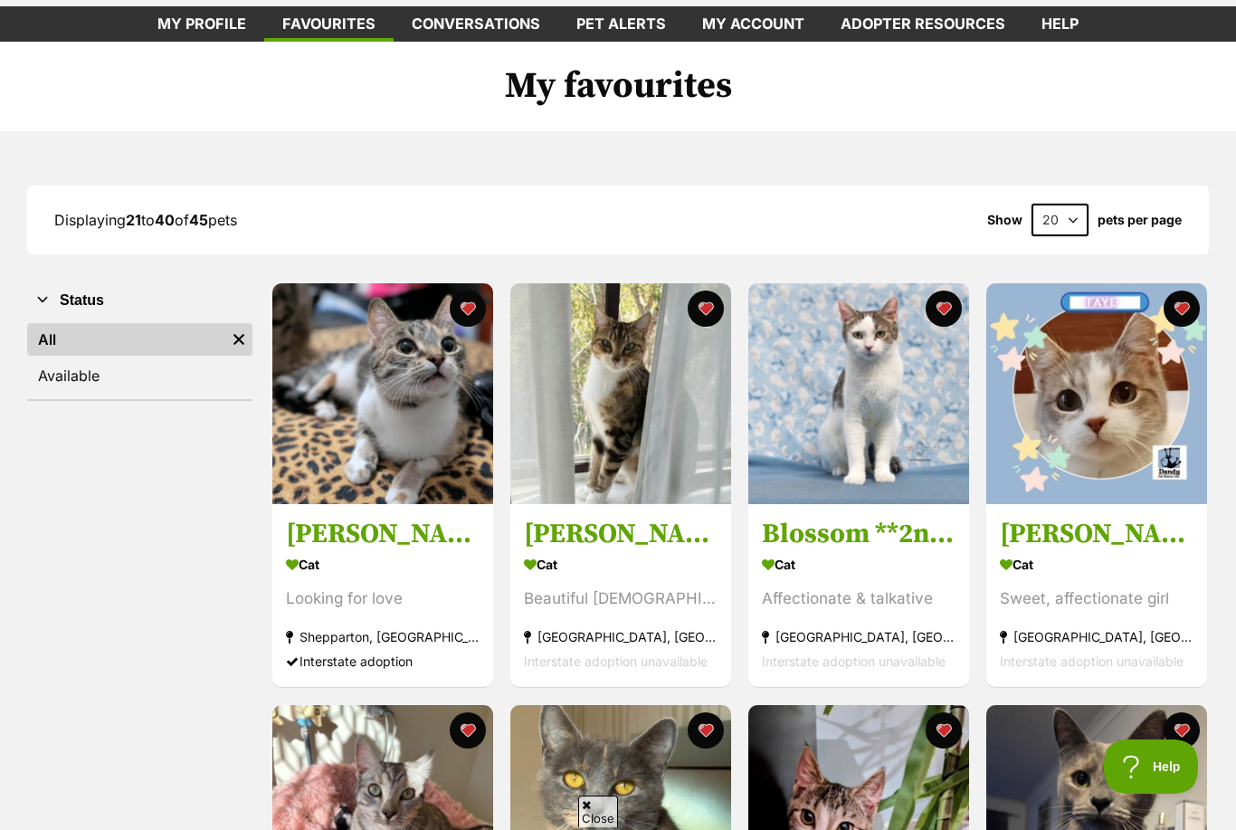
scroll to position [289, 0]
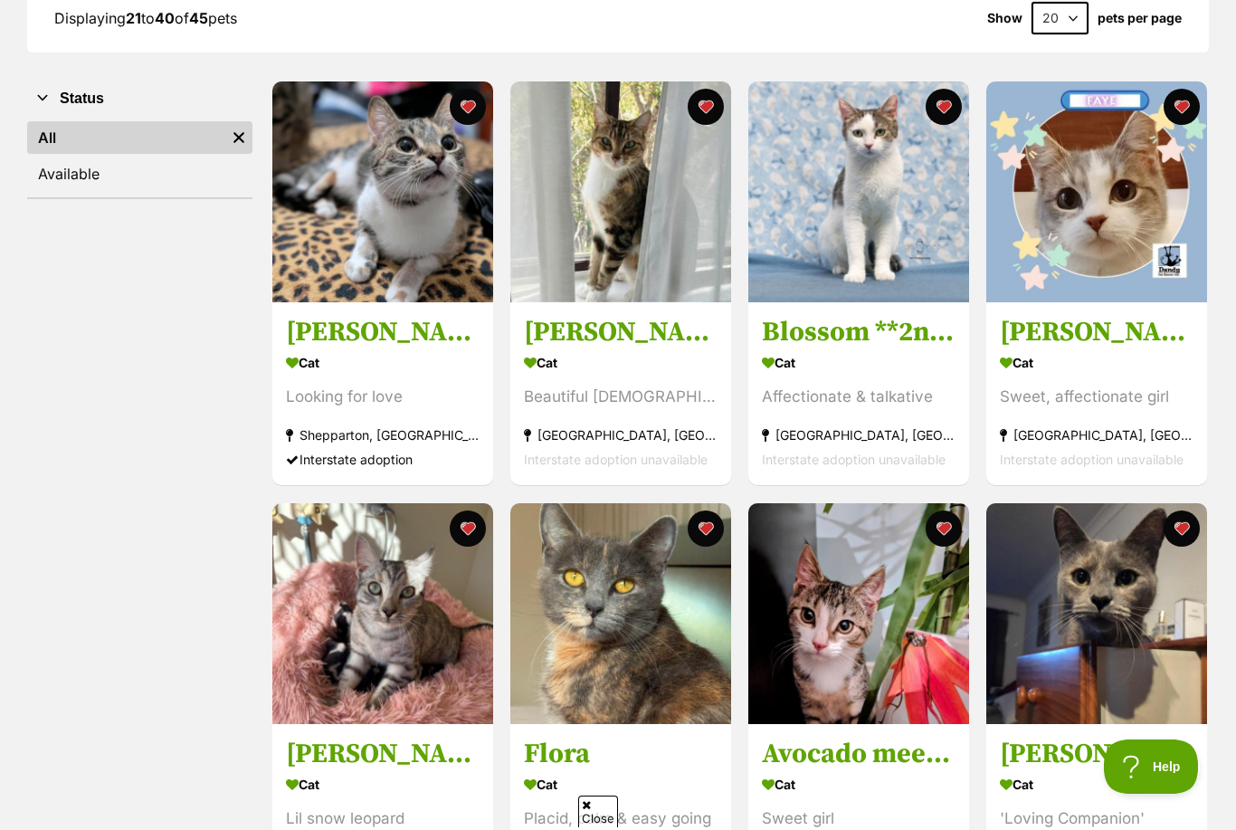
click at [903, 310] on link "Blossom **2nd Chance Cat Rescue** Cat Affectionate & talkative Brunswick West, …" at bounding box center [858, 394] width 221 height 184
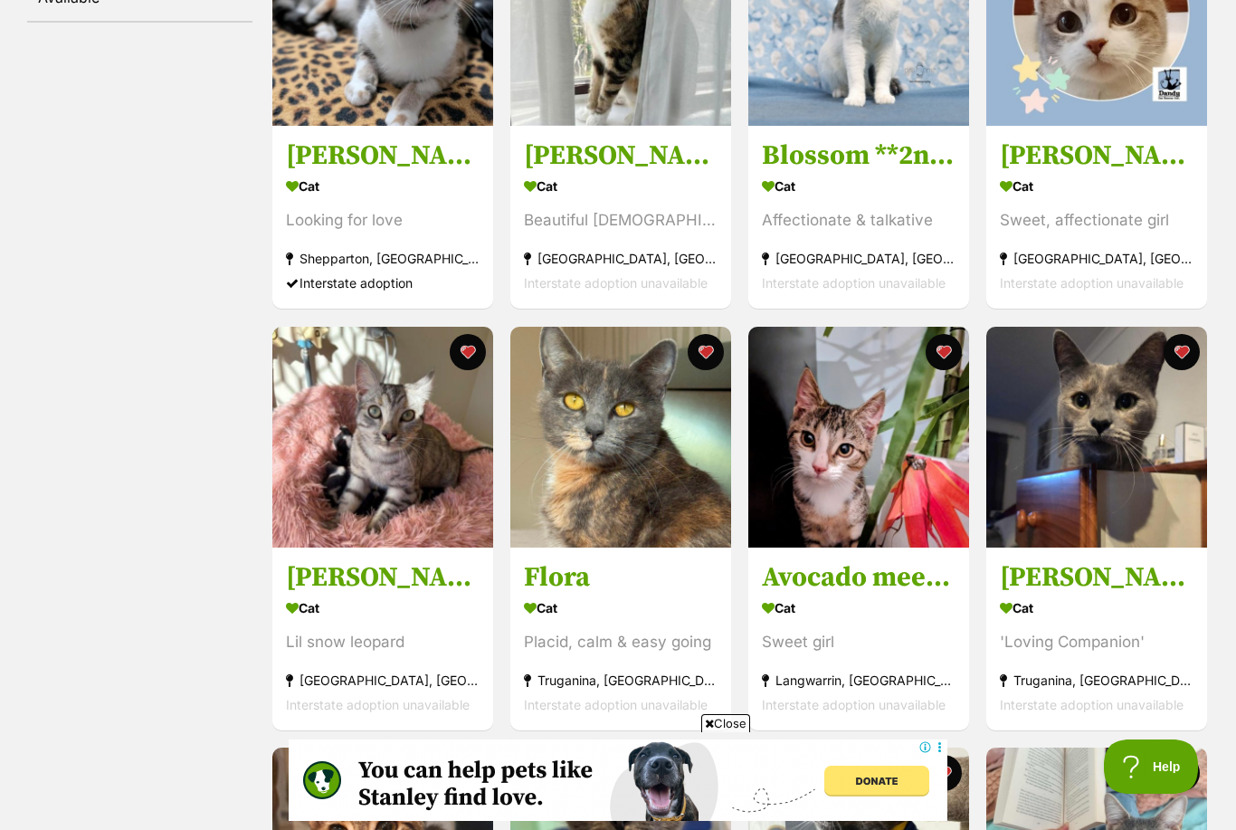
scroll to position [0, 0]
click at [1048, 66] on img at bounding box center [1096, 15] width 221 height 221
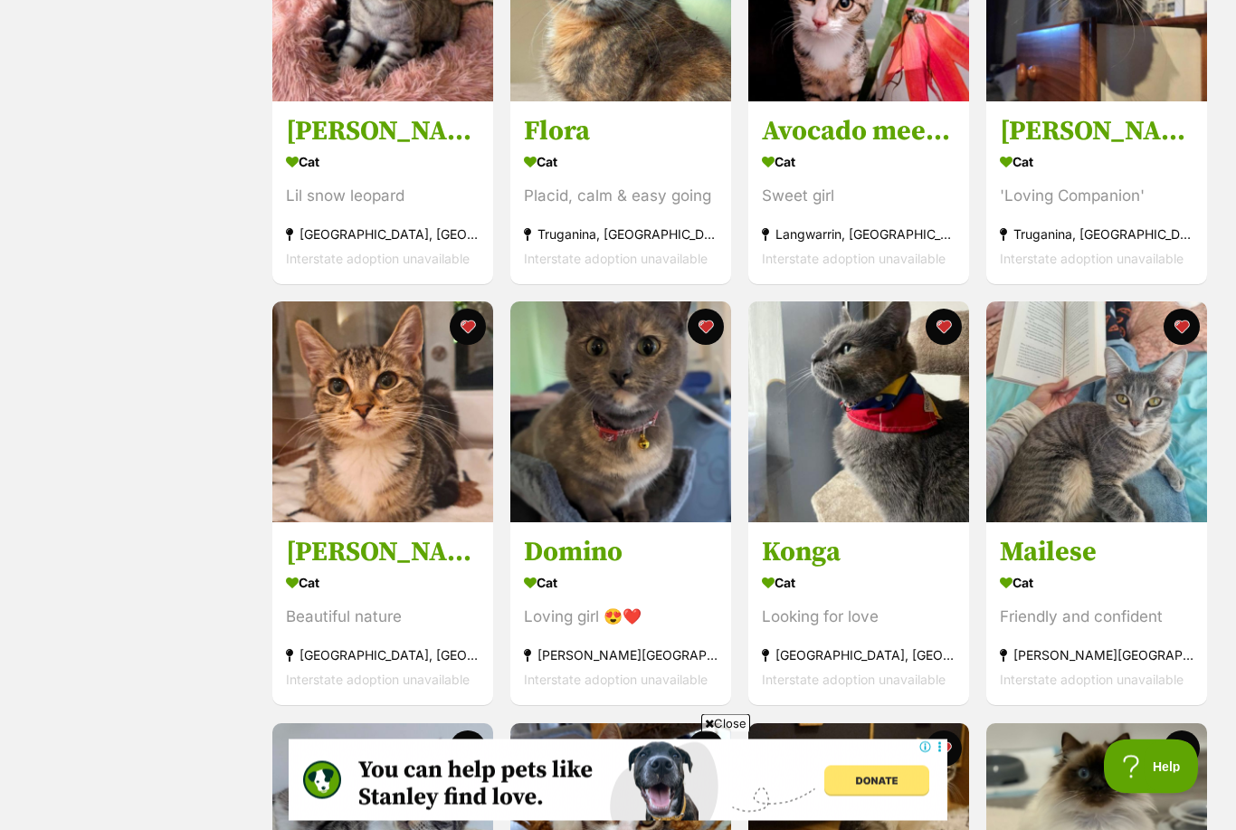
scroll to position [911, 0]
click at [405, 377] on img at bounding box center [382, 411] width 221 height 221
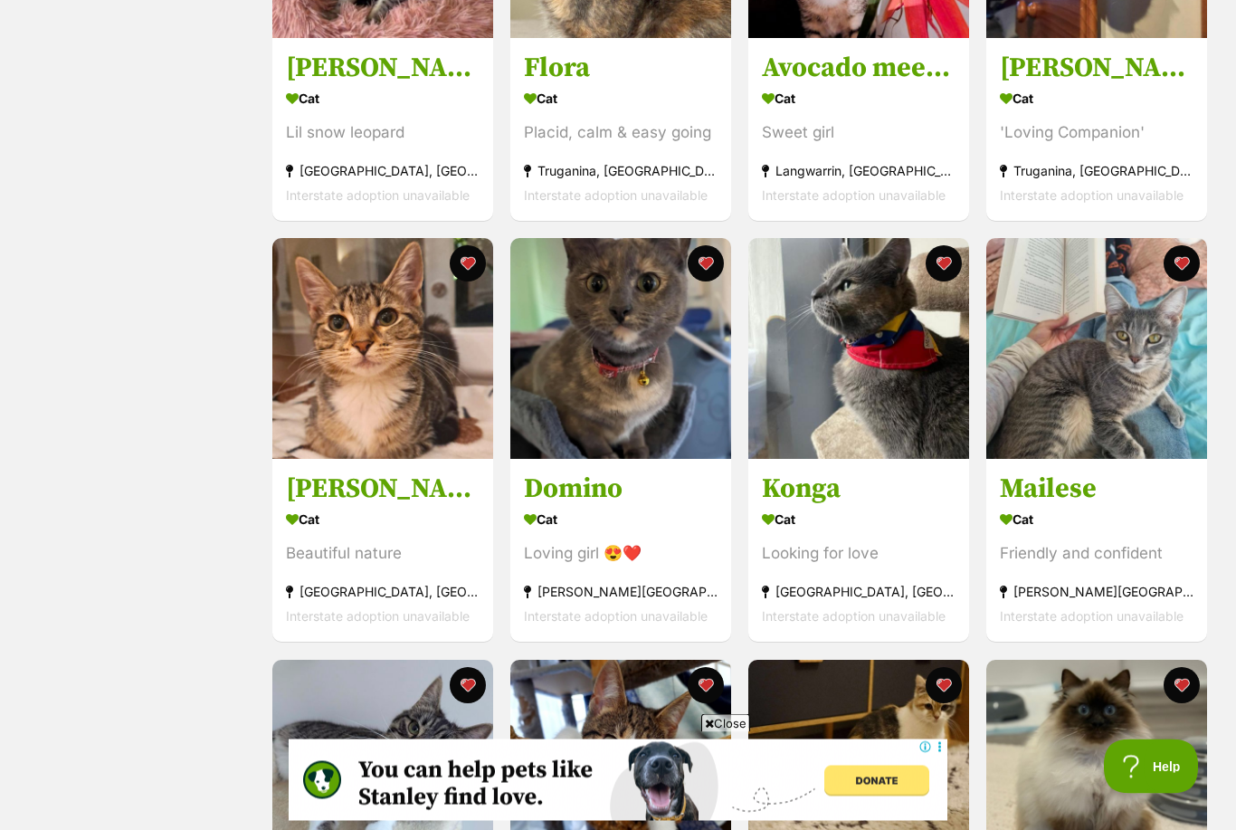
scroll to position [1045, 0]
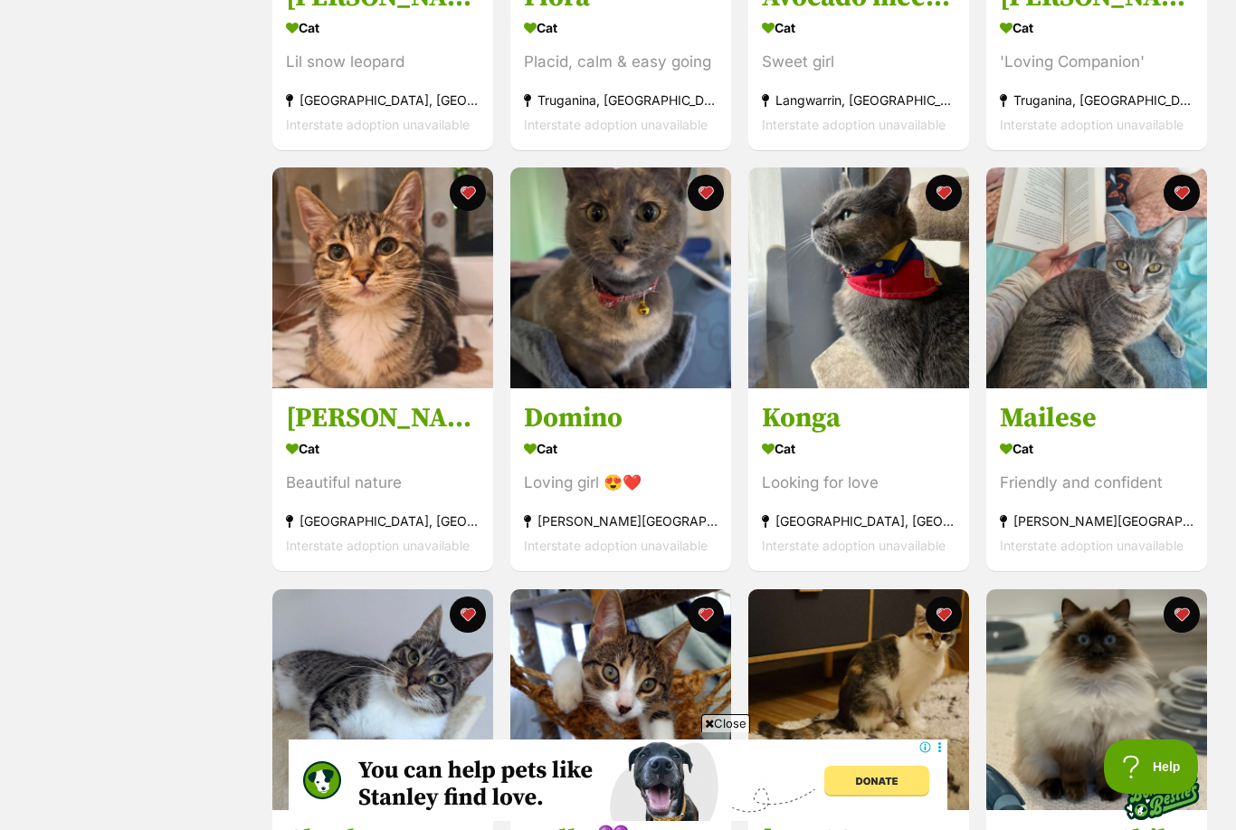
click at [460, 187] on button "favourite" at bounding box center [468, 193] width 36 height 36
click at [464, 196] on button "favourite" at bounding box center [468, 193] width 36 height 36
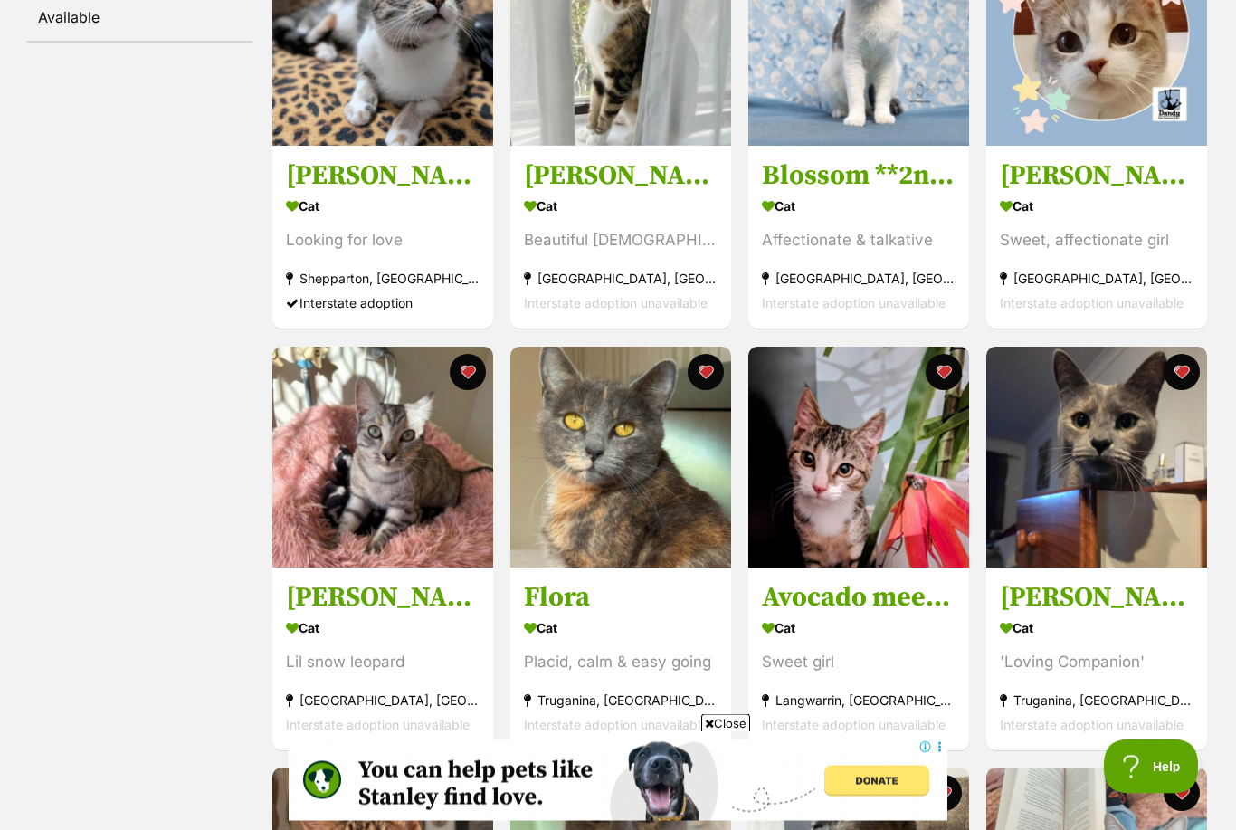
scroll to position [445, 0]
click at [1157, 590] on h3 "[PERSON_NAME]" at bounding box center [1097, 597] width 194 height 34
click at [1179, 366] on button "favourite" at bounding box center [1181, 372] width 36 height 36
click at [1188, 361] on button "favourite" at bounding box center [1181, 372] width 36 height 36
click at [459, 584] on h3 "Arianna Quinnell" at bounding box center [383, 597] width 194 height 34
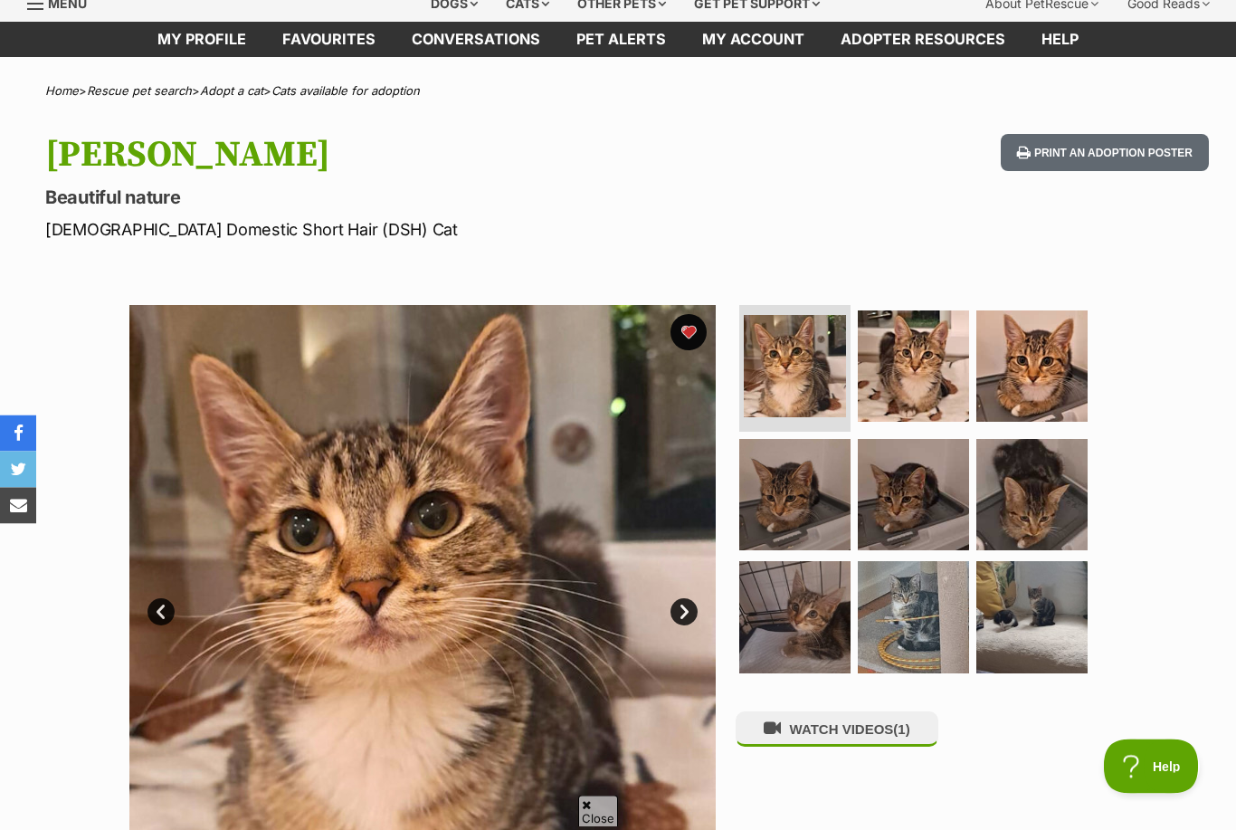
scroll to position [10, 0]
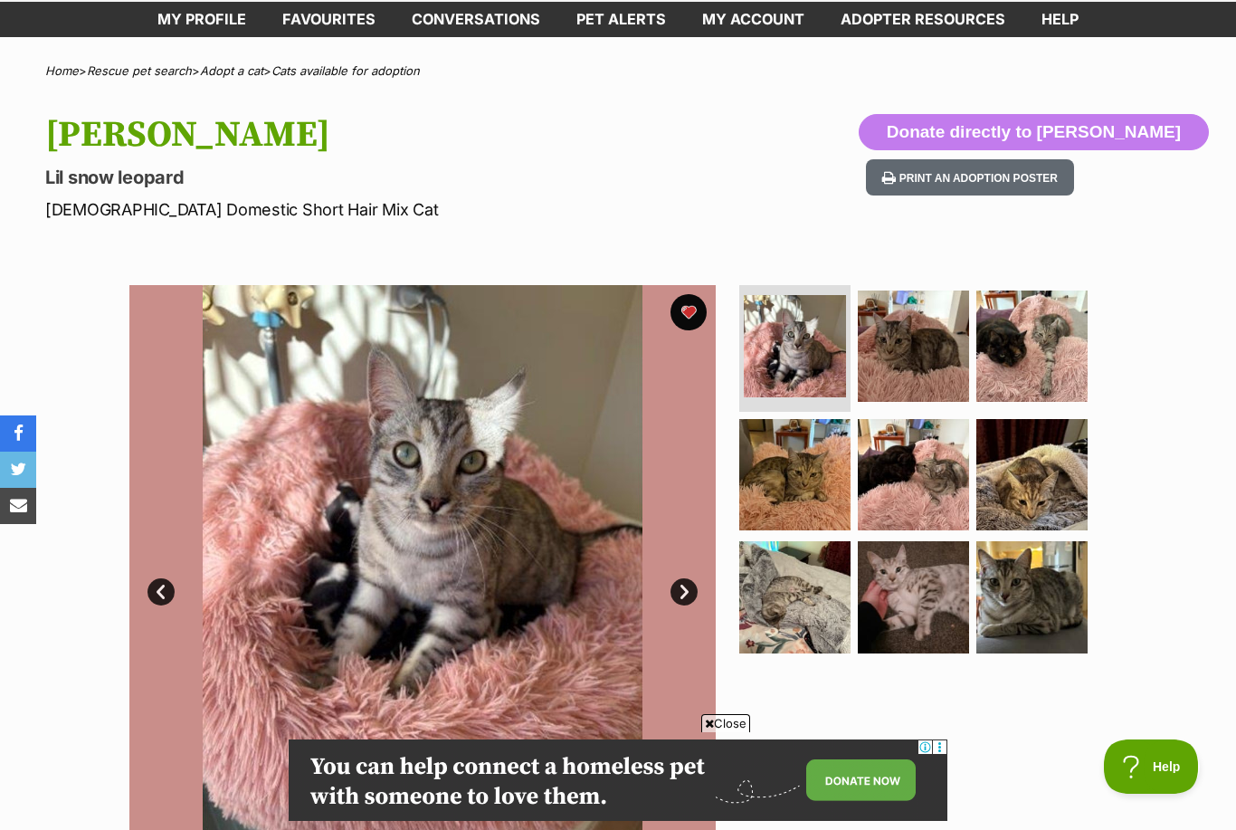
click at [686, 308] on button "favourite" at bounding box center [688, 312] width 36 height 36
click at [687, 309] on button "favourite" at bounding box center [688, 312] width 36 height 36
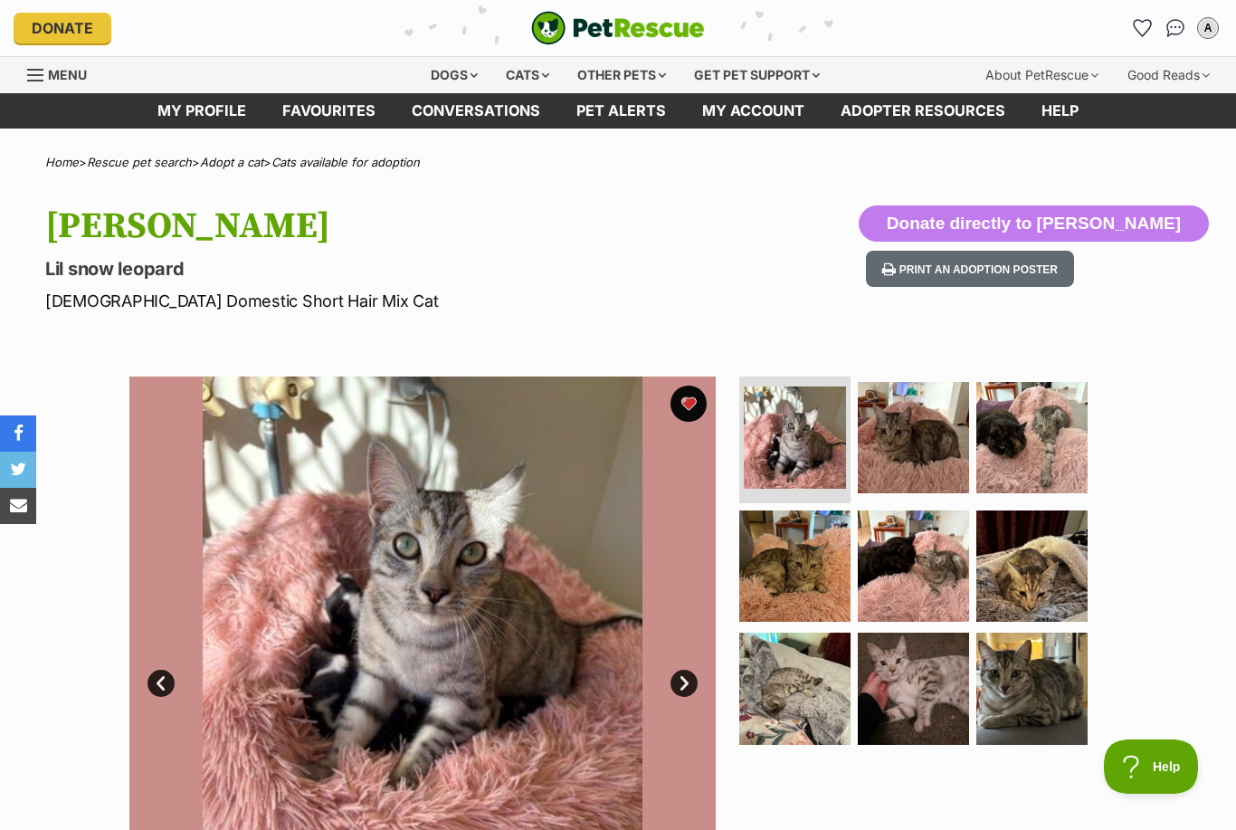
click at [1140, 19] on icon "Favourites" at bounding box center [1142, 28] width 19 height 18
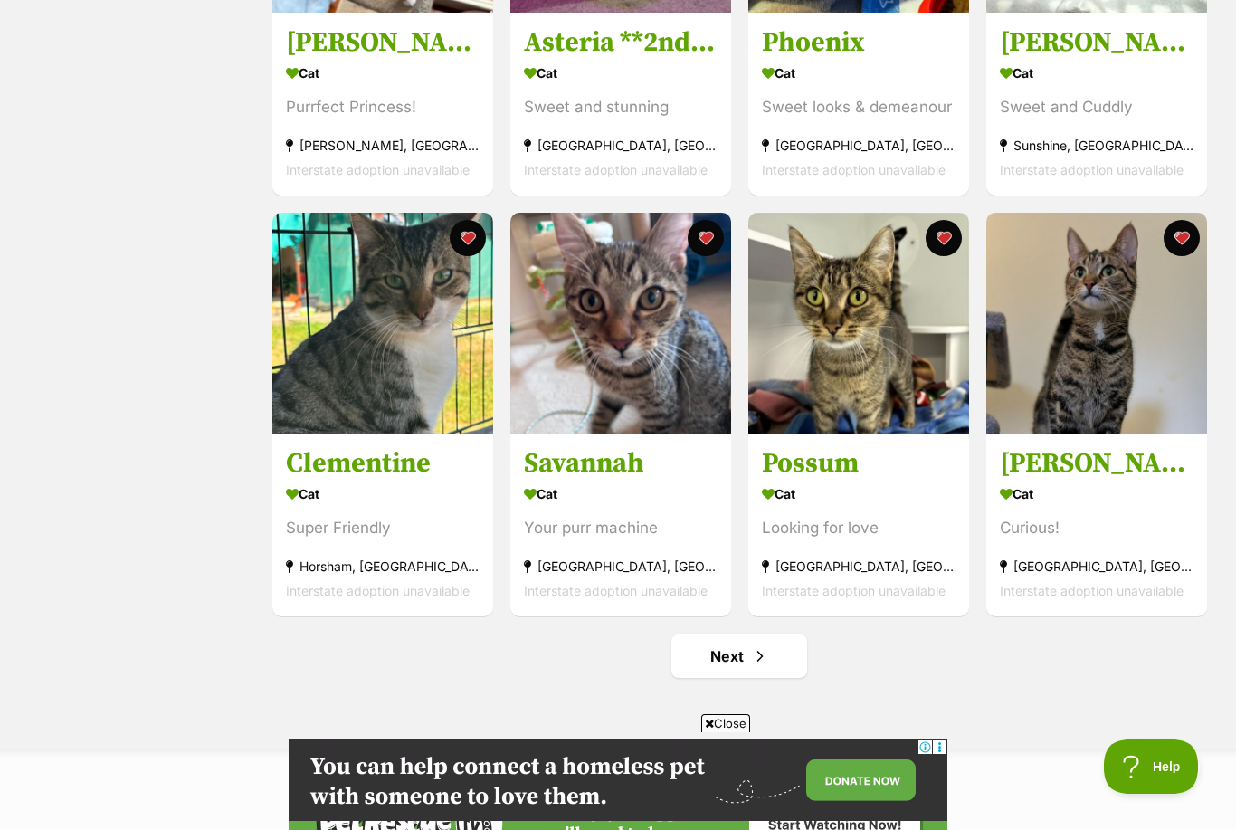
click at [770, 674] on link "Next" at bounding box center [739, 655] width 136 height 43
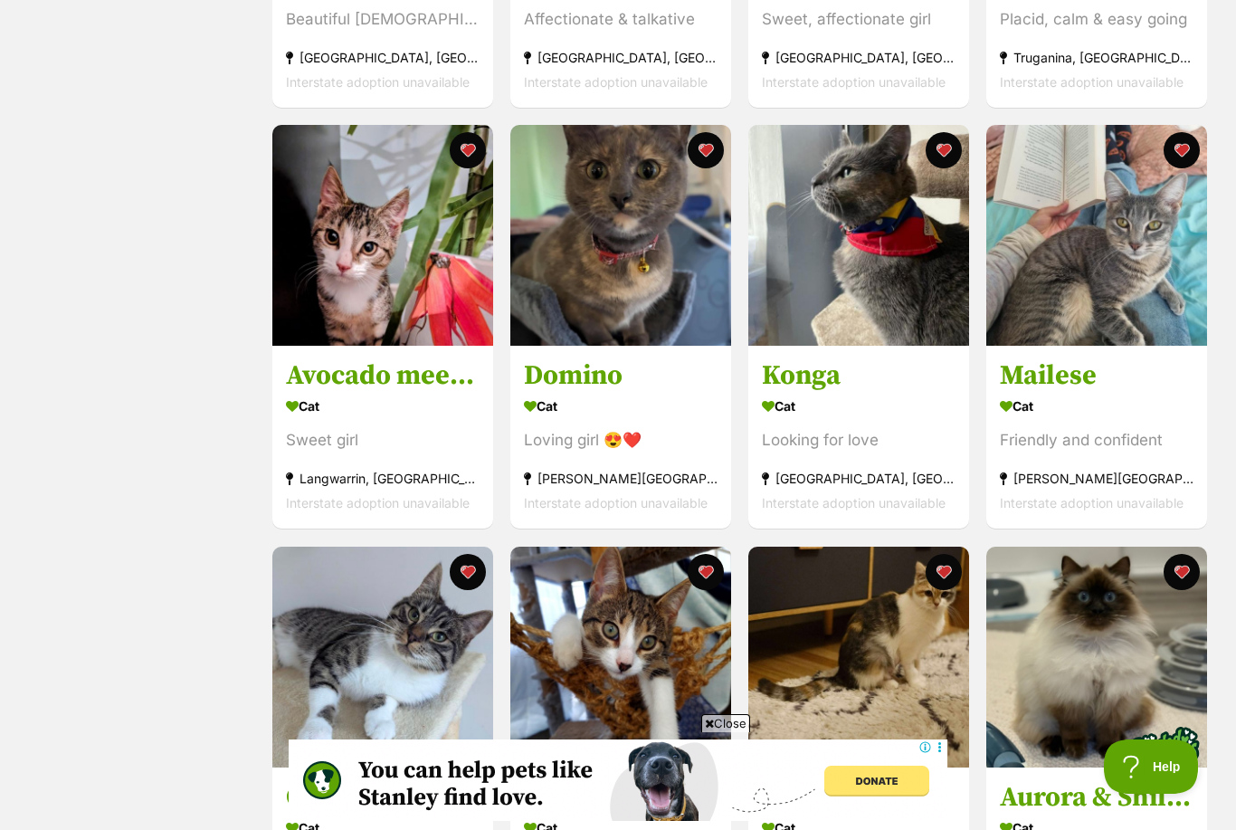
scroll to position [1087, 0]
click at [898, 413] on div "Cat" at bounding box center [859, 406] width 194 height 26
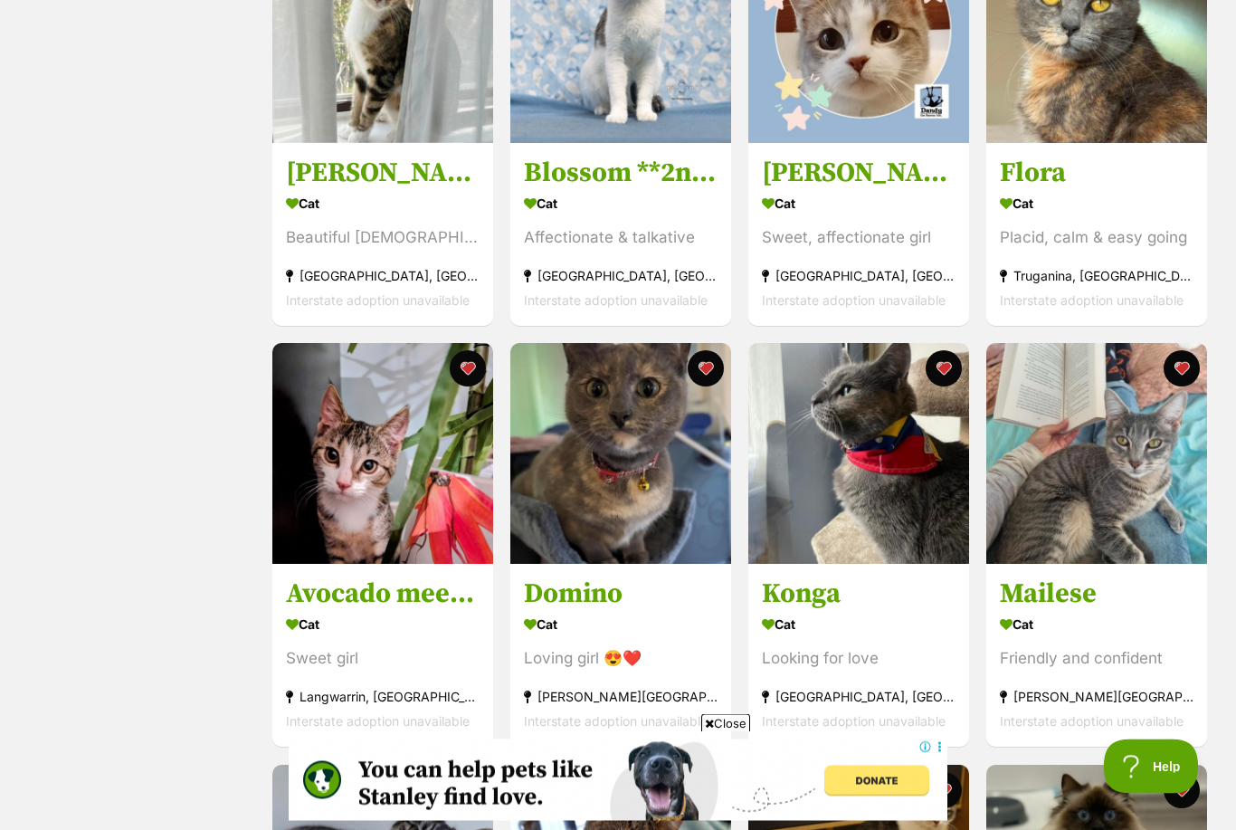
scroll to position [868, 0]
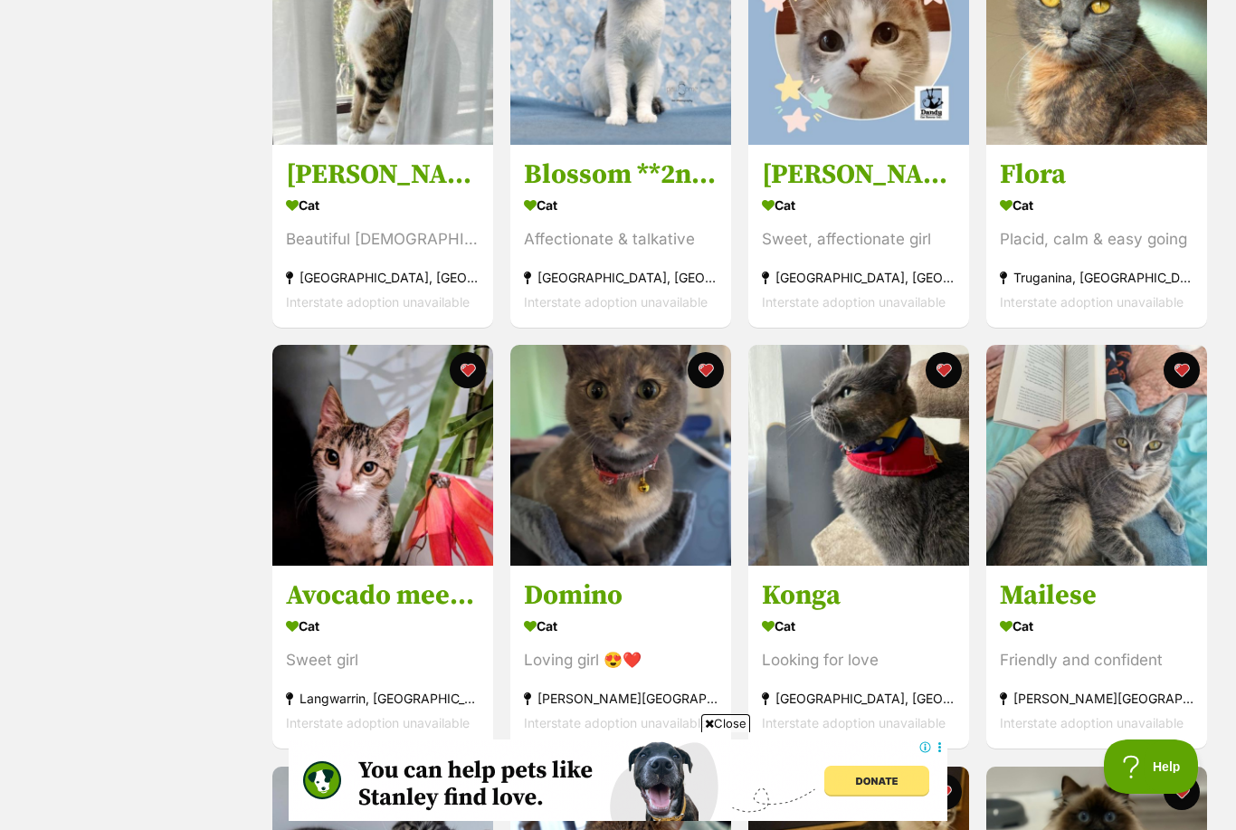
click at [624, 451] on img at bounding box center [620, 455] width 221 height 221
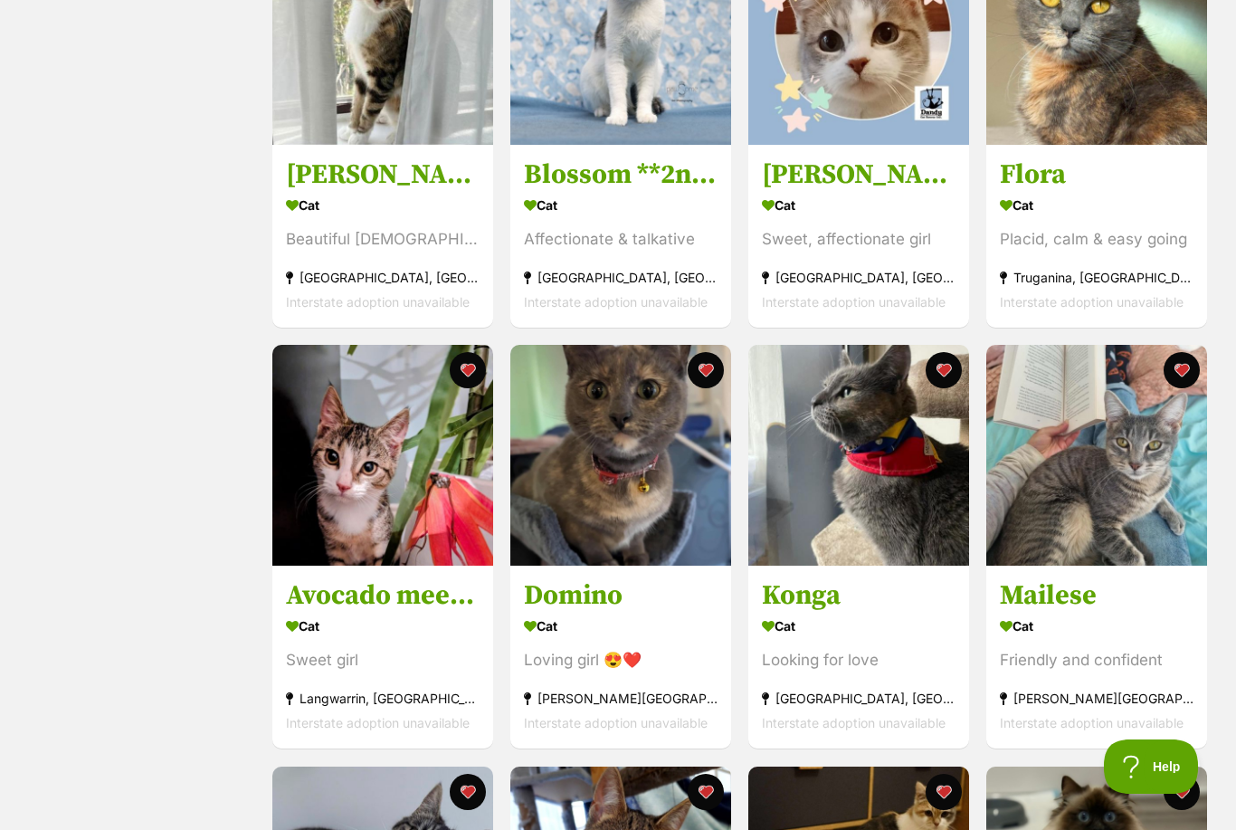
scroll to position [925, 0]
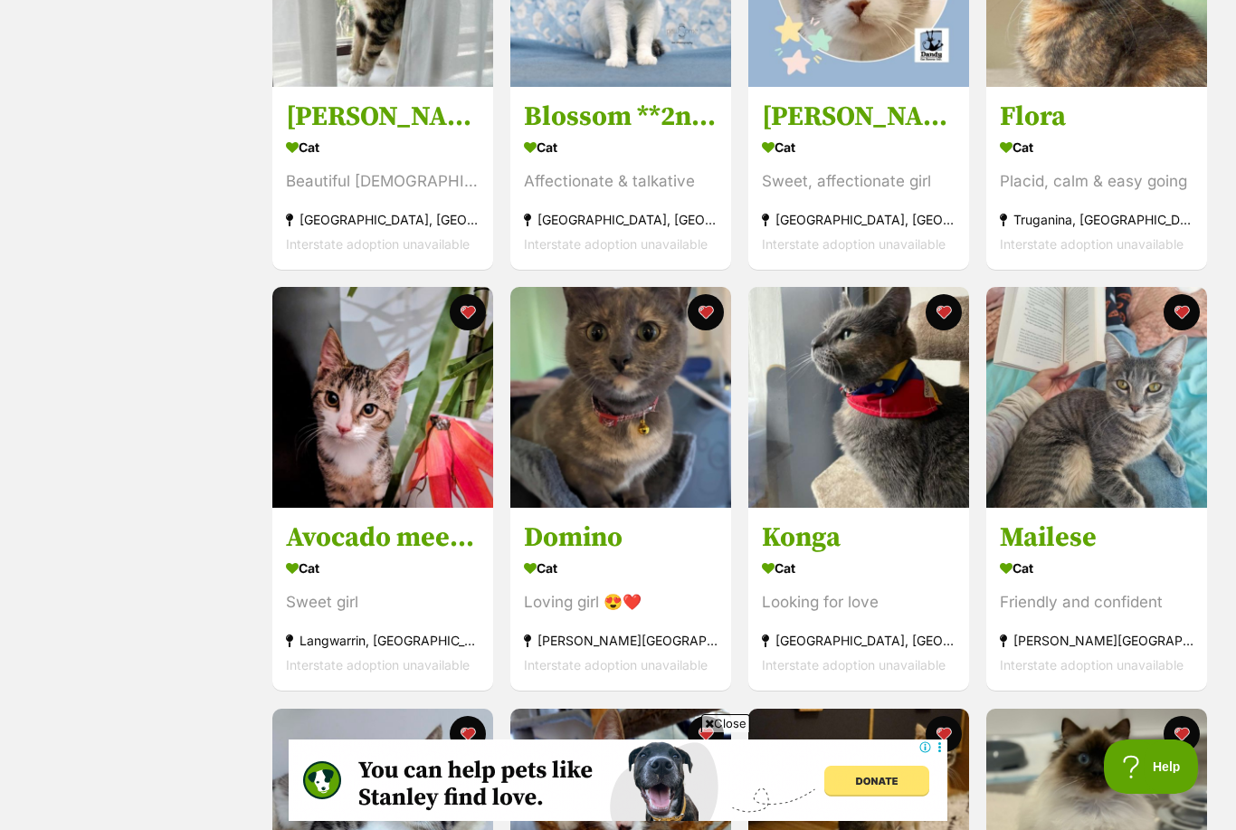
click at [393, 442] on img at bounding box center [382, 397] width 221 height 221
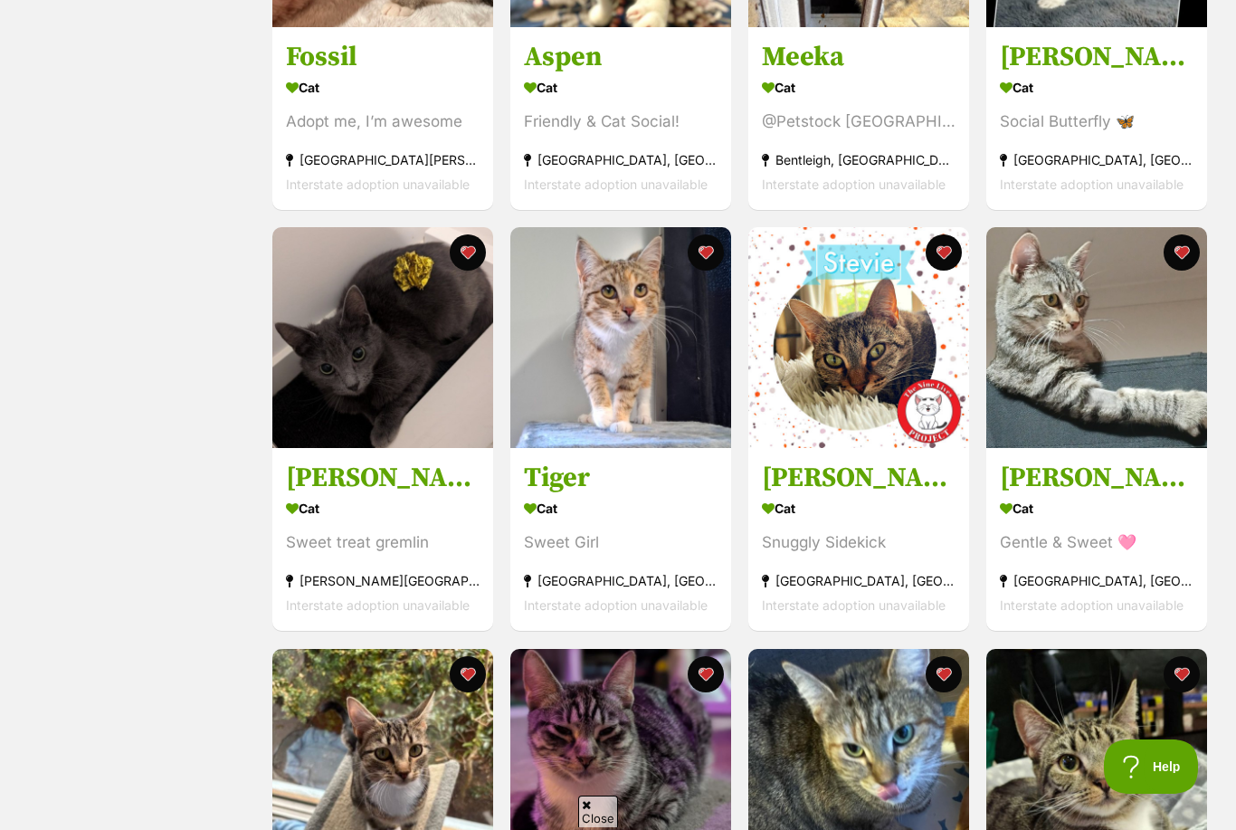
scroll to position [921, 0]
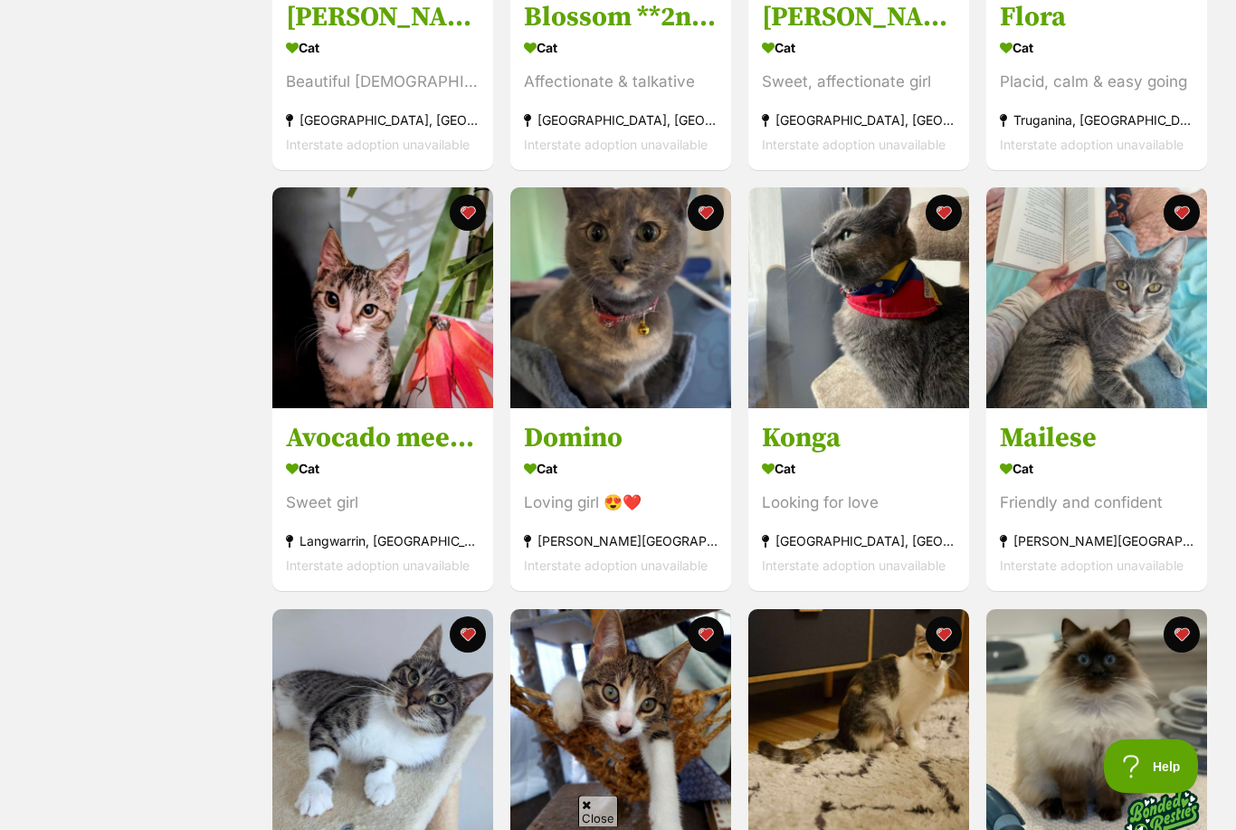
scroll to position [1025, 0]
click at [469, 213] on button "favourite" at bounding box center [468, 212] width 36 height 36
click at [466, 207] on button "favourite" at bounding box center [468, 212] width 36 height 36
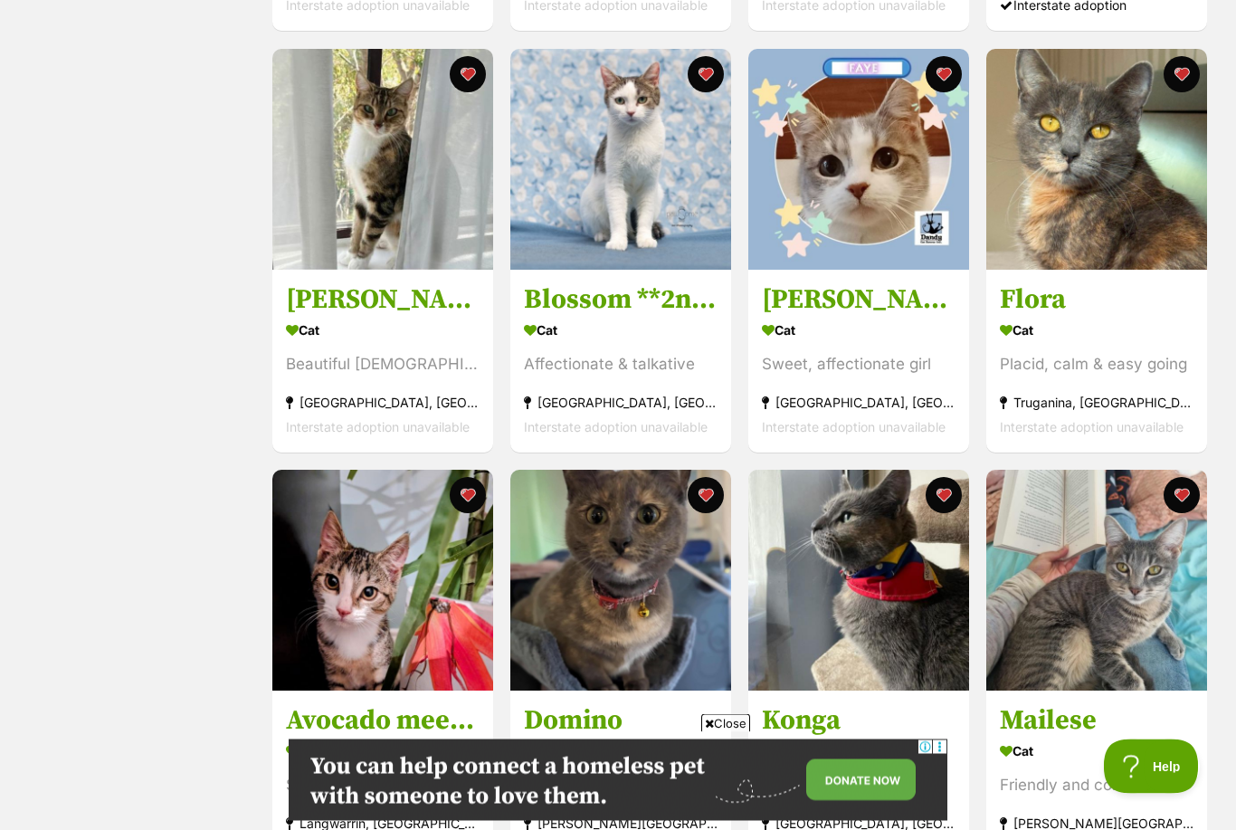
scroll to position [744, 0]
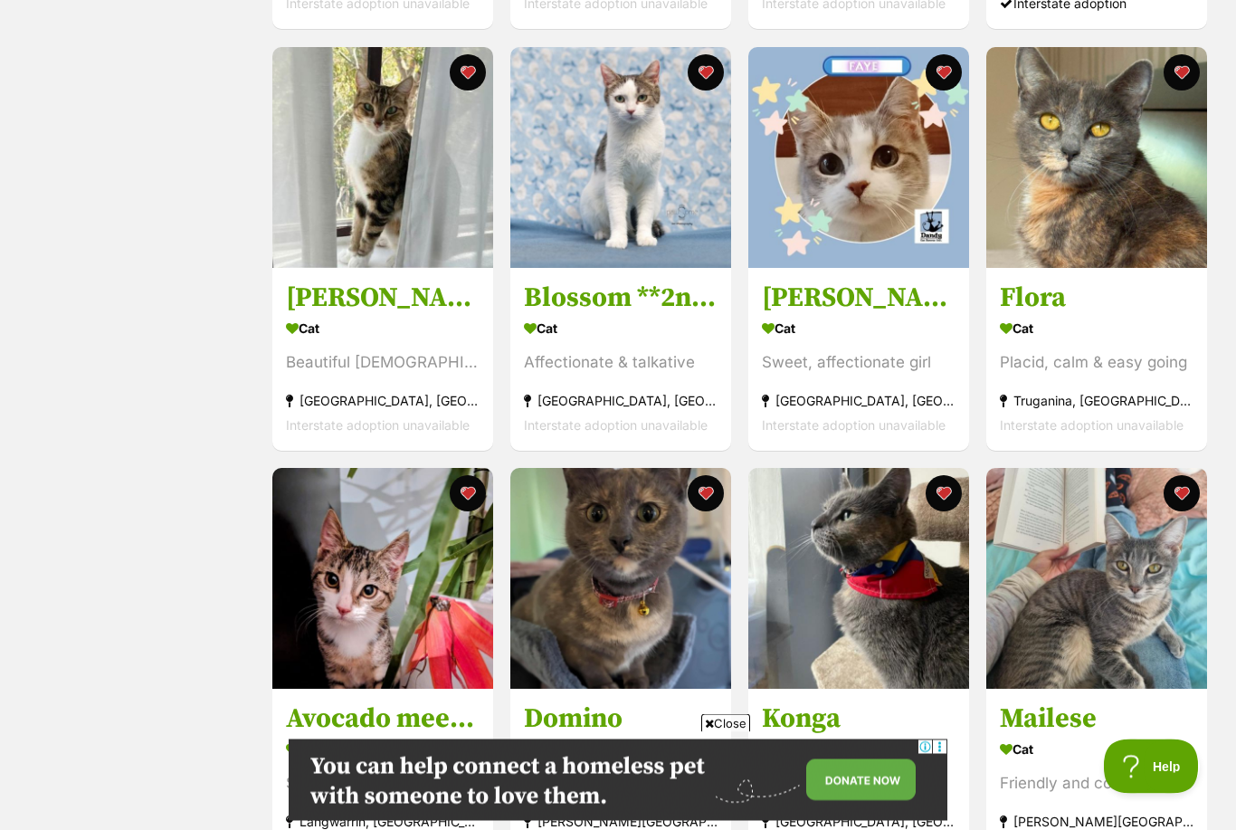
click at [1133, 337] on div "Cat" at bounding box center [1097, 329] width 194 height 26
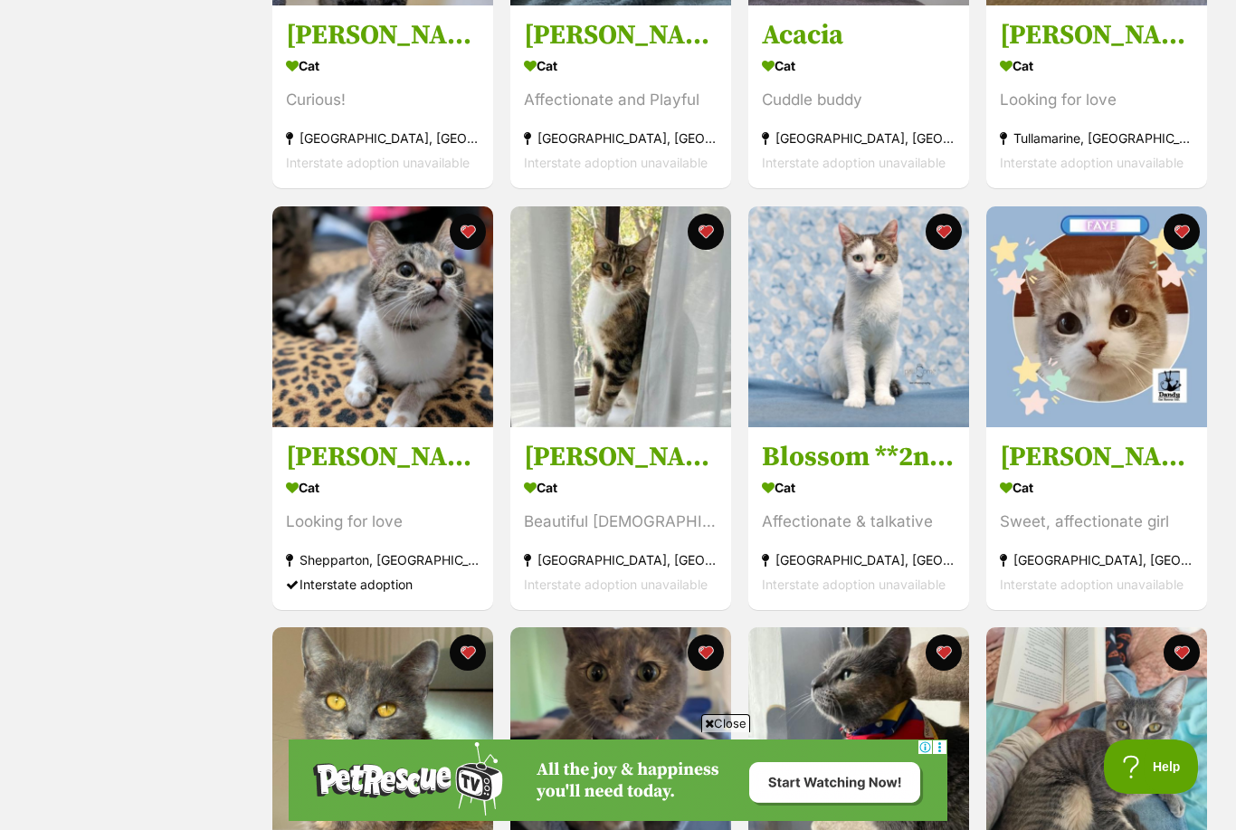
click at [1109, 451] on h3 "Faye ^^Dandy Cat Rescue^^" at bounding box center [1097, 457] width 194 height 34
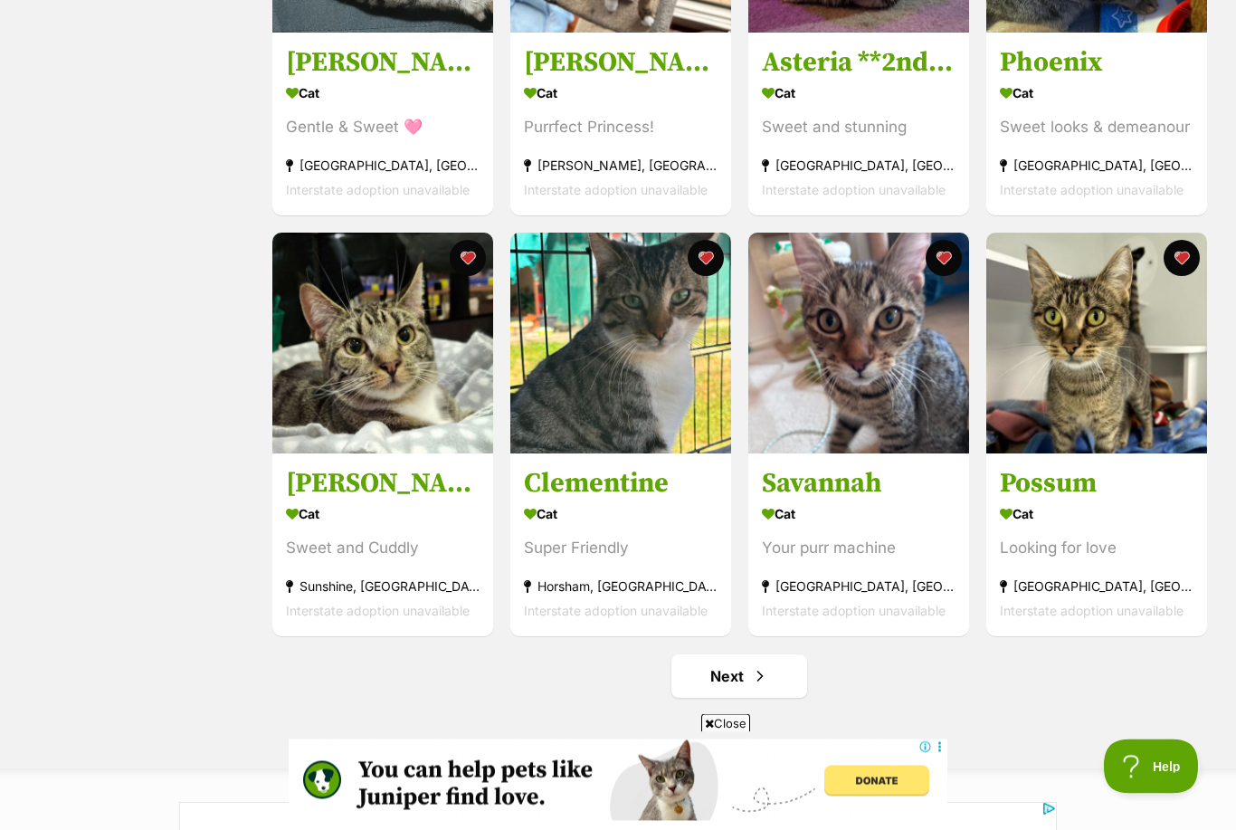
scroll to position [1822, 0]
click at [770, 660] on link "Next" at bounding box center [739, 675] width 136 height 43
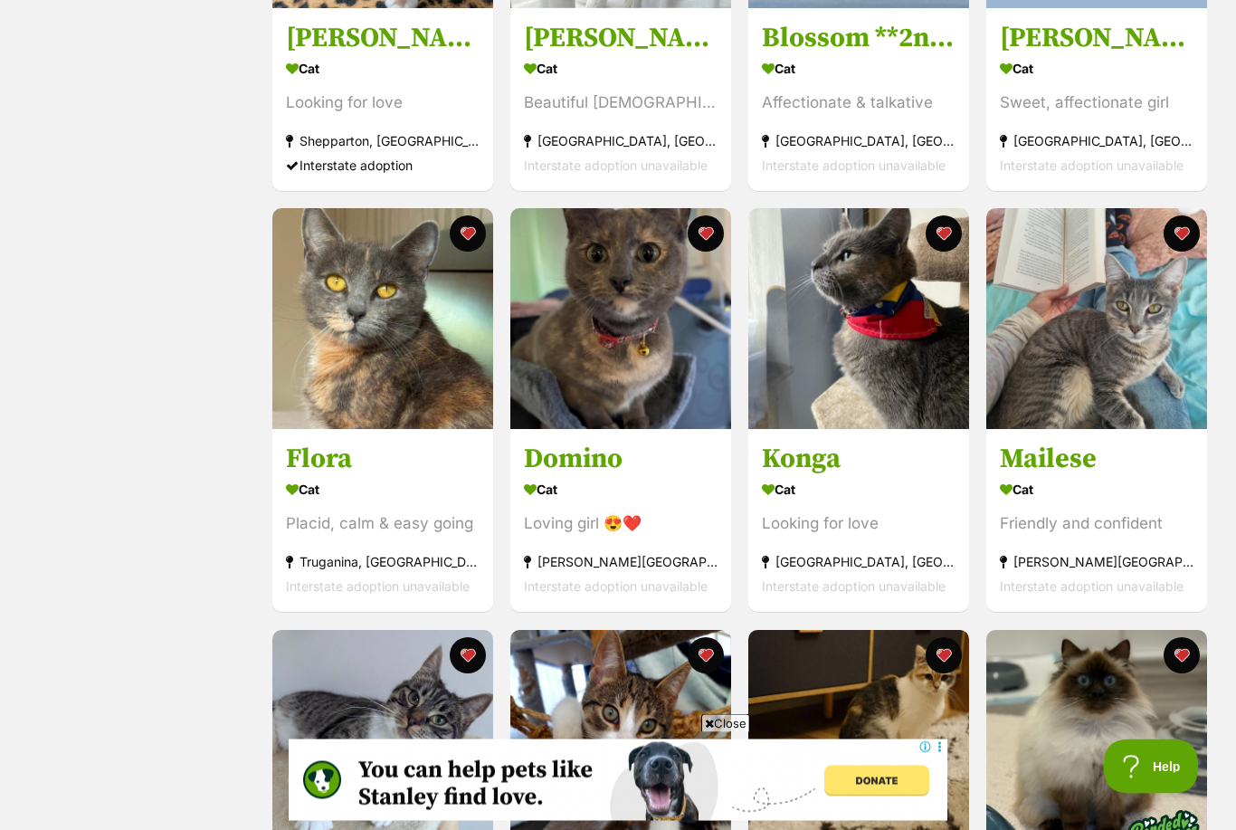
scroll to position [1004, 0]
click at [439, 375] on img at bounding box center [382, 318] width 221 height 221
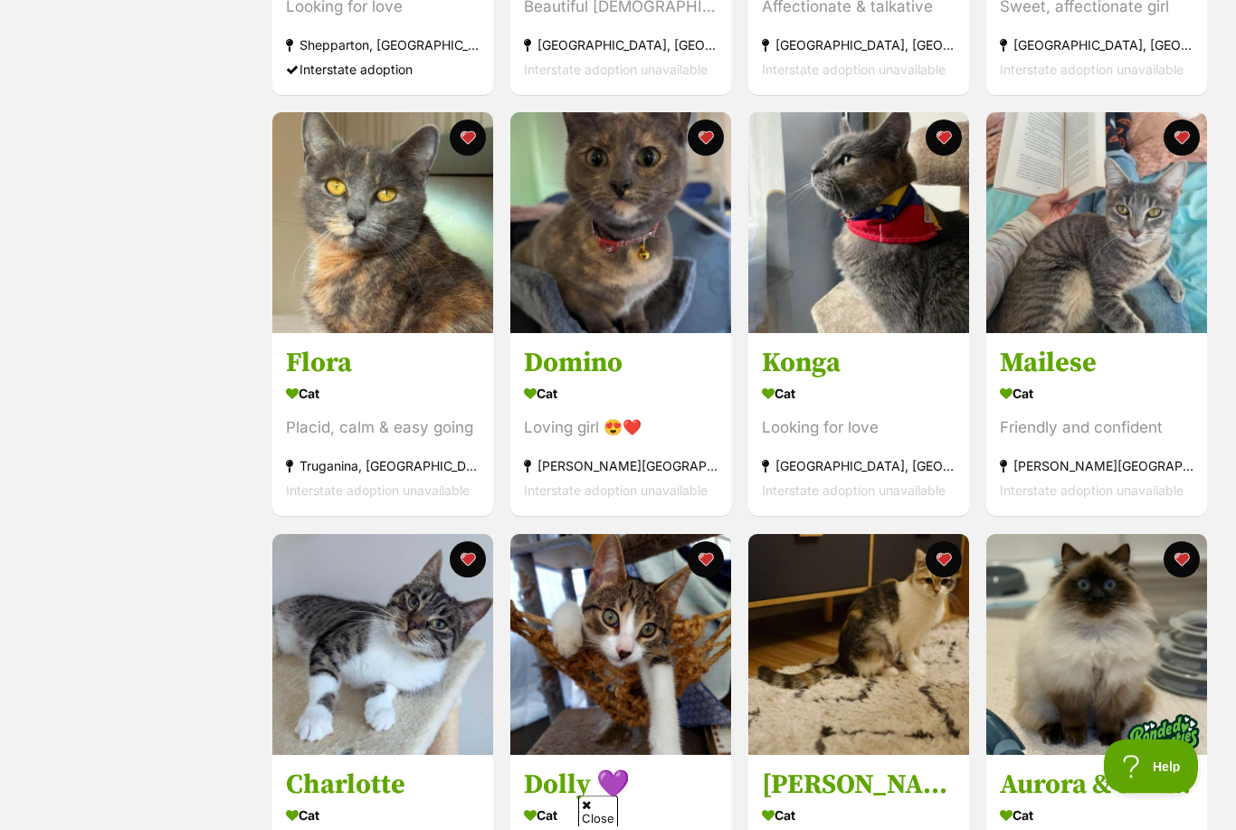
scroll to position [1100, 0]
click at [668, 356] on h3 "Domino" at bounding box center [621, 363] width 194 height 34
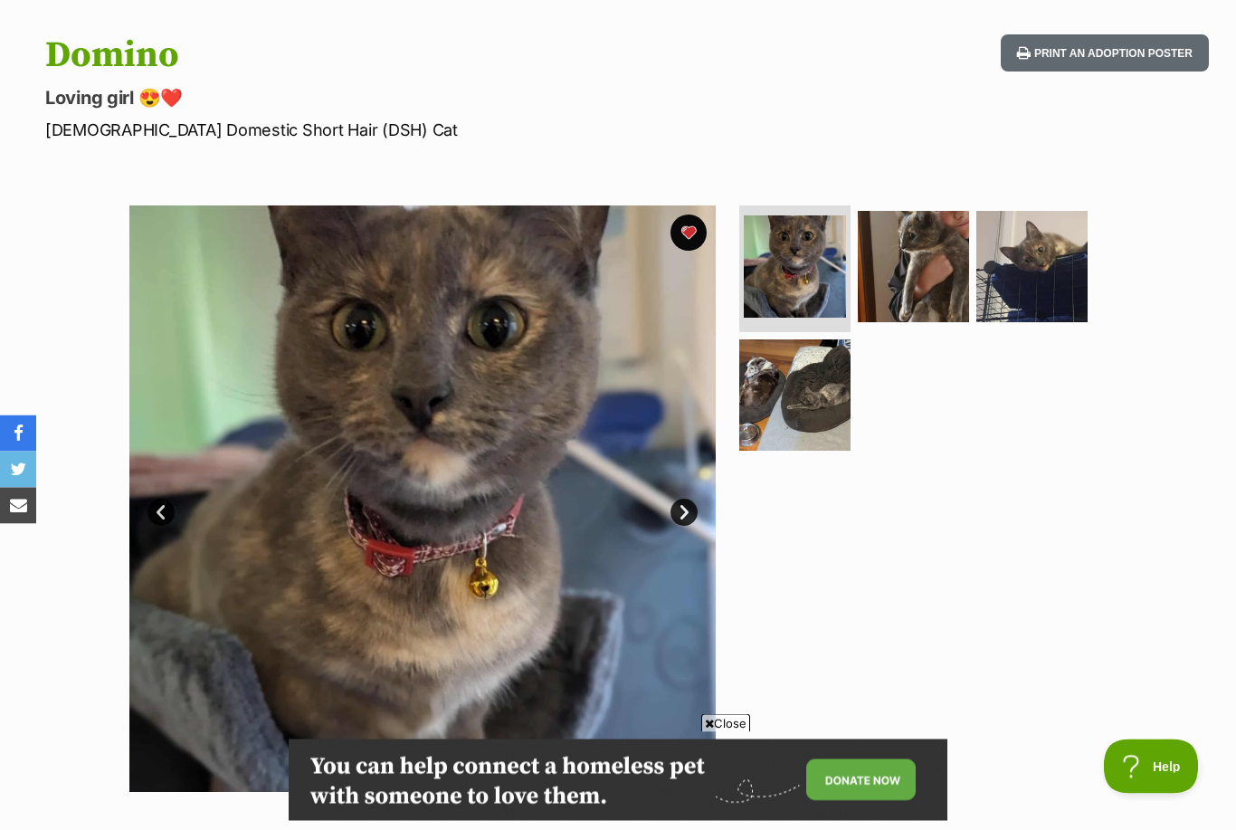
scroll to position [71, 0]
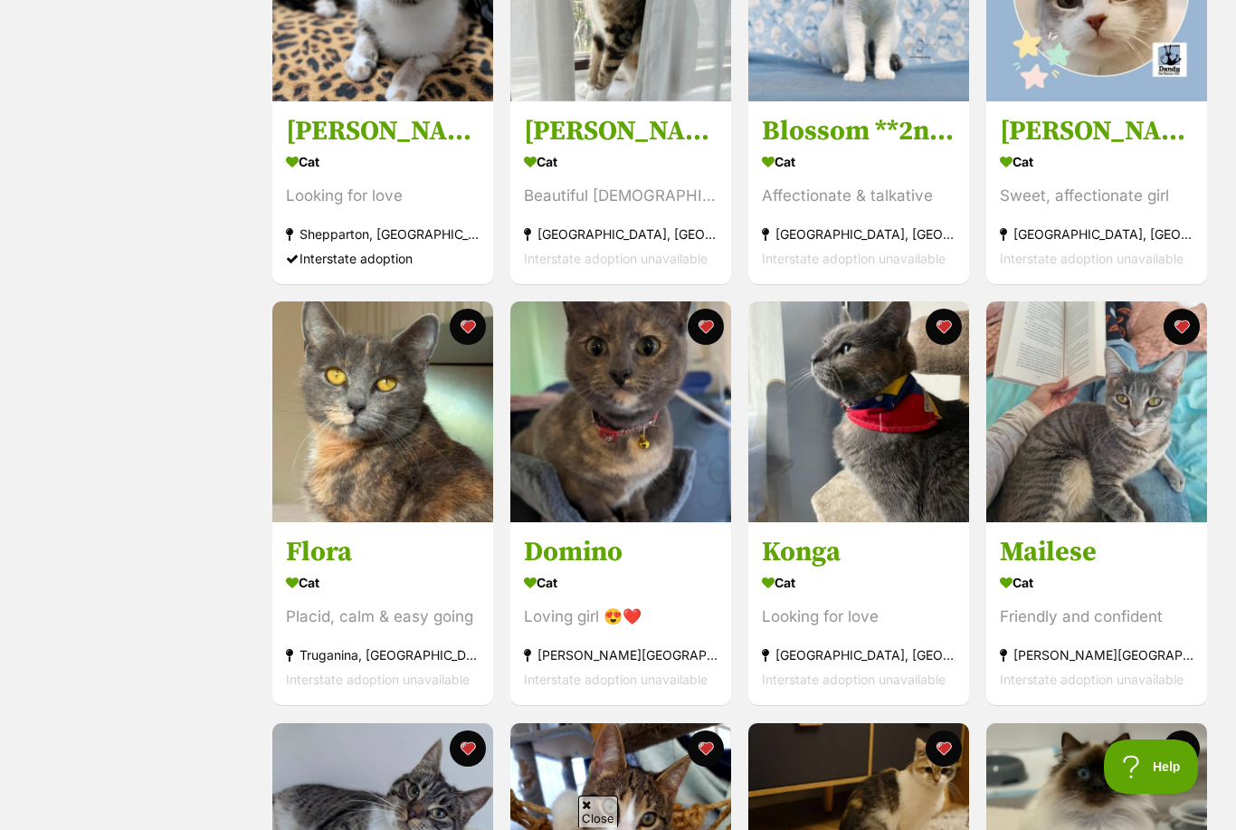
click at [884, 500] on img at bounding box center [858, 411] width 221 height 221
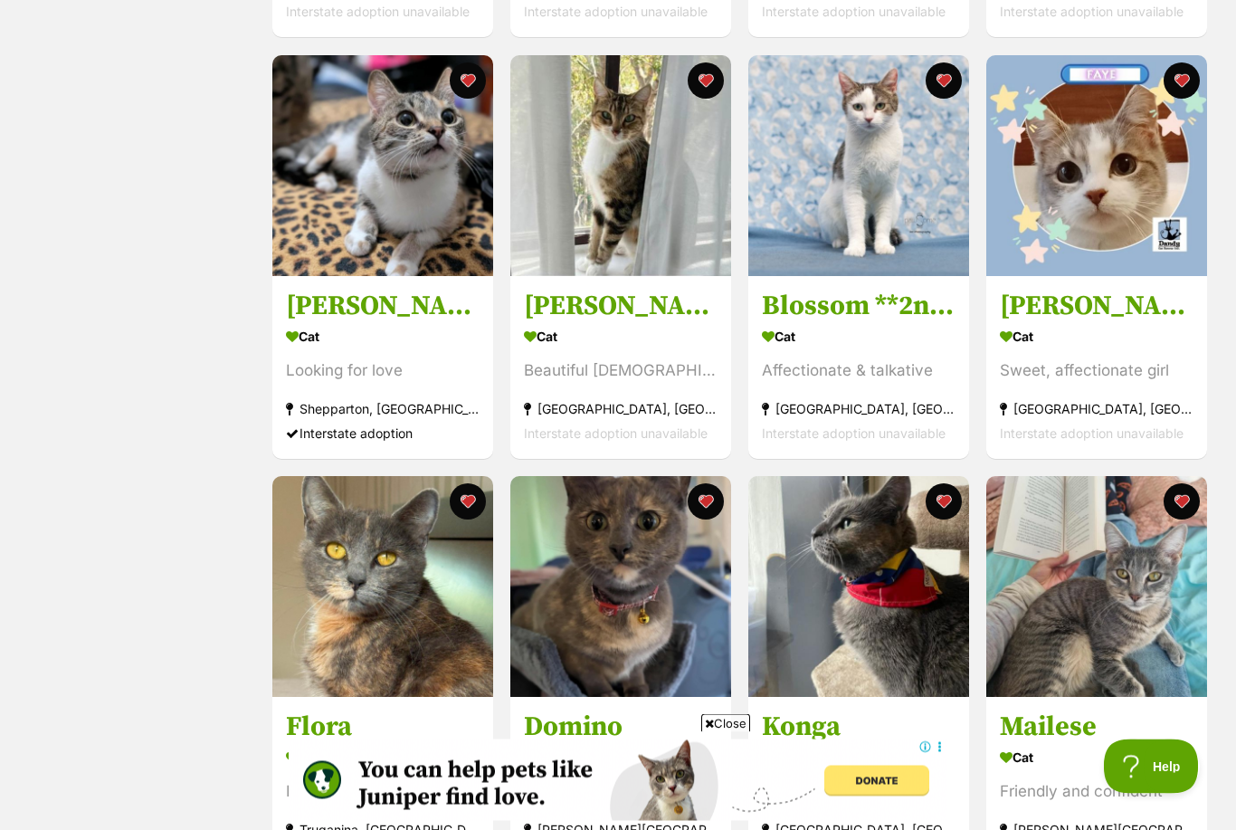
scroll to position [736, 0]
click at [1148, 349] on section "Cat Sweet, affectionate girl Doveton, VIC Interstate adoption unavailable" at bounding box center [1097, 384] width 194 height 122
click at [886, 323] on div "Cat" at bounding box center [859, 336] width 194 height 26
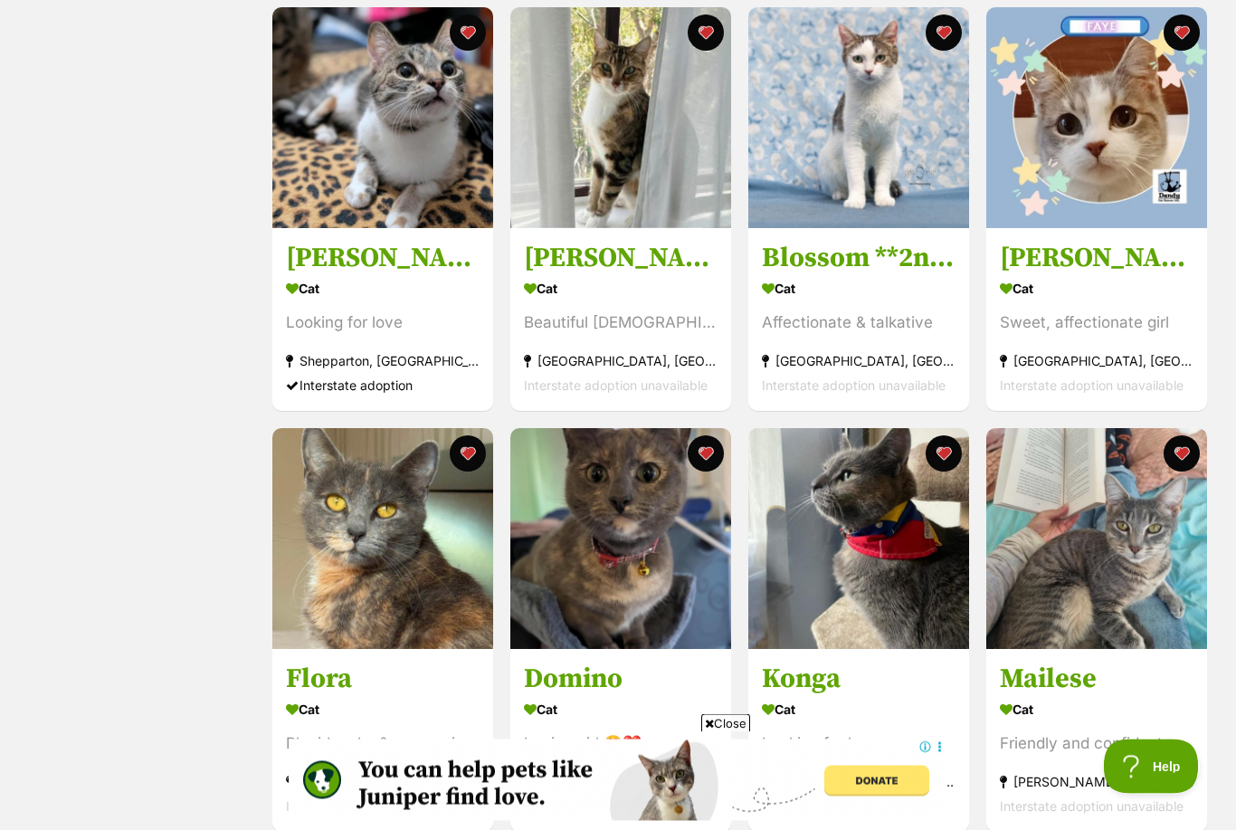
scroll to position [784, 0]
click at [674, 270] on h3 "Miranda" at bounding box center [621, 258] width 194 height 34
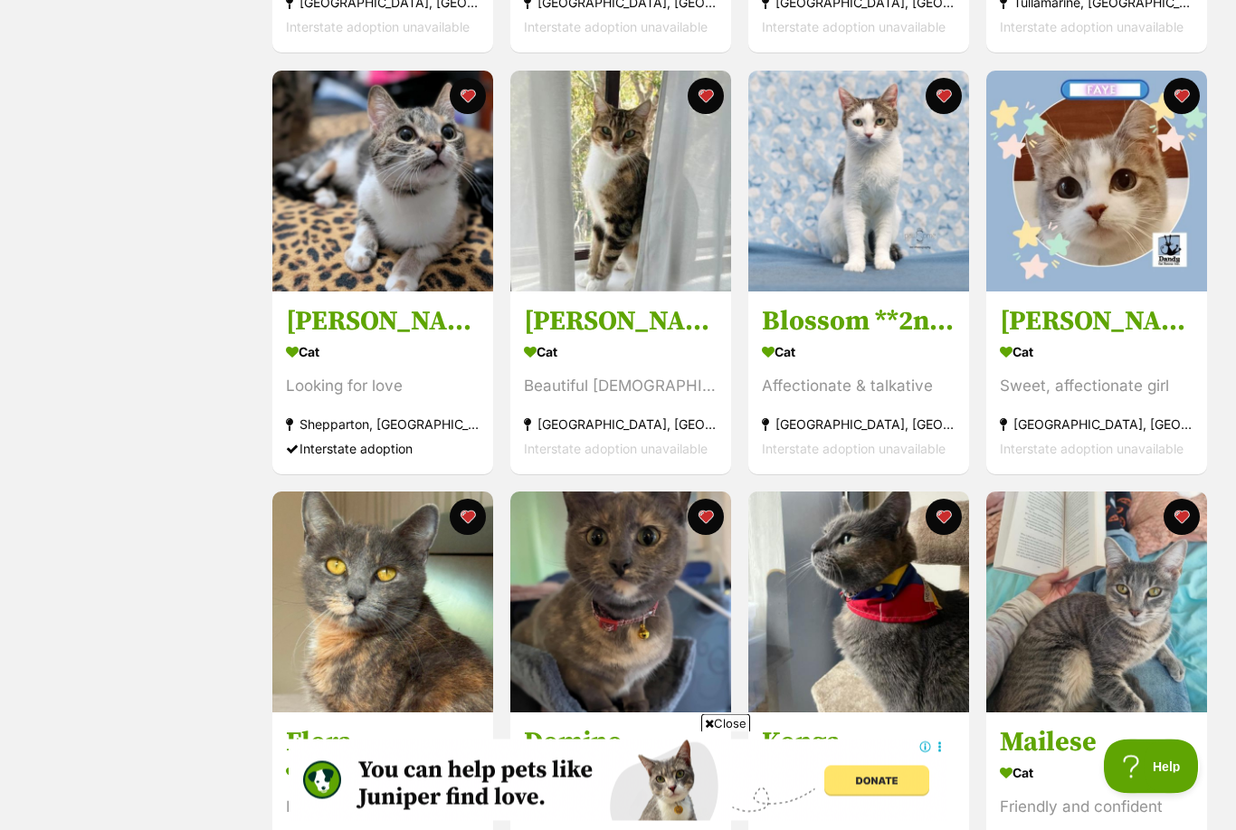
scroll to position [721, 0]
click at [422, 398] on section "Cat Looking for love Shepparton, VIC Interstate adoption" at bounding box center [383, 399] width 194 height 122
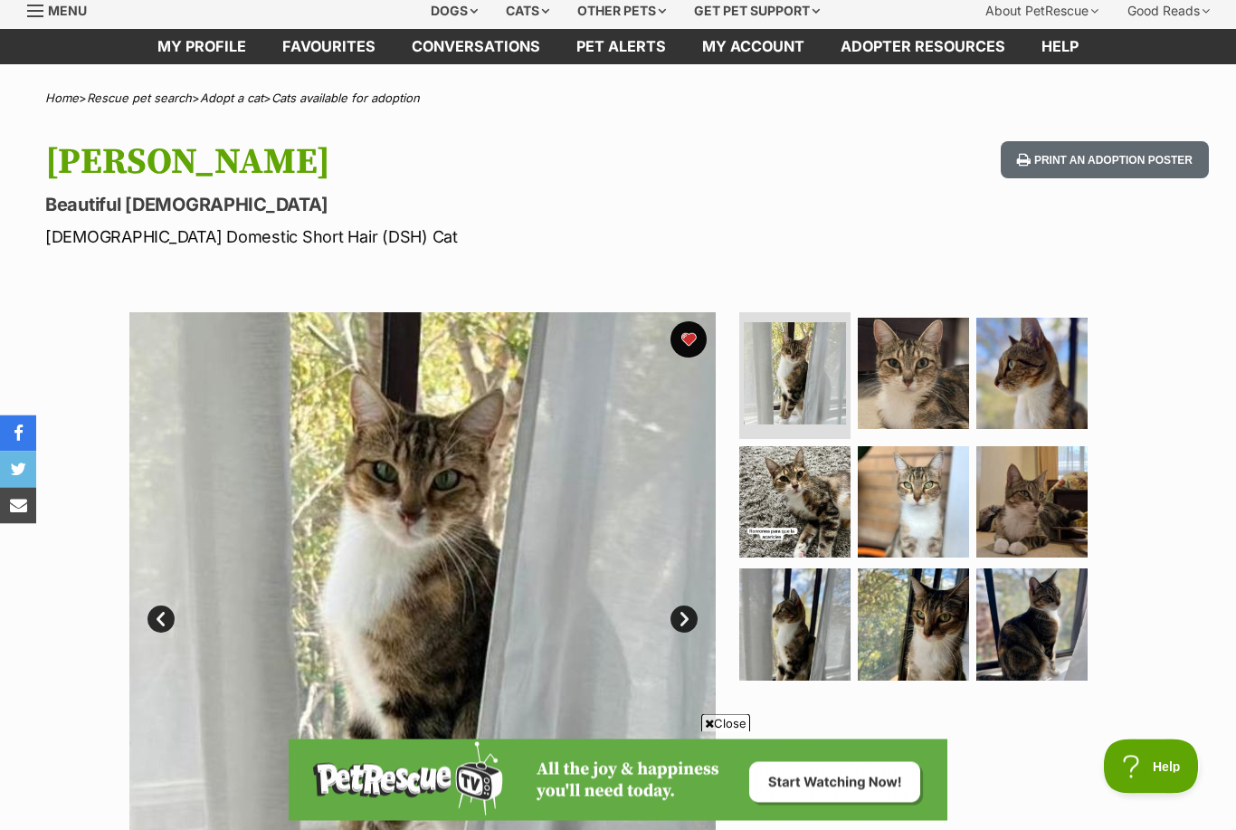
scroll to position [57, 0]
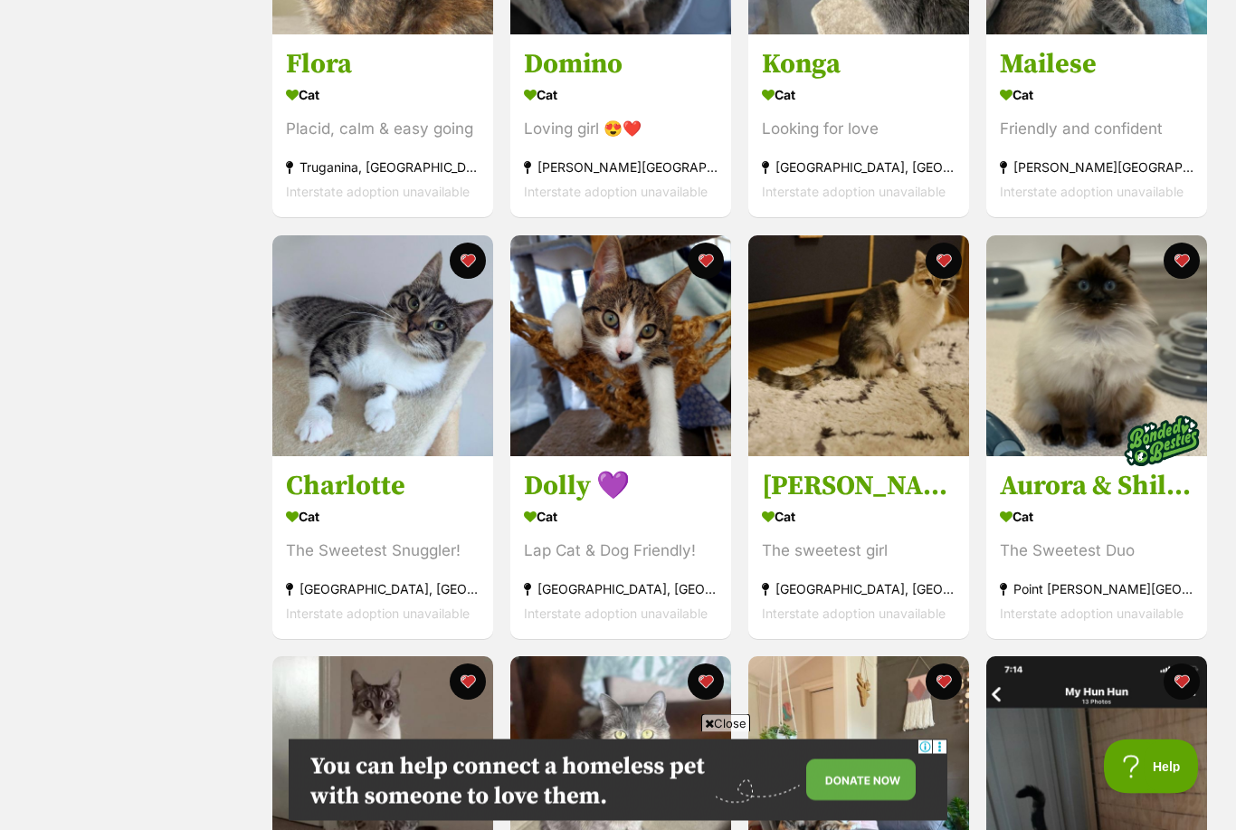
scroll to position [1399, 0]
click at [679, 551] on div "Lap Cat & Dog Friendly!" at bounding box center [621, 550] width 194 height 24
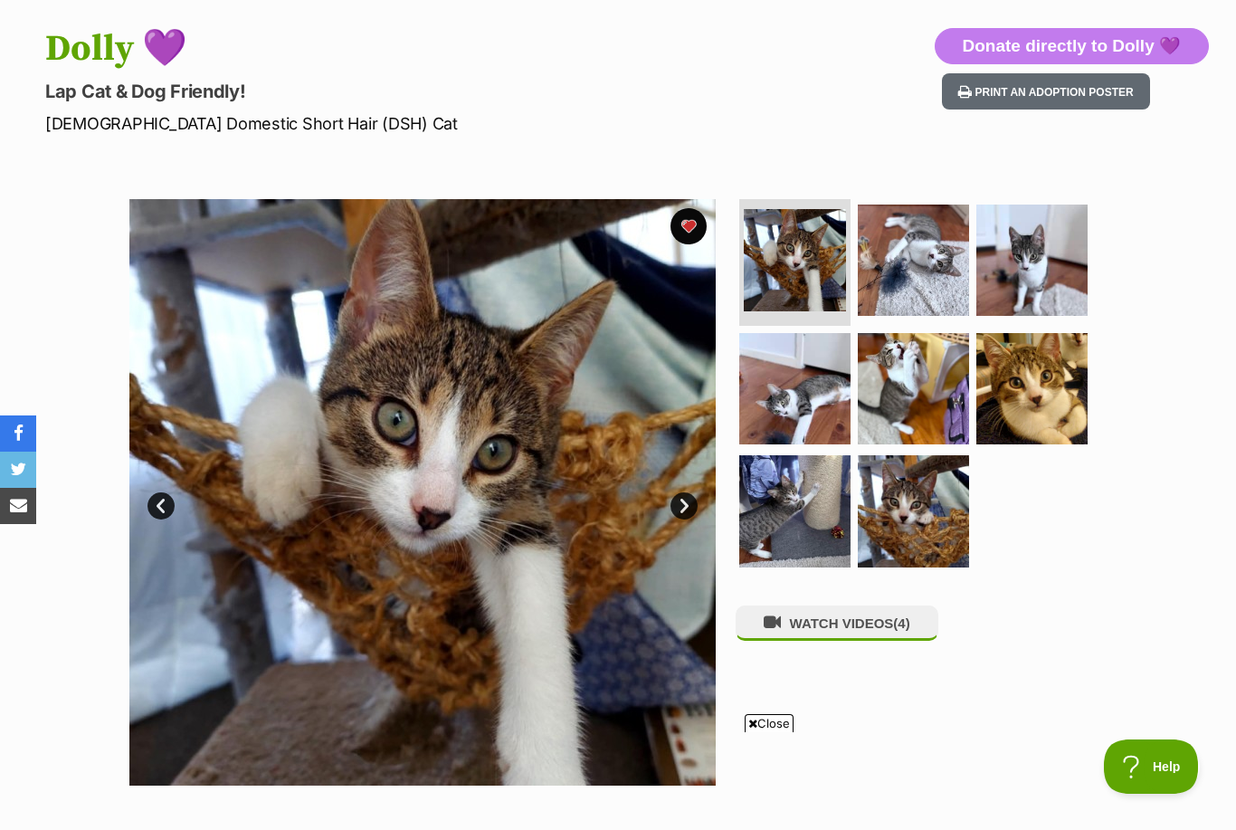
scroll to position [152, 0]
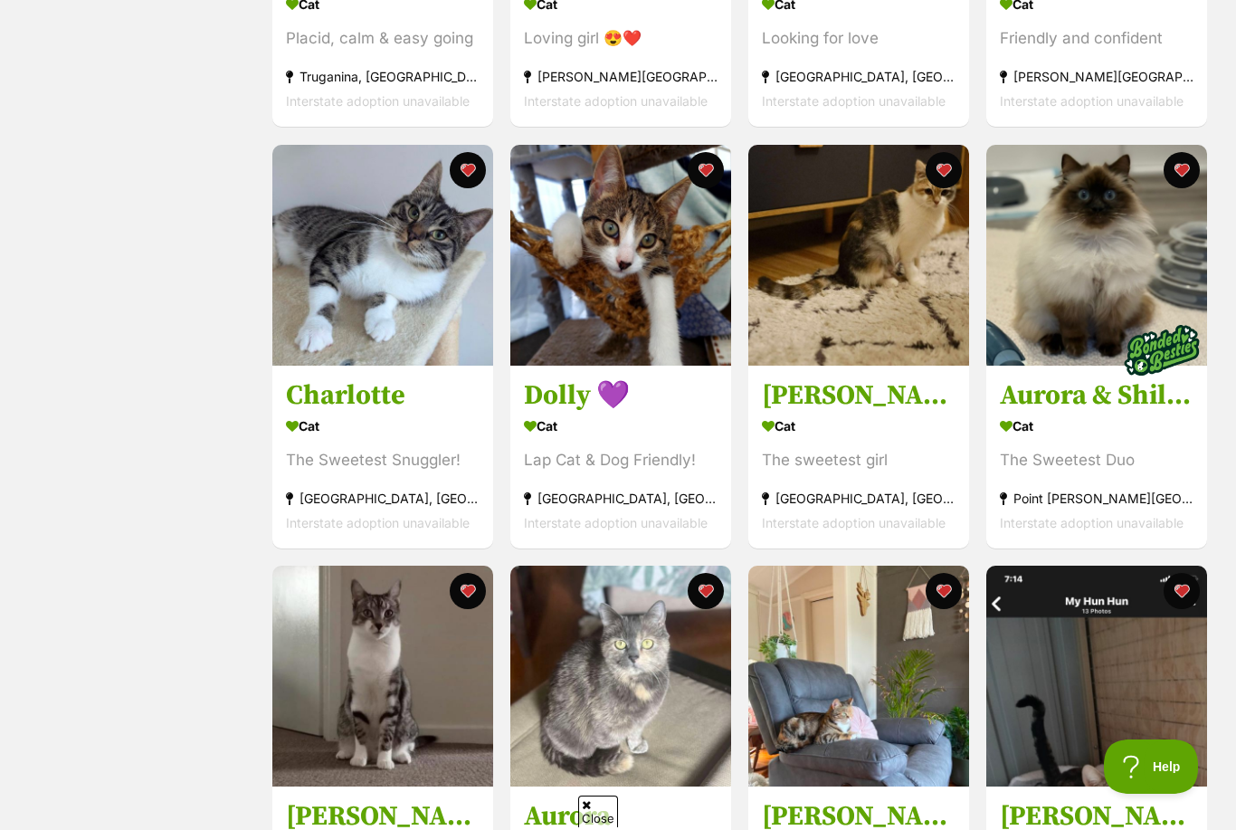
click at [711, 167] on button "favourite" at bounding box center [705, 170] width 36 height 36
click at [706, 161] on button "favourite" at bounding box center [705, 170] width 36 height 36
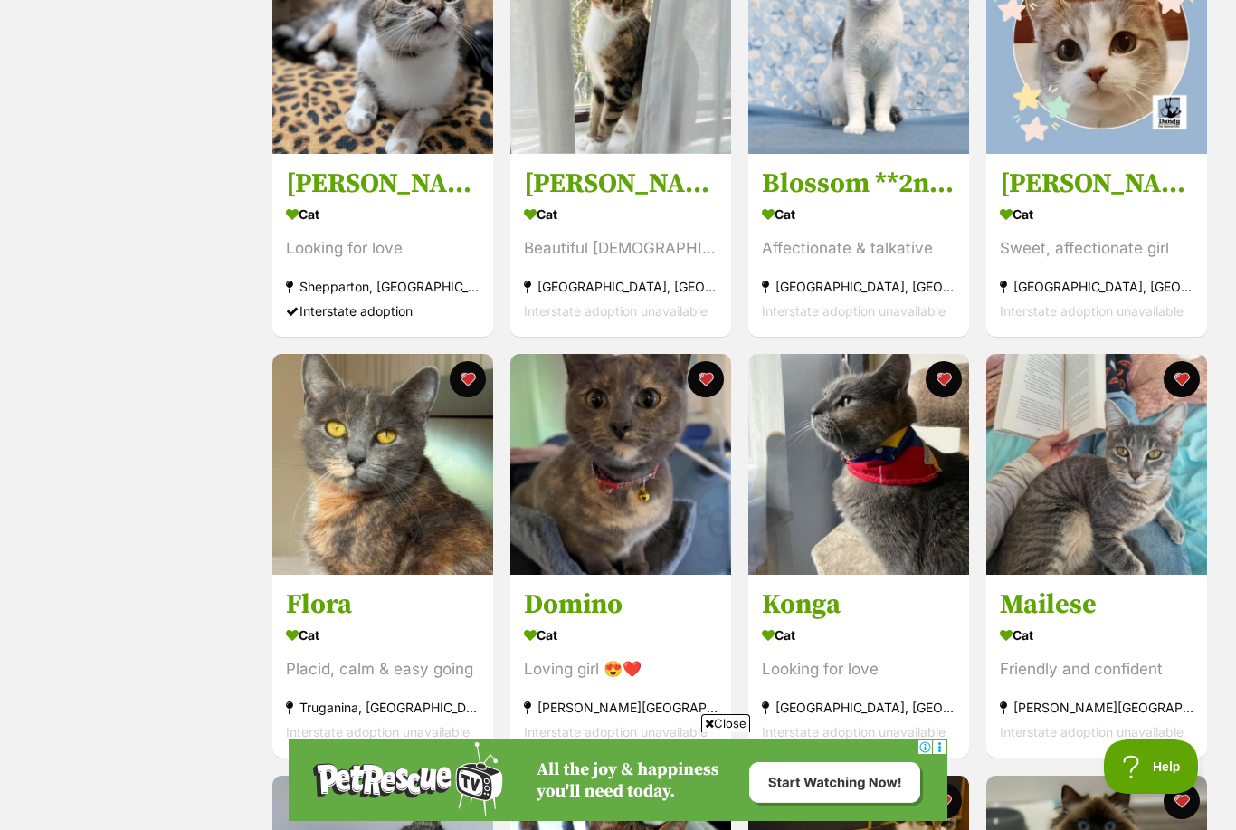
scroll to position [858, 0]
click at [898, 421] on img at bounding box center [858, 465] width 221 height 221
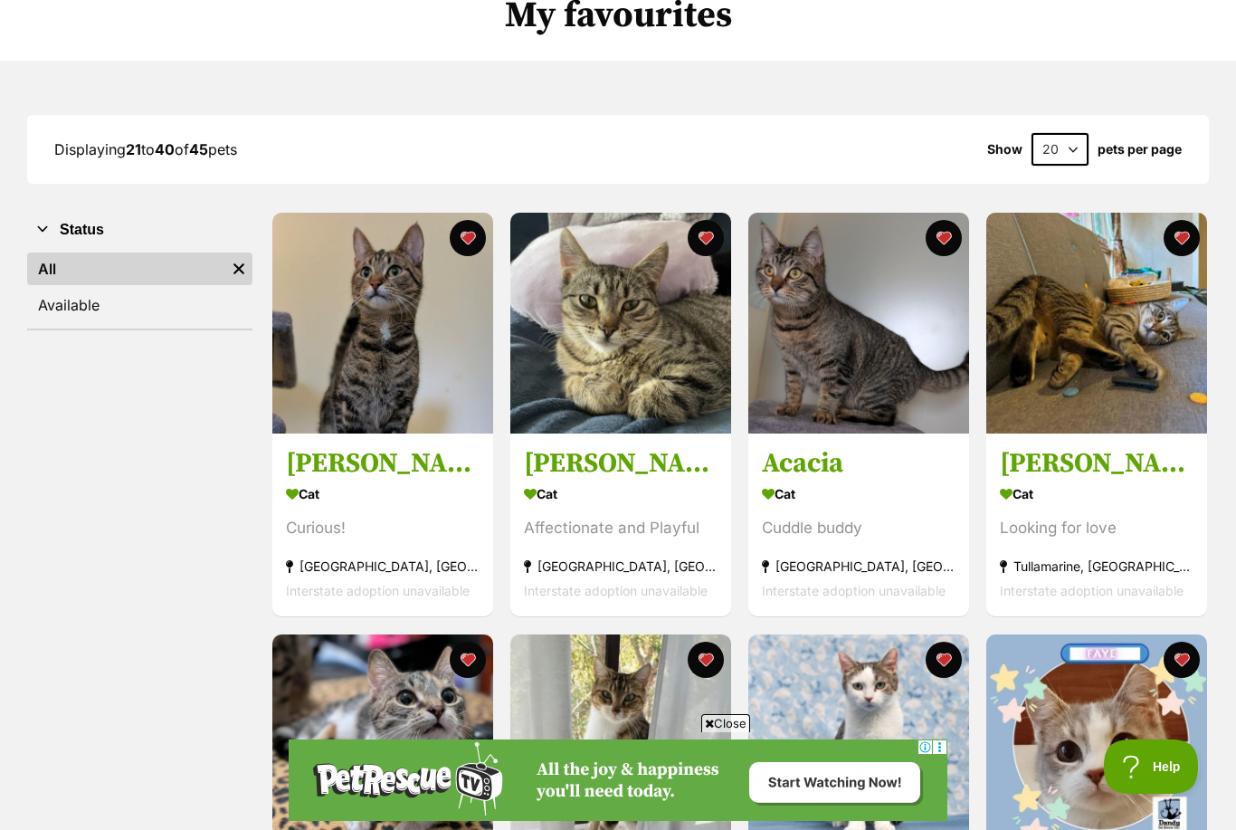
scroll to position [0, 0]
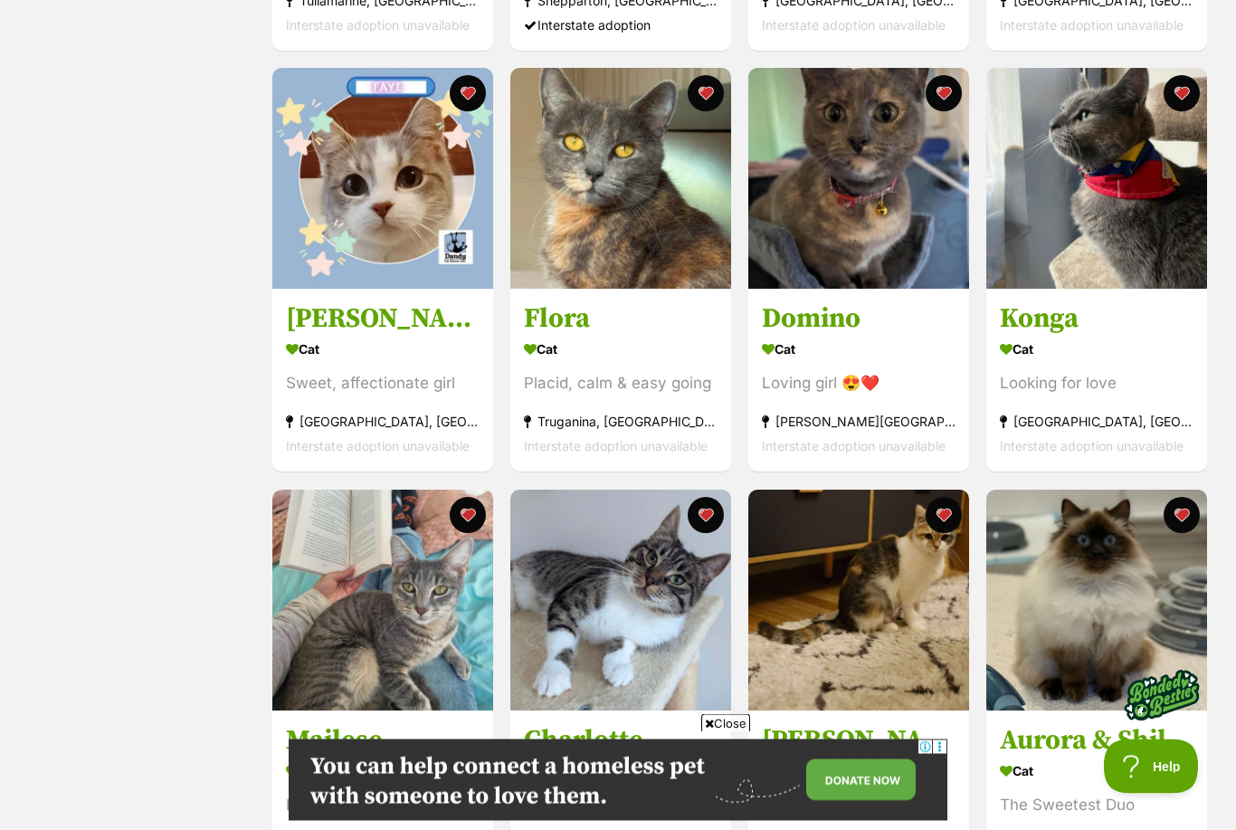
scroll to position [1133, 0]
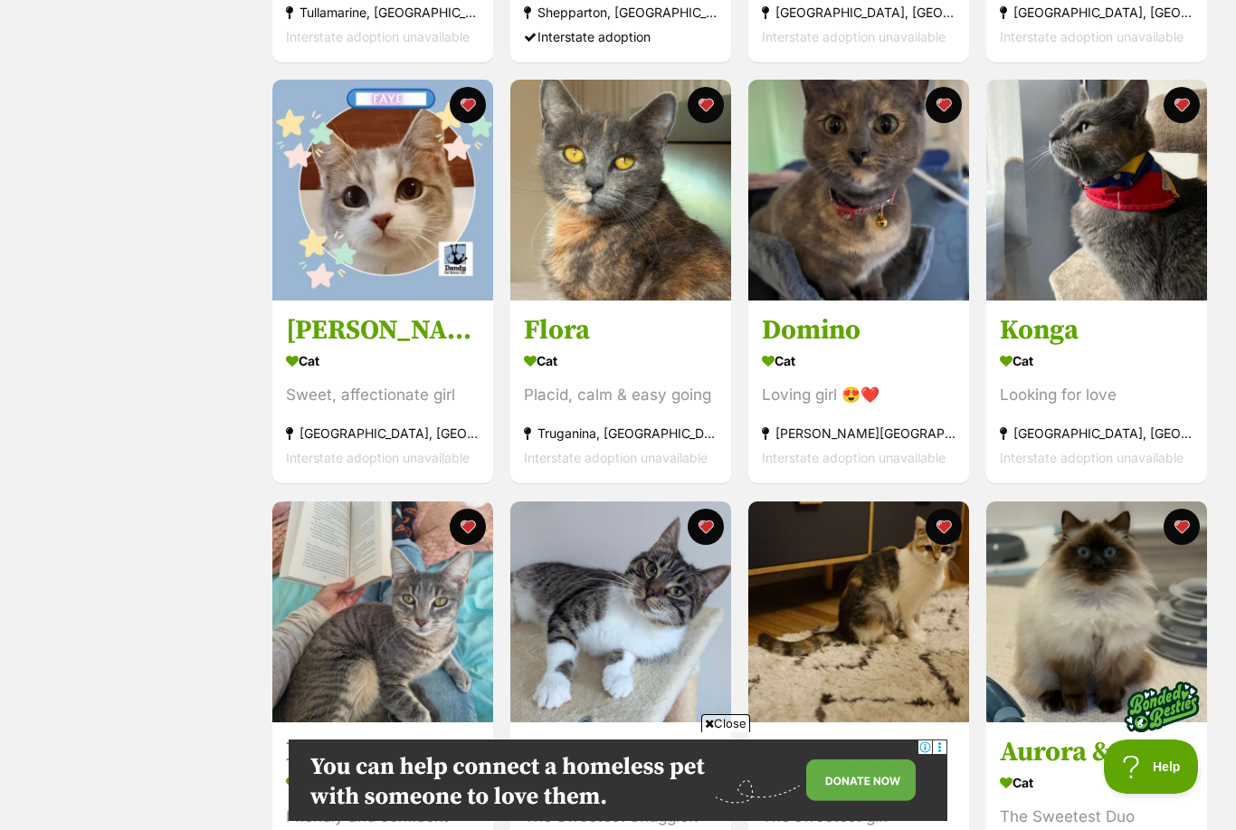
click at [284, 308] on link "Faye ^^Dandy Cat Rescue^^ Cat Sweet, affectionate girl Doveton, VIC Interstate …" at bounding box center [382, 391] width 221 height 184
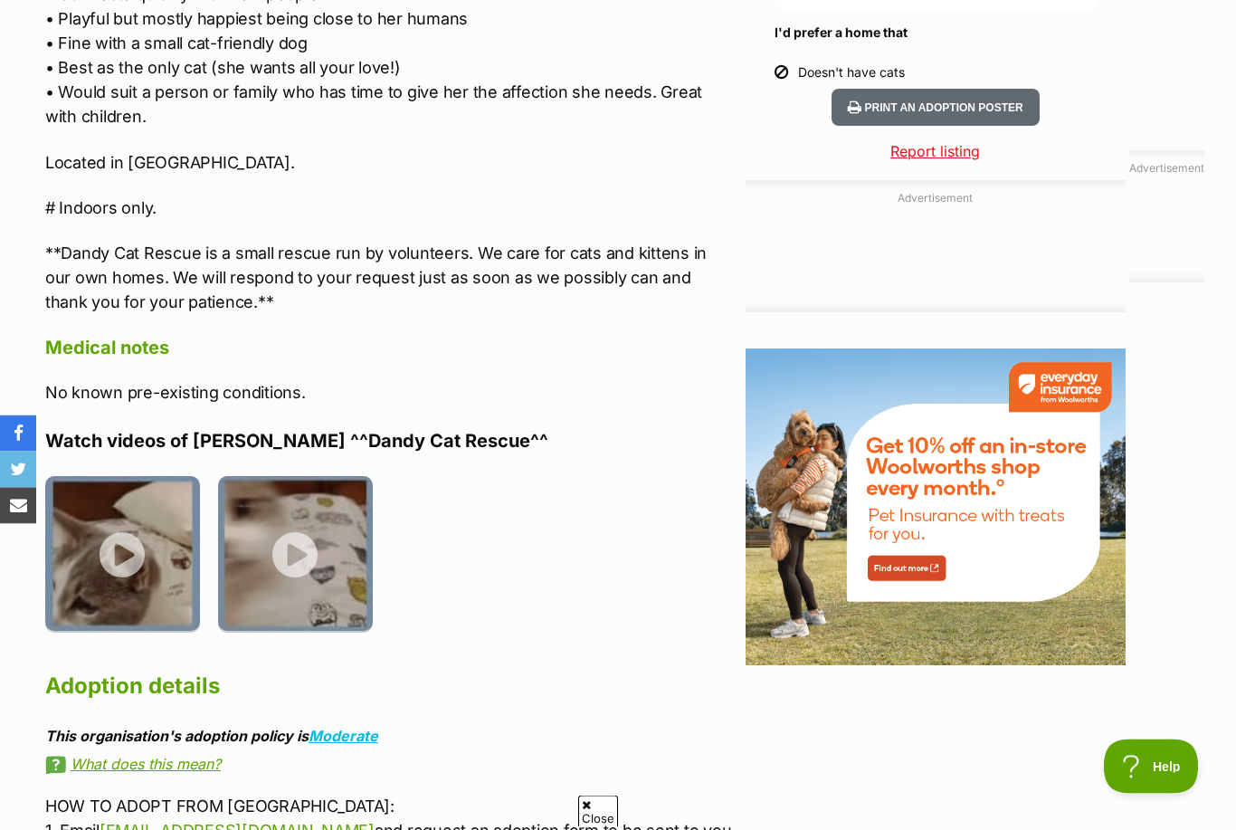
scroll to position [1918, 0]
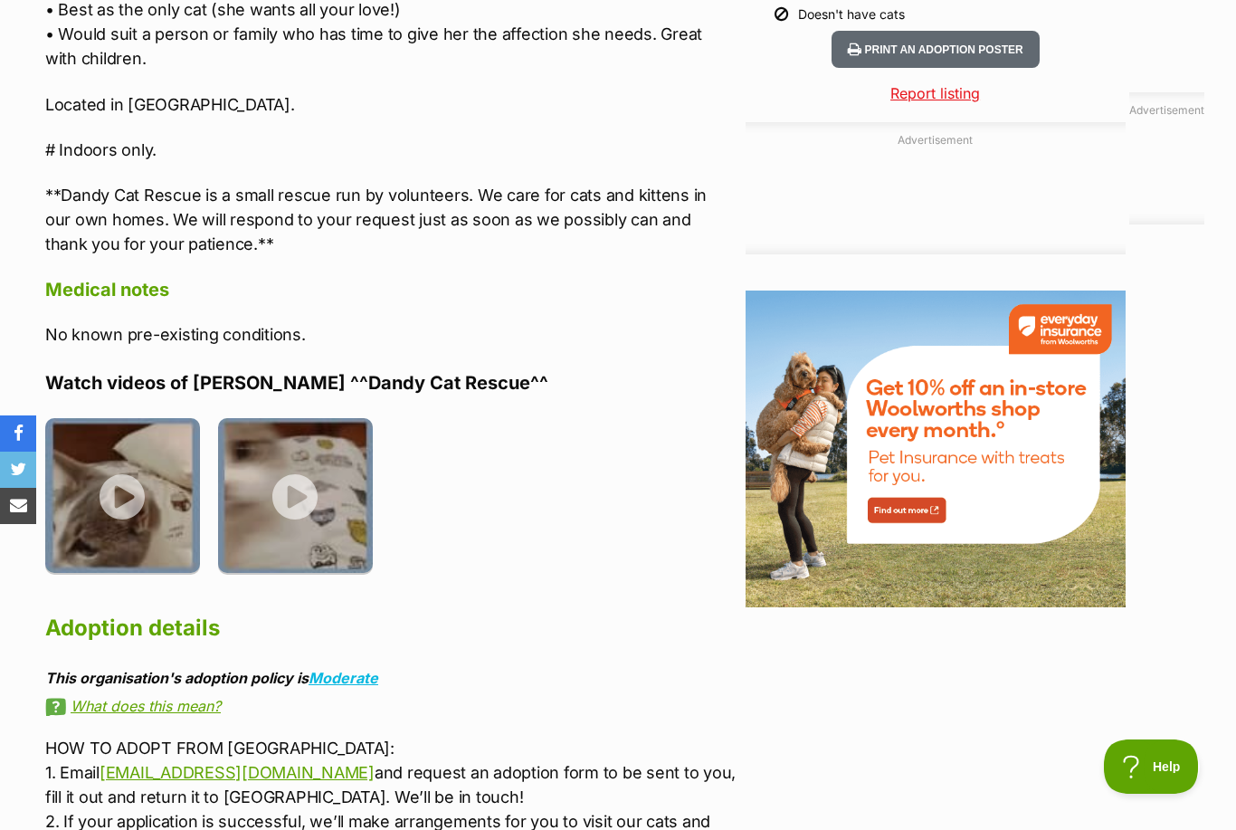
click at [137, 418] on img at bounding box center [122, 495] width 155 height 155
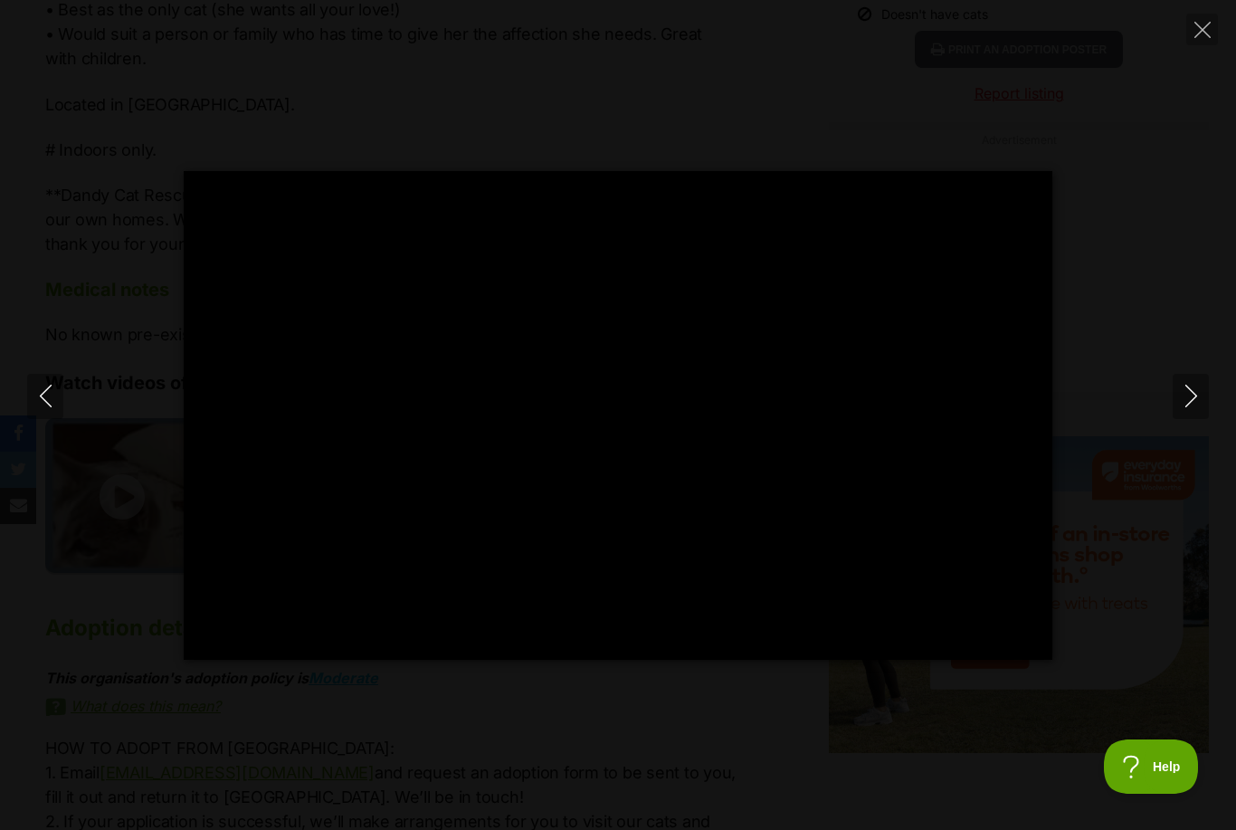
type input "100"
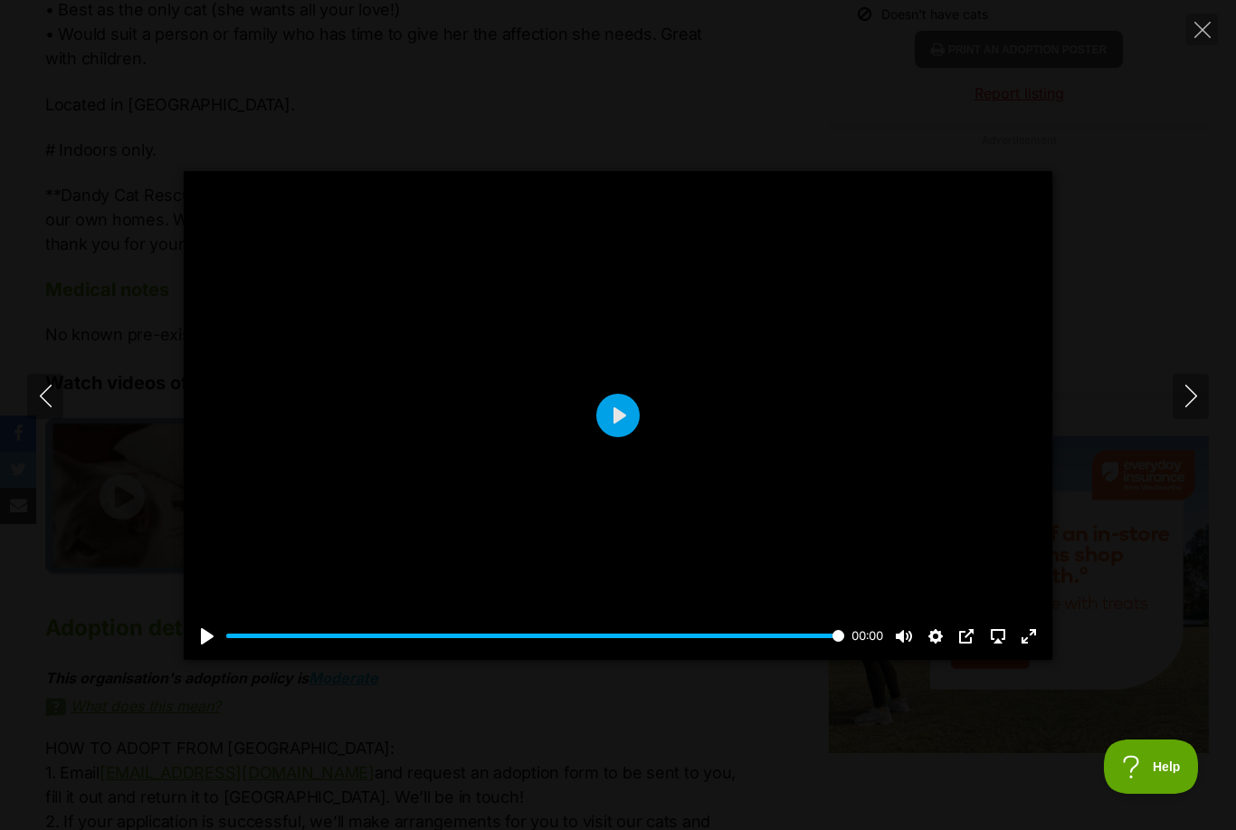
click at [1174, 221] on div "Pause Play % buffered 00:00 00:00 Unmute Mute Disable captions Enable captions …" at bounding box center [618, 415] width 1236 height 488
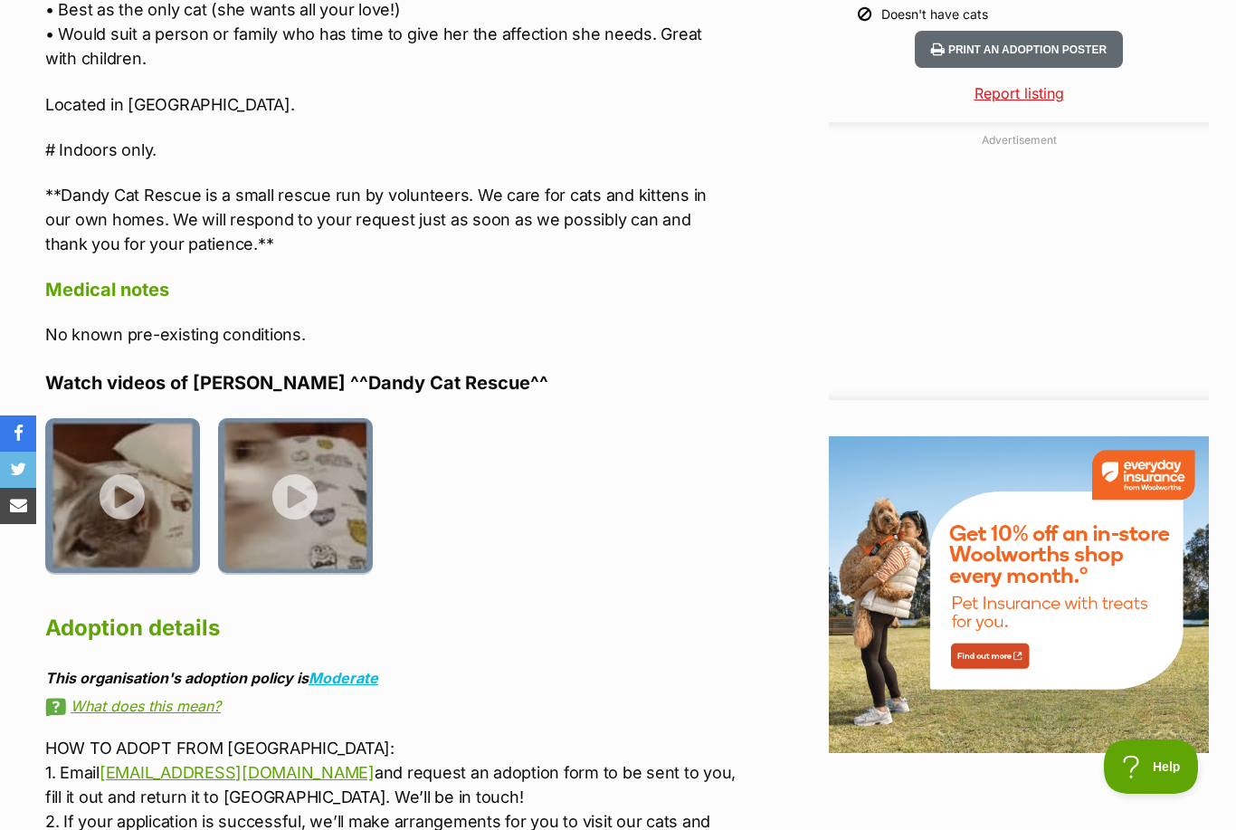
click at [315, 418] on img at bounding box center [295, 495] width 155 height 155
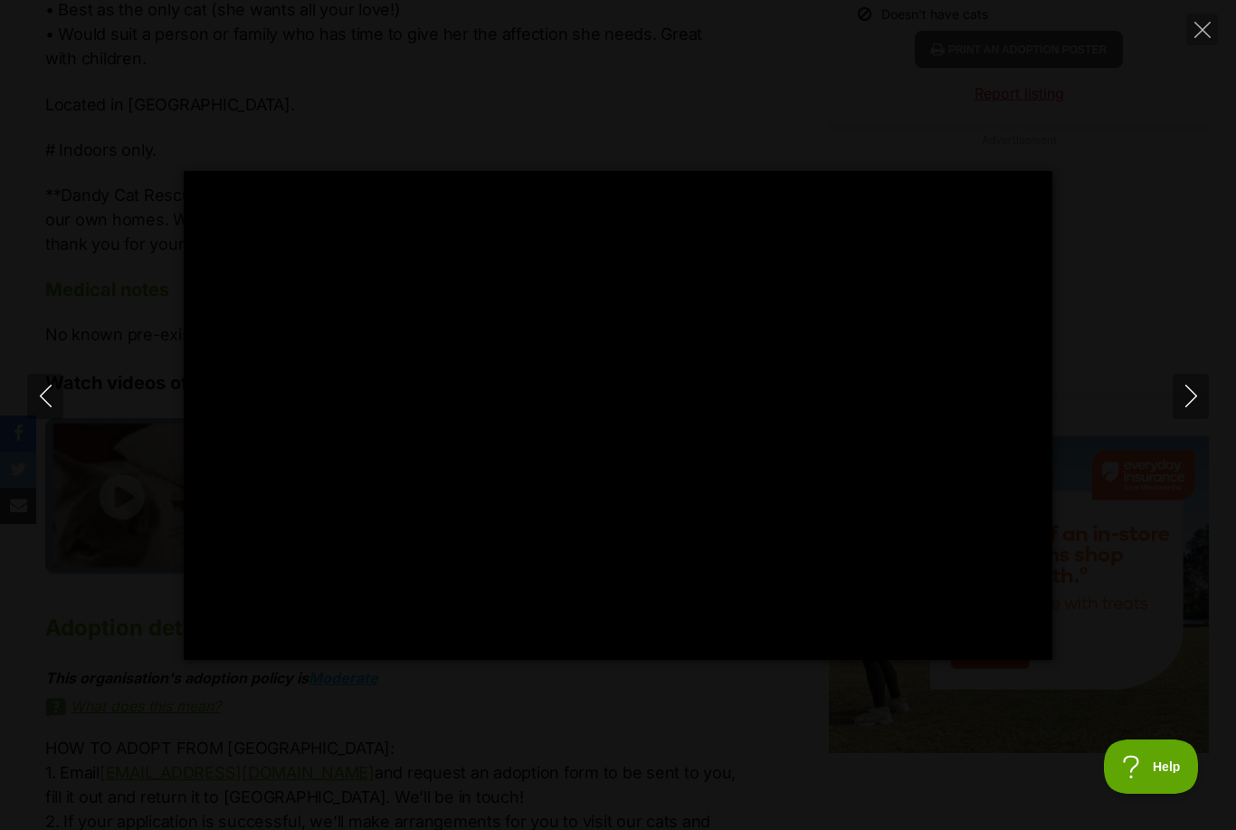
type input "100"
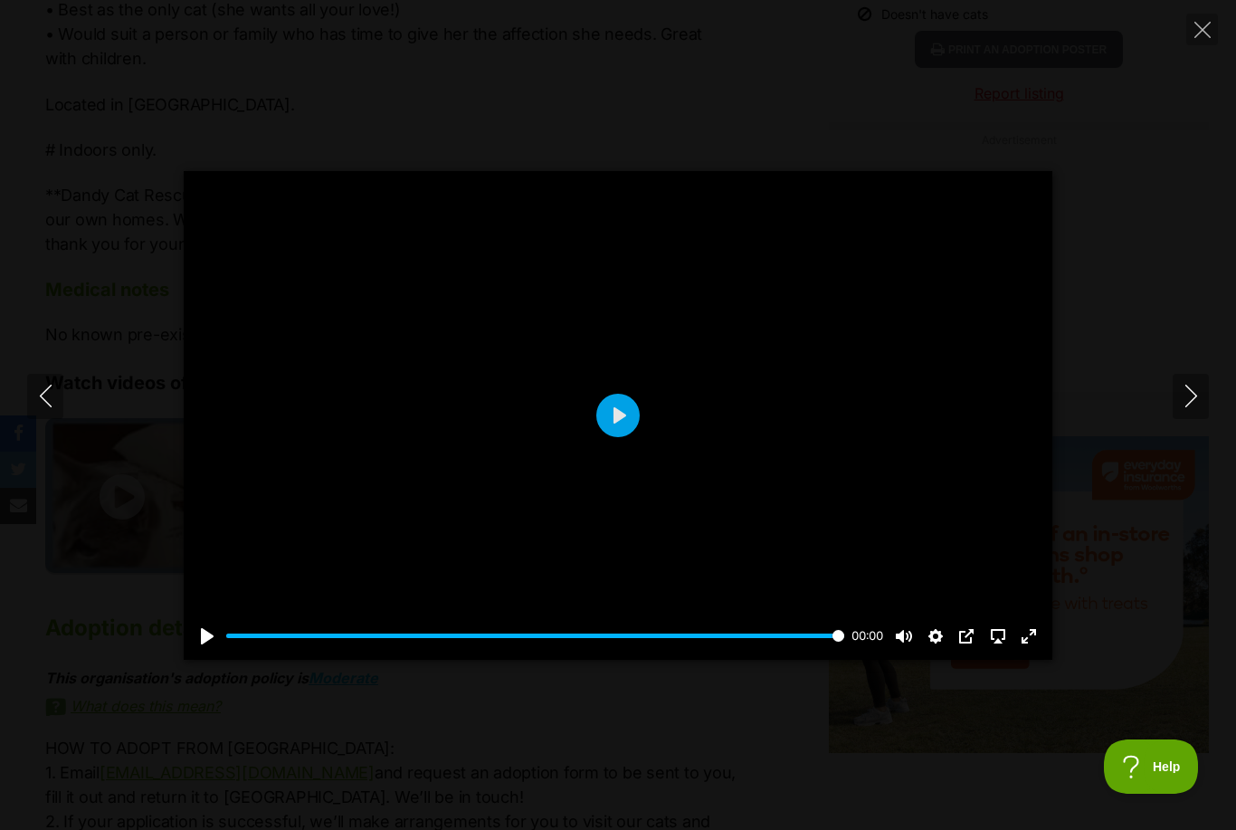
click at [1076, 498] on div "Pause Play % buffered 00:00 00:00 Unmute Mute Disable captions Enable captions …" at bounding box center [618, 415] width 1236 height 488
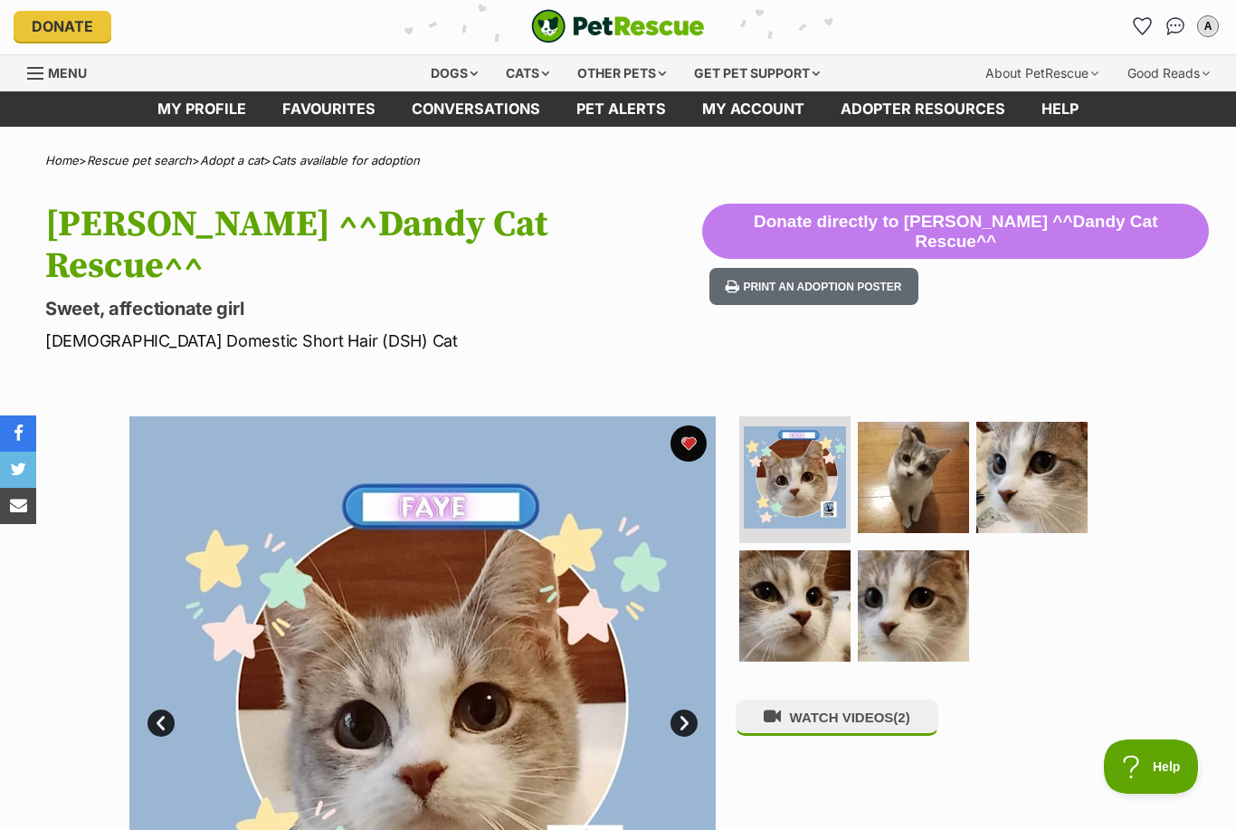
scroll to position [3, 0]
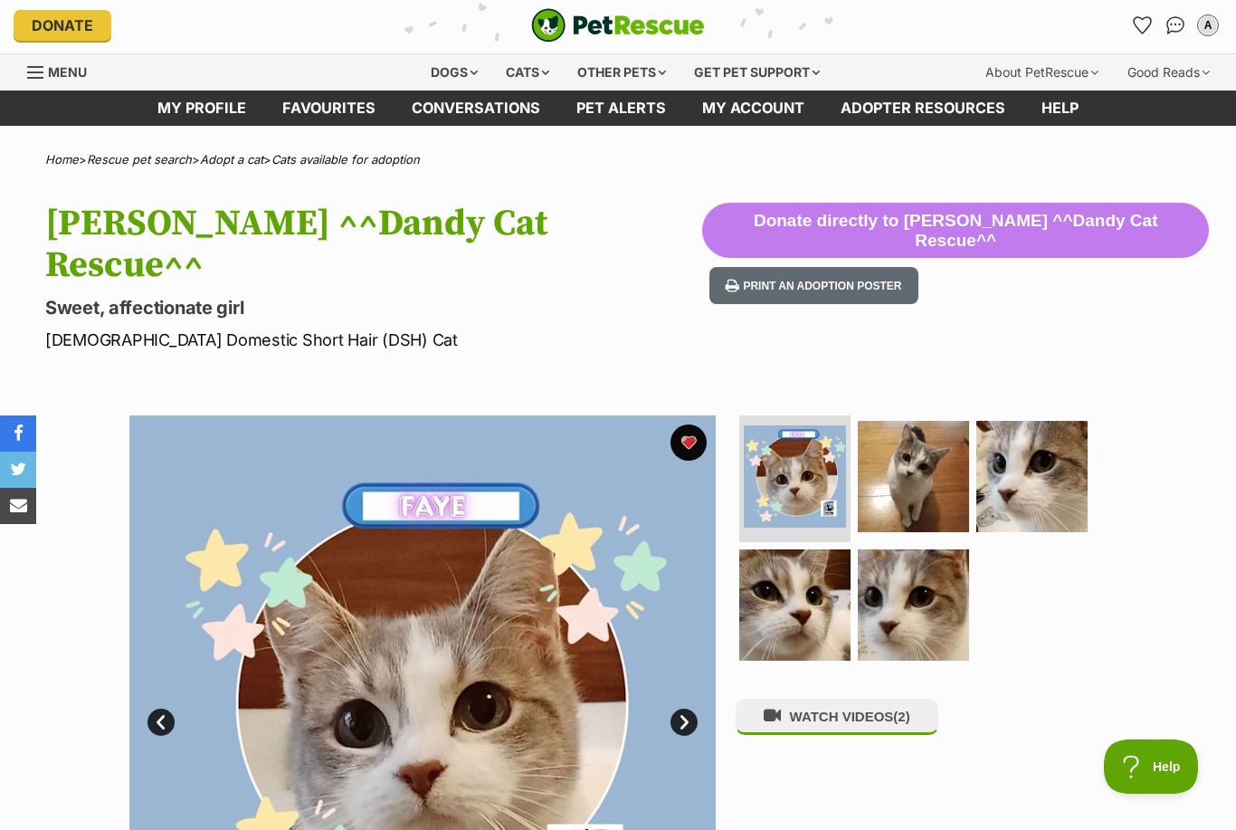
click at [929, 430] on img at bounding box center [913, 476] width 111 height 111
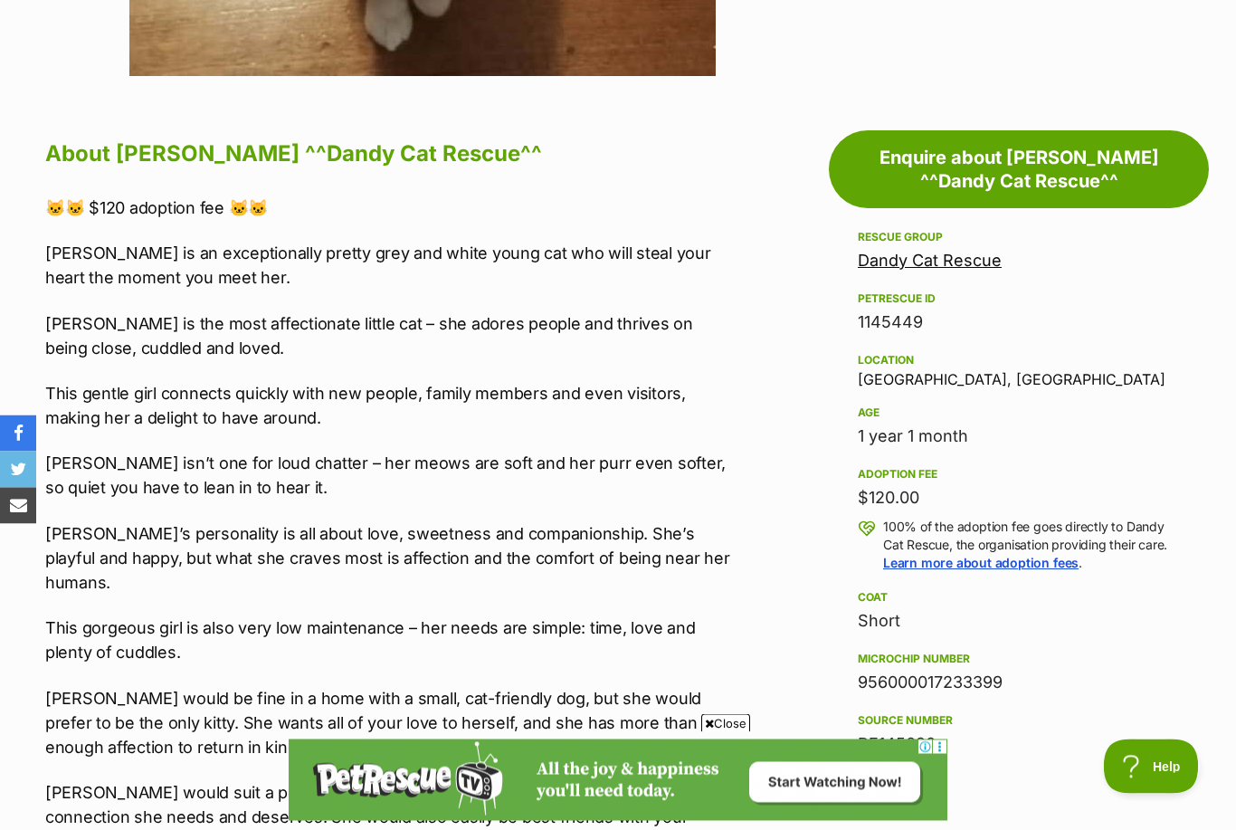
scroll to position [670, 0]
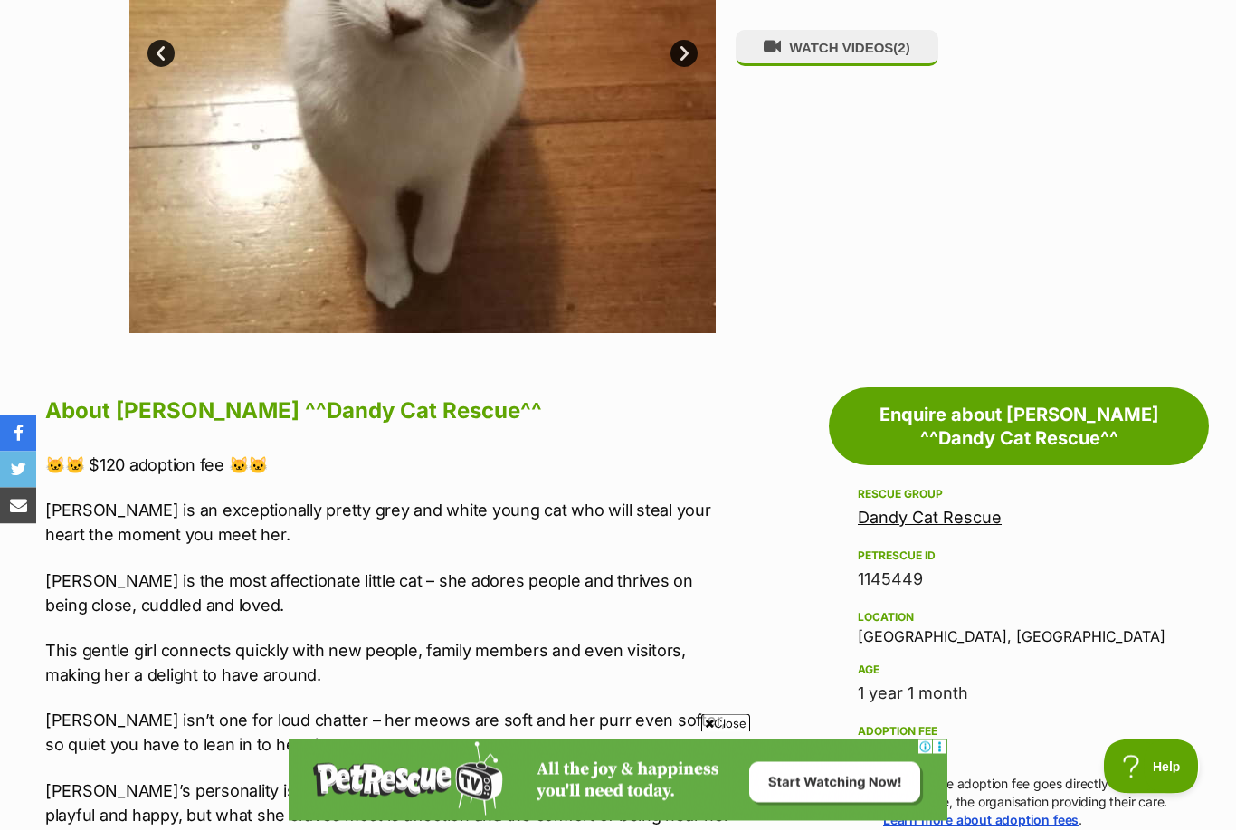
click at [1061, 404] on link "Enquire about Faye ^^Dandy Cat Rescue^^" at bounding box center [1019, 427] width 380 height 78
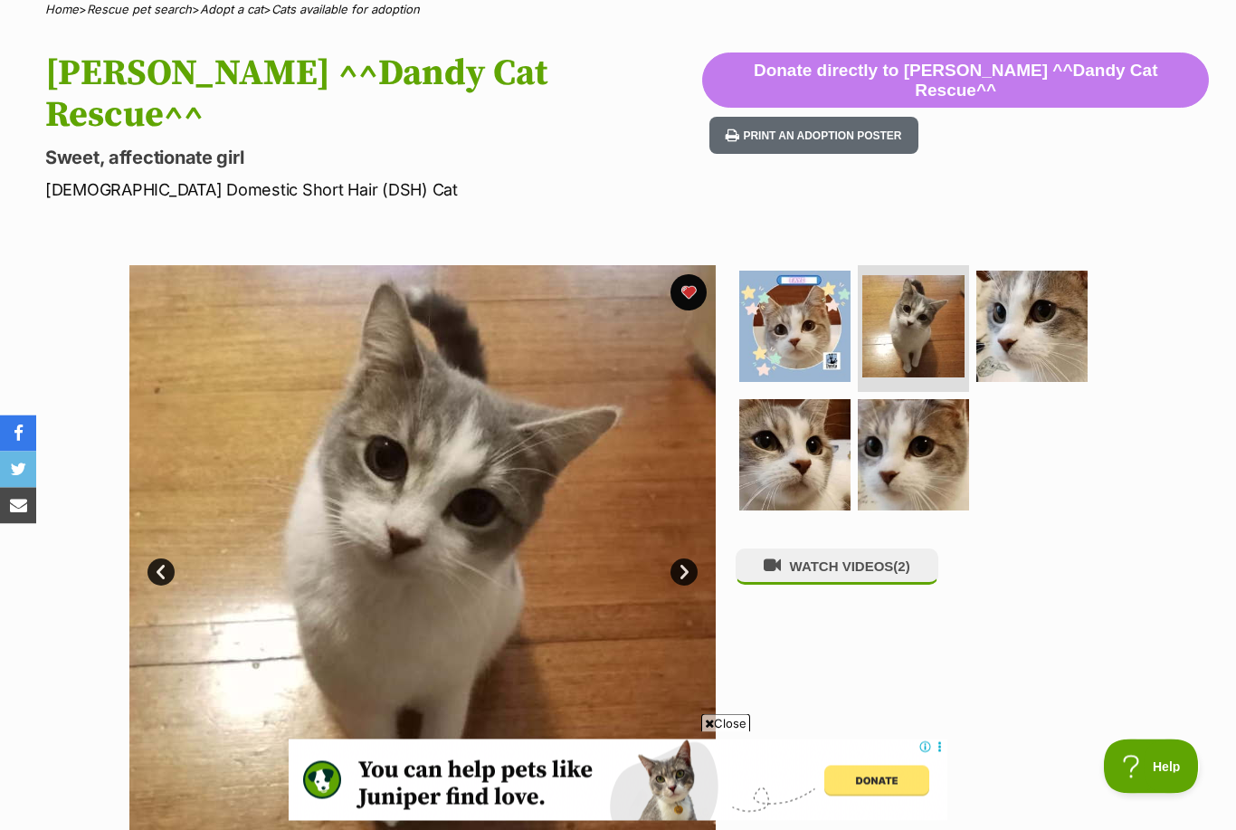
scroll to position [0, 0]
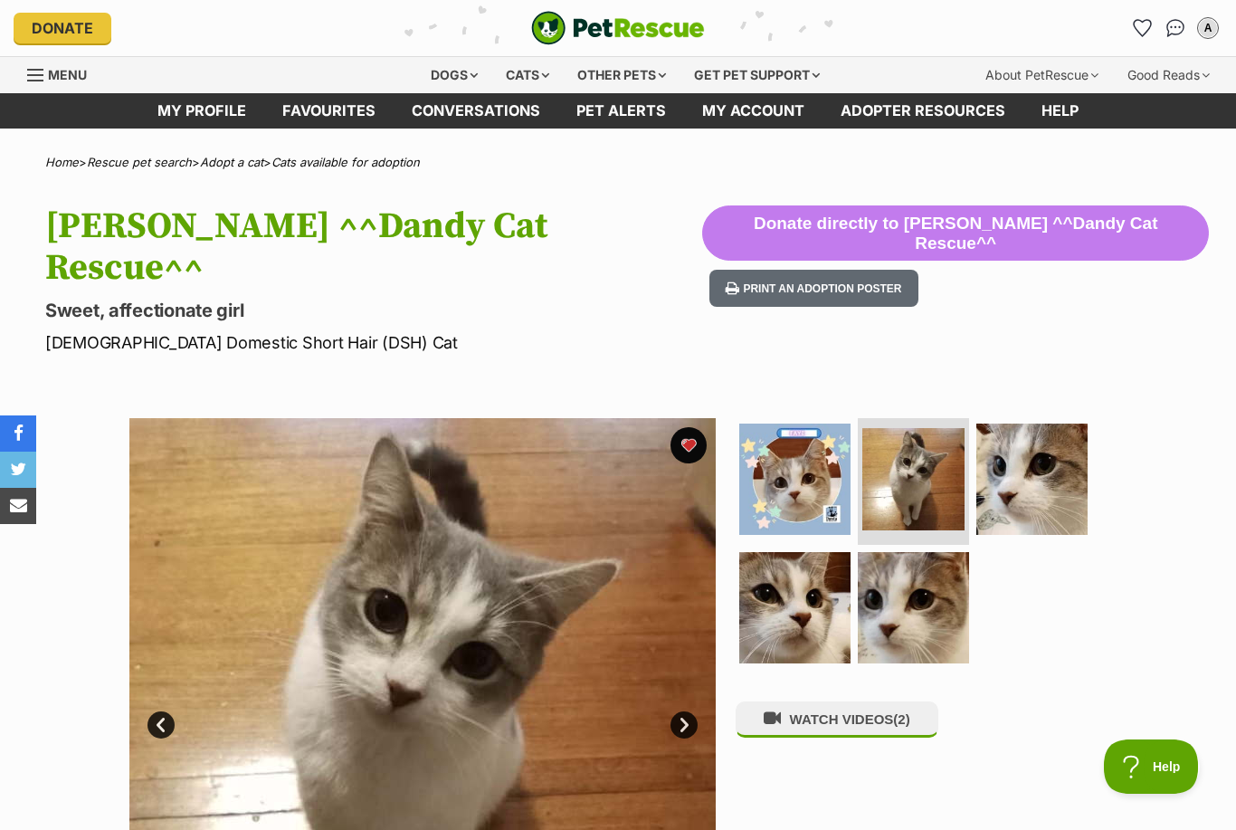
click at [1142, 21] on icon "Favourites" at bounding box center [1141, 28] width 17 height 16
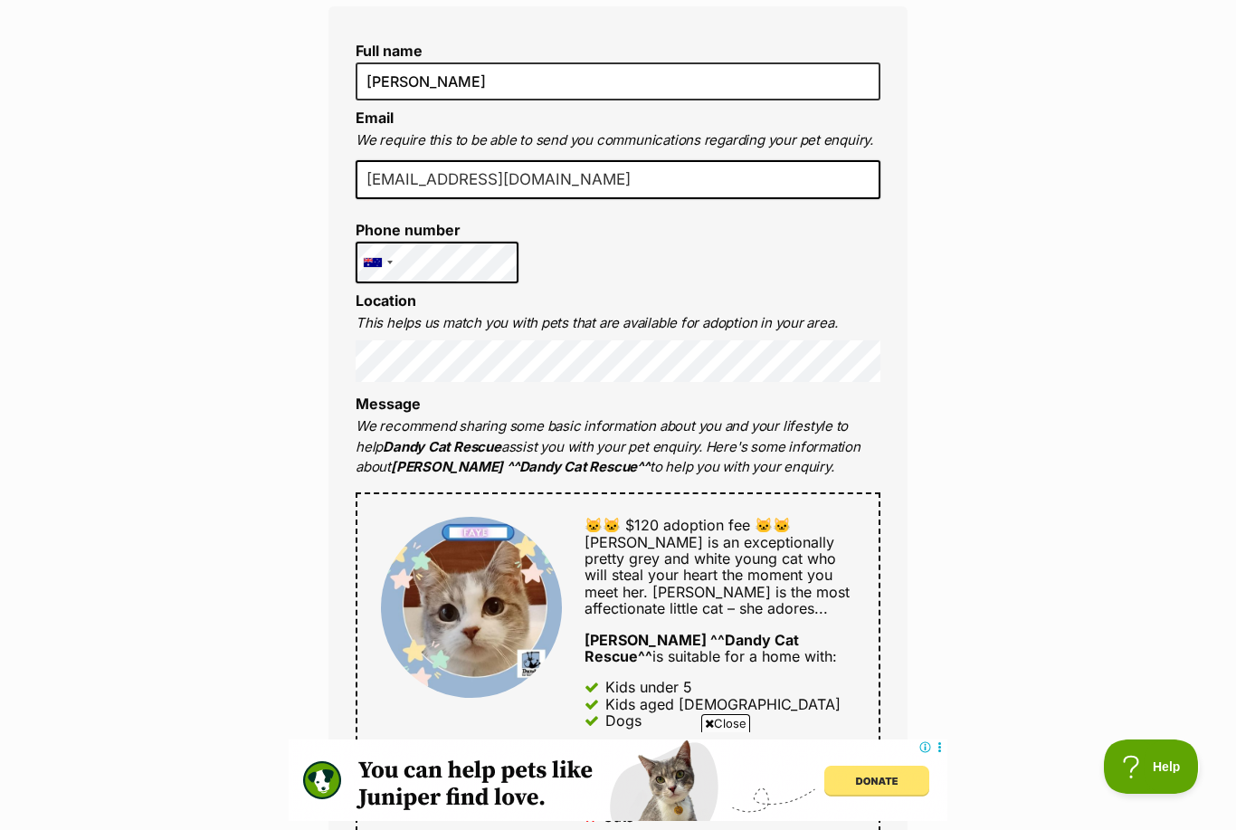
scroll to position [327, 0]
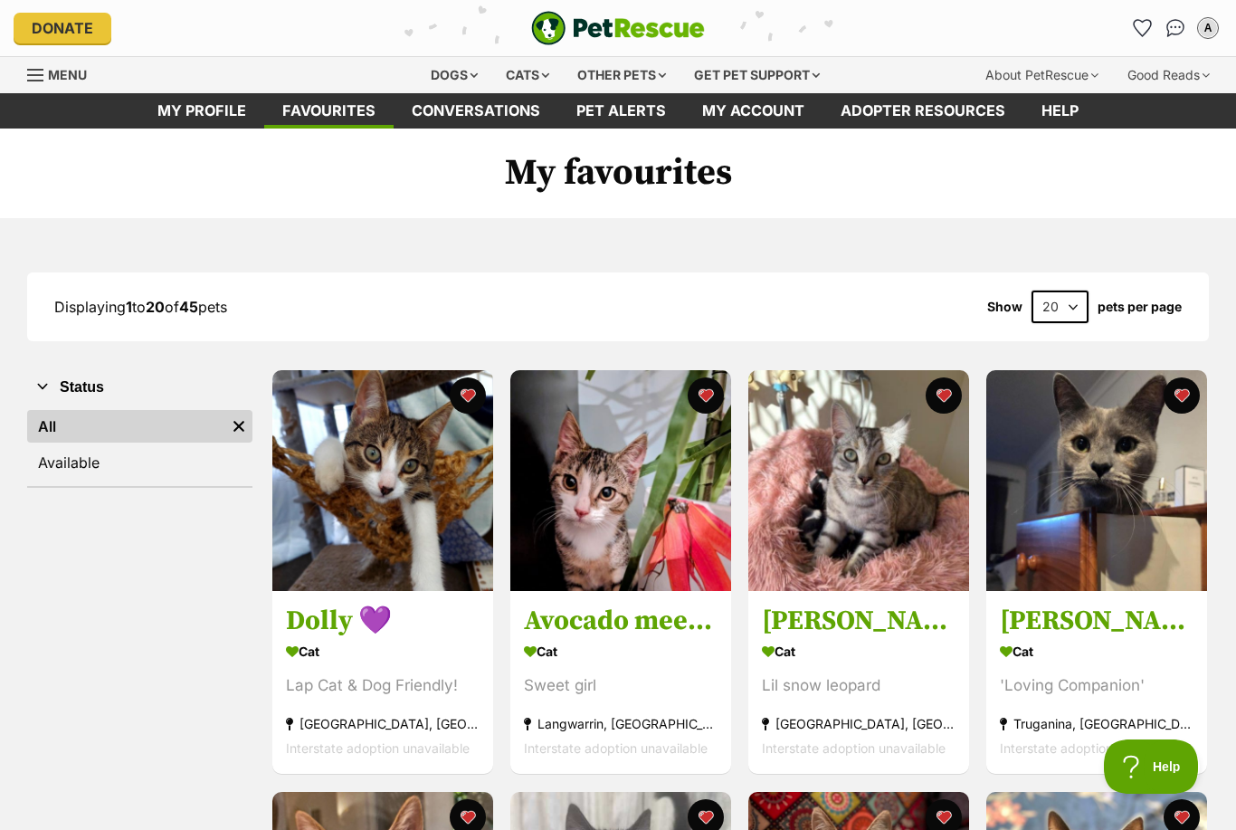
click at [1136, 37] on link "Favourites" at bounding box center [1142, 28] width 29 height 29
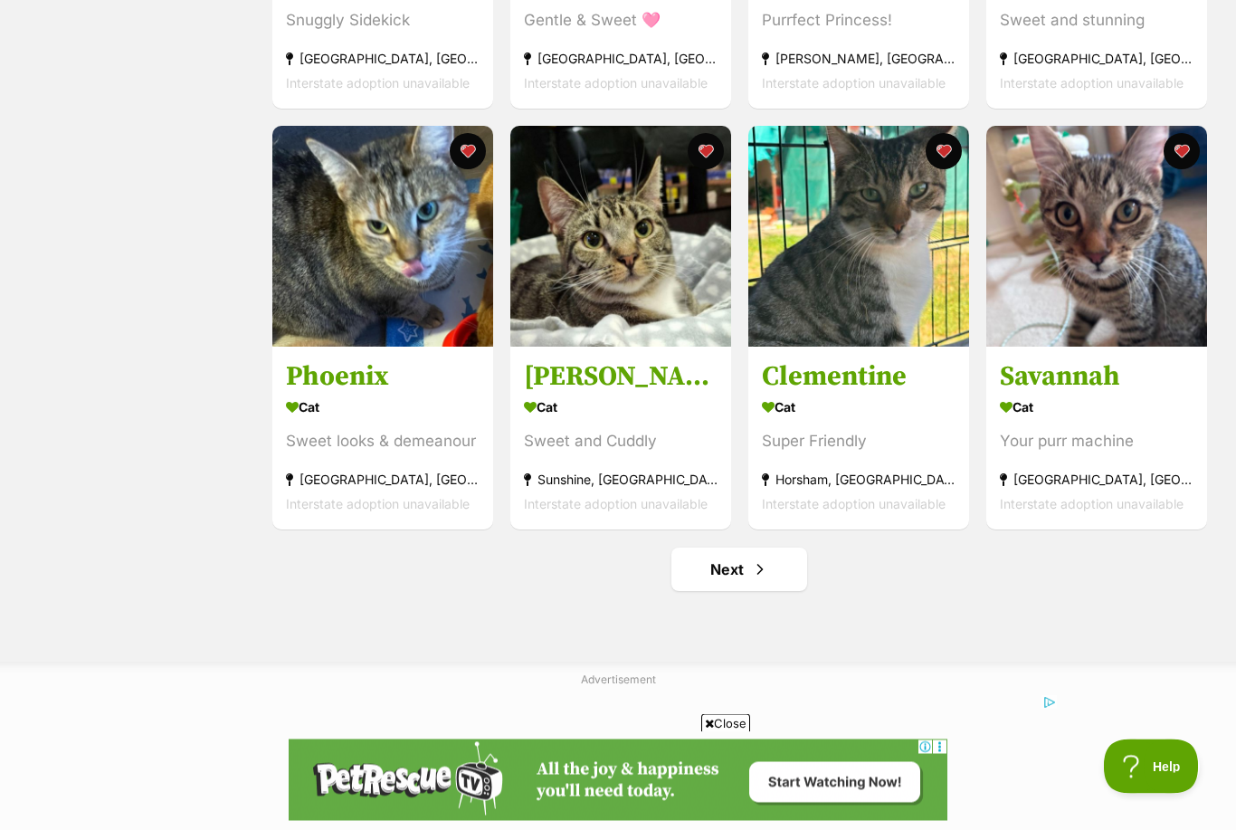
scroll to position [1929, 0]
click at [750, 591] on link "Next" at bounding box center [739, 568] width 136 height 43
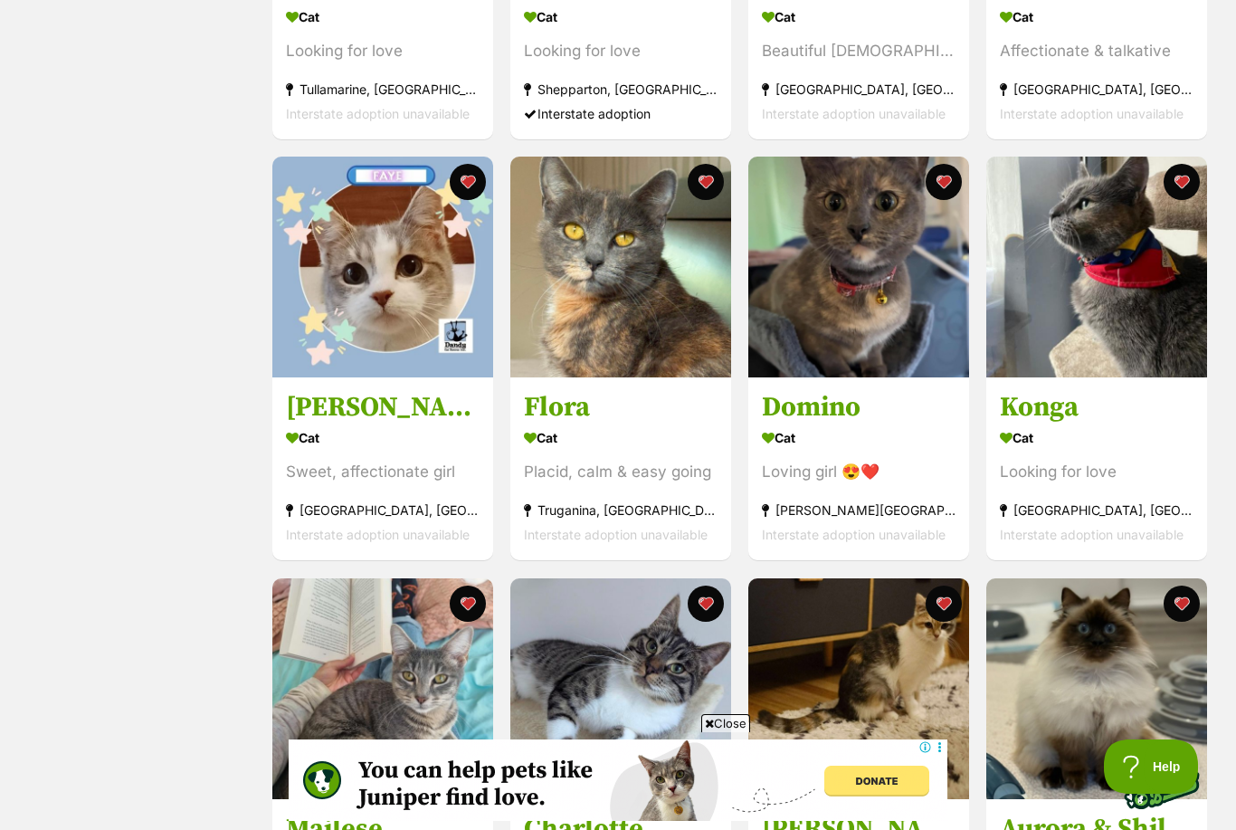
scroll to position [1057, 0]
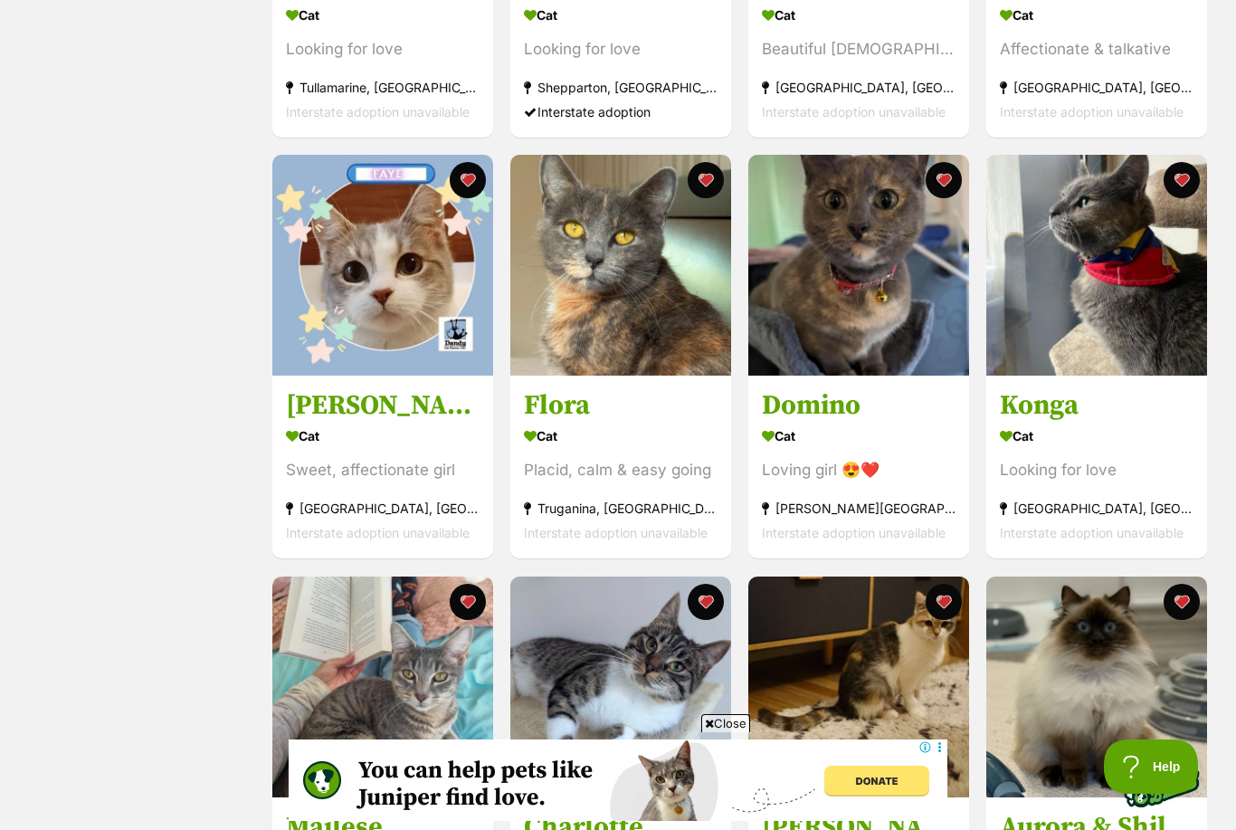
click at [470, 170] on button "favourite" at bounding box center [468, 180] width 36 height 36
click at [467, 166] on button "favourite" at bounding box center [468, 180] width 36 height 36
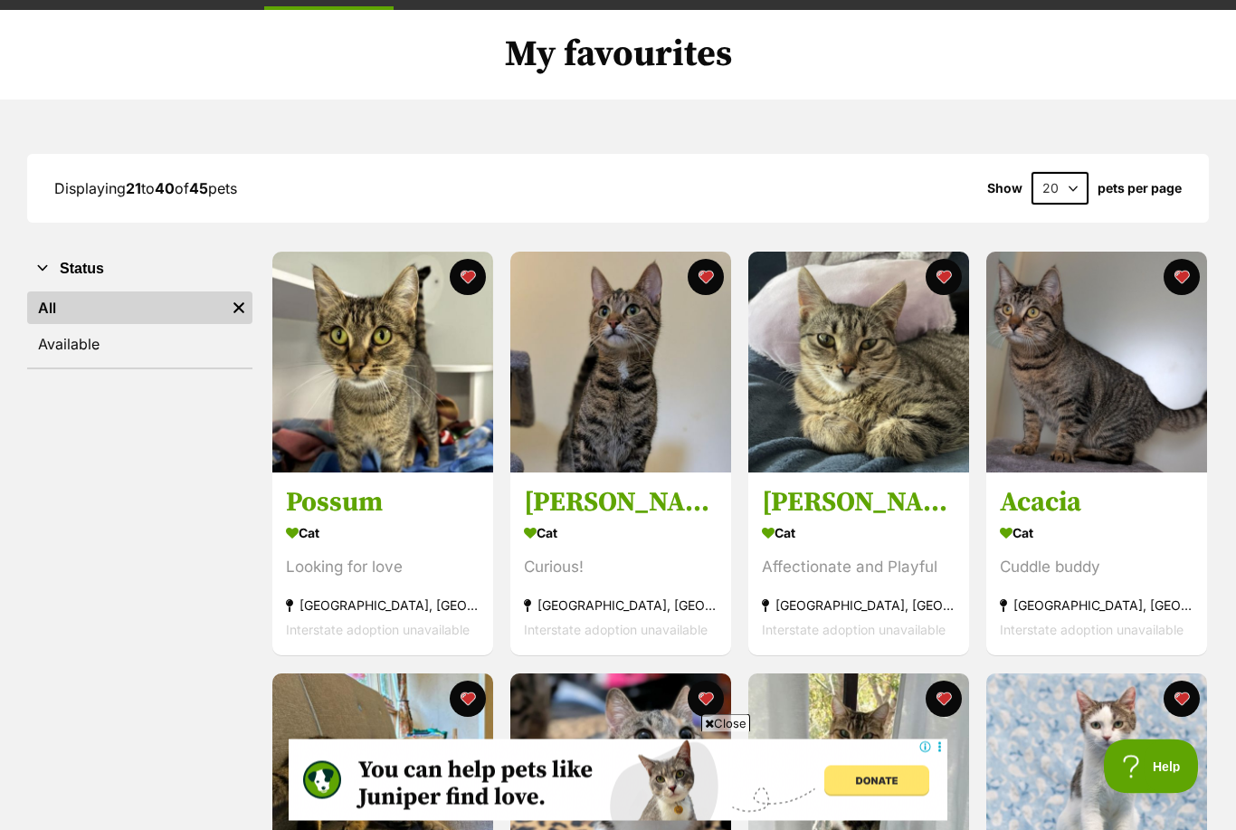
scroll to position [0, 0]
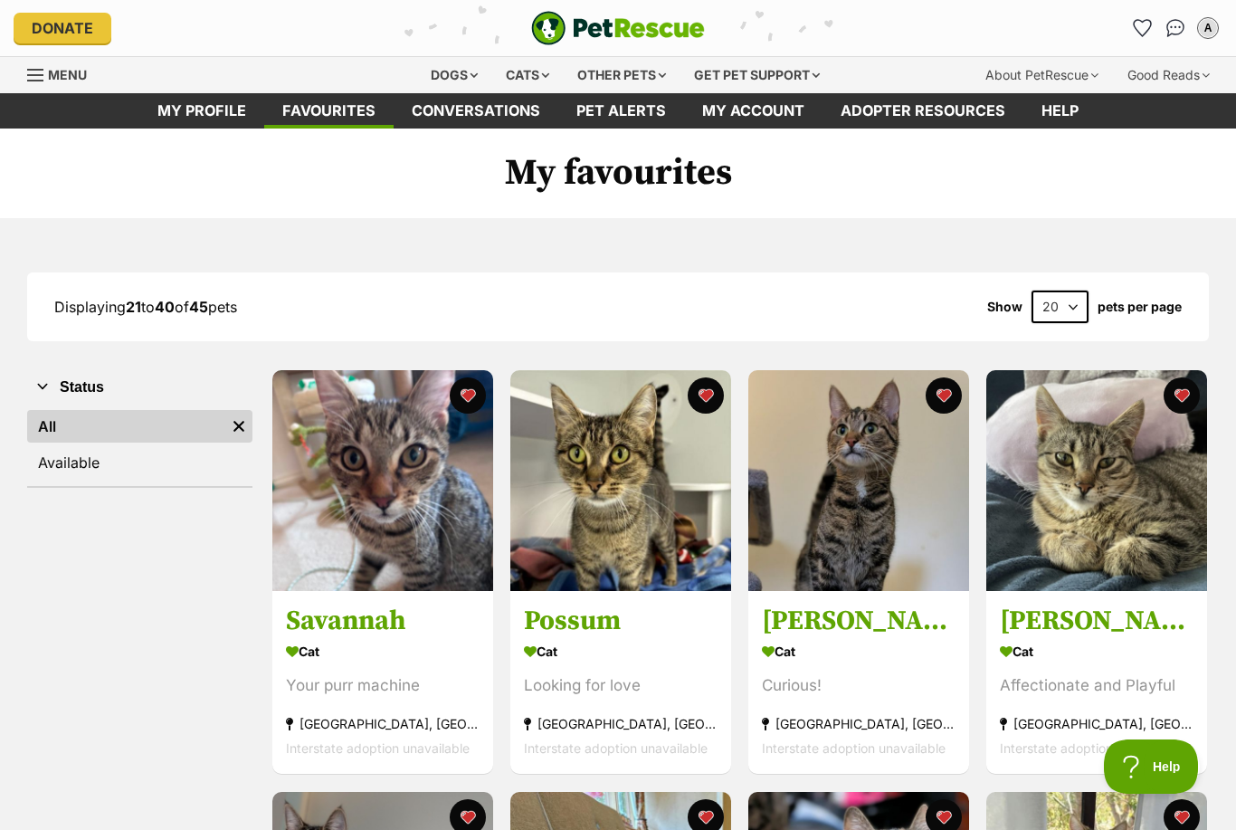
click at [1147, 31] on icon "Favourites" at bounding box center [1141, 28] width 17 height 16
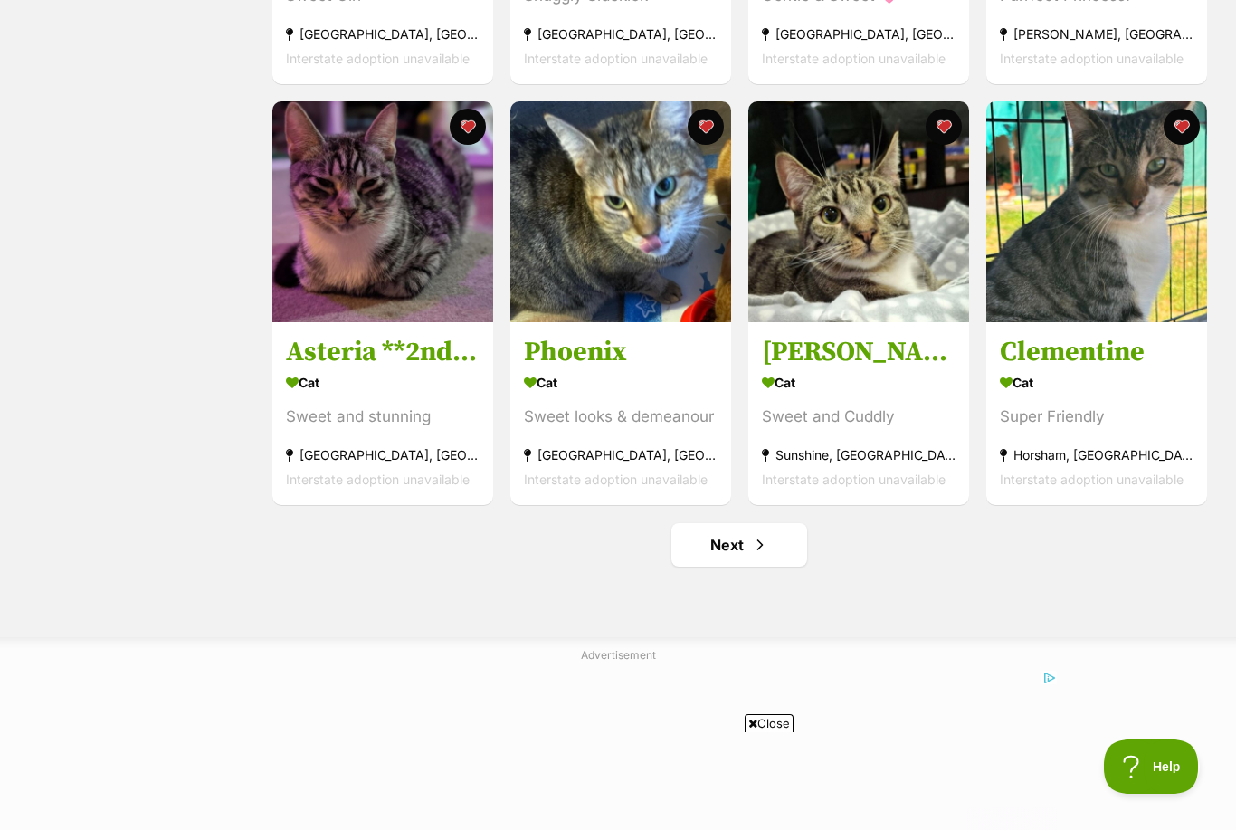
scroll to position [1911, 0]
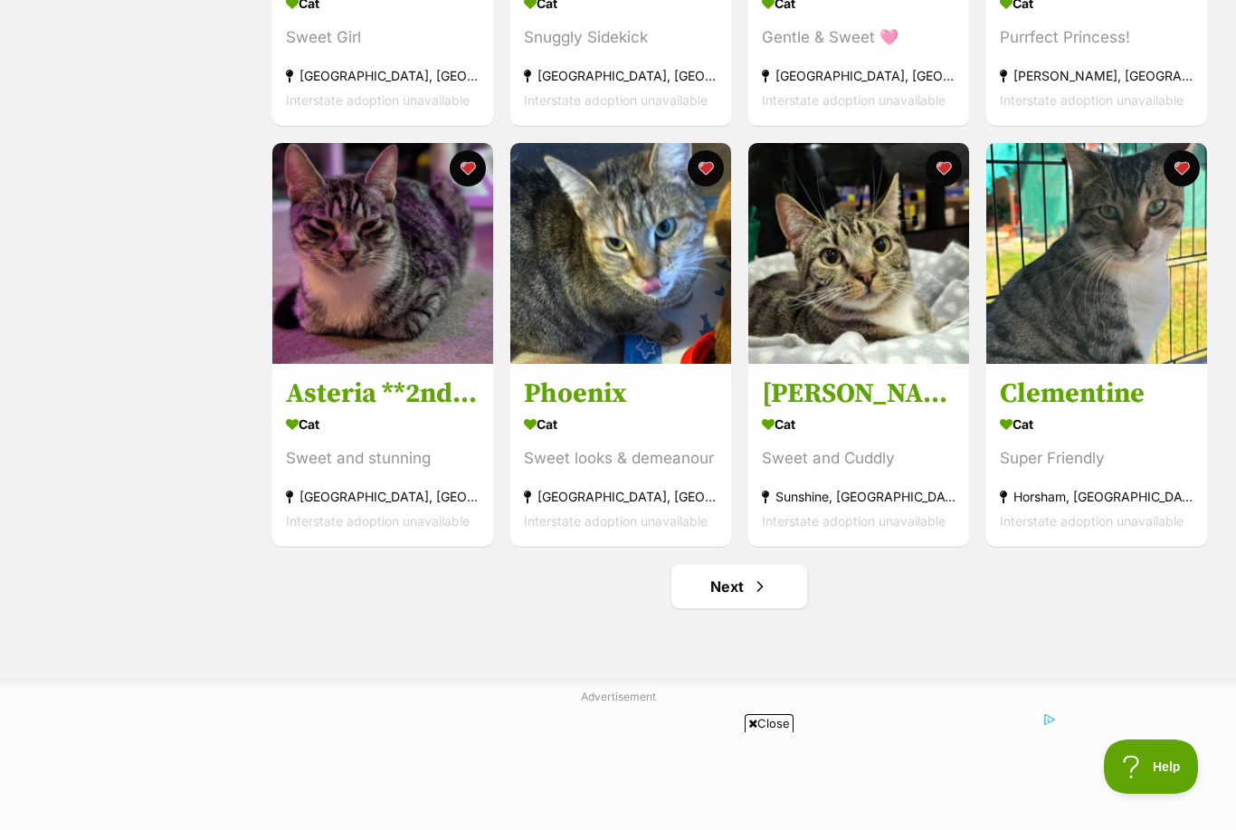
click at [788, 594] on link "Next" at bounding box center [739, 585] width 136 height 43
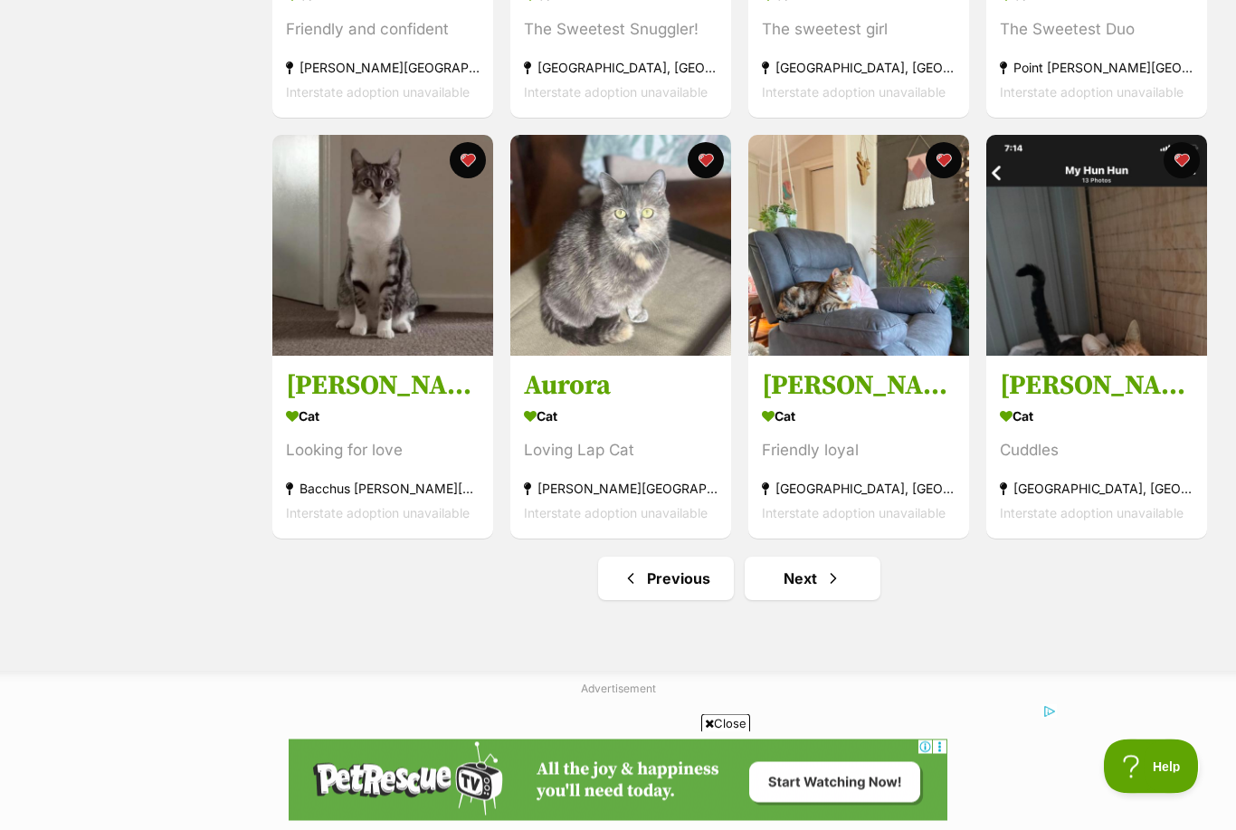
scroll to position [1920, 0]
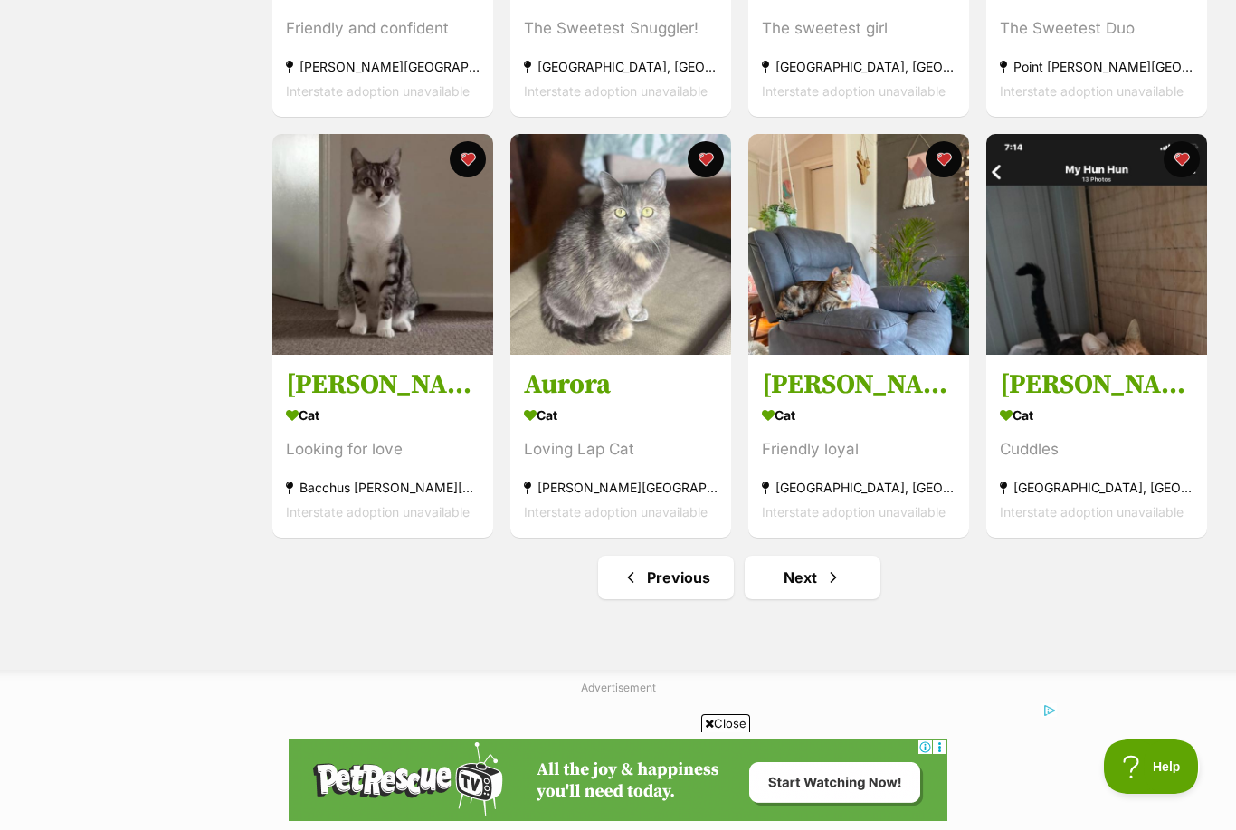
click at [827, 582] on span "Next page" at bounding box center [833, 577] width 18 height 22
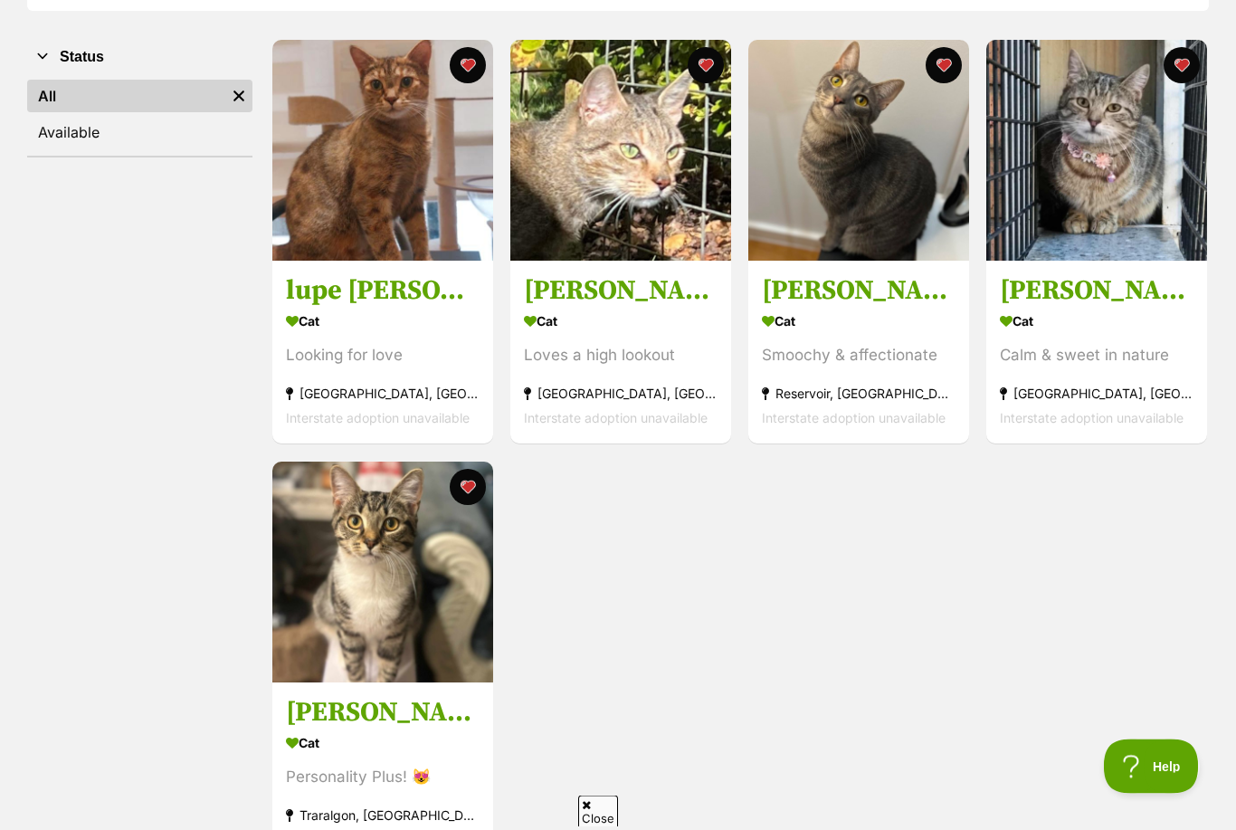
scroll to position [330, 0]
click at [346, 635] on img at bounding box center [382, 571] width 221 height 221
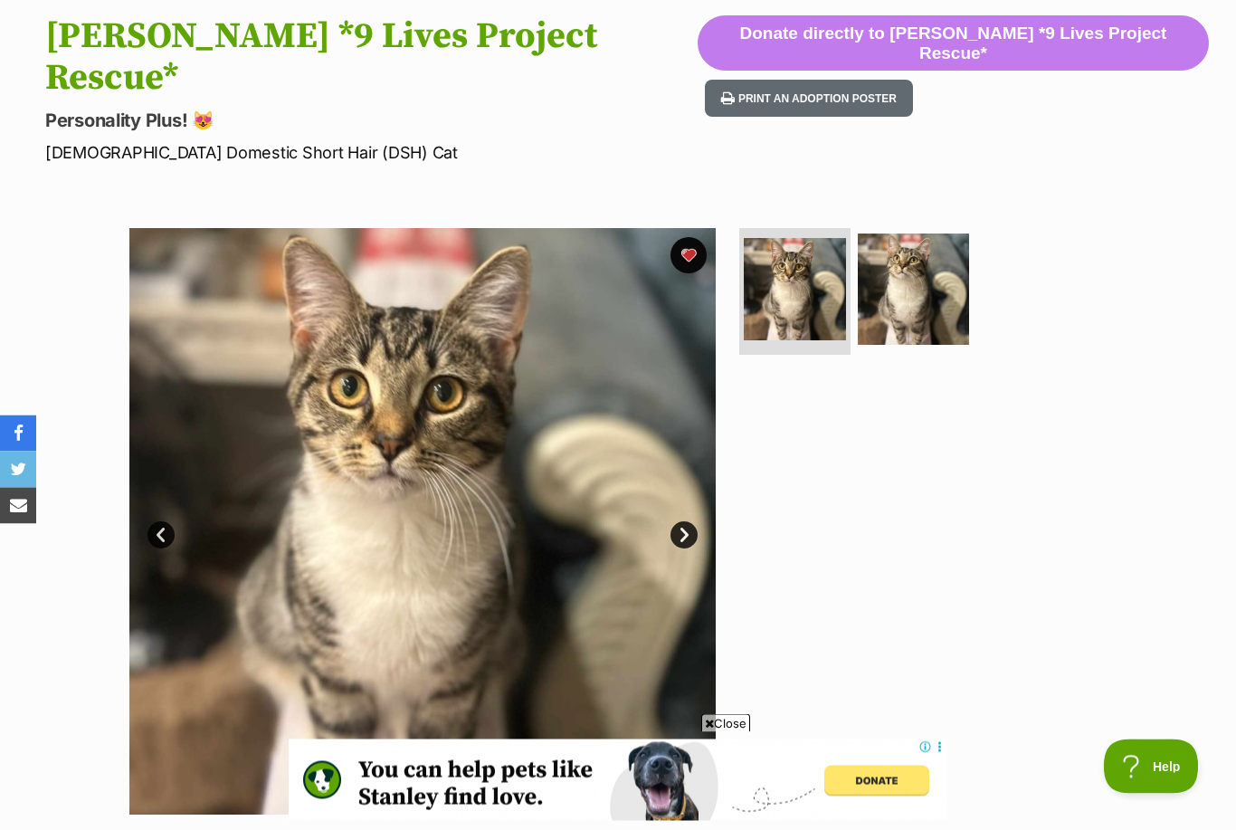
scroll to position [133, 0]
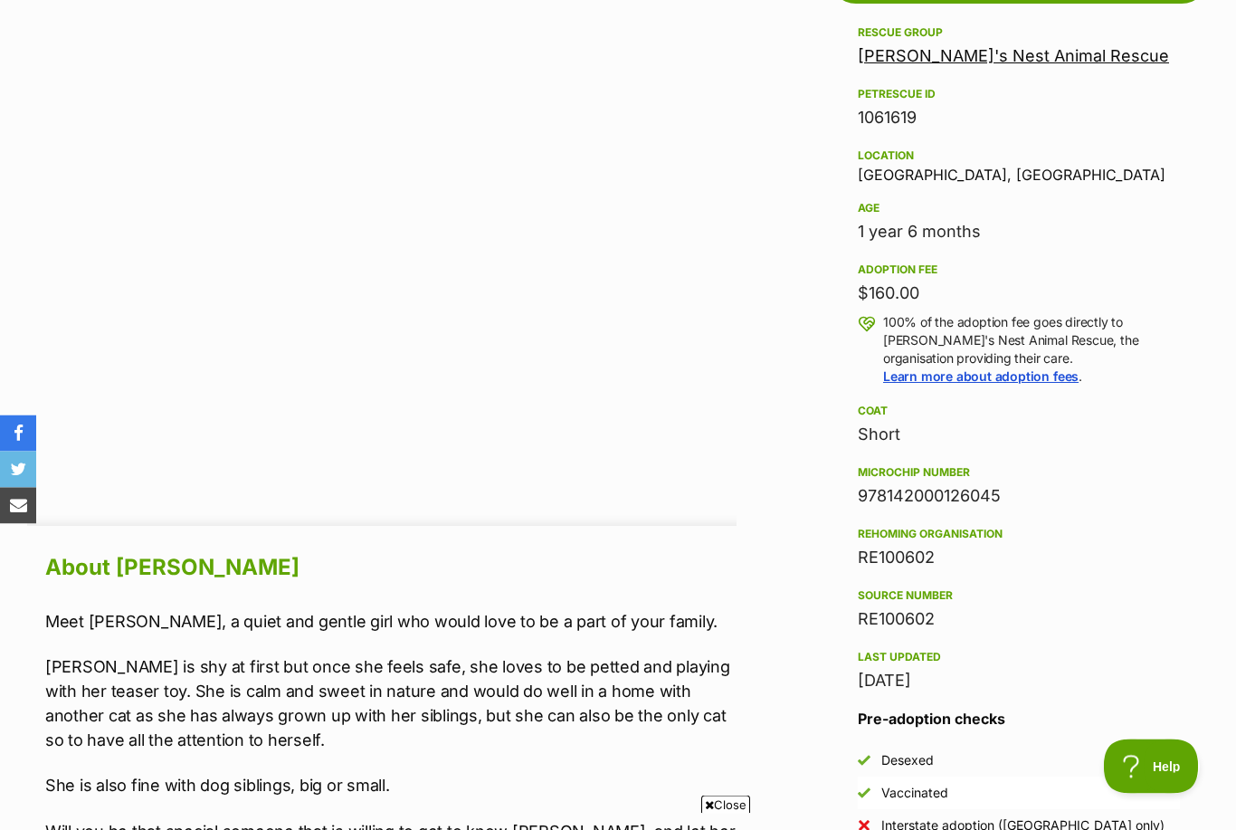
scroll to position [1062, 0]
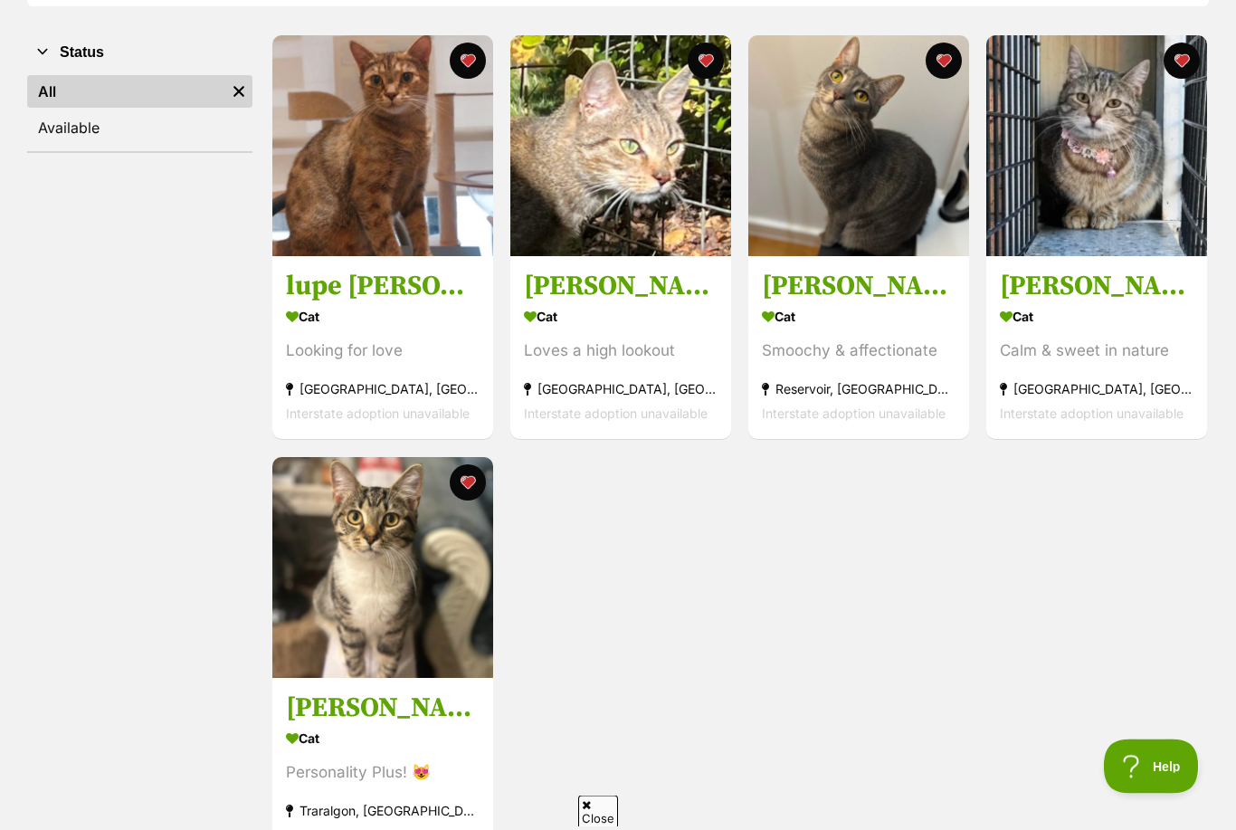
scroll to position [307, 0]
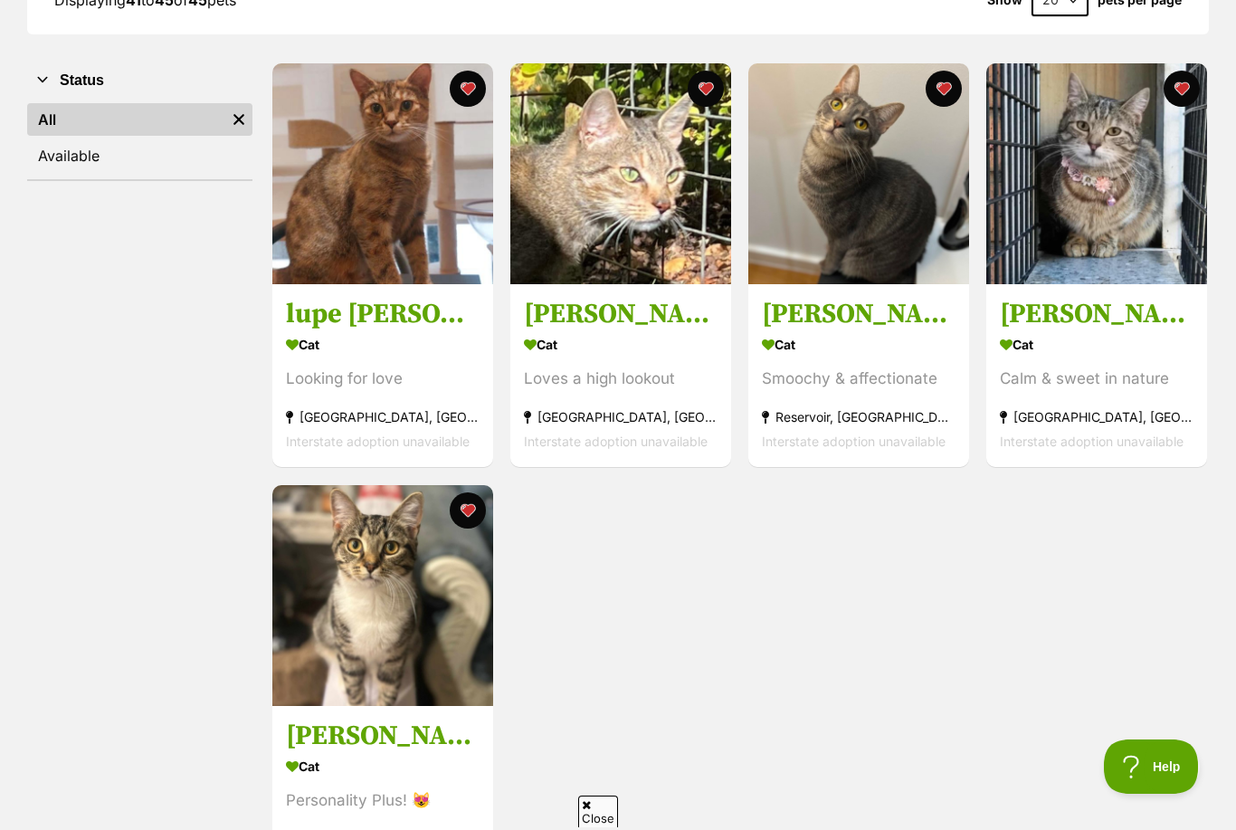
click at [912, 324] on h3 "[PERSON_NAME]" at bounding box center [859, 315] width 194 height 34
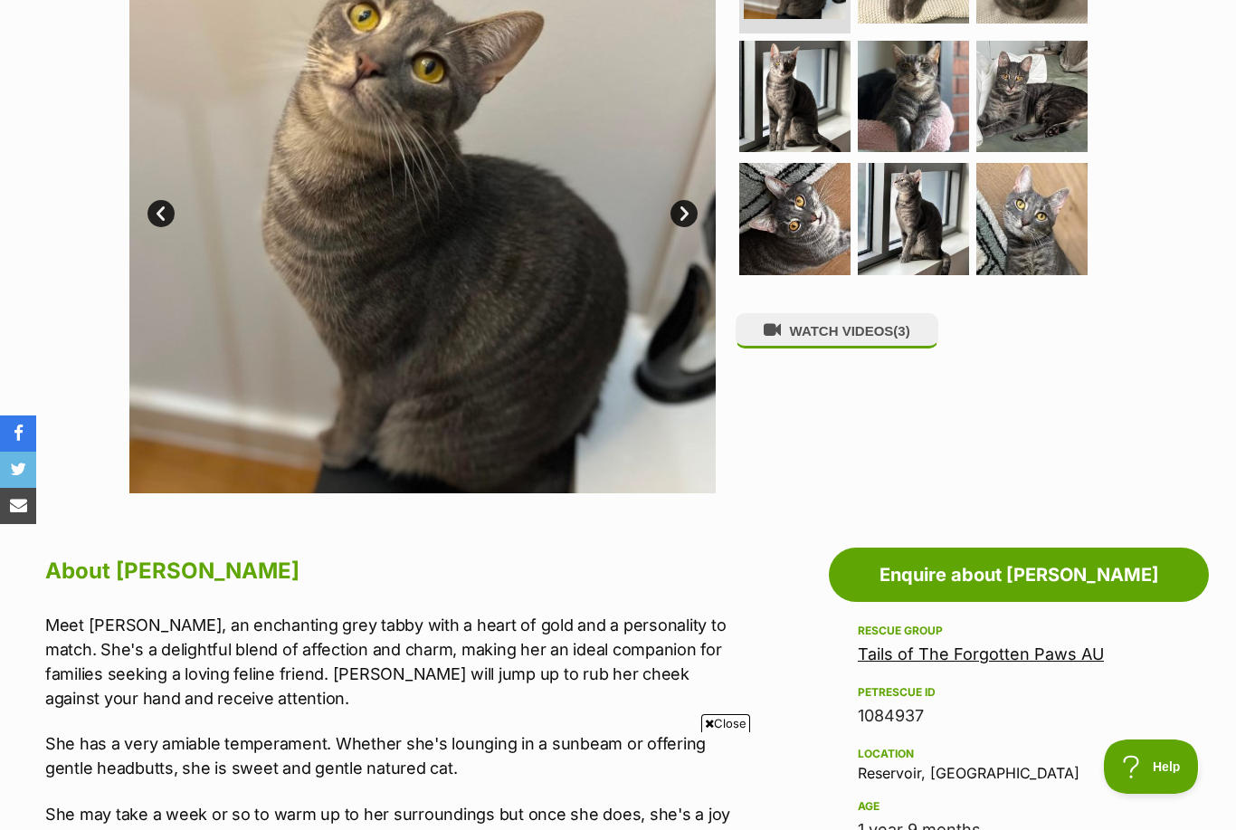
scroll to position [431, 0]
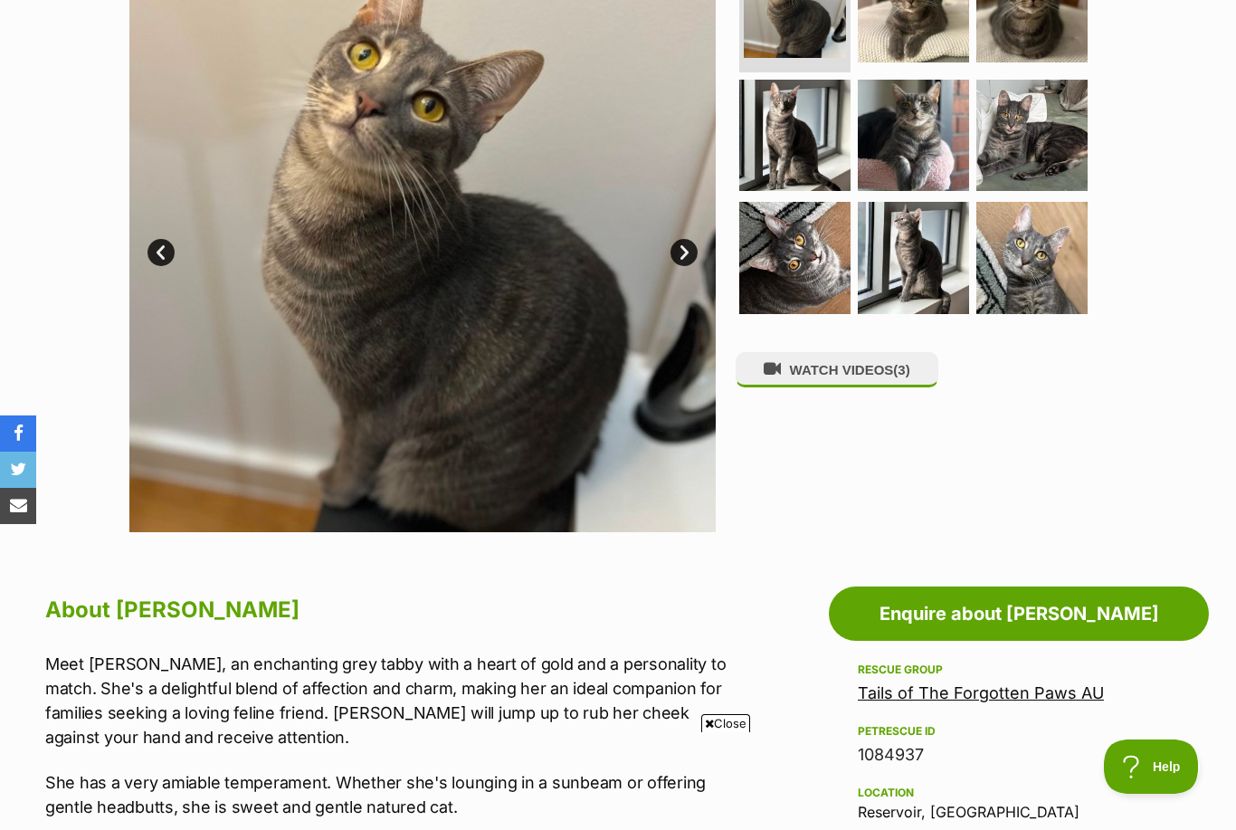
click at [848, 115] on img at bounding box center [794, 135] width 111 height 111
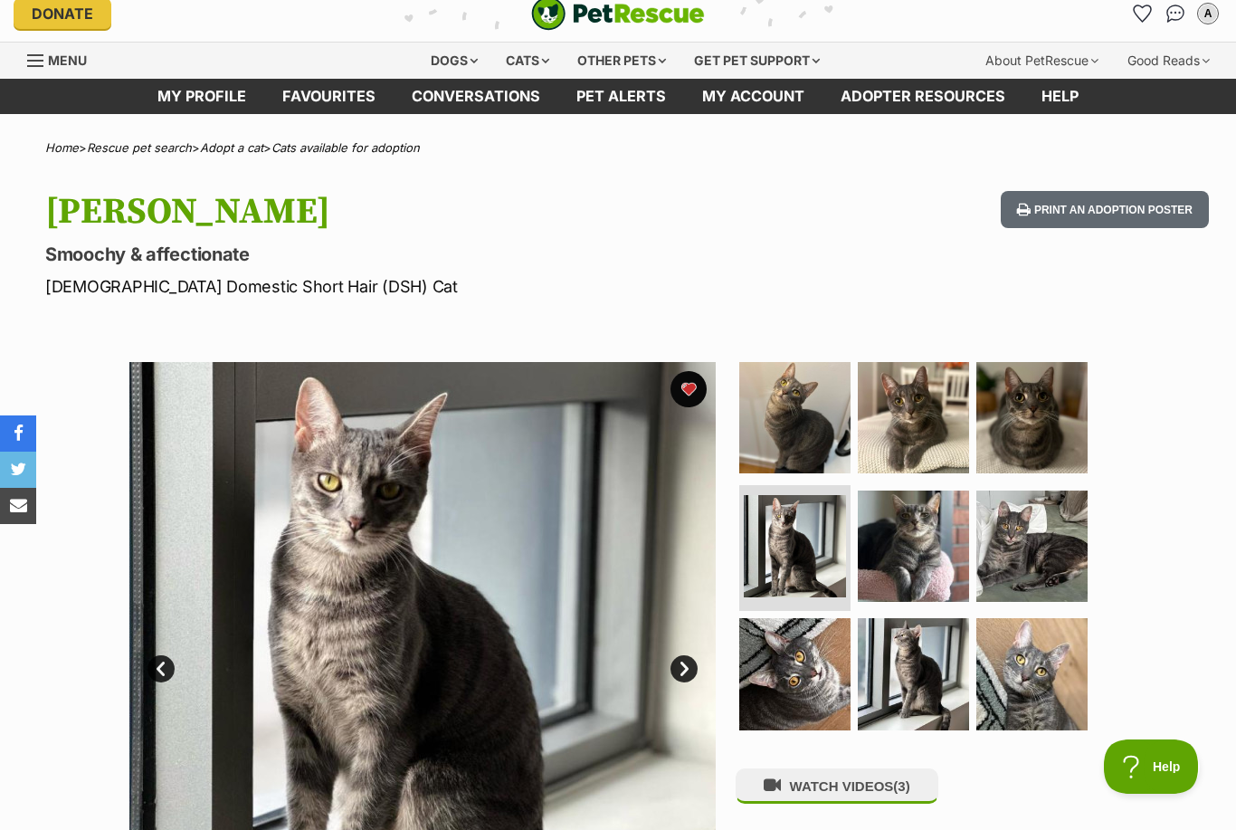
scroll to position [0, 0]
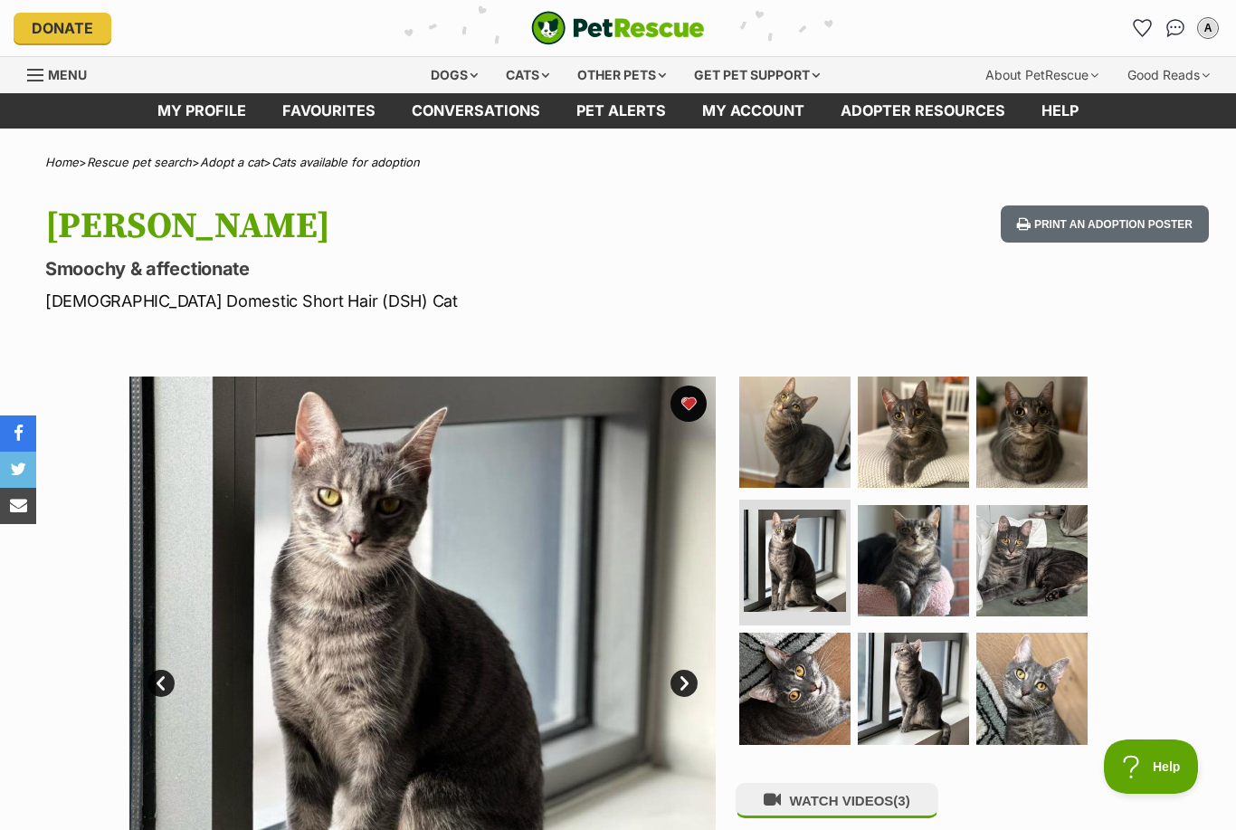
click at [1138, 22] on icon "Favourites" at bounding box center [1141, 28] width 17 height 16
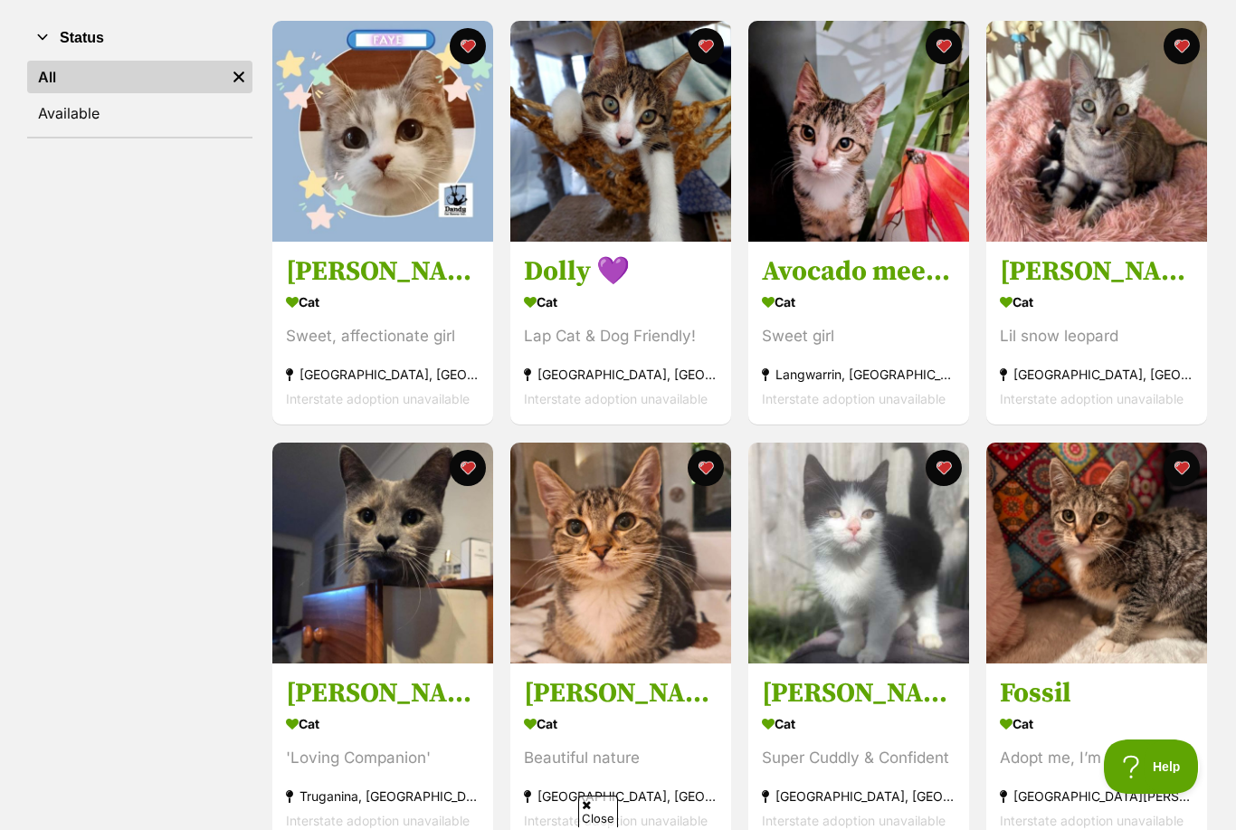
scroll to position [785, 0]
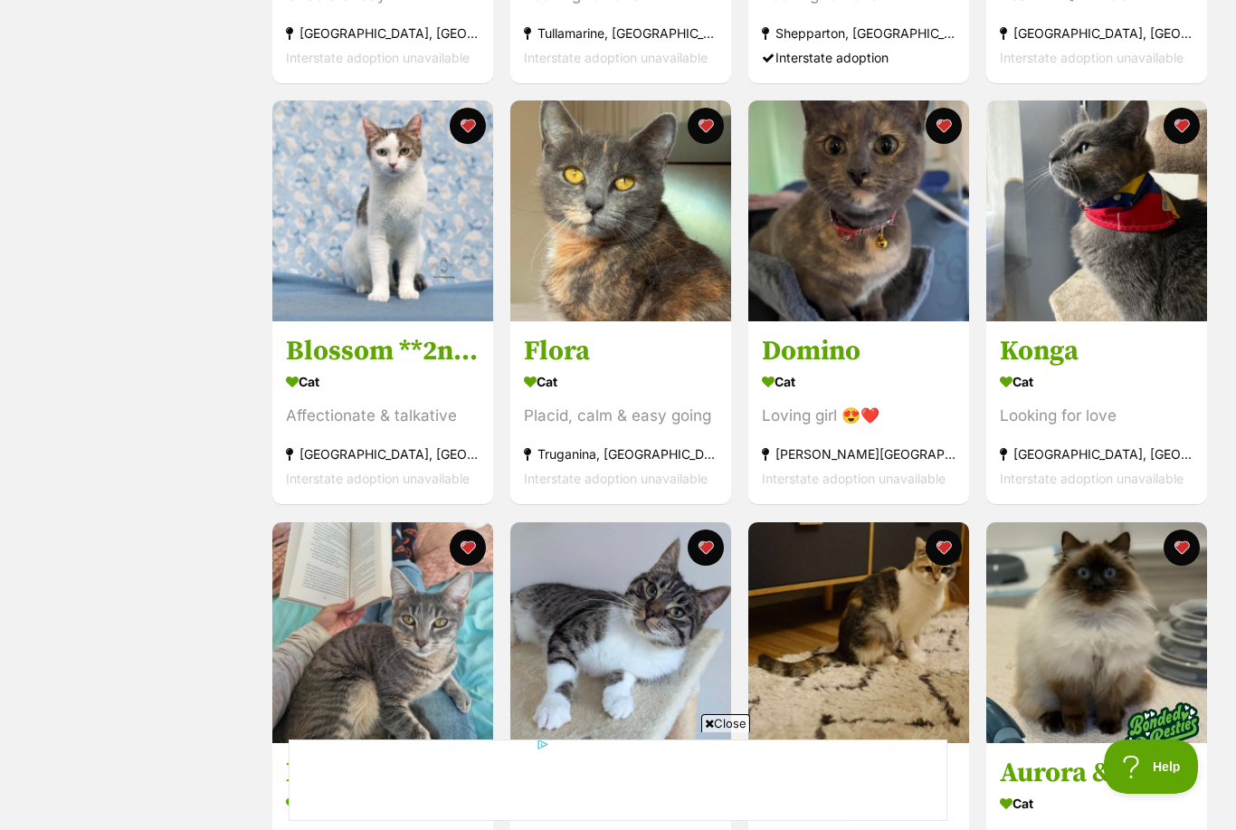
scroll to position [1111, 0]
click at [710, 127] on button "favourite" at bounding box center [705, 127] width 36 height 36
click at [702, 116] on button "favourite" at bounding box center [705, 126] width 36 height 36
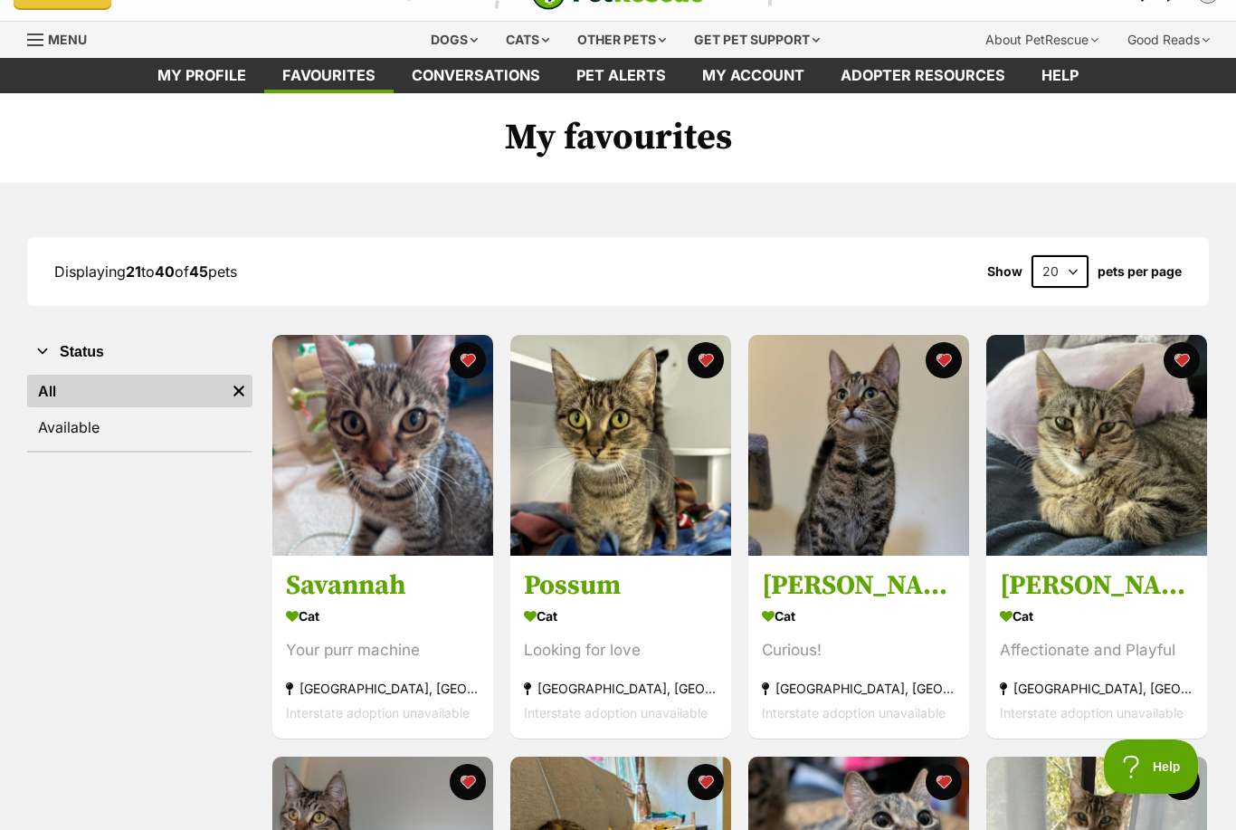
scroll to position [5, 0]
